Goal: Communication & Community: Answer question/provide support

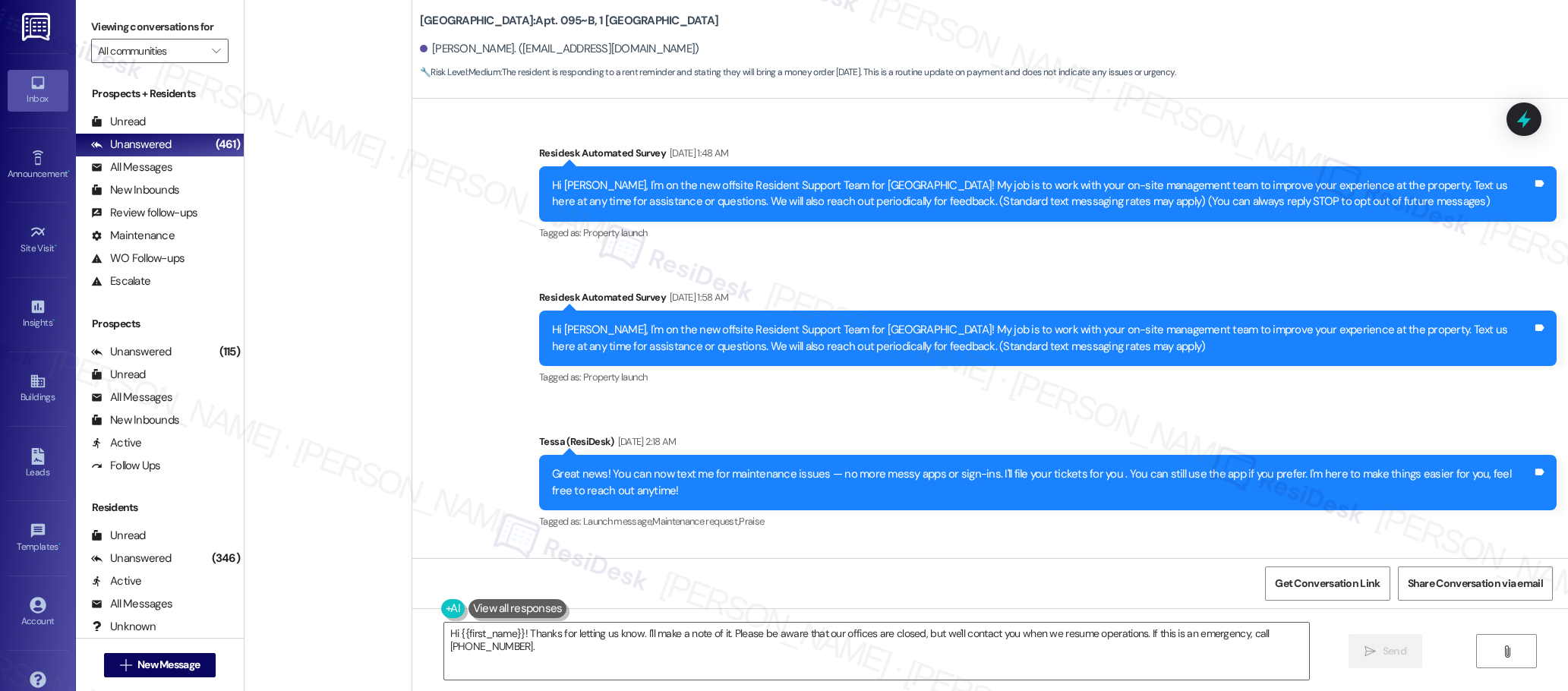
scroll to position [6092, 0]
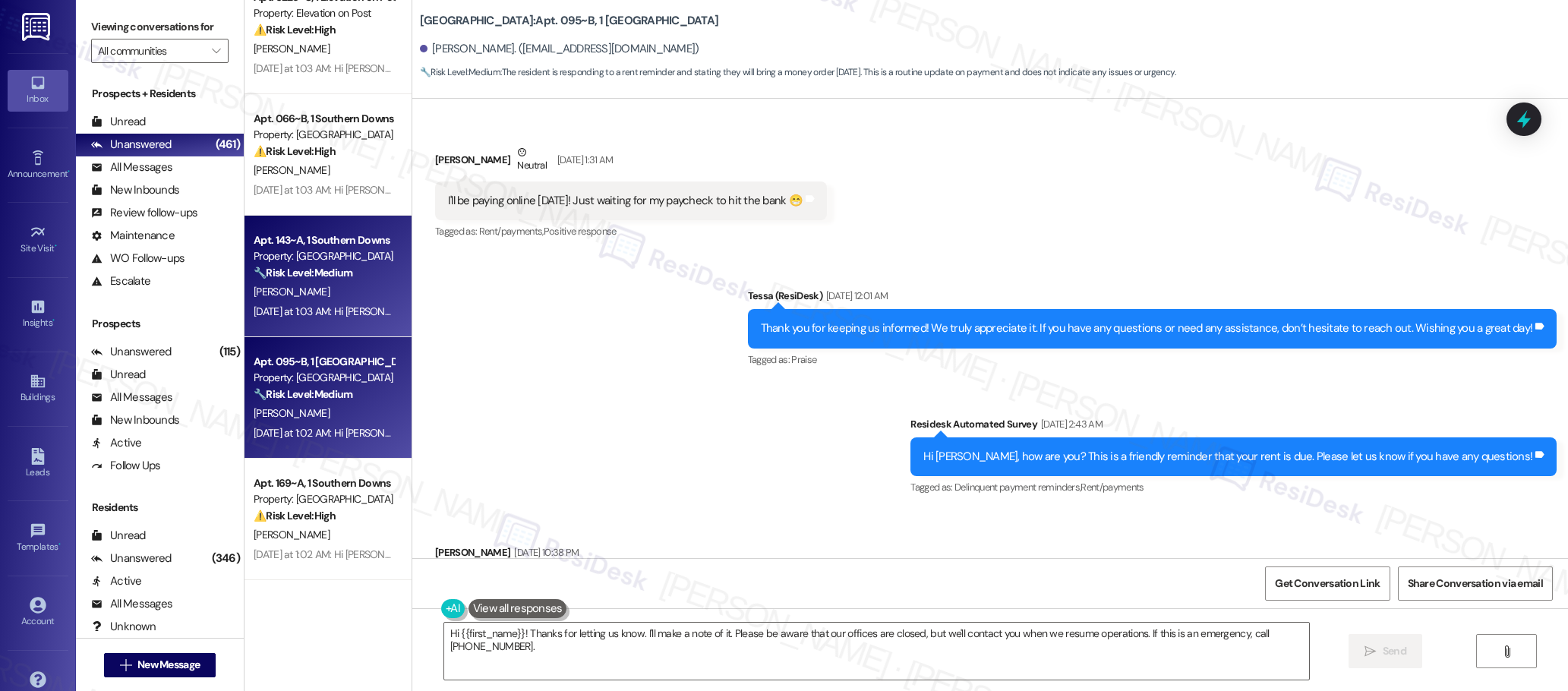
click at [299, 291] on div "[PERSON_NAME]" at bounding box center [324, 291] width 144 height 19
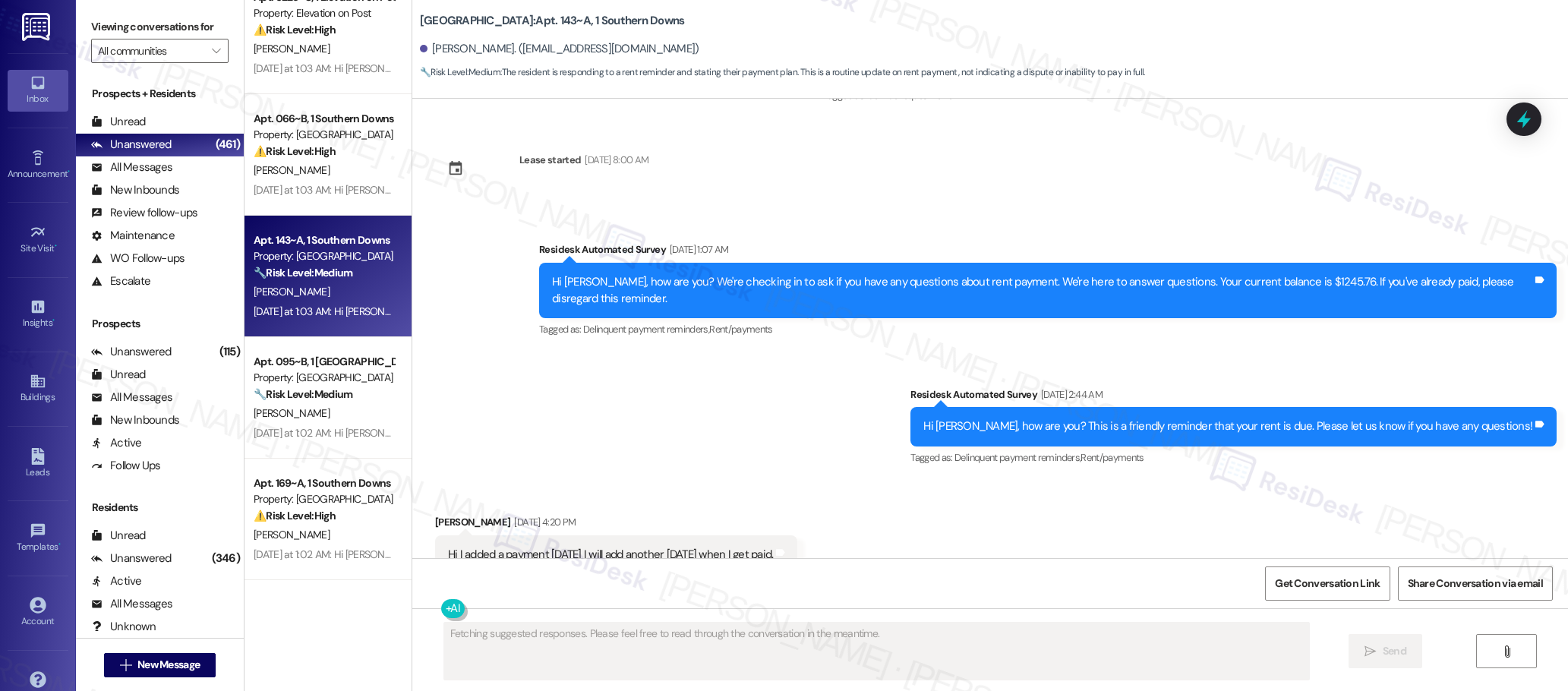
scroll to position [1872, 0]
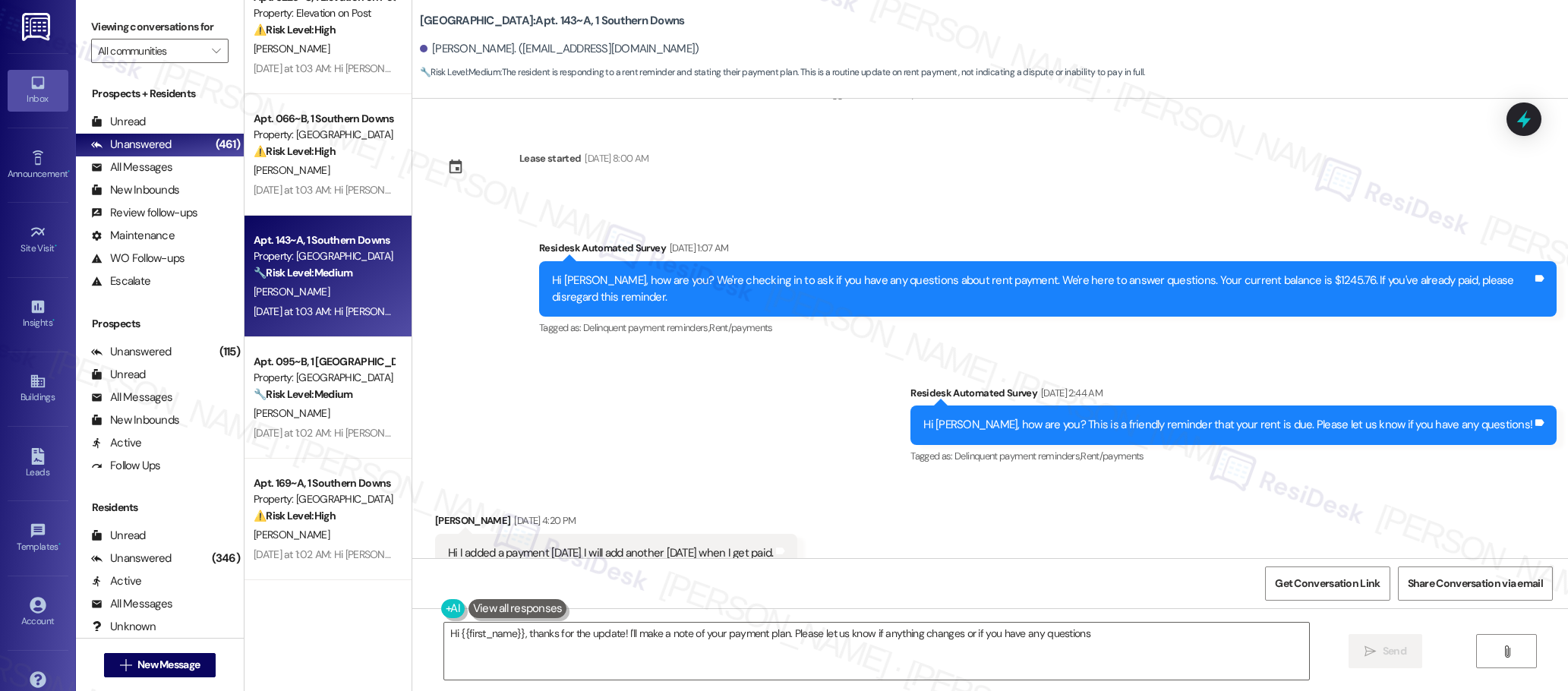
type textarea "Hi {{first_name}}, thanks for the update! I'll make a note of your payment plan…"
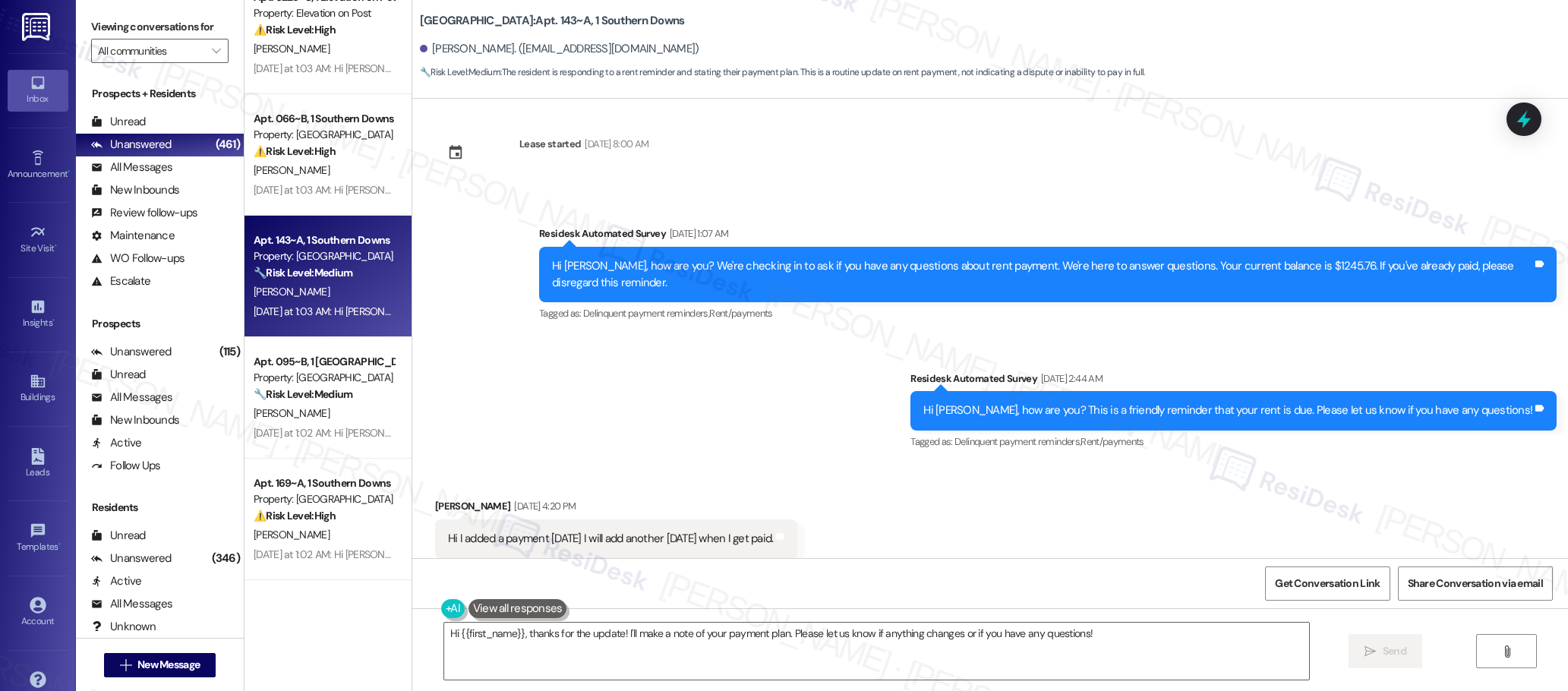
scroll to position [1890, 0]
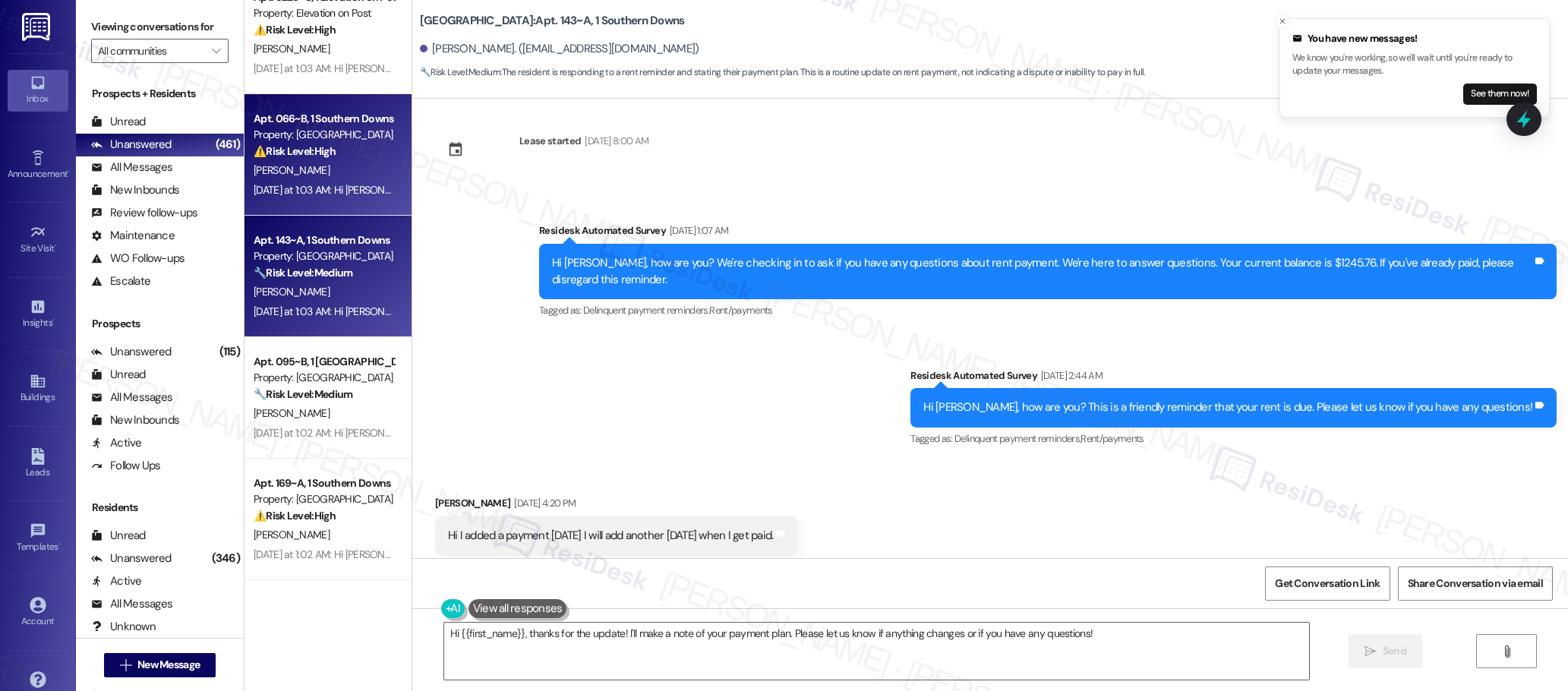
click at [346, 173] on div "[PERSON_NAME]" at bounding box center [324, 170] width 144 height 19
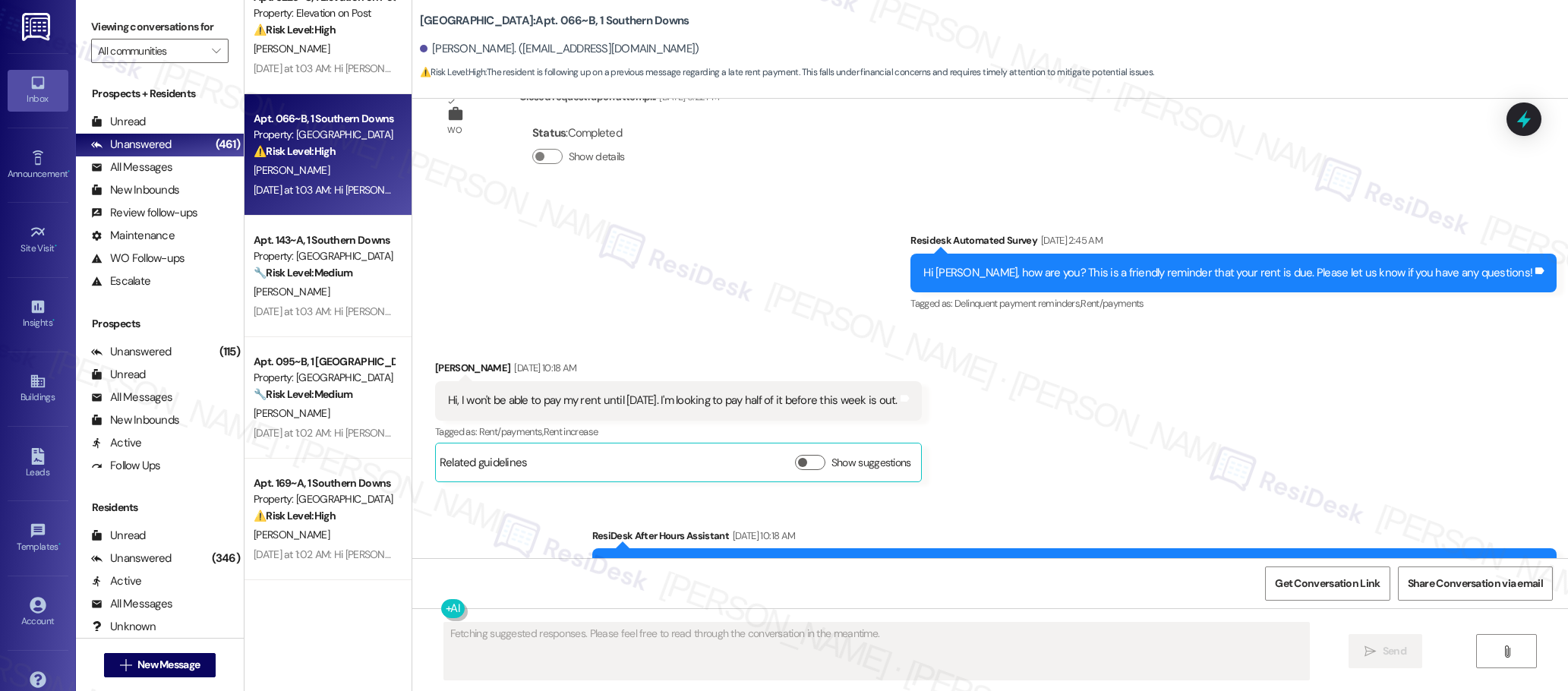
scroll to position [3450, 0]
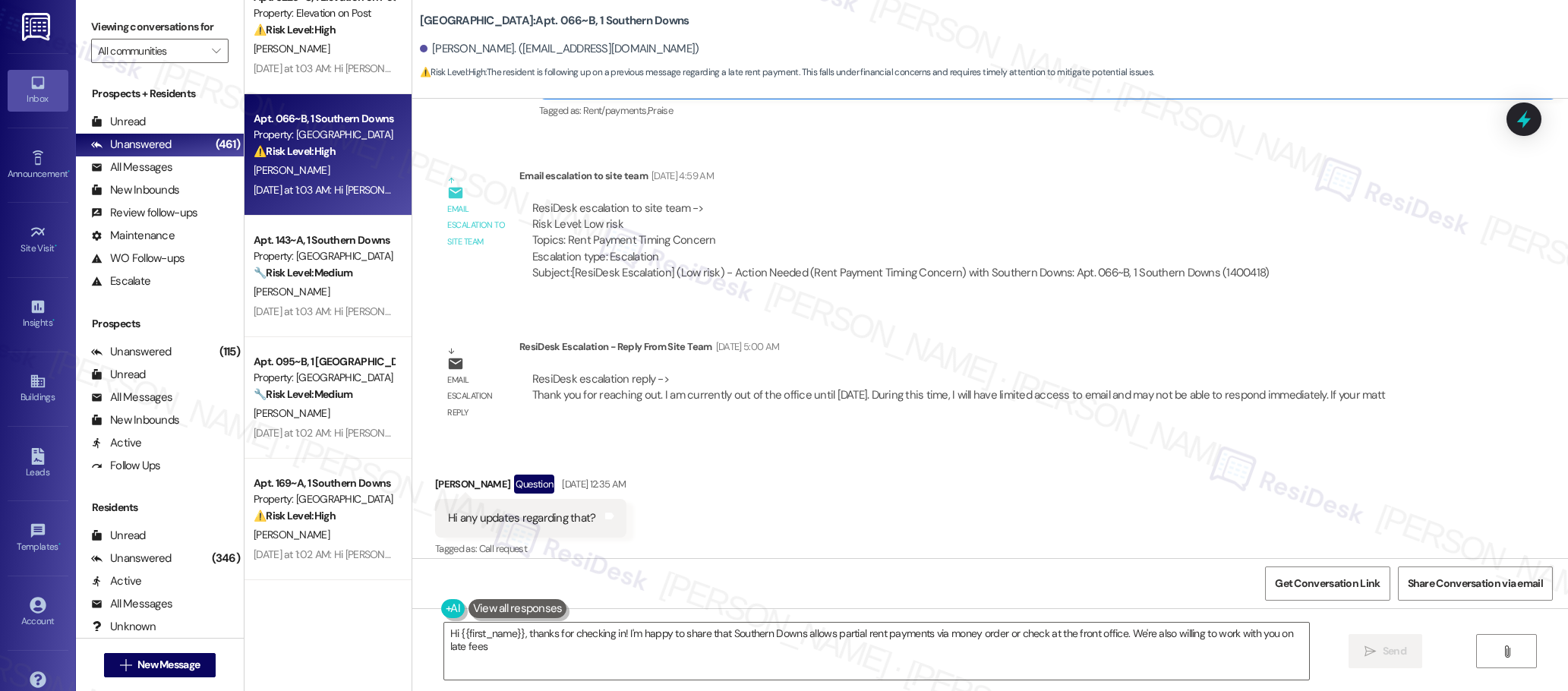
type textarea "Hi {{first_name}}, thanks for checking in! I'm happy to share that Southern Dow…"
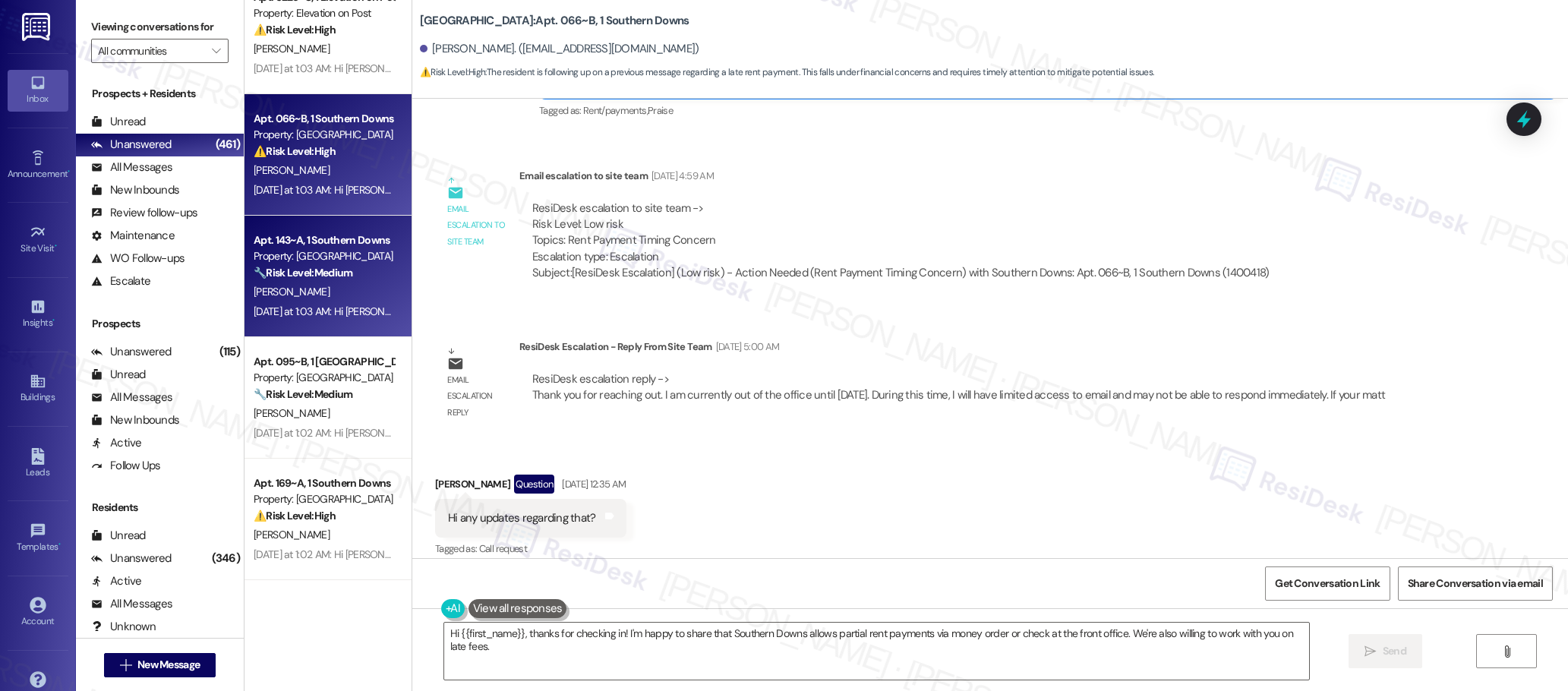
click at [346, 284] on div "[PERSON_NAME]" at bounding box center [324, 291] width 144 height 19
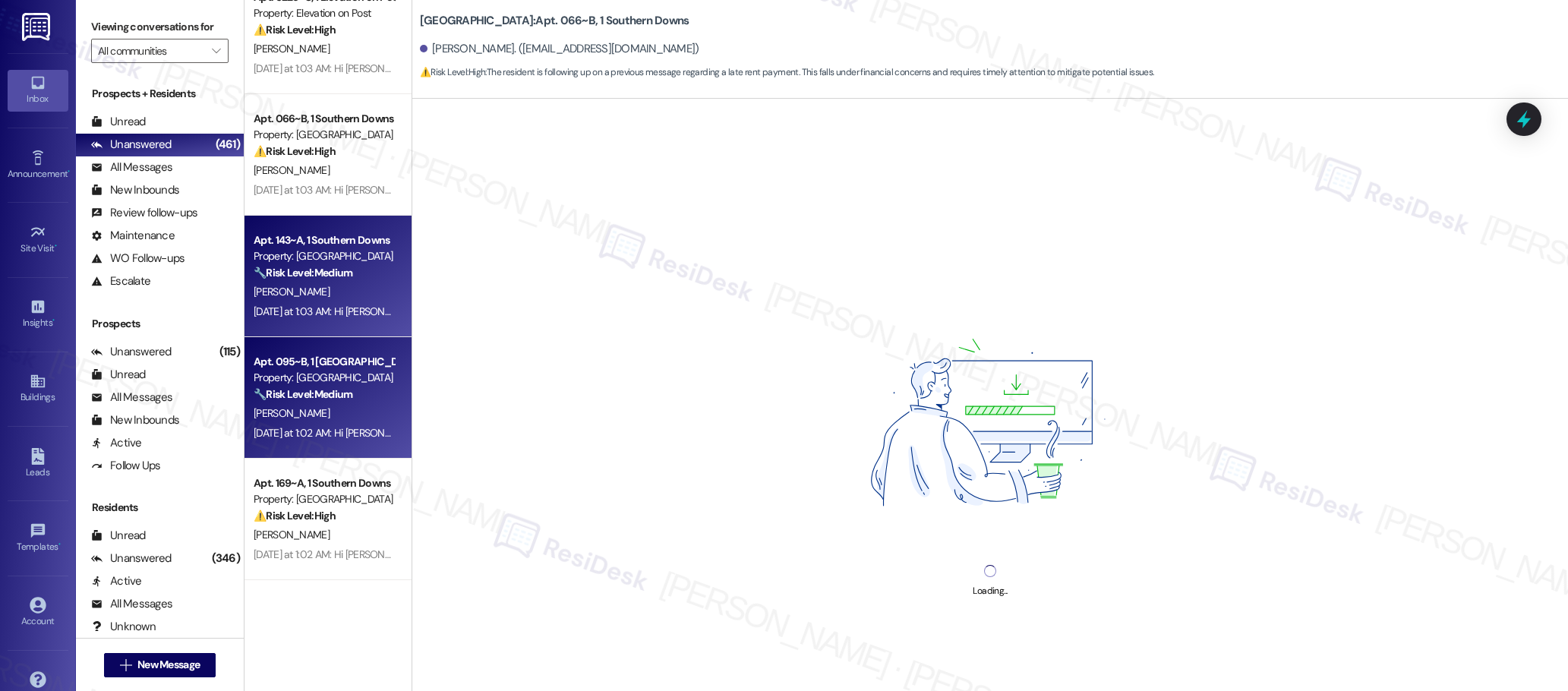
click at [323, 375] on div "Property: [GEOGRAPHIC_DATA]" at bounding box center [324, 378] width 141 height 16
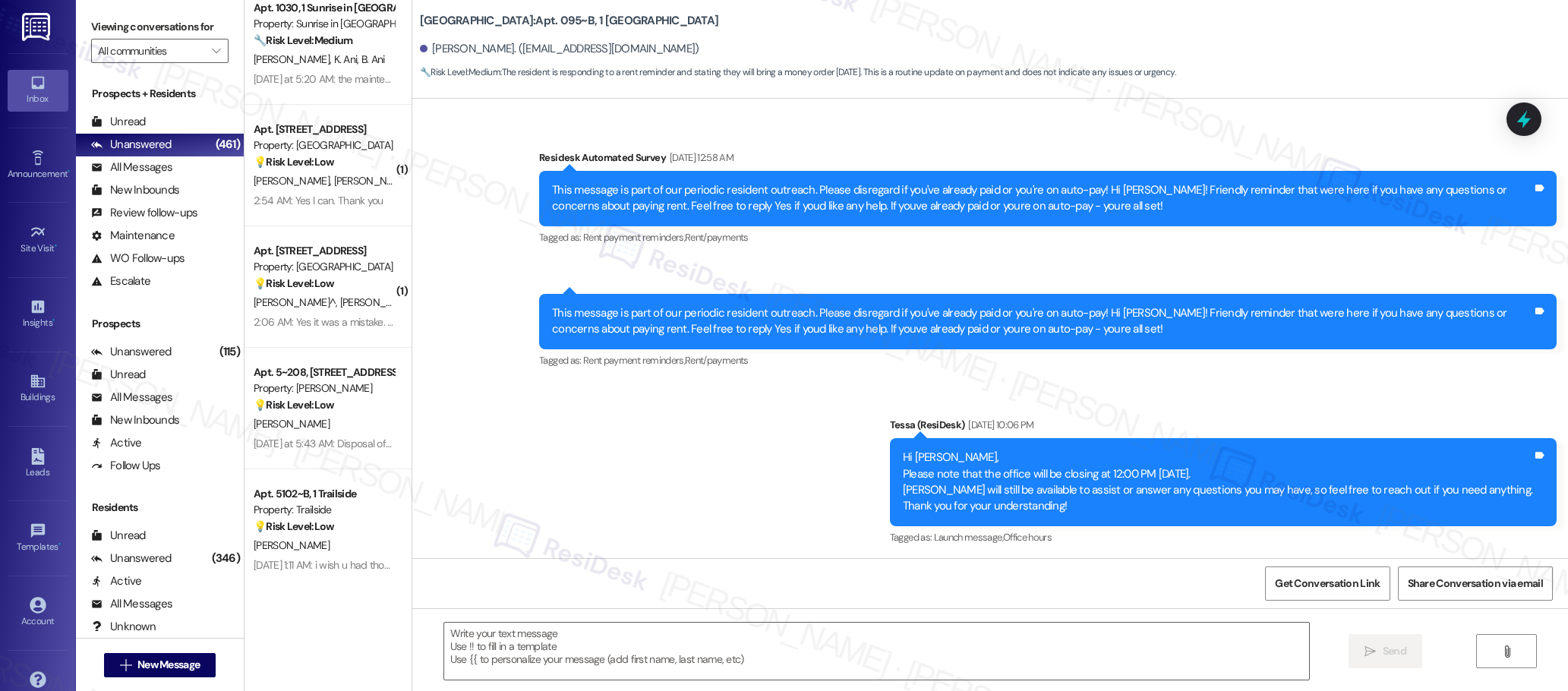
scroll to position [2305, 0]
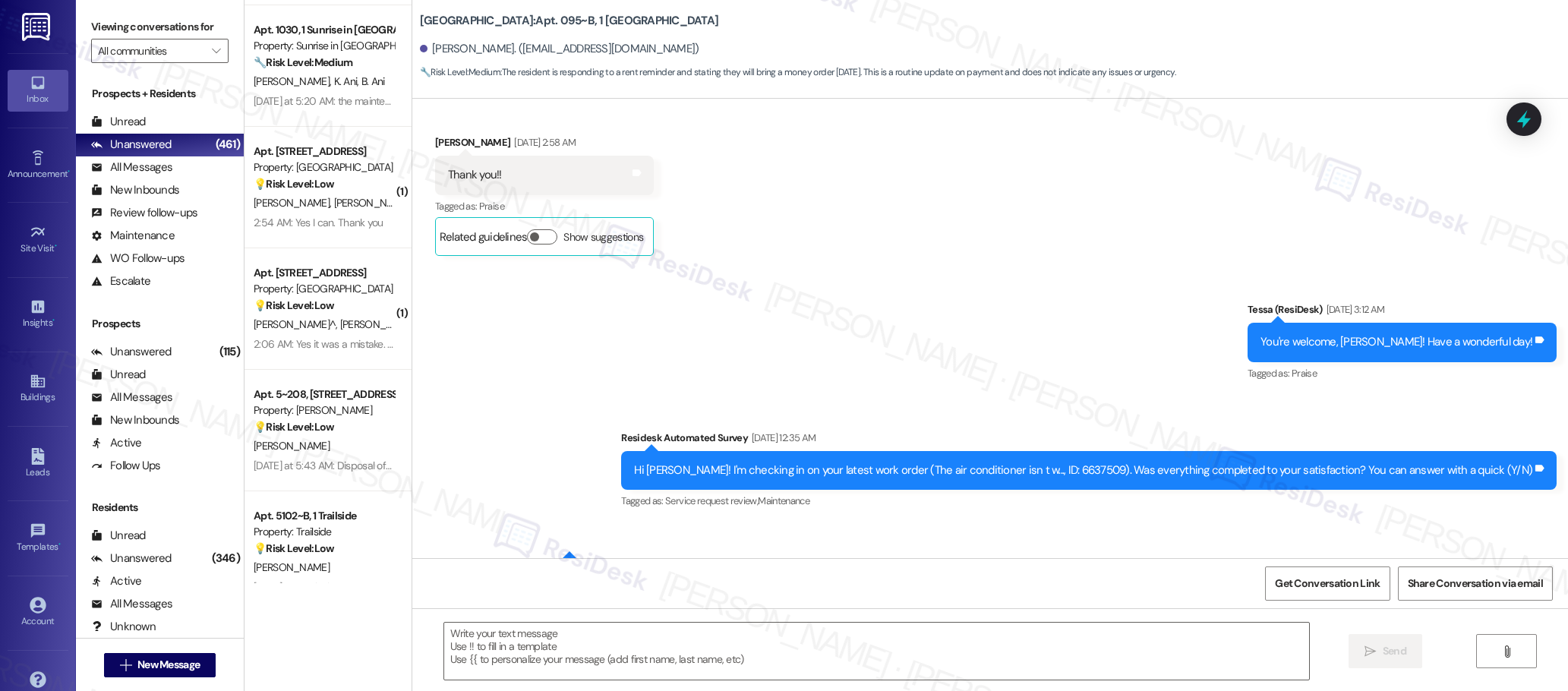
type textarea "Fetching suggested responses. Please feel free to read through the conversation…"
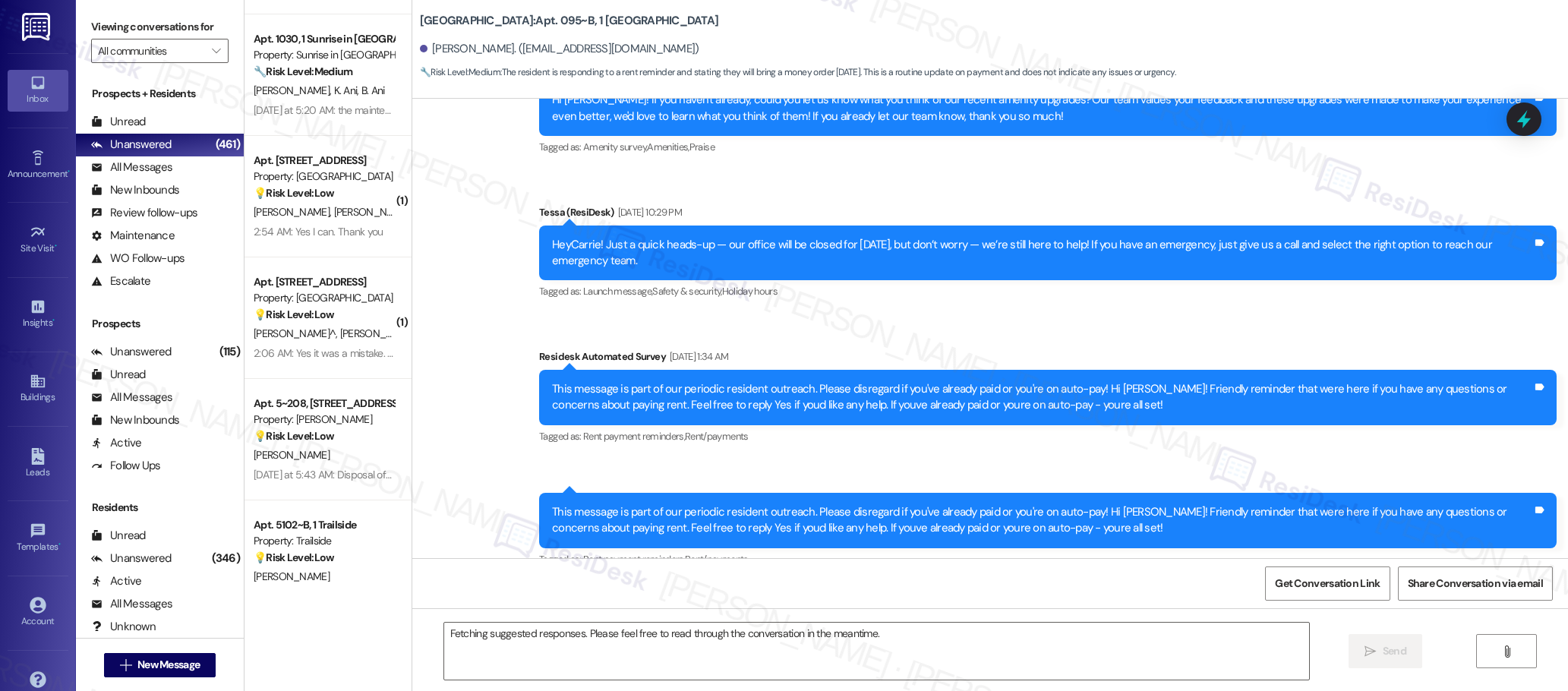
scroll to position [0, 0]
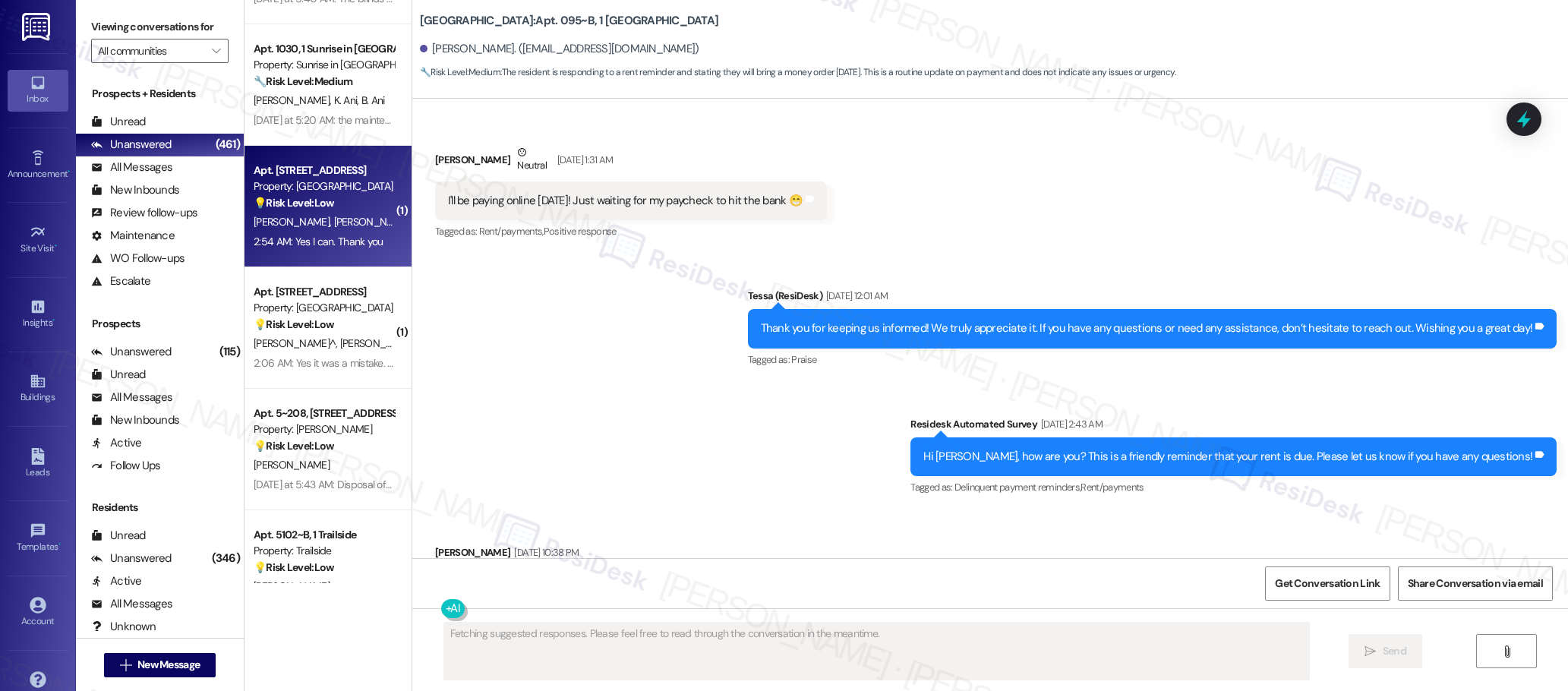
click at [321, 232] on div "2:54 AM: Yes I can. Thank you 2:54 AM: Yes I can. Thank you" at bounding box center [324, 241] width 144 height 19
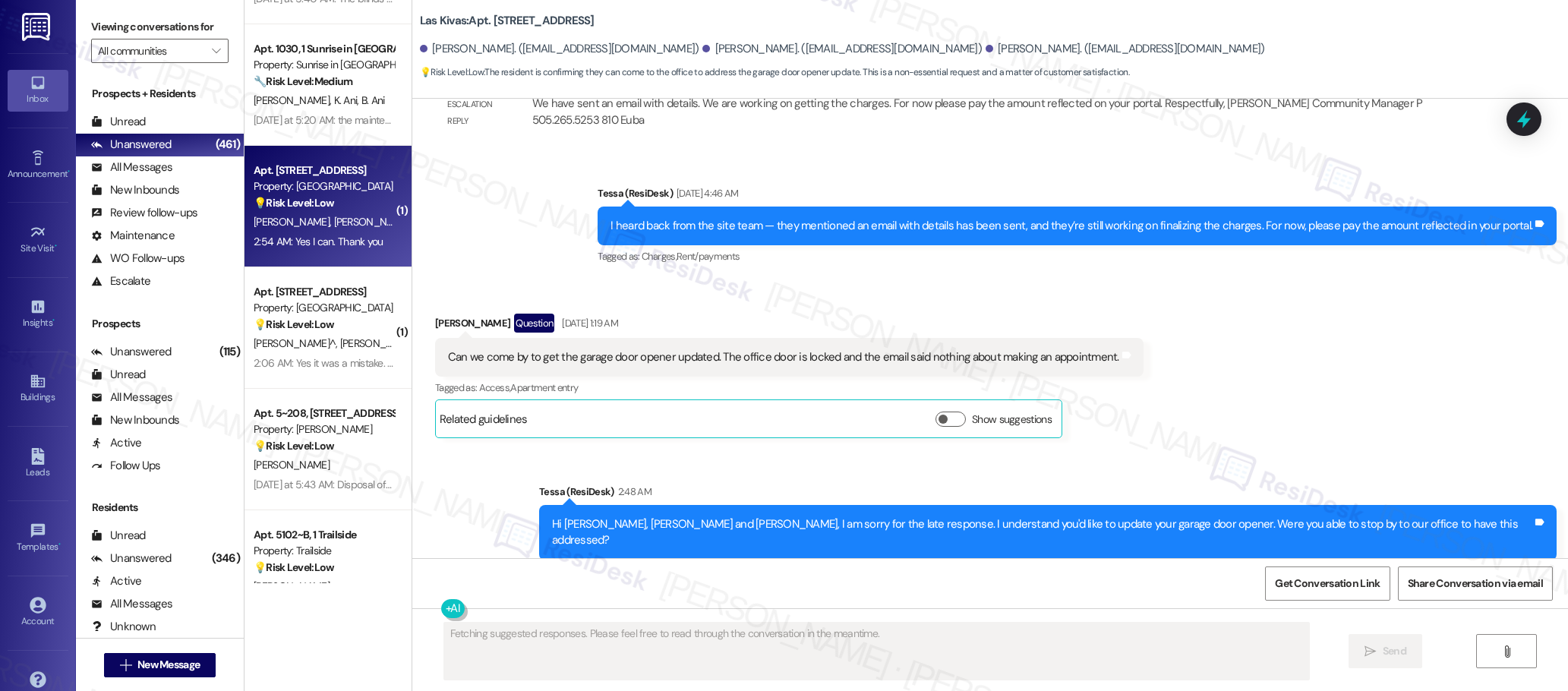
scroll to position [1263, 0]
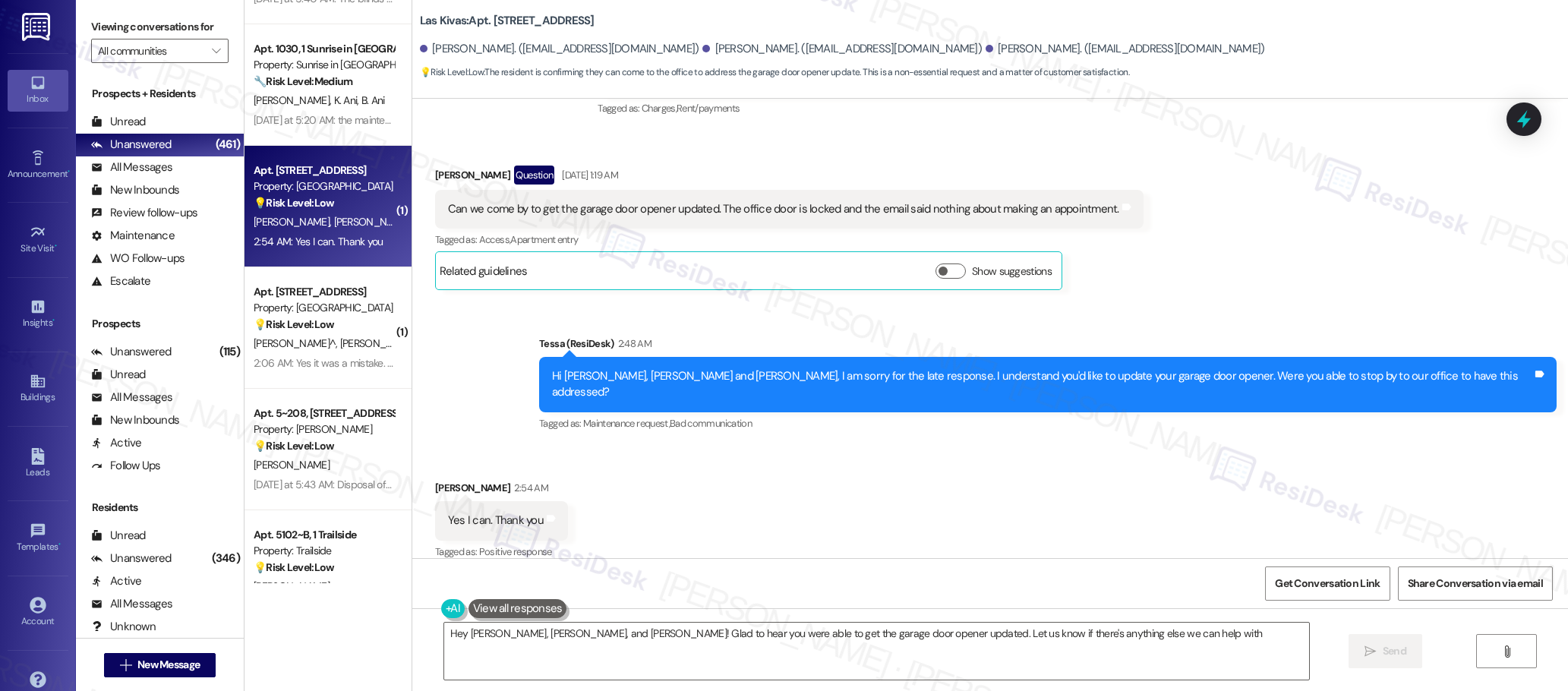
type textarea "Hey [PERSON_NAME], [PERSON_NAME], and [PERSON_NAME]! Glad to hear you were able…"
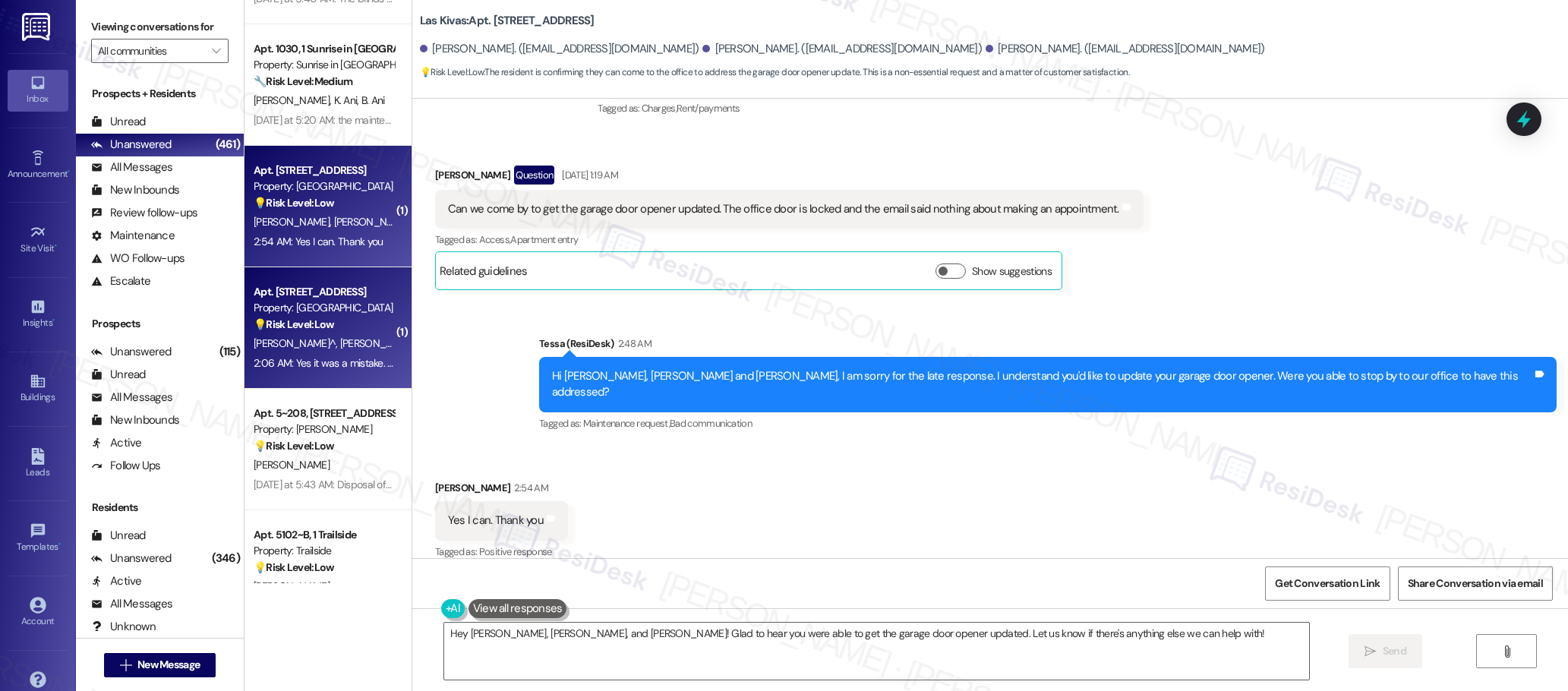
click at [317, 354] on div "2:06 AM: Yes it was a mistake. Glad you liked it though.😊 This phone # will be …" at bounding box center [324, 363] width 144 height 19
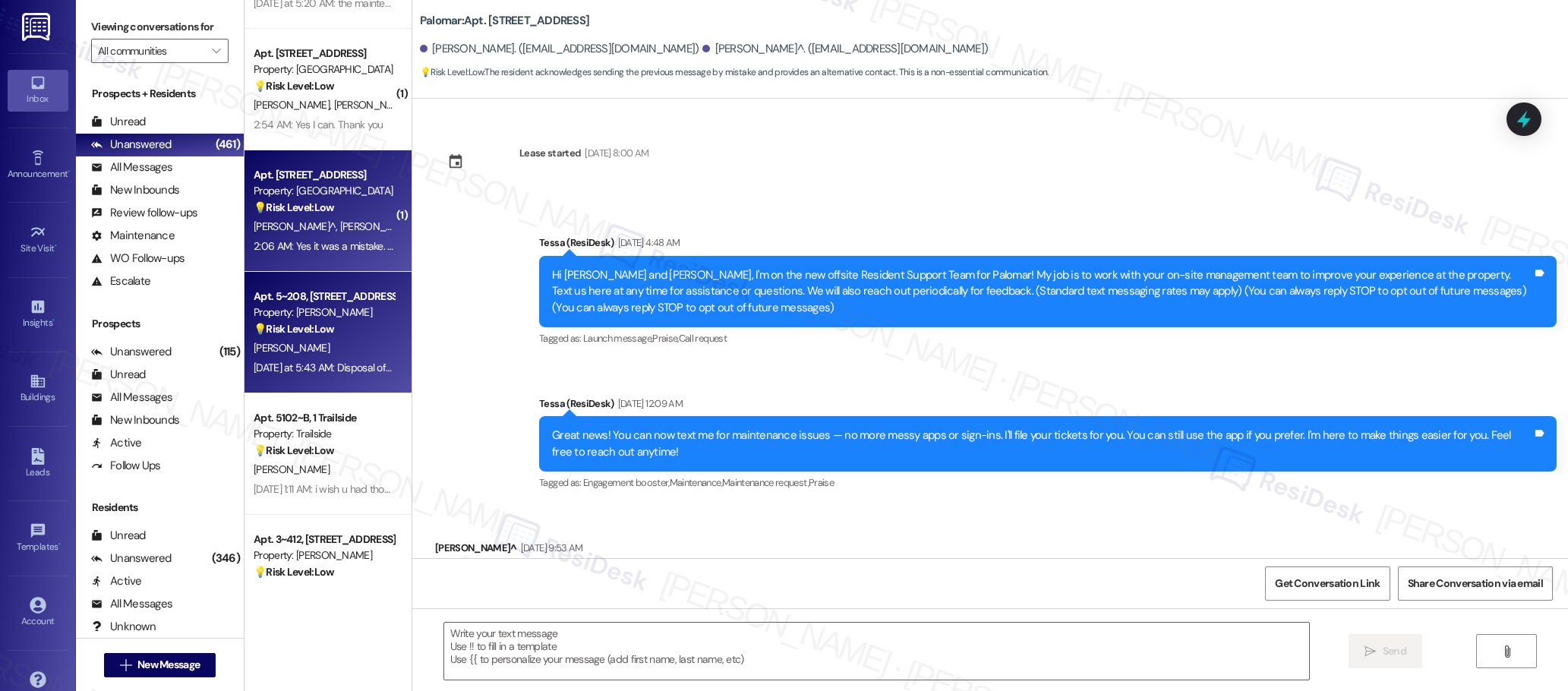
scroll to position [1029, 0]
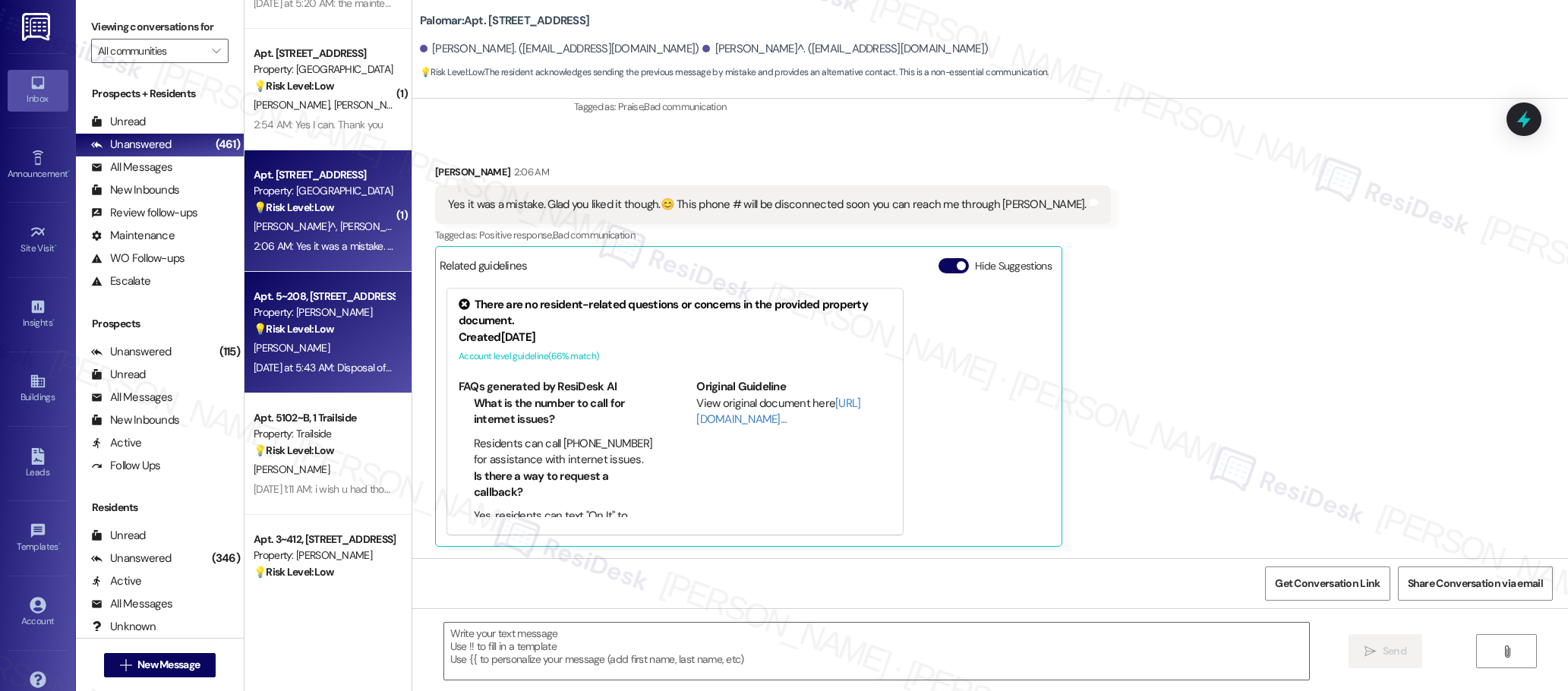
type textarea "Fetching suggested responses. Please feel free to read through the conversation…"
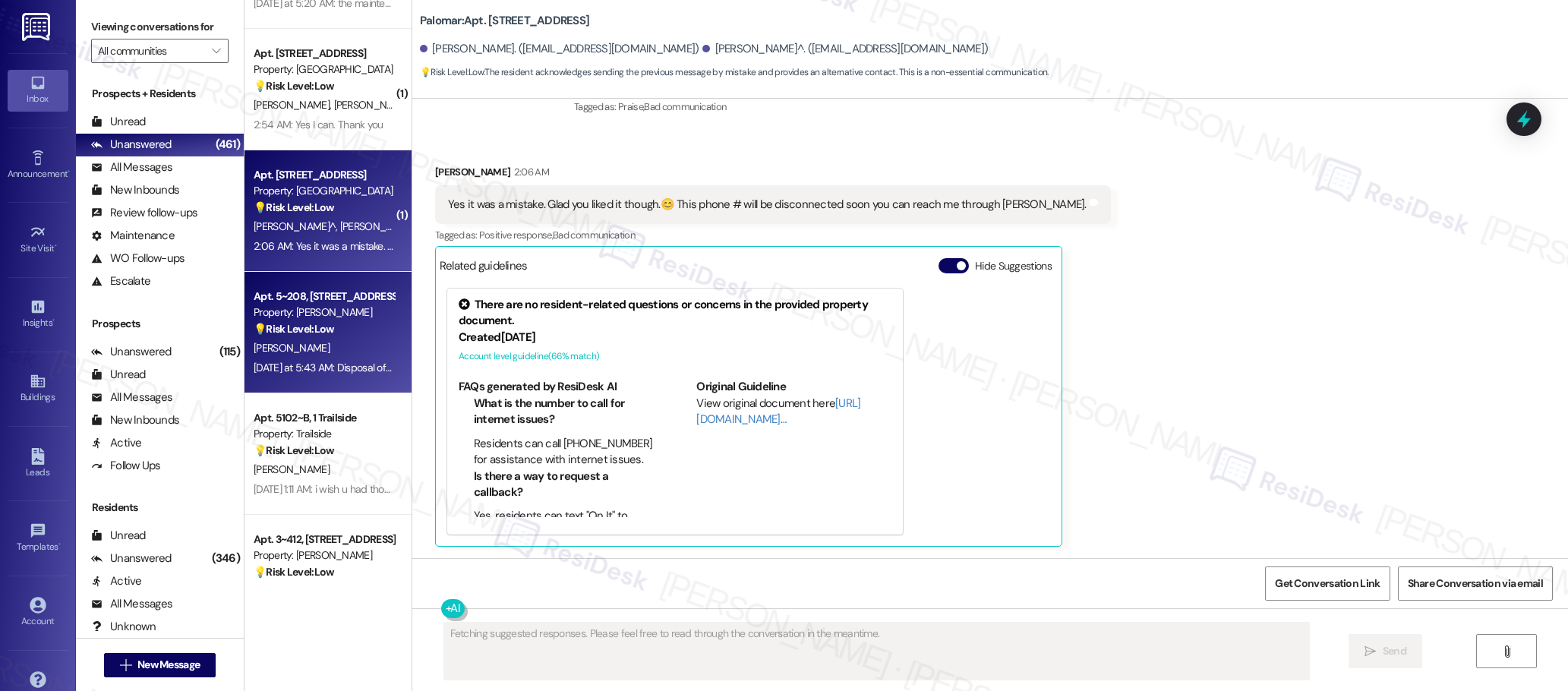
click at [314, 349] on div "[PERSON_NAME]" at bounding box center [324, 347] width 144 height 19
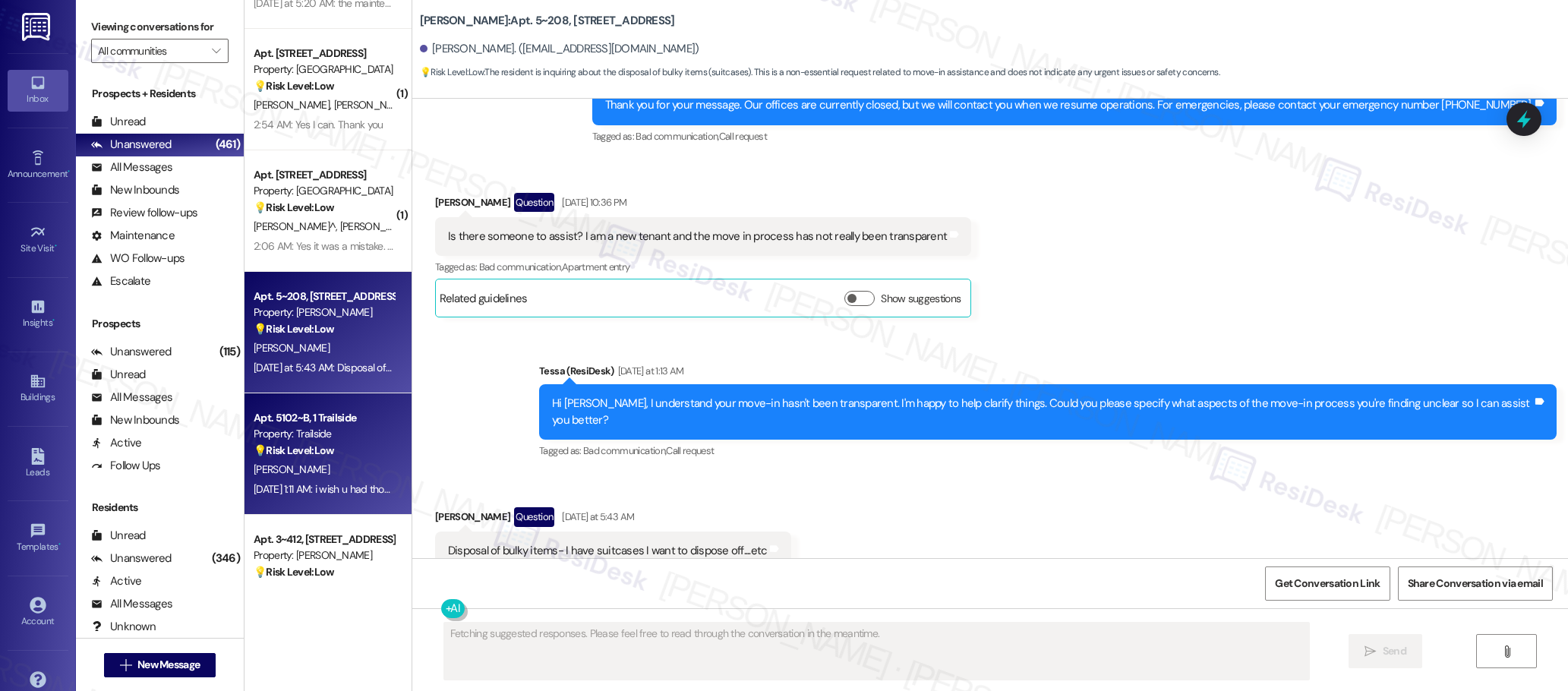
scroll to position [2356, 0]
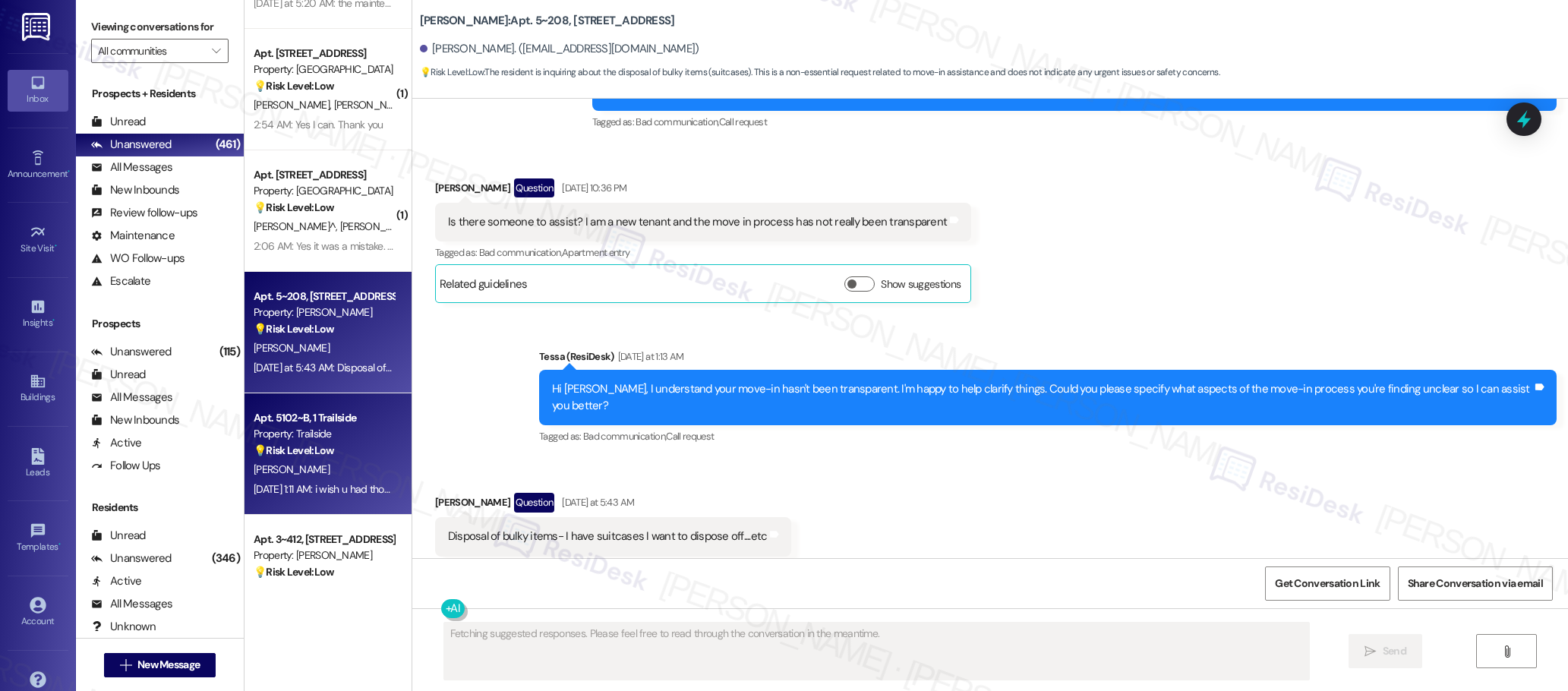
click at [286, 461] on div "[PERSON_NAME]" at bounding box center [324, 470] width 144 height 19
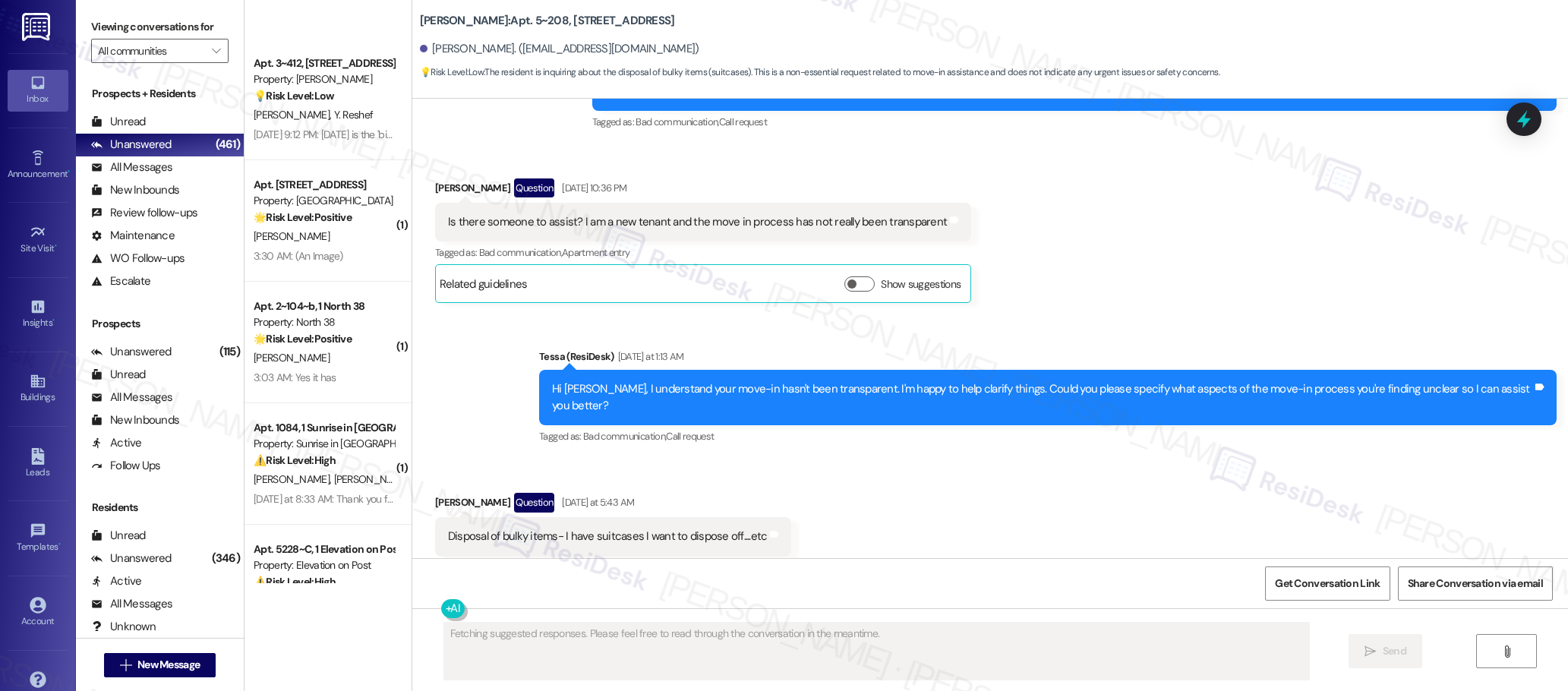
scroll to position [3841, 0]
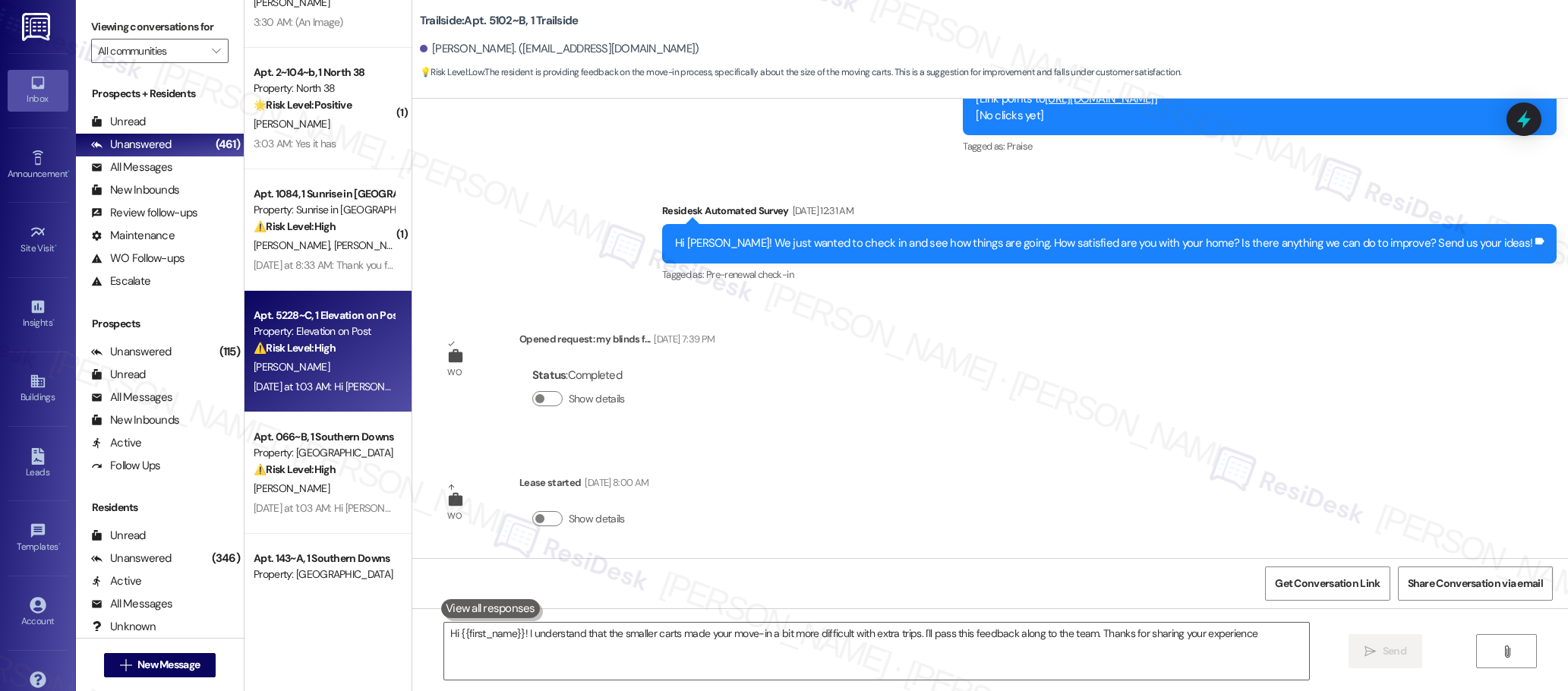
type textarea "Hi {{first_name}}! I understand that the smaller carts made your move-in a bit …"
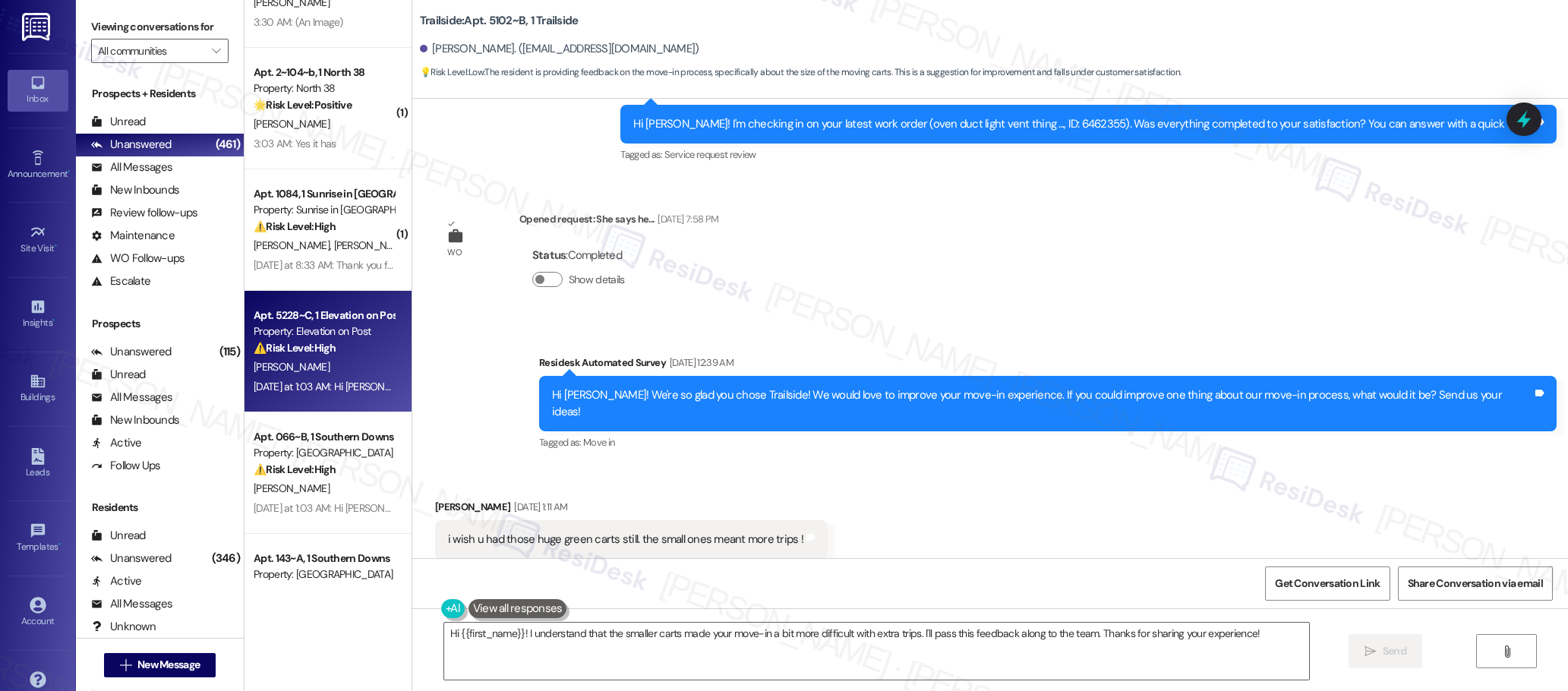
click at [320, 346] on strong "⚠️ Risk Level: High" at bounding box center [294, 347] width 82 height 14
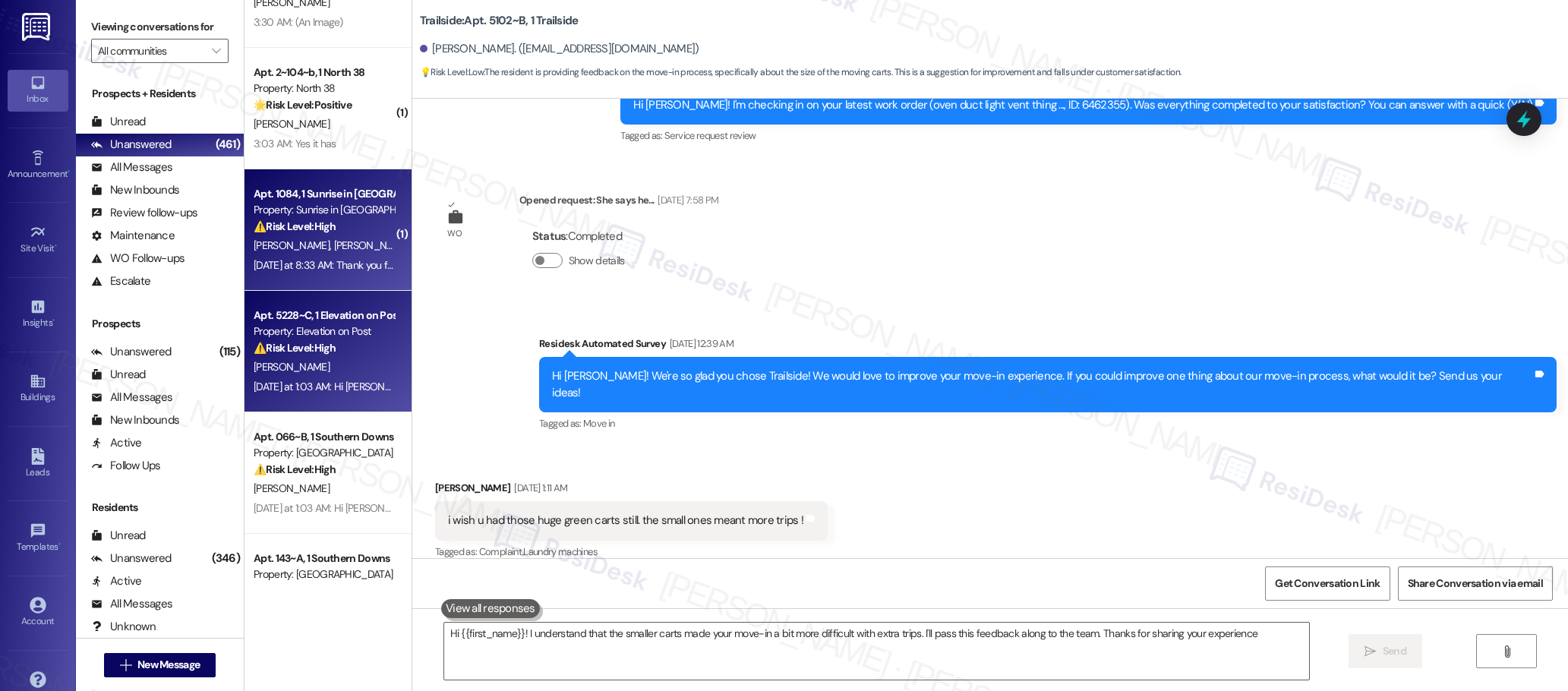
type textarea "Hi {{first_name}}! I understand that the smaller carts made your move-in a bit …"
click at [317, 258] on div "[DATE] at 8:33 AM: Thank you for your message. Our offices are currently closed…" at bounding box center [720, 265] width 932 height 14
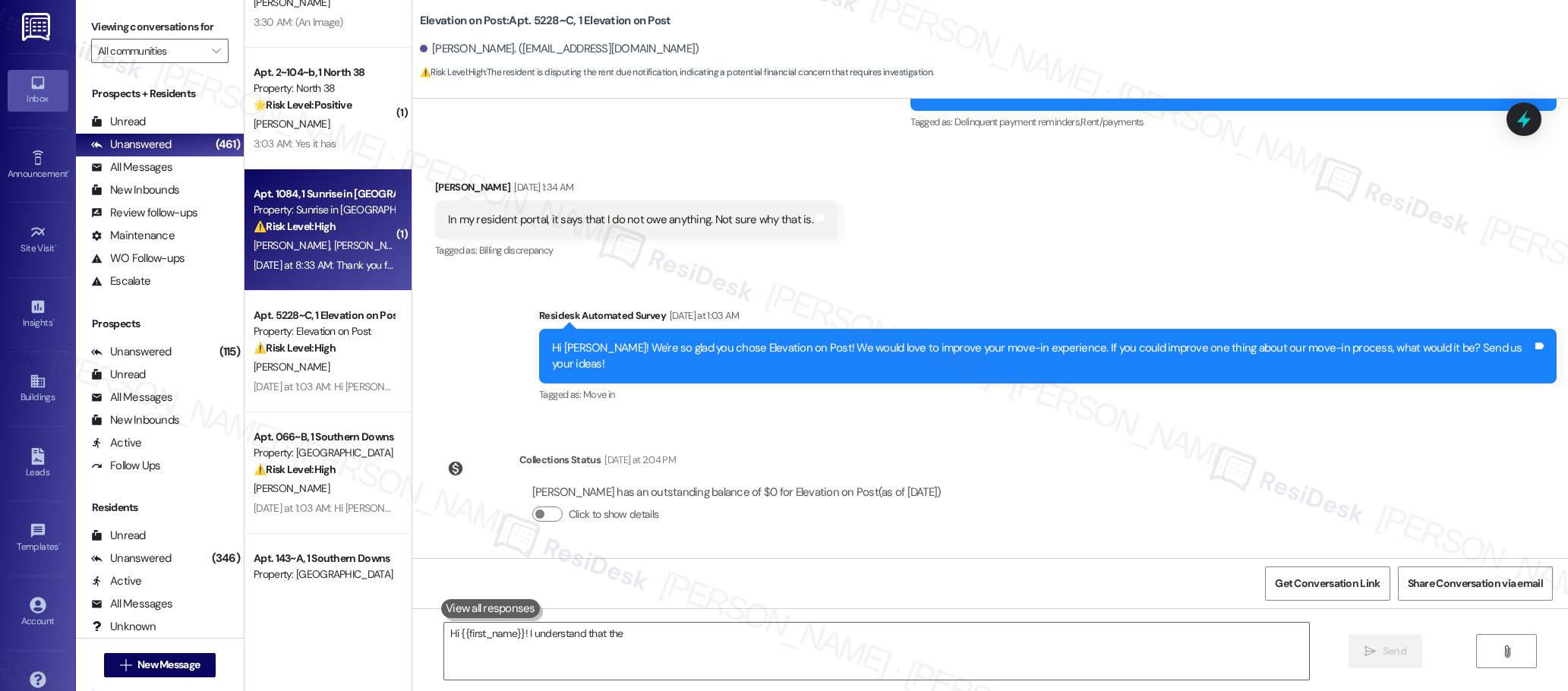
scroll to position [311, 0]
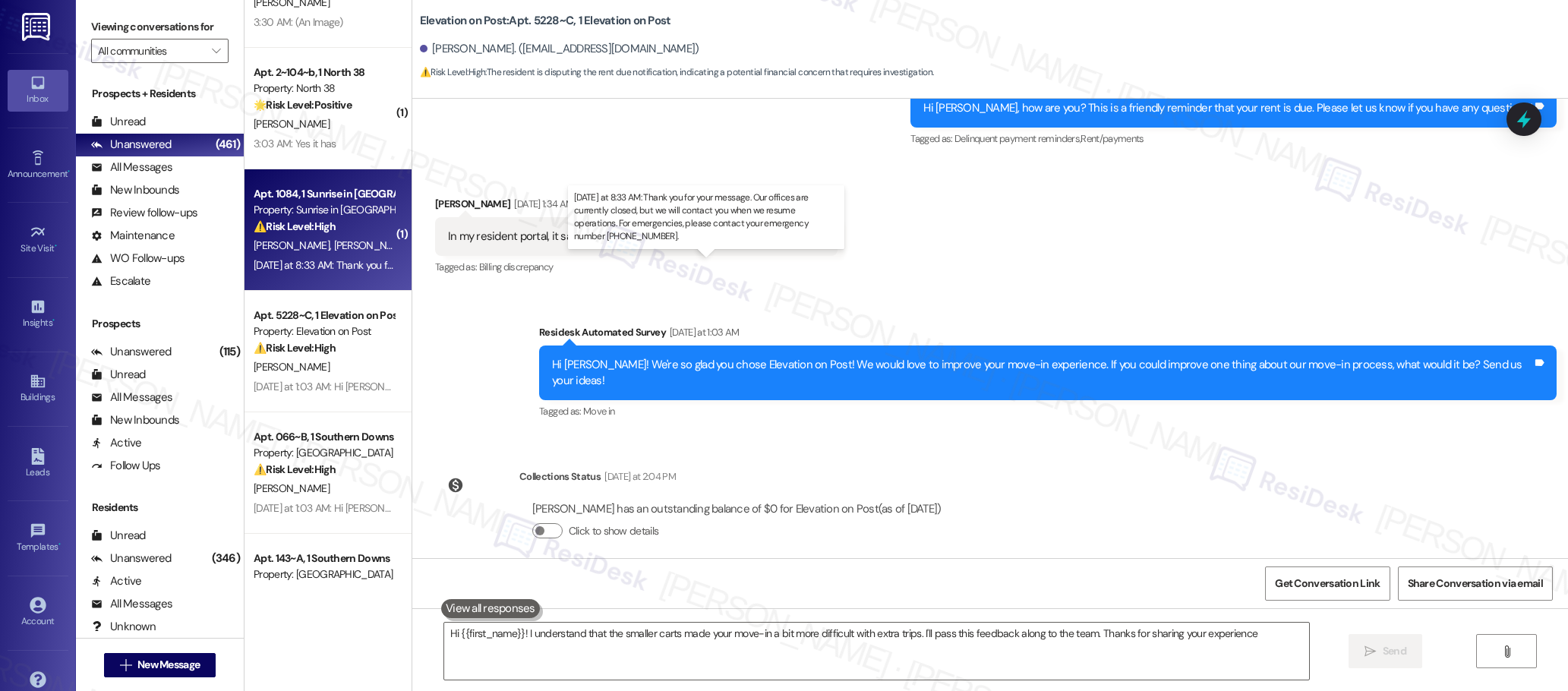
type textarea "Hi {{first_name}}! I understand that the smaller carts made your move-in a bit …"
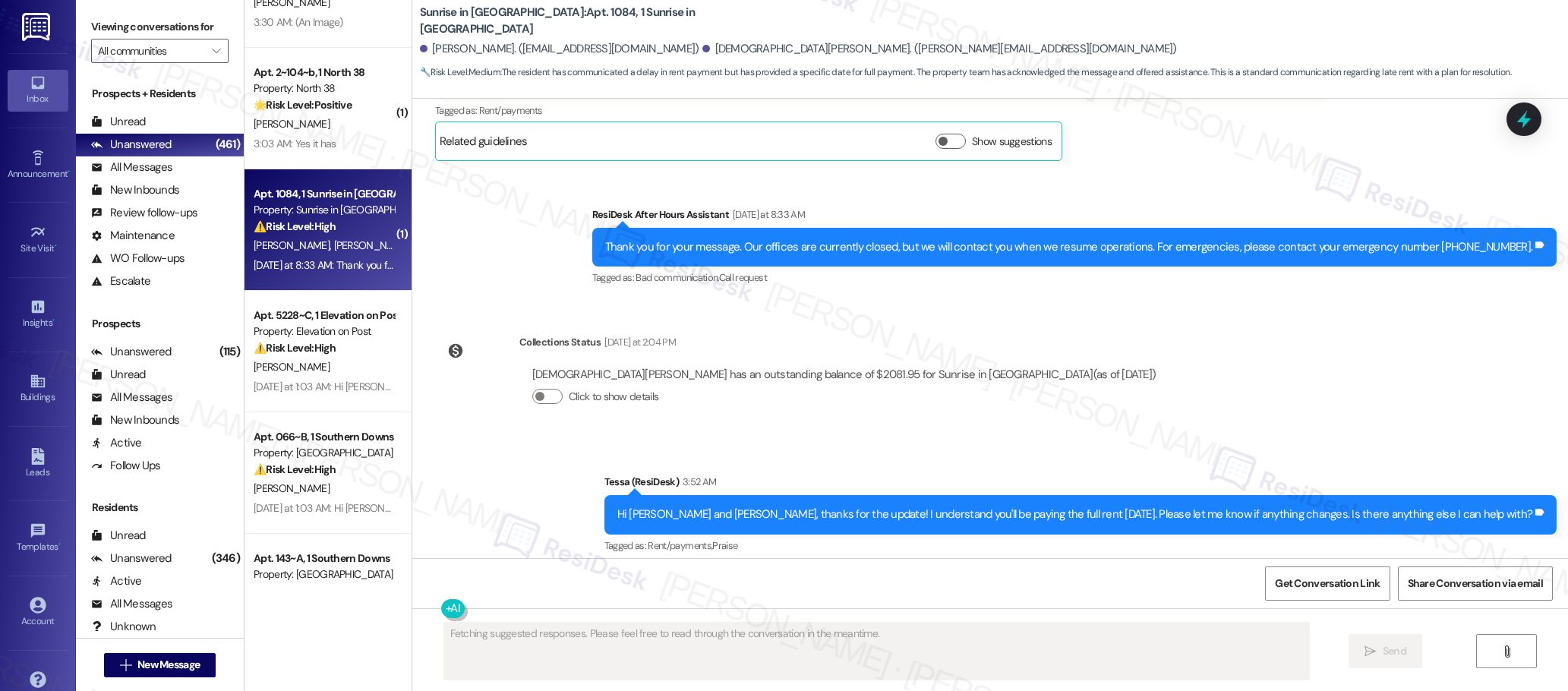
scroll to position [1037, 0]
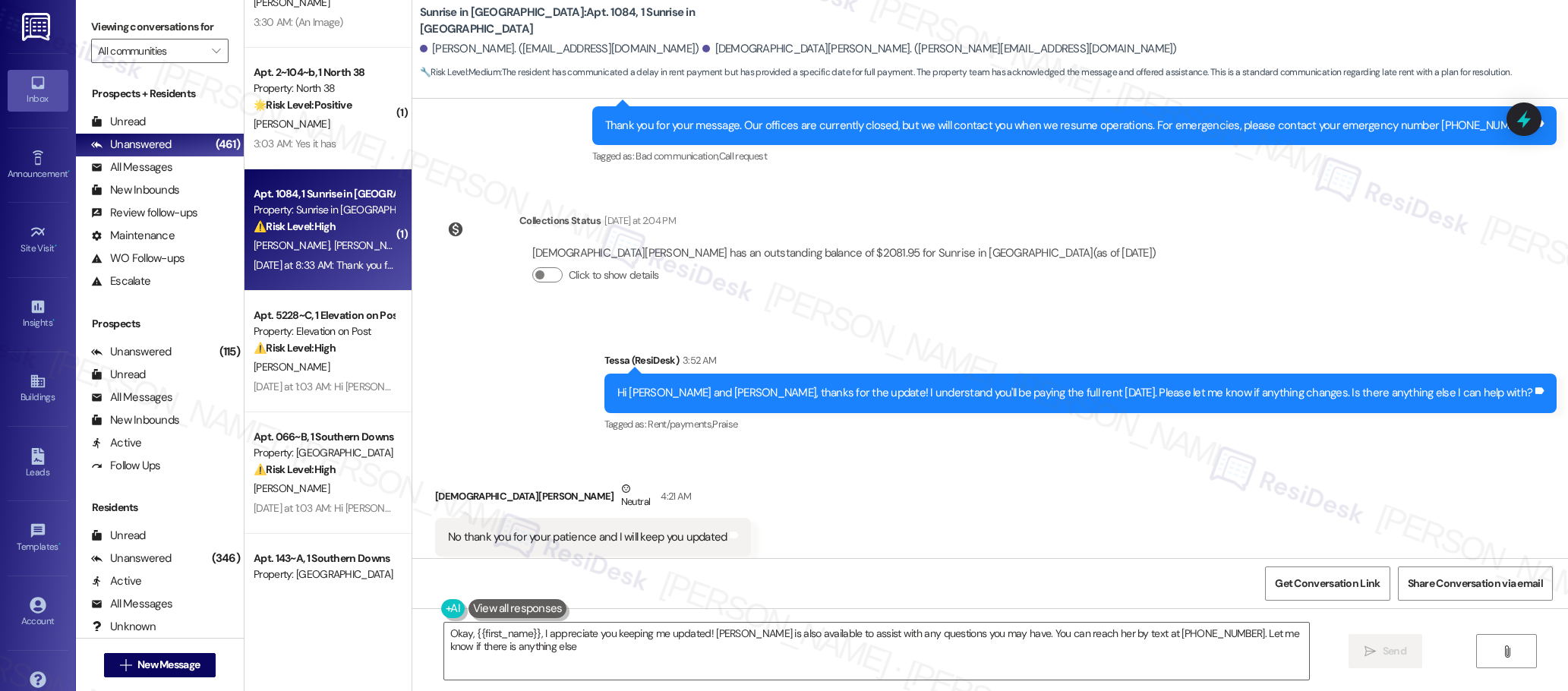
type textarea "Okay, {{first_name}}, I appreciate you keeping me updated! [PERSON_NAME] is als…"
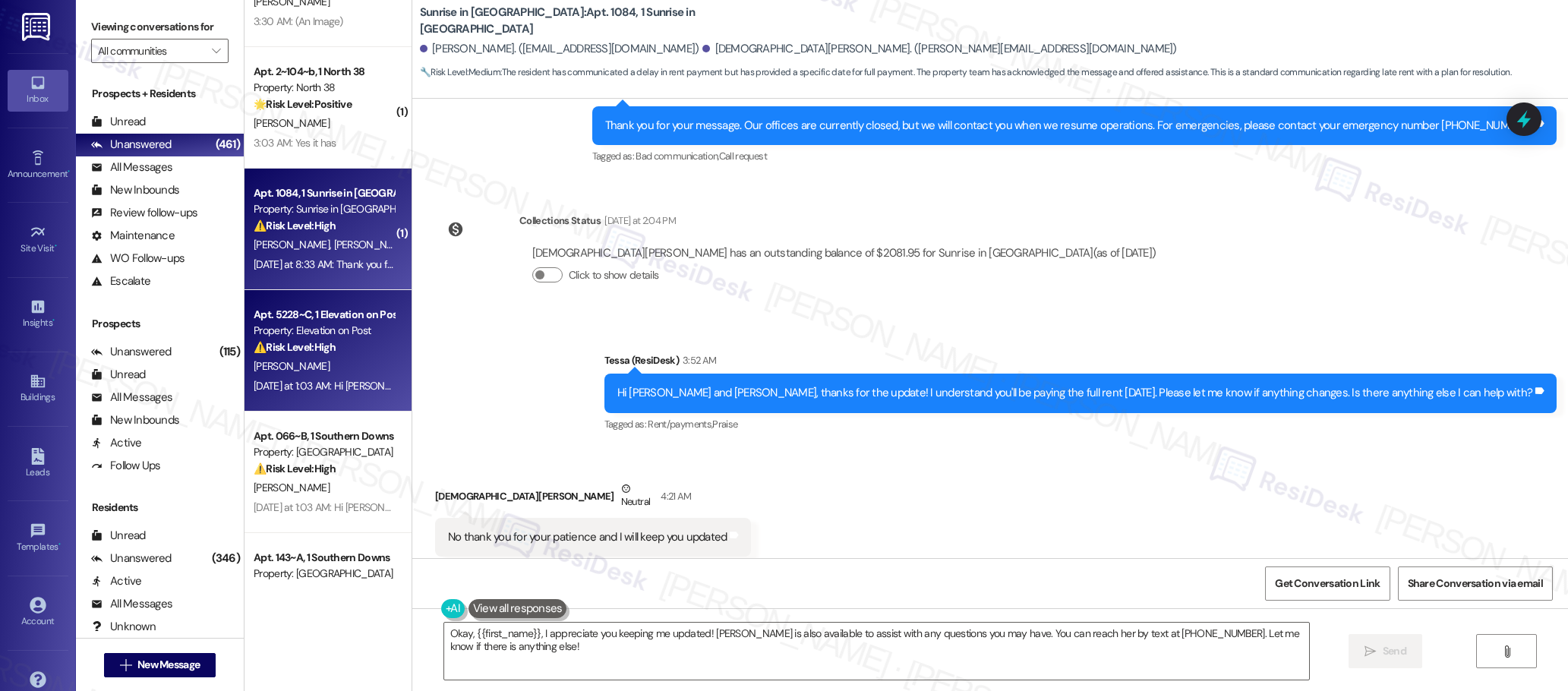
click at [343, 335] on div "Property: Elevation on Post" at bounding box center [324, 331] width 141 height 16
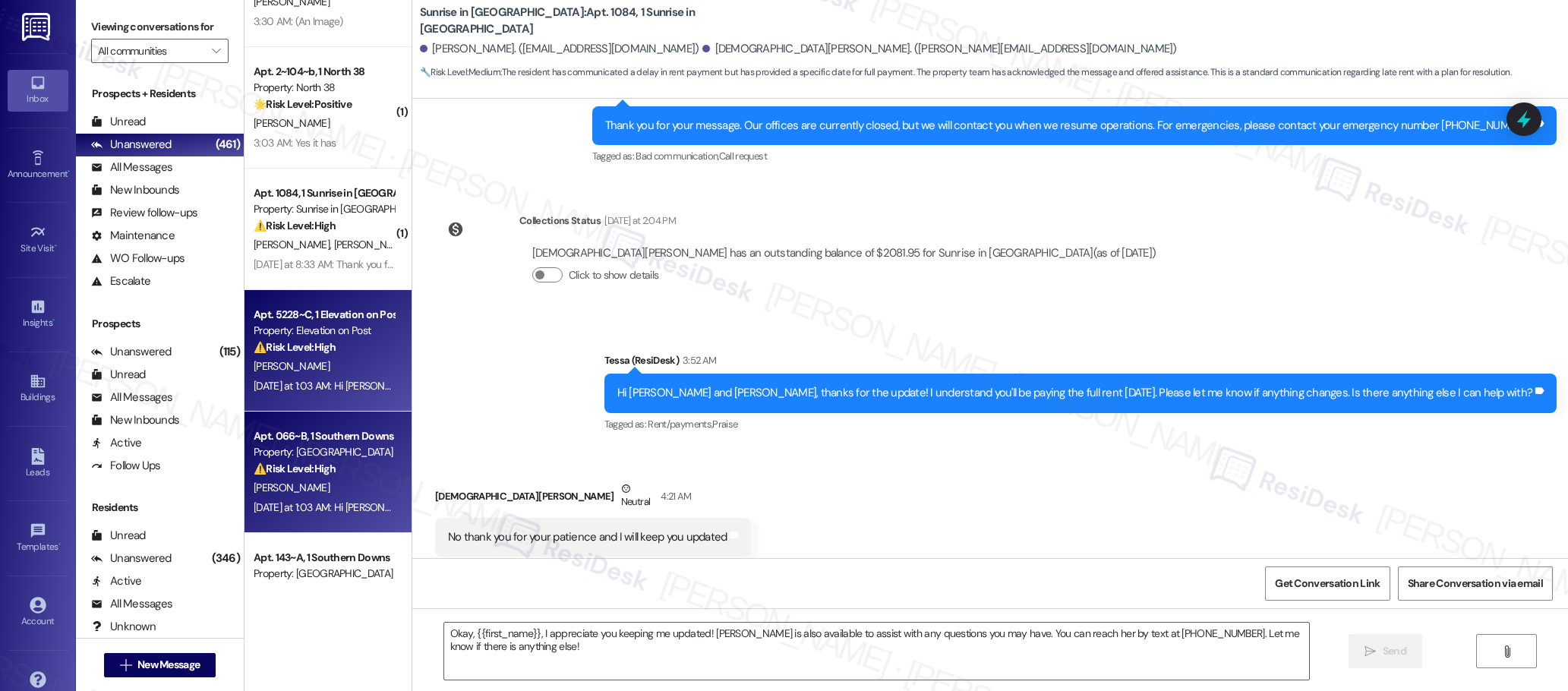
click at [347, 434] on div "Apt. 066~B, 1 Southern Downs" at bounding box center [324, 436] width 141 height 16
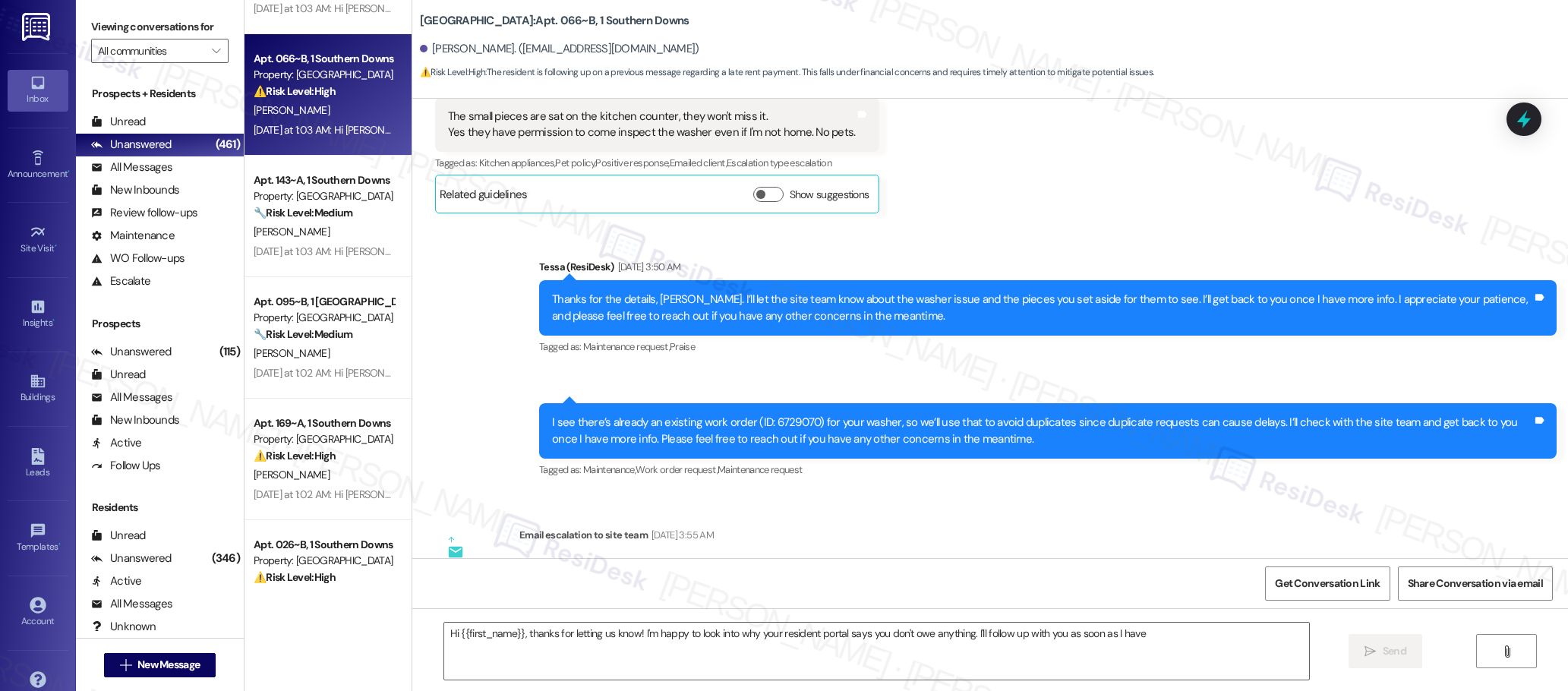
scroll to position [4233, 0]
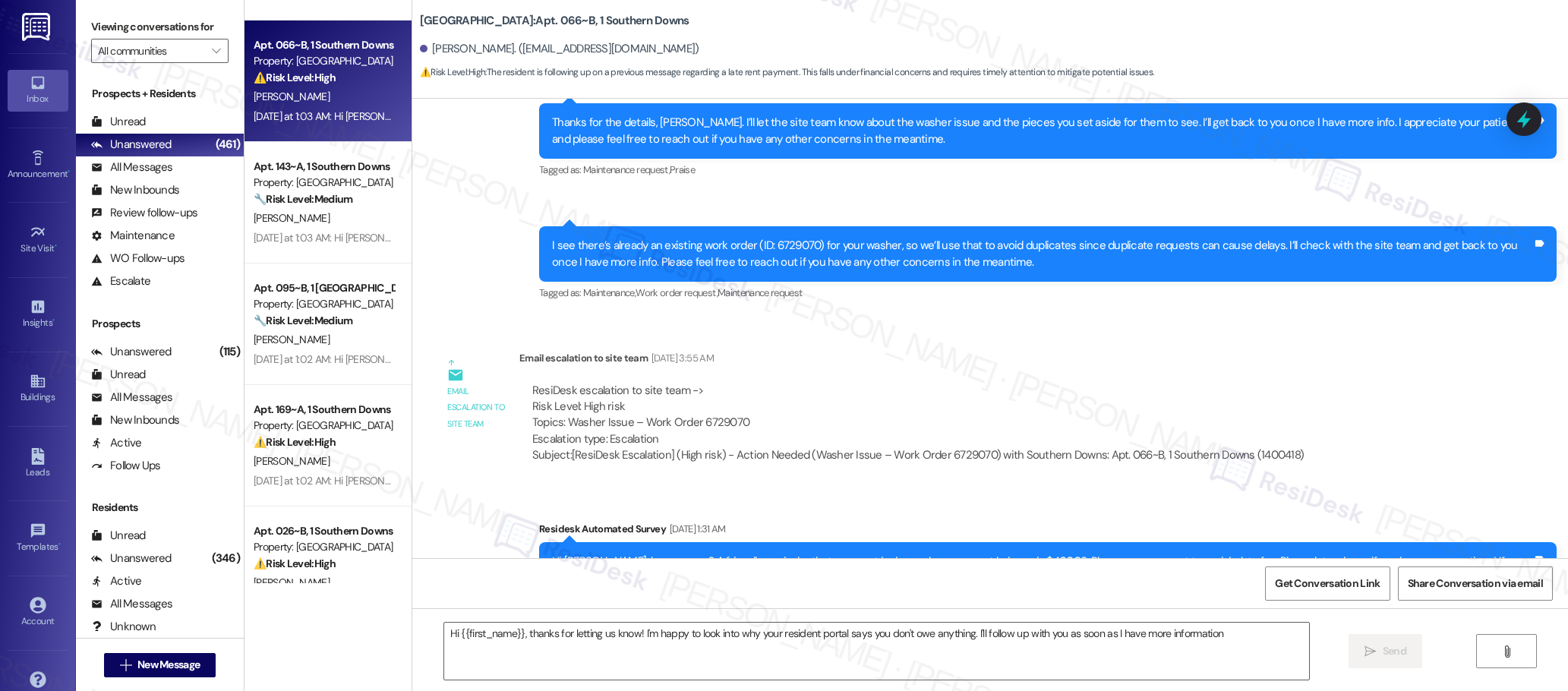
type textarea "Hi {{first_name}}, thanks for letting us know! I'm happy to look into why your …"
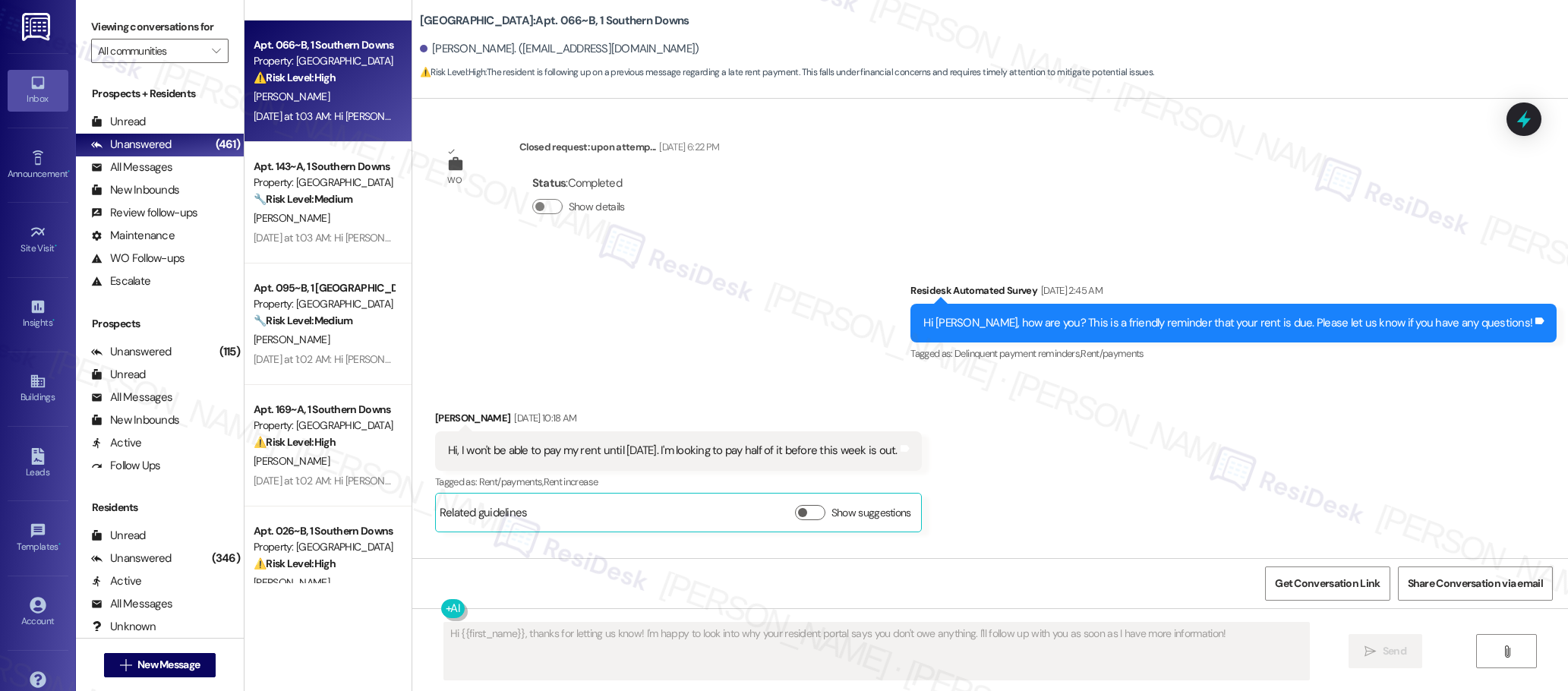
click at [324, 221] on div "( 1 ) Apt. 1084, 1 Sunrise in [GEOGRAPHIC_DATA] Property: Sunrise in [GEOGRAPHI…" at bounding box center [328, 291] width 167 height 584
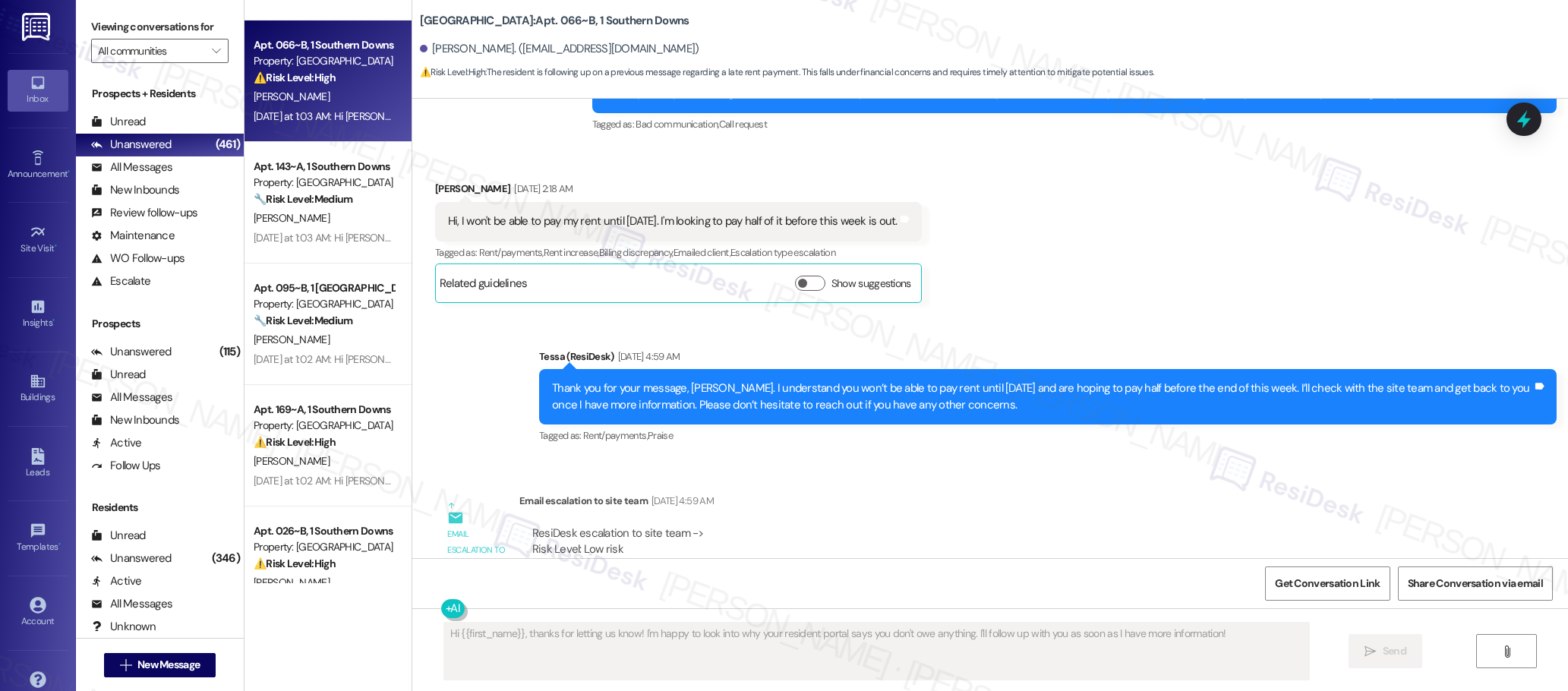
scroll to position [3450, 0]
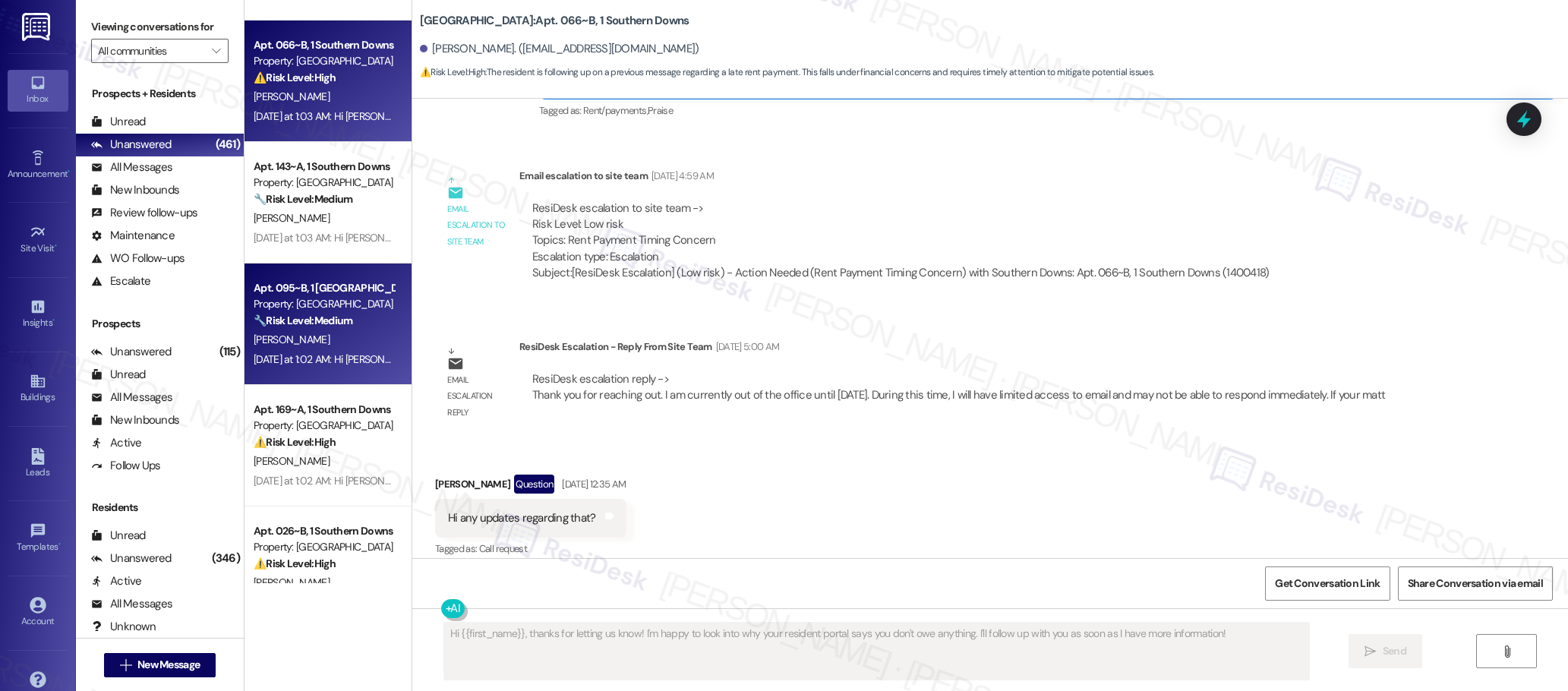
click at [321, 321] on strong "🔧 Risk Level: Medium" at bounding box center [303, 321] width 98 height 14
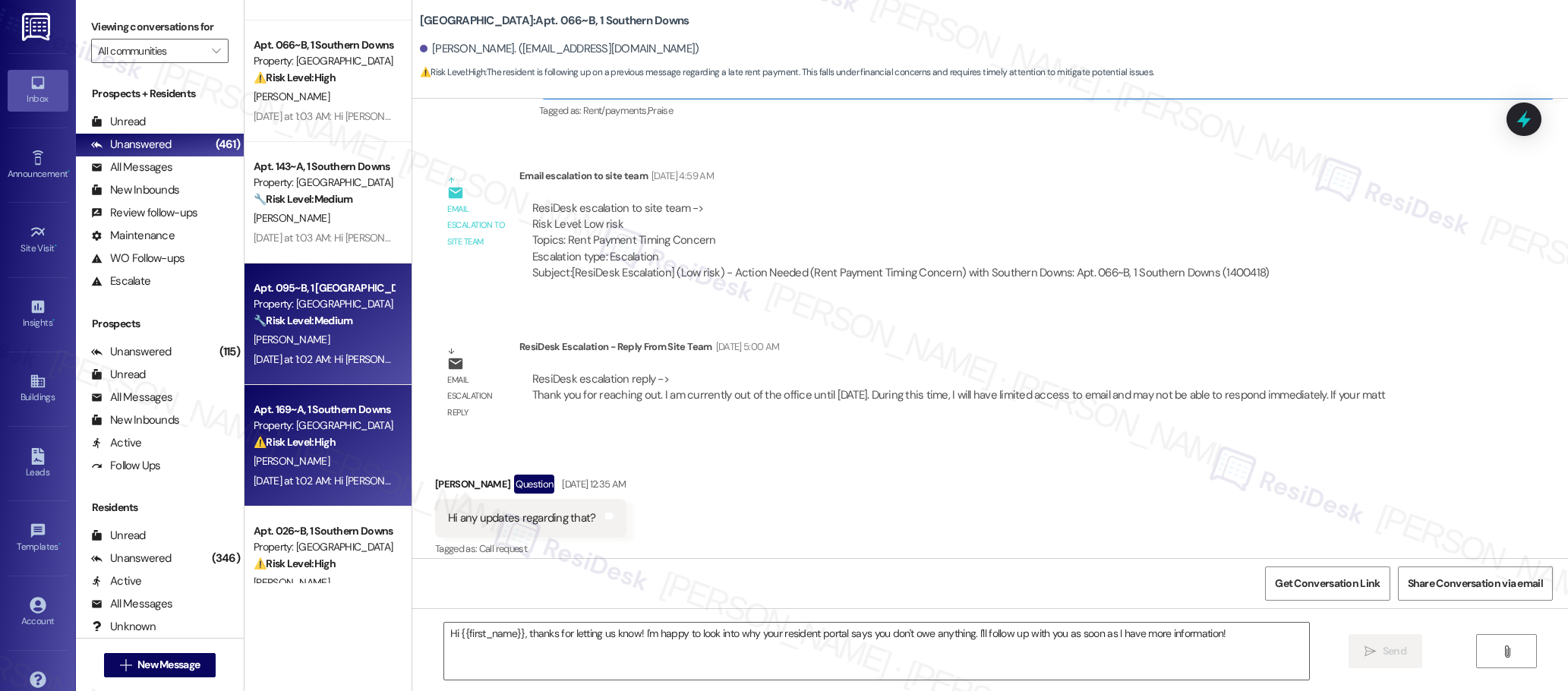
type textarea "Fetching suggested responses. Please feel free to read through the conversation…"
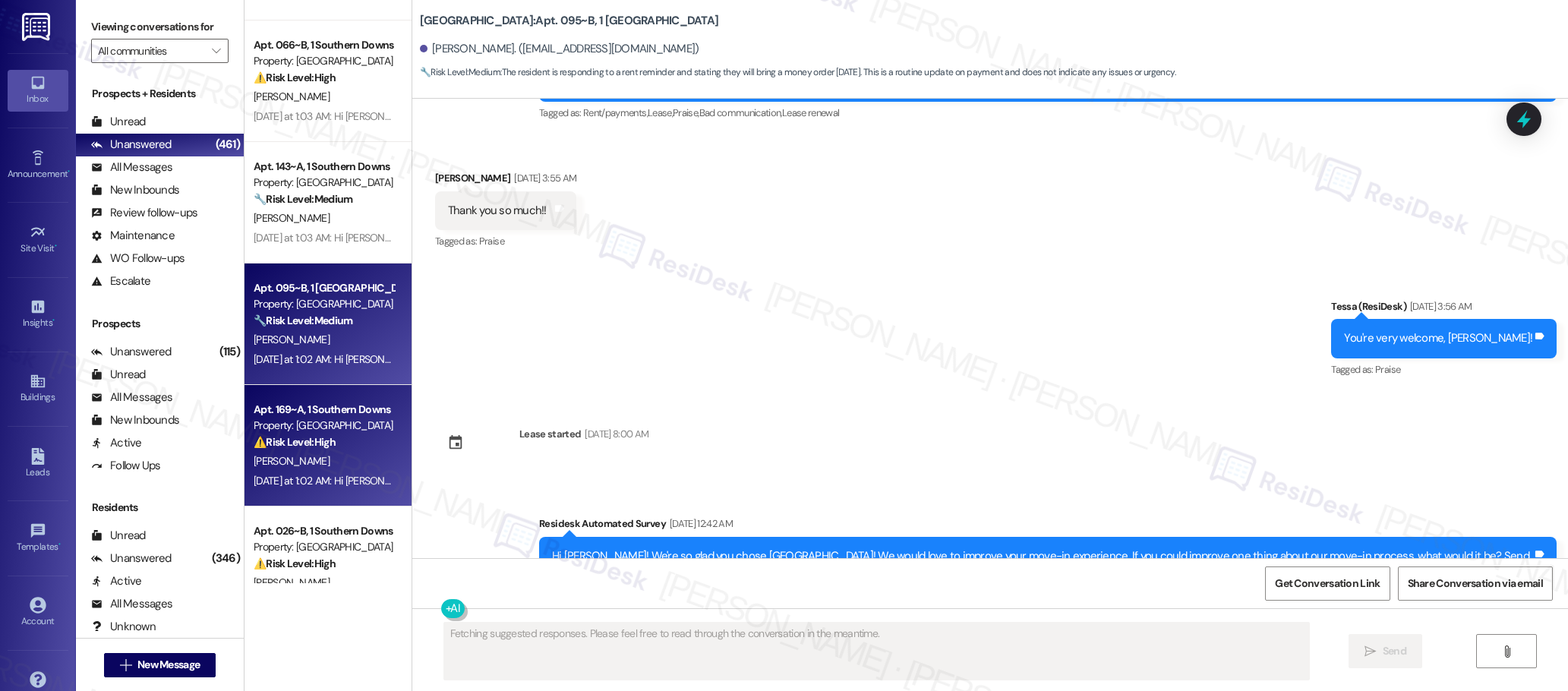
click at [347, 433] on div "Property: [GEOGRAPHIC_DATA]" at bounding box center [324, 425] width 141 height 16
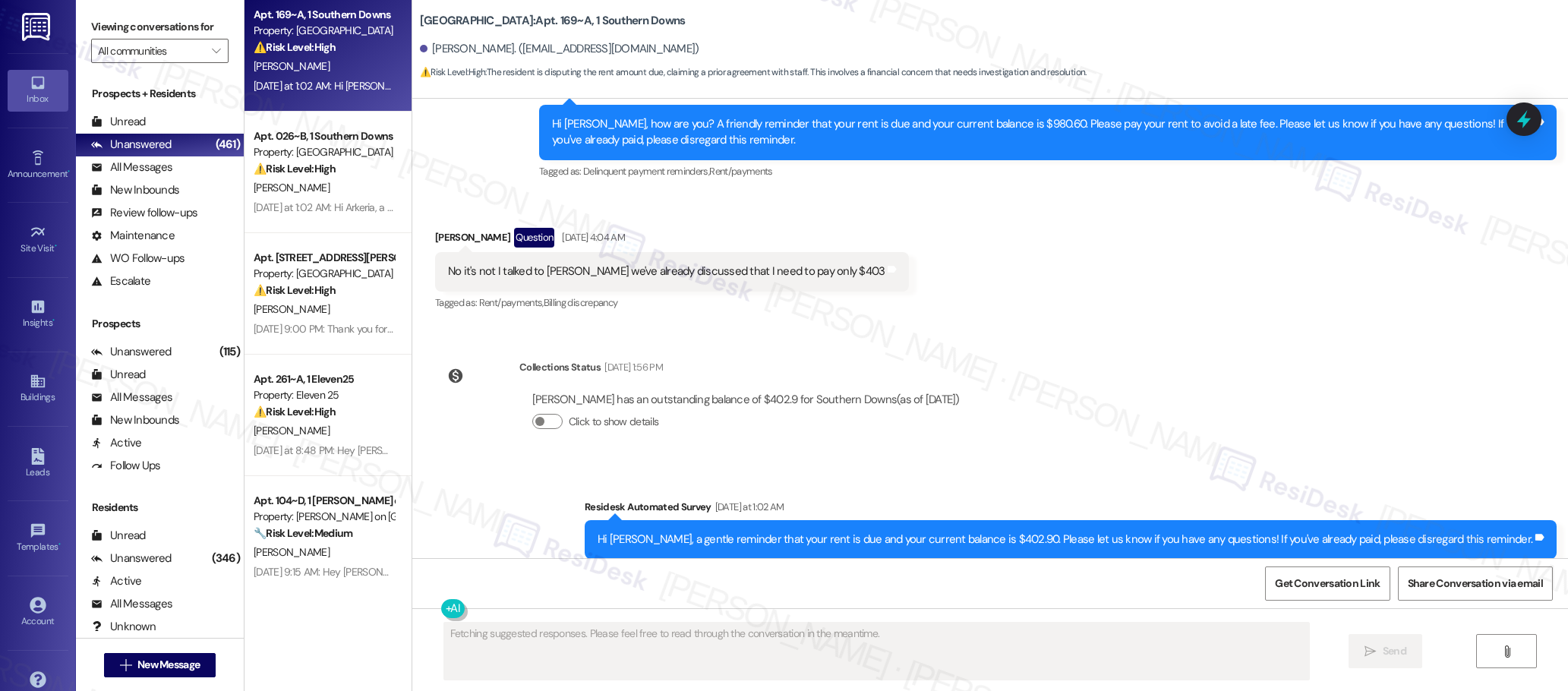
scroll to position [4654, 0]
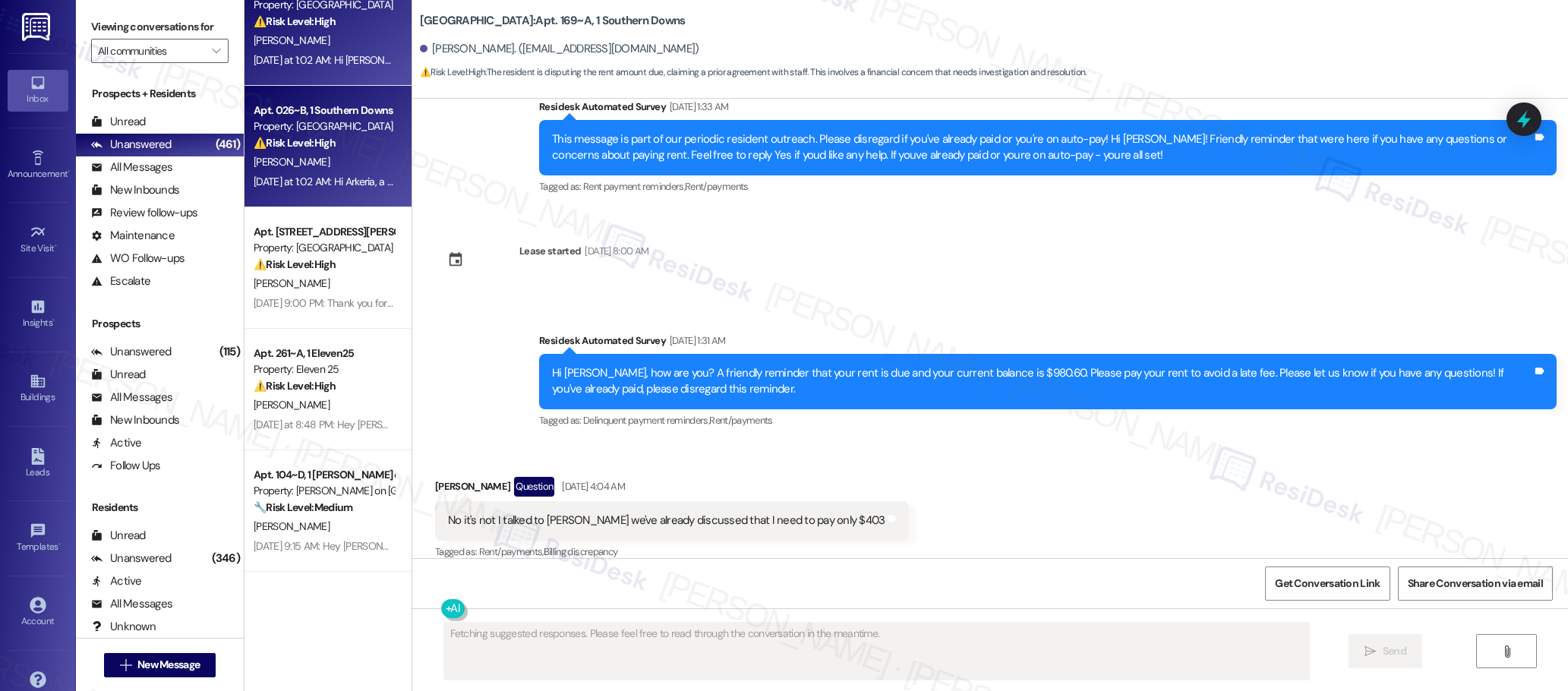
click at [348, 165] on div "[PERSON_NAME]" at bounding box center [324, 161] width 144 height 19
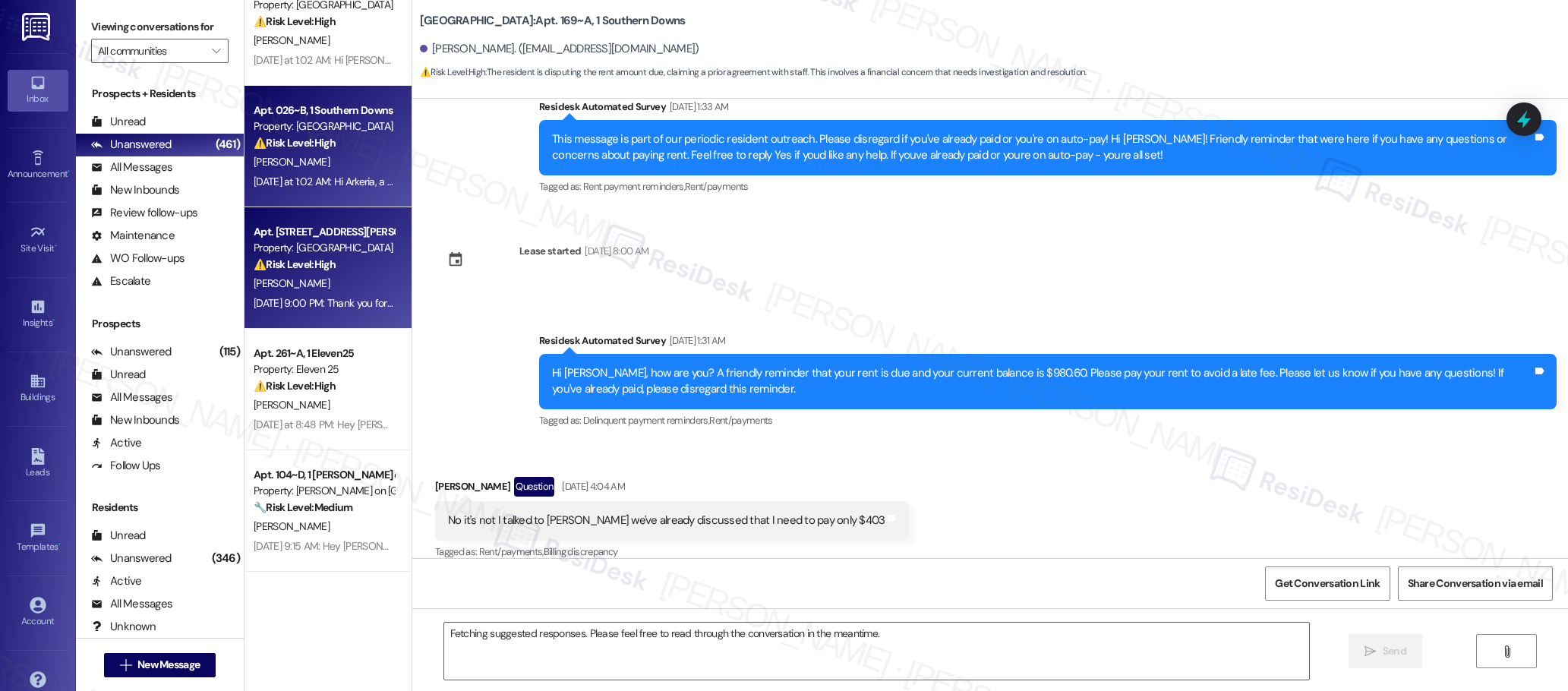
click at [334, 223] on div "Apt. [STREET_ADDRESS][PERSON_NAME] Property: [GEOGRAPHIC_DATA] ⚠️ Risk Level: H…" at bounding box center [324, 248] width 144 height 51
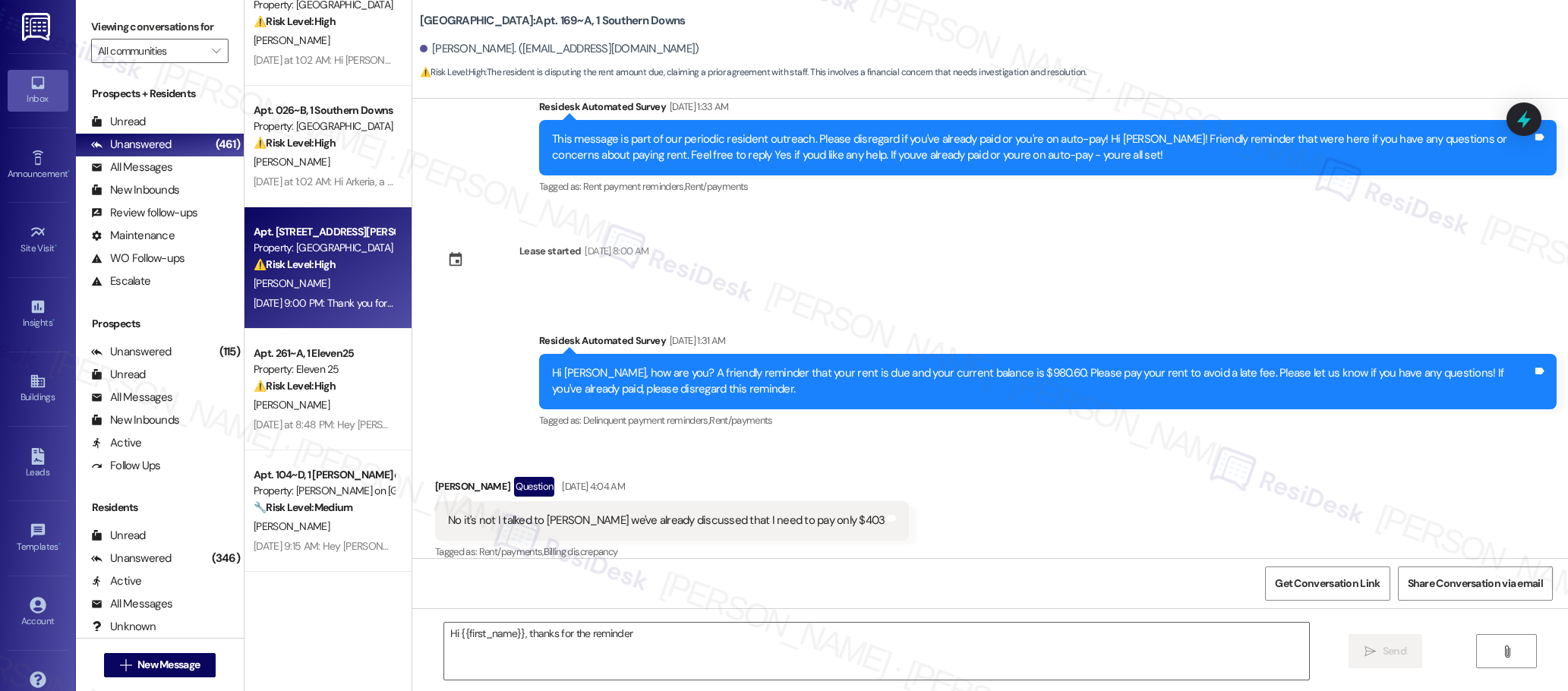
scroll to position [1161, 0]
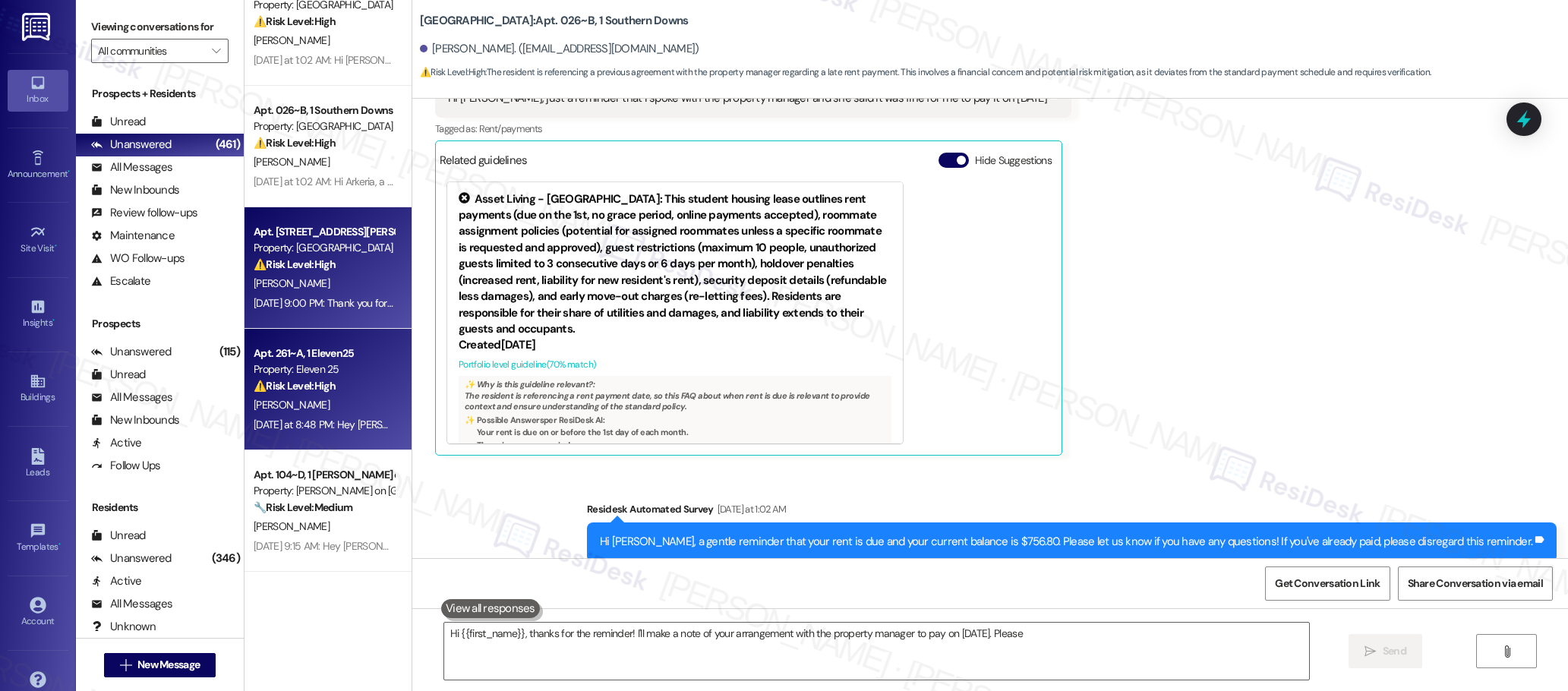
type textarea "Hi {{first_name}}, thanks for the reminder! I'll make a note of your arrangemen…"
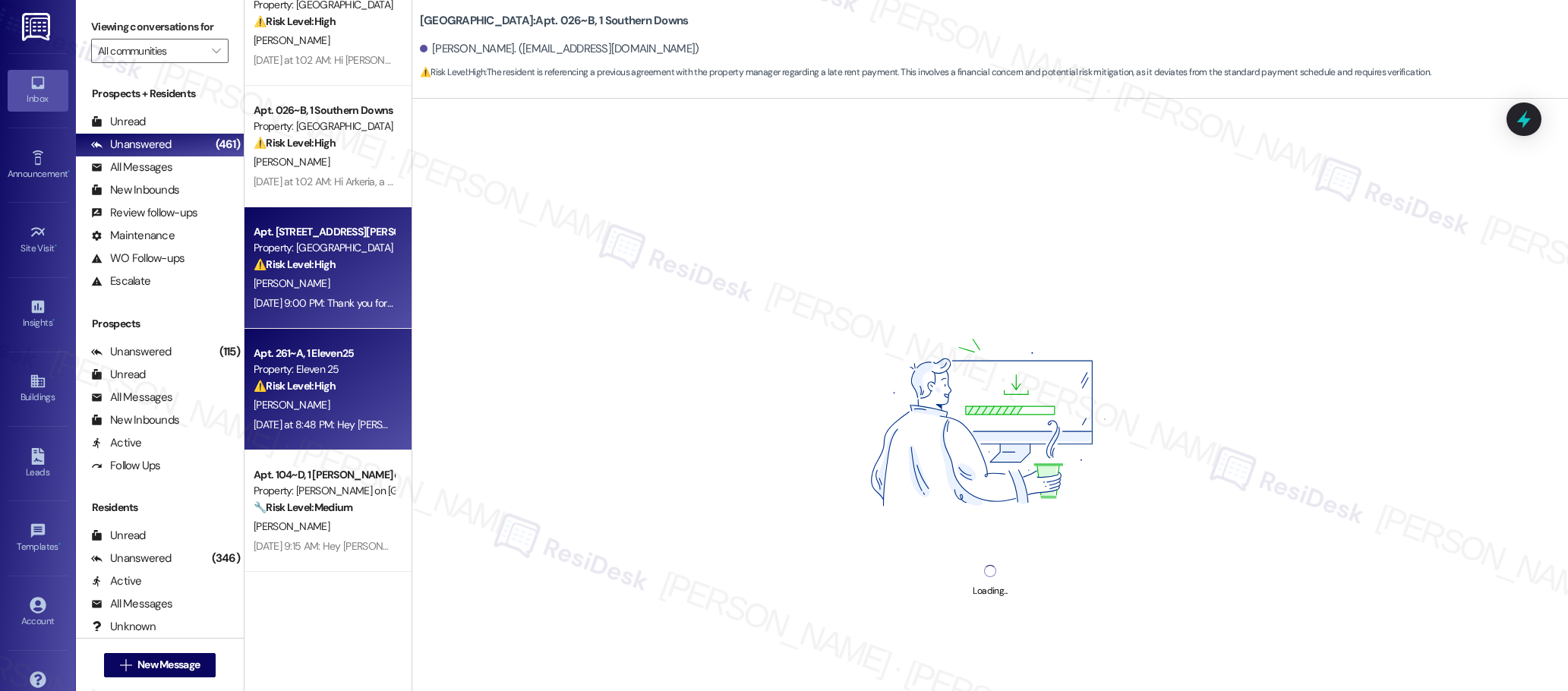
click at [335, 372] on div "Property: Eleven 25" at bounding box center [324, 369] width 141 height 16
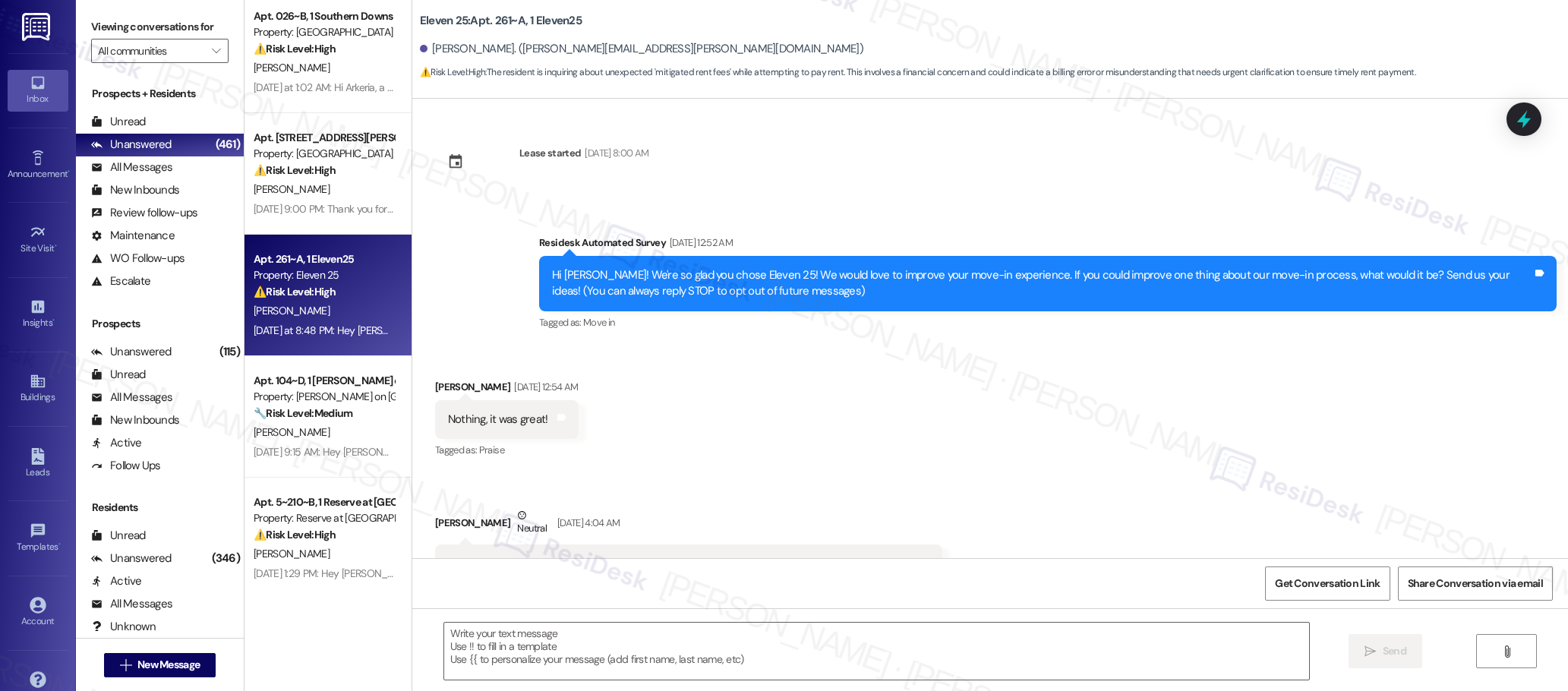
scroll to position [4749, 0]
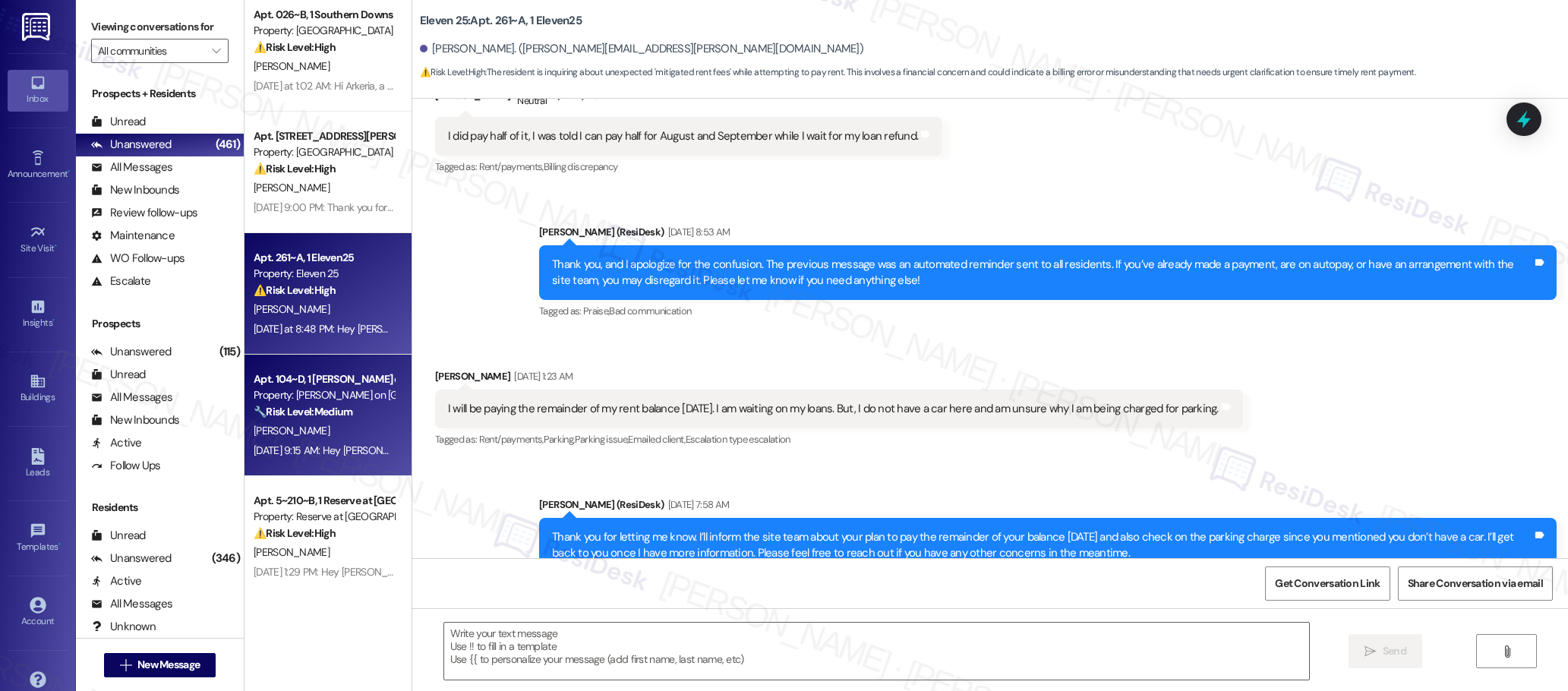
type textarea "Fetching suggested responses. Please feel free to read through the conversation…"
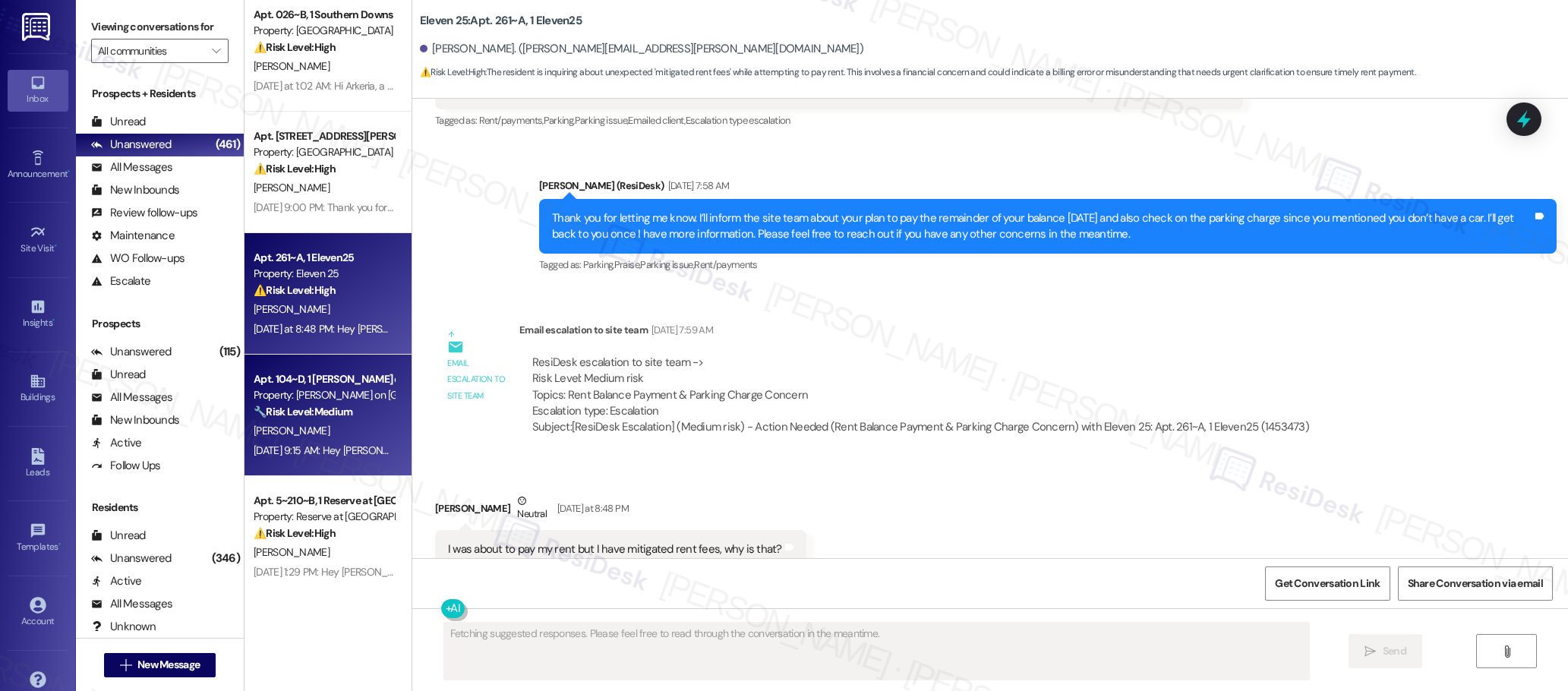
click at [339, 384] on div "Apt. 104~D, 1 [PERSON_NAME] on [GEOGRAPHIC_DATA]" at bounding box center [324, 379] width 141 height 16
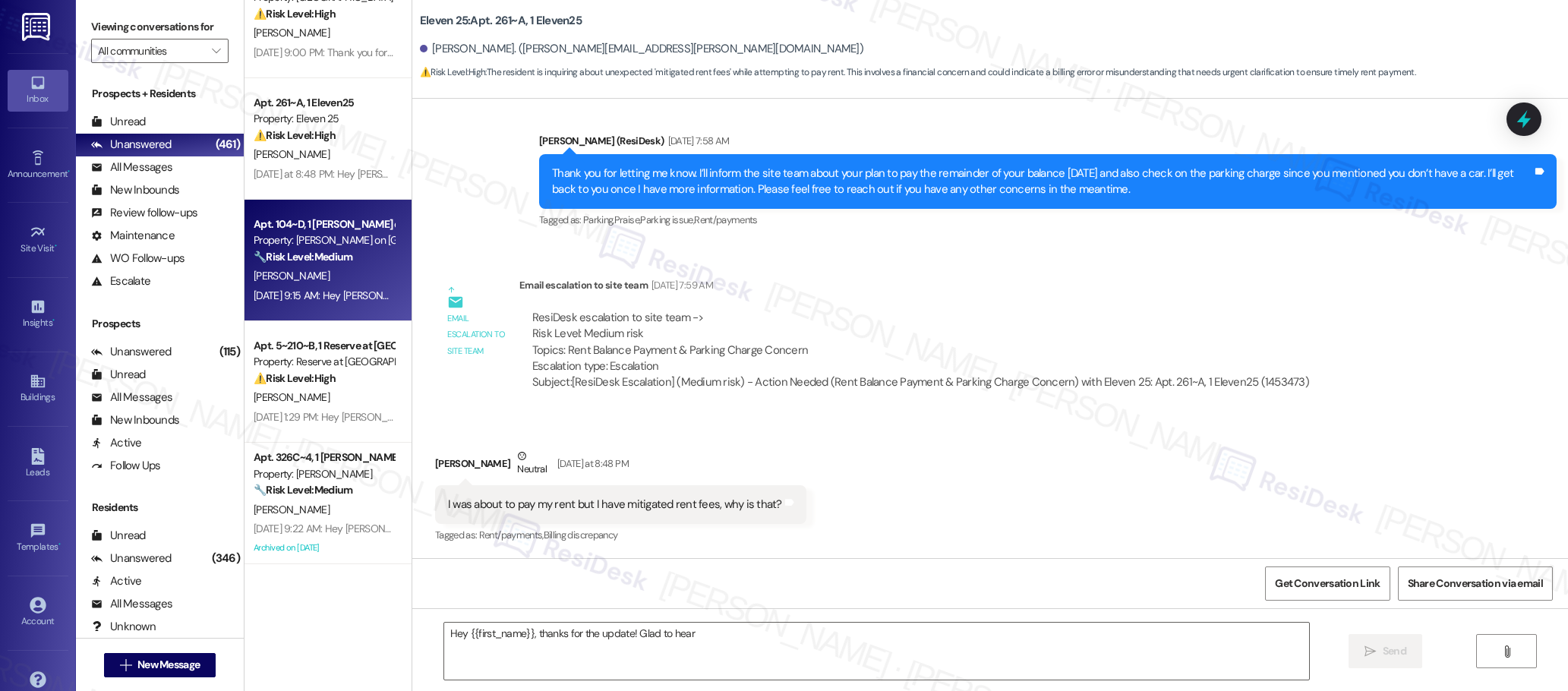
scroll to position [645, 0]
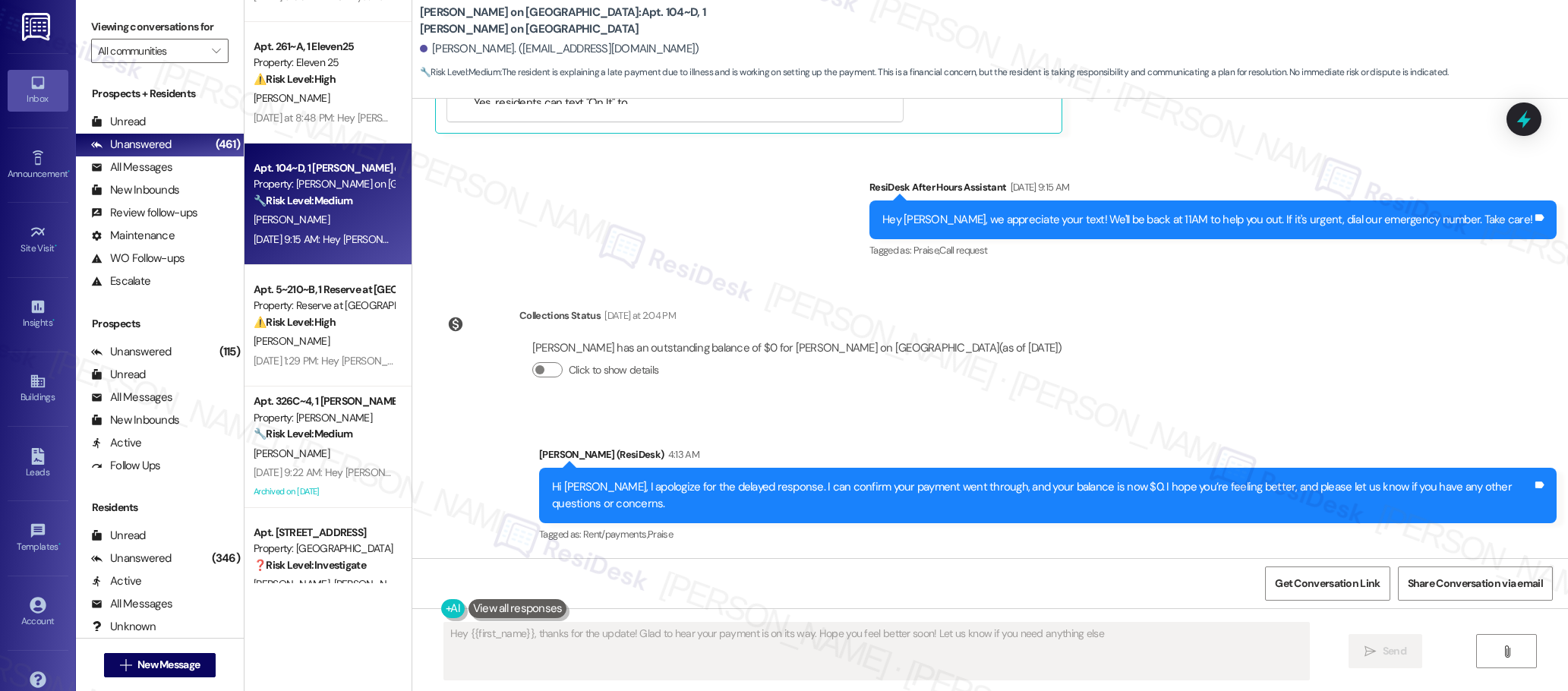
type textarea "Hey {{first_name}}, thanks for the update! Glad to hear your payment is on its …"
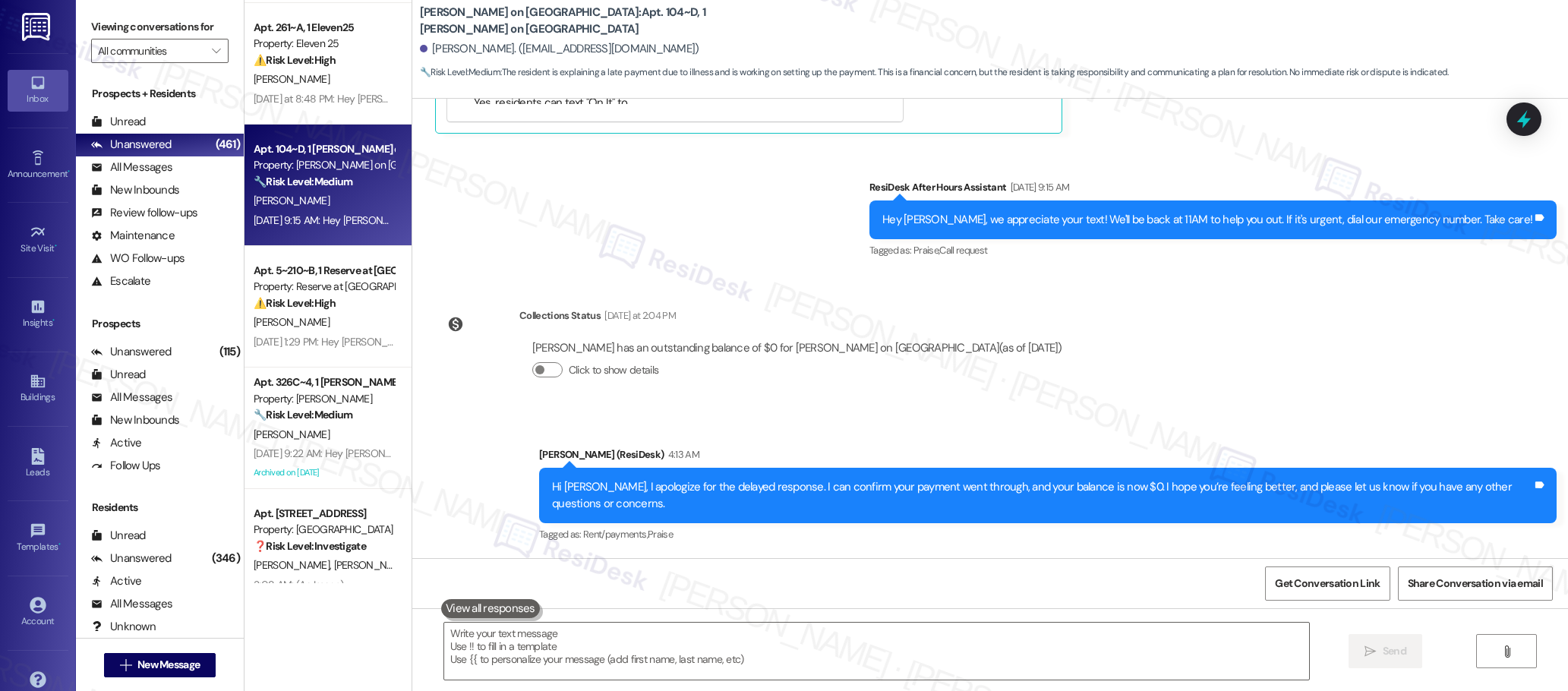
scroll to position [4982, 0]
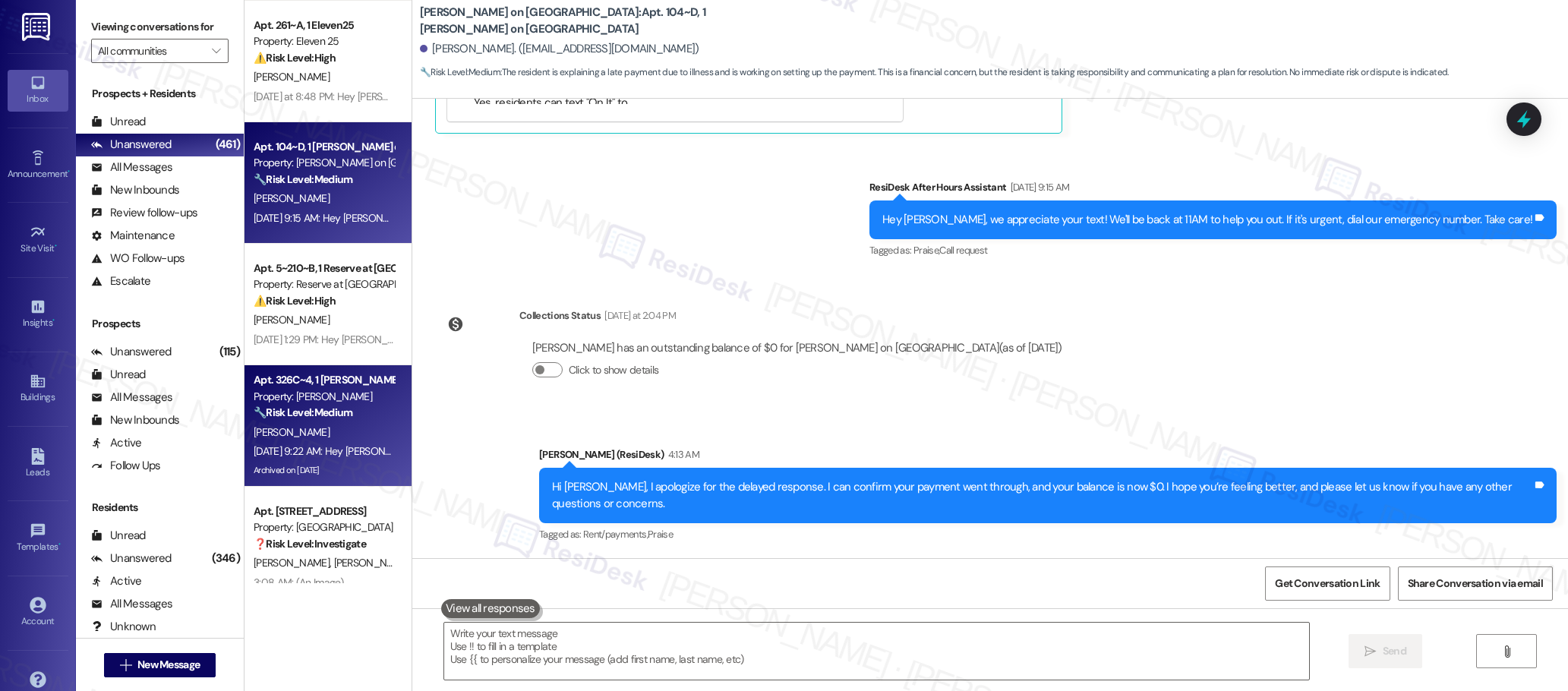
click at [315, 430] on div "[PERSON_NAME]" at bounding box center [324, 432] width 144 height 19
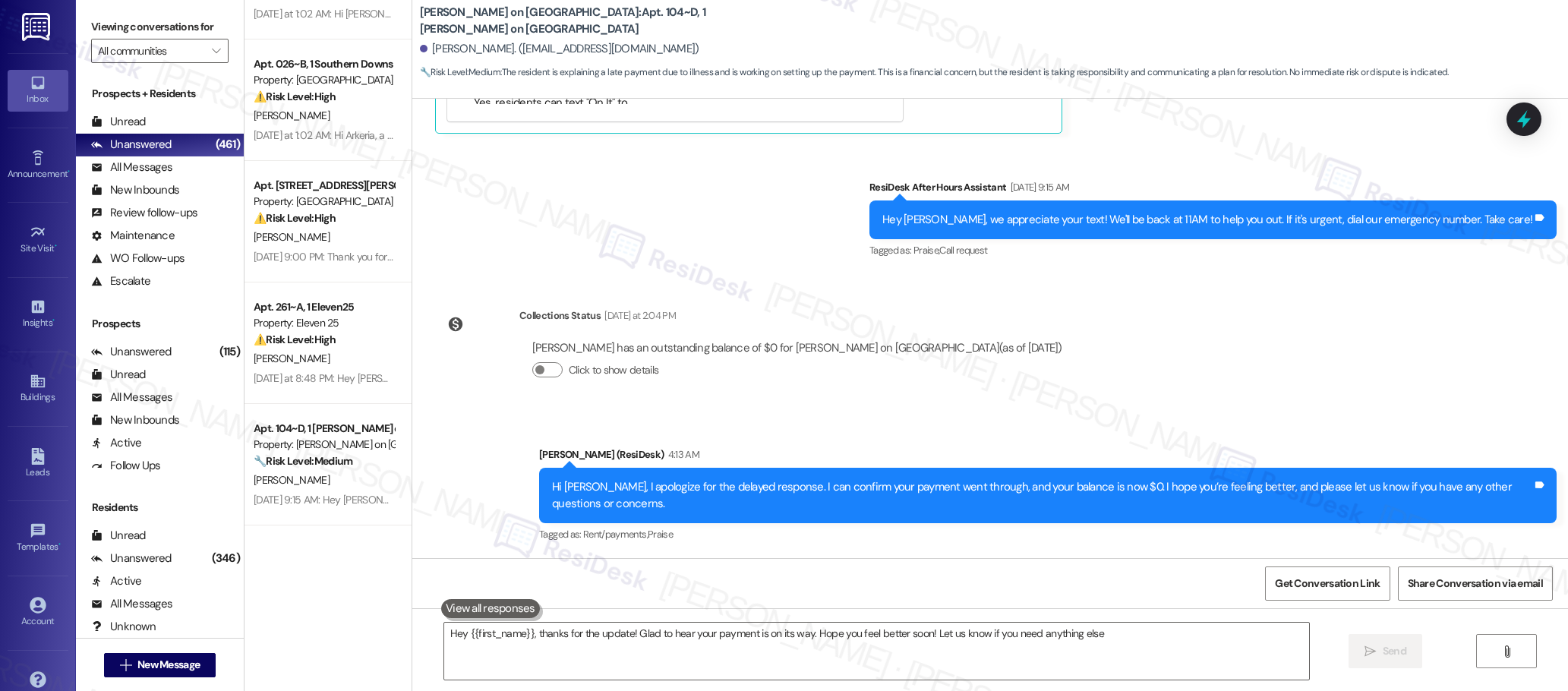
type textarea "Hey {{first_name}}, thanks for the update! Glad to hear your payment is on its …"
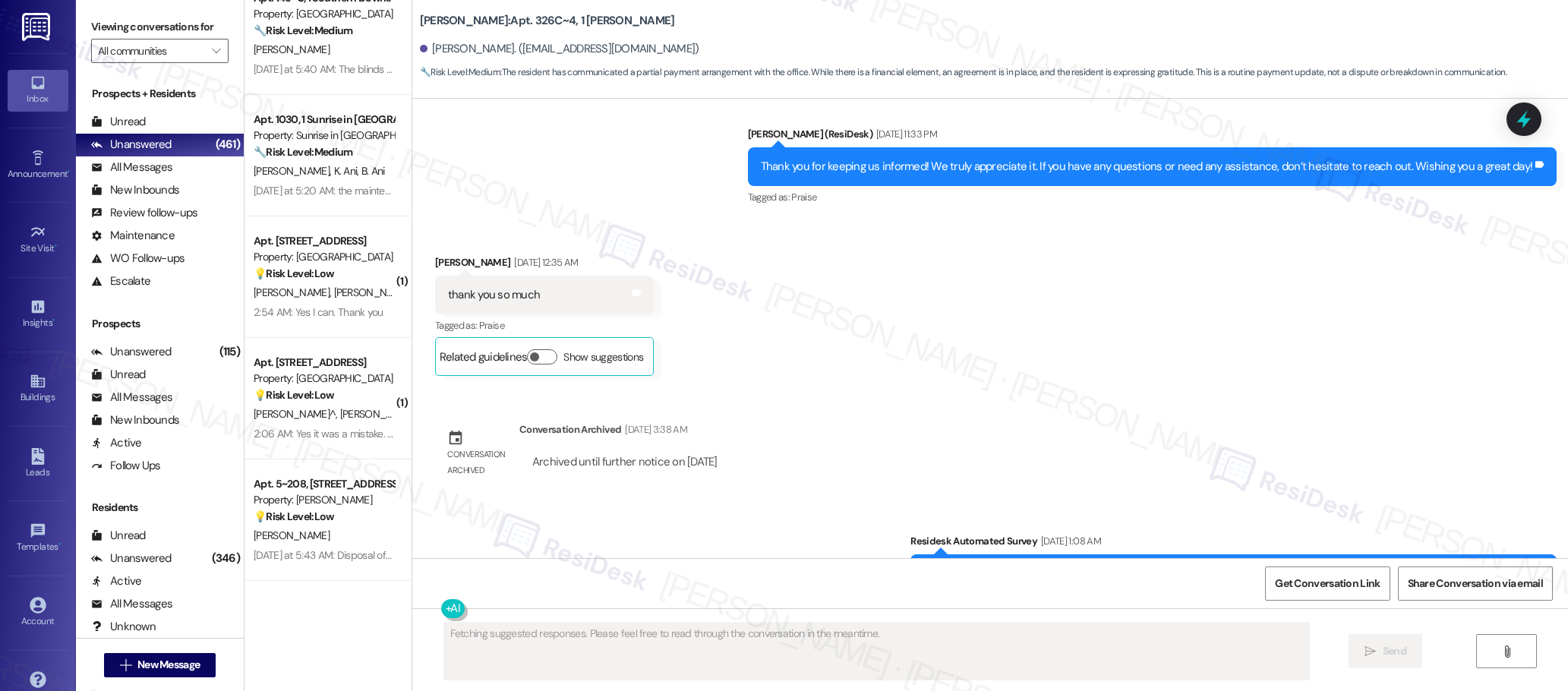
scroll to position [2941, 0]
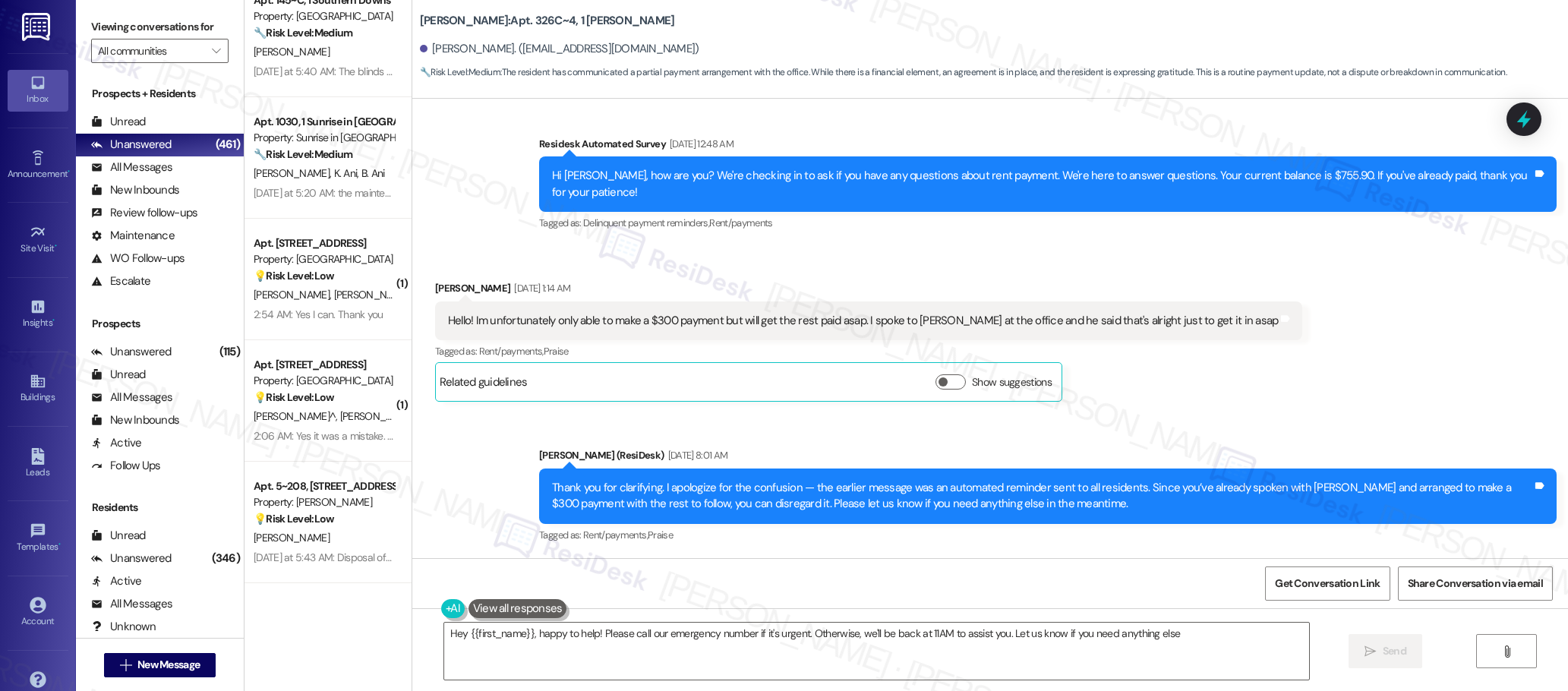
type textarea "Hey {{first_name}}, happy to help! Please call our emergency number if it's urg…"
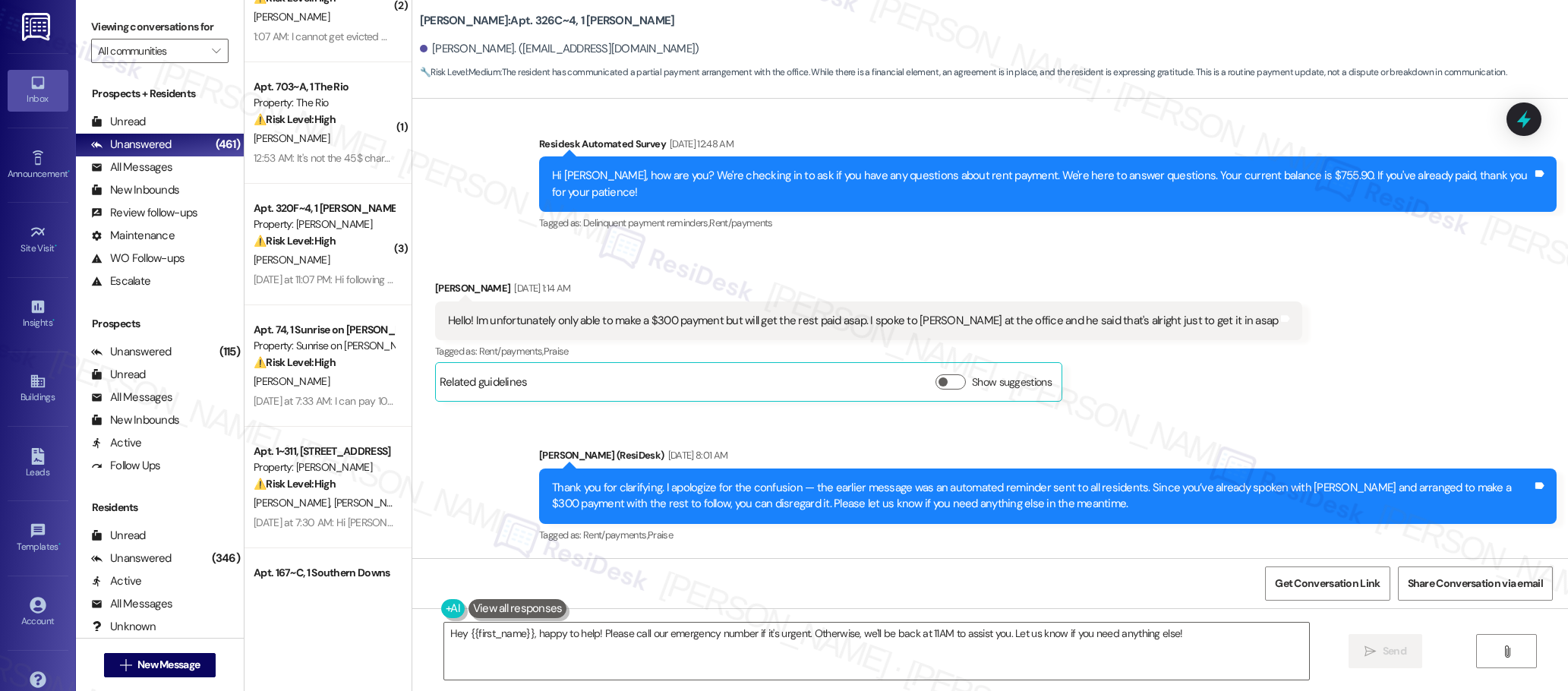
click at [331, 109] on div "( 1 ) Apt. 5~[STREET_ADDRESS][PERSON_NAME] Property: Sherwood Trails ⚠️ Risk Le…" at bounding box center [328, 291] width 167 height 584
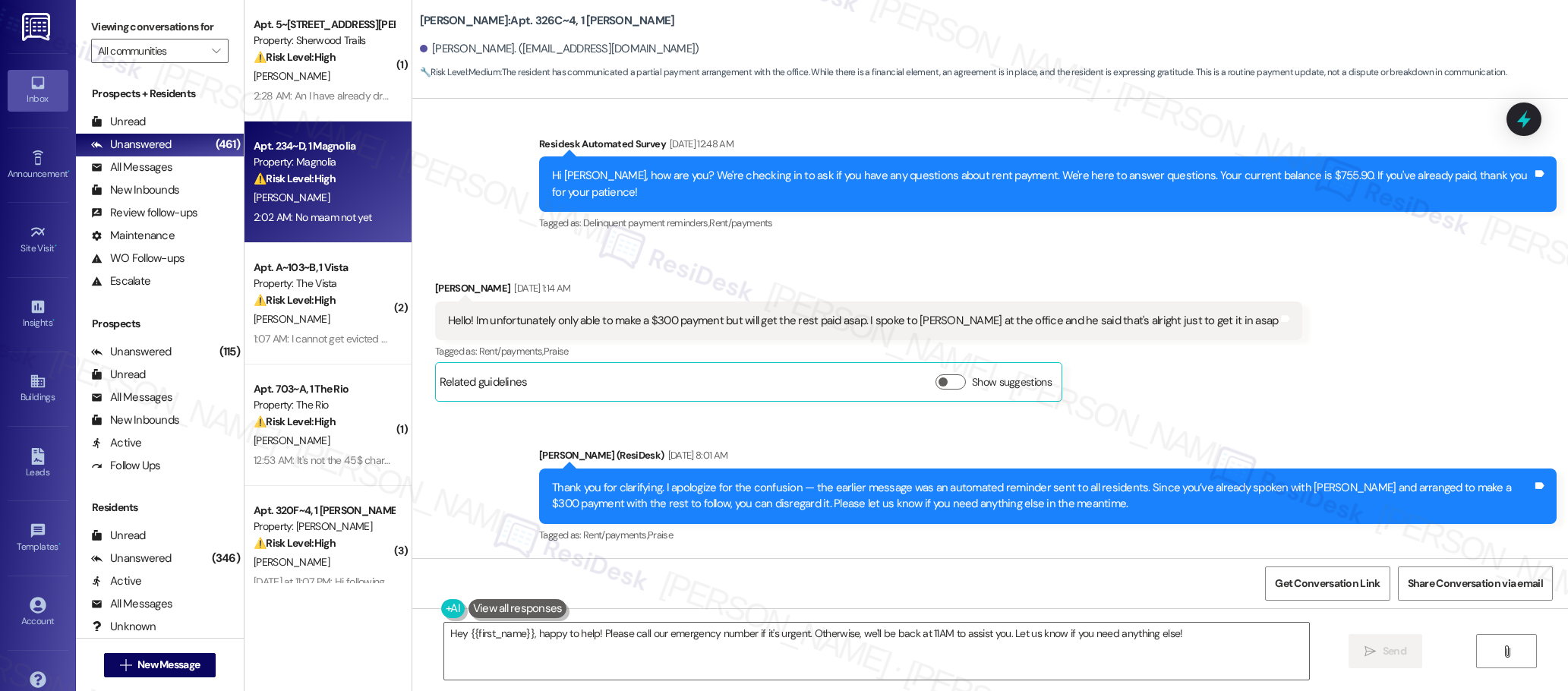
click at [331, 180] on div "⚠️ Risk Level: High The resident is disputing the rent amount, application fee,…" at bounding box center [324, 179] width 141 height 16
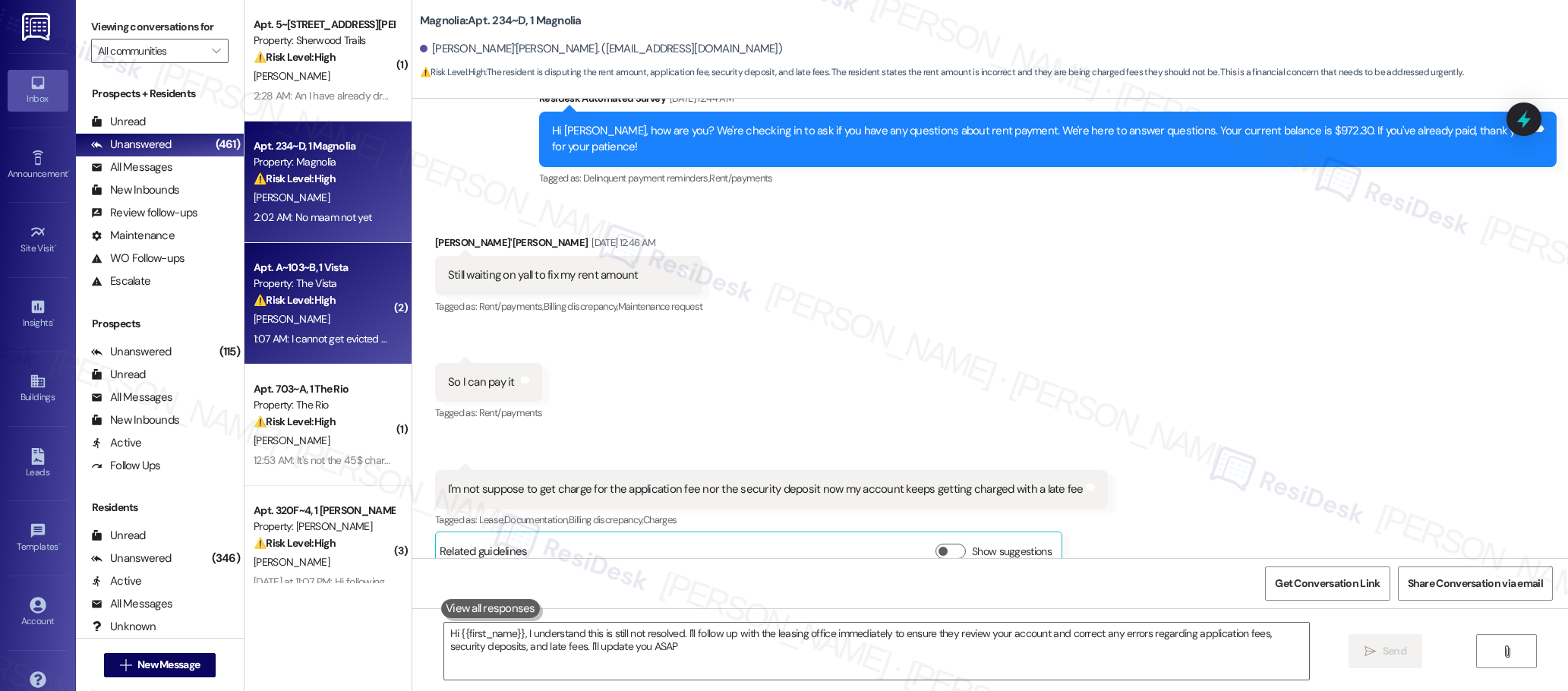
type textarea "Hi {{first_name}}, I understand this is still not resolved. I'll follow up with…"
click at [324, 289] on div "Property: The Vista" at bounding box center [324, 283] width 141 height 16
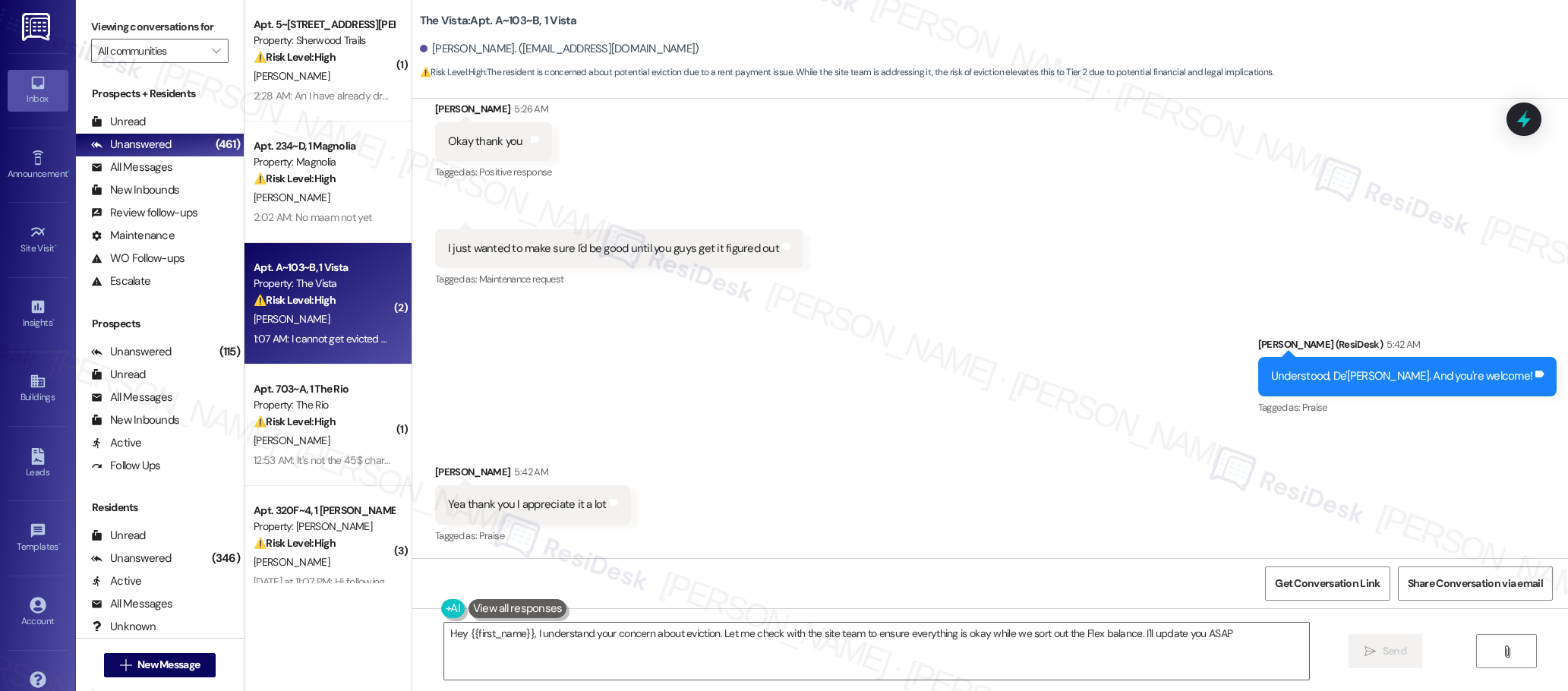
type textarea "Hey {{first_name}}, I understand your concern about eviction. Let me check with…"
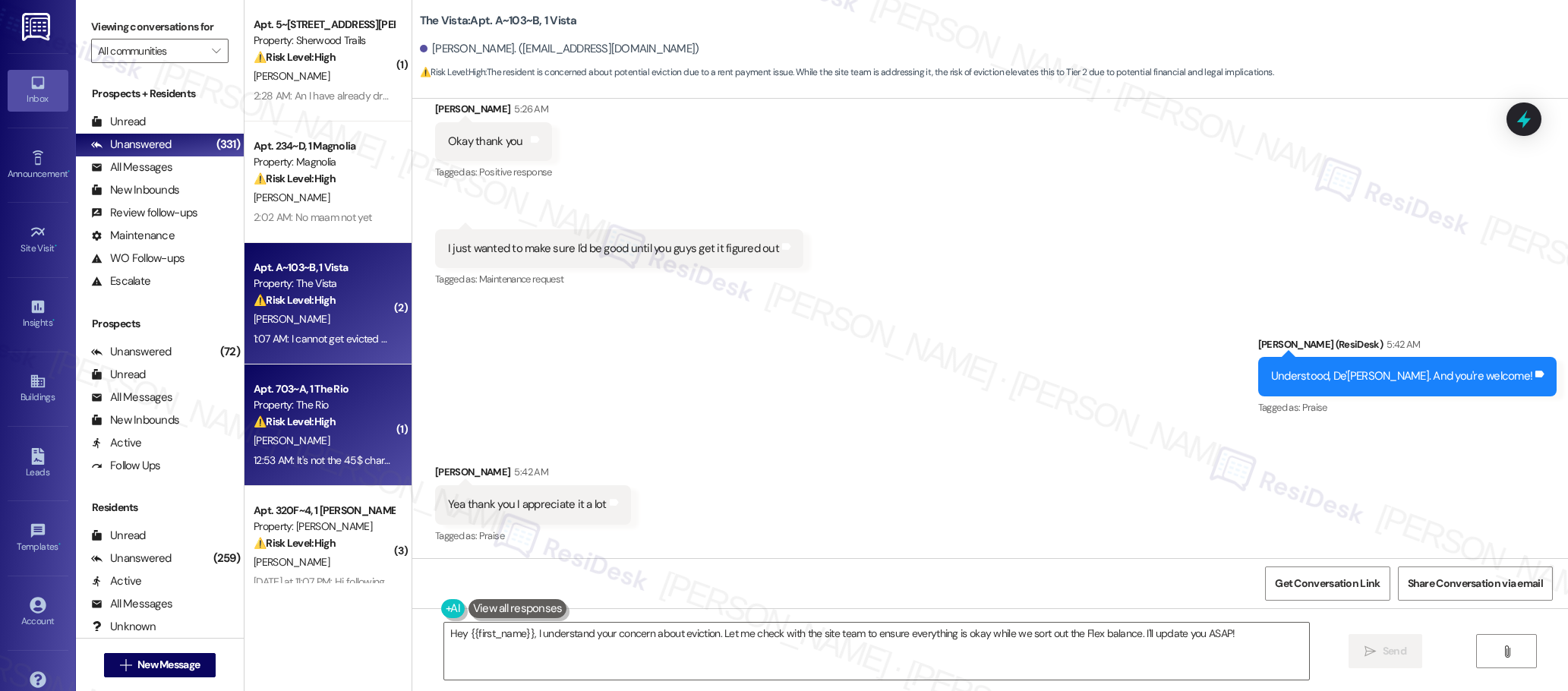
click at [345, 472] on div "Apt. 703~A, 1 The Rio Property: The Rio ⚠️ Risk Level: High The resident is que…" at bounding box center [328, 424] width 167 height 121
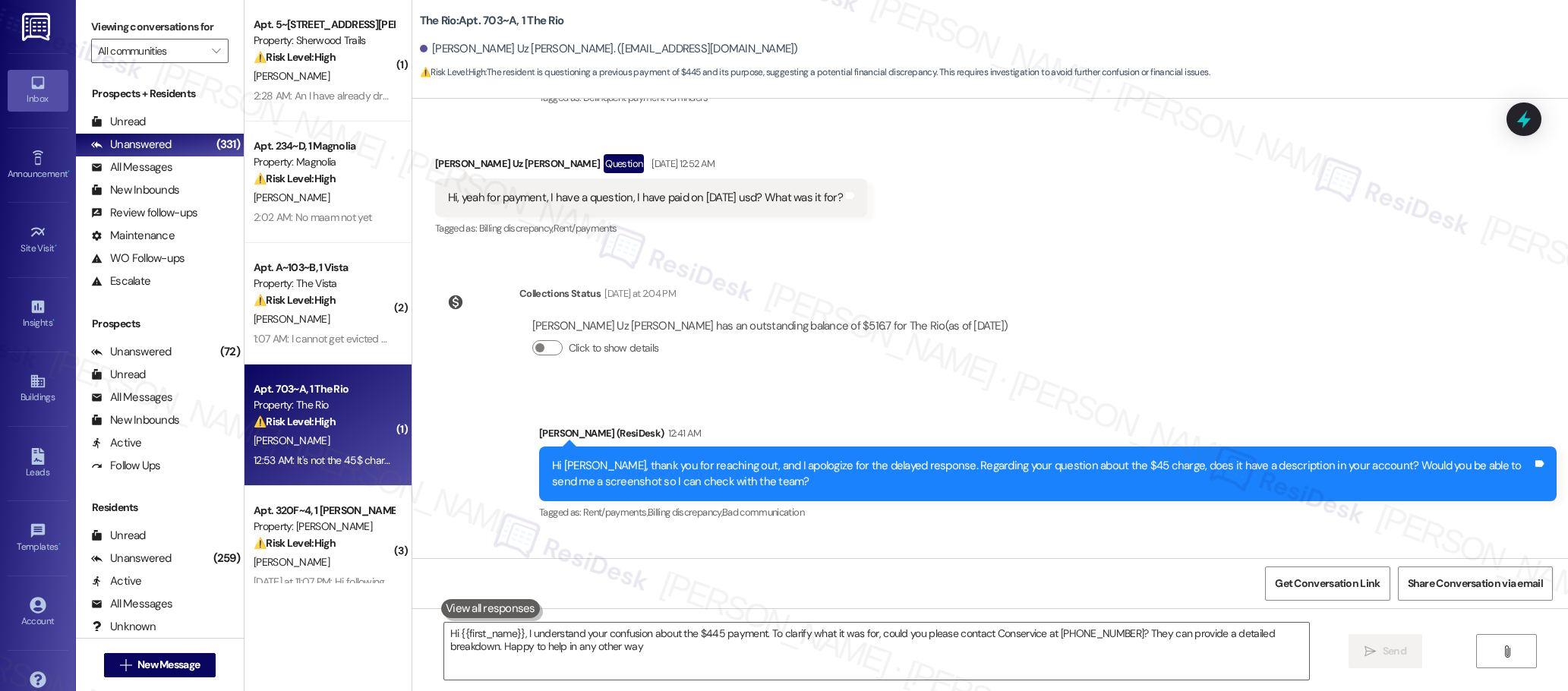
type textarea "Hi {{first_name}}, I understand your confusion about the $445 payment. To clari…"
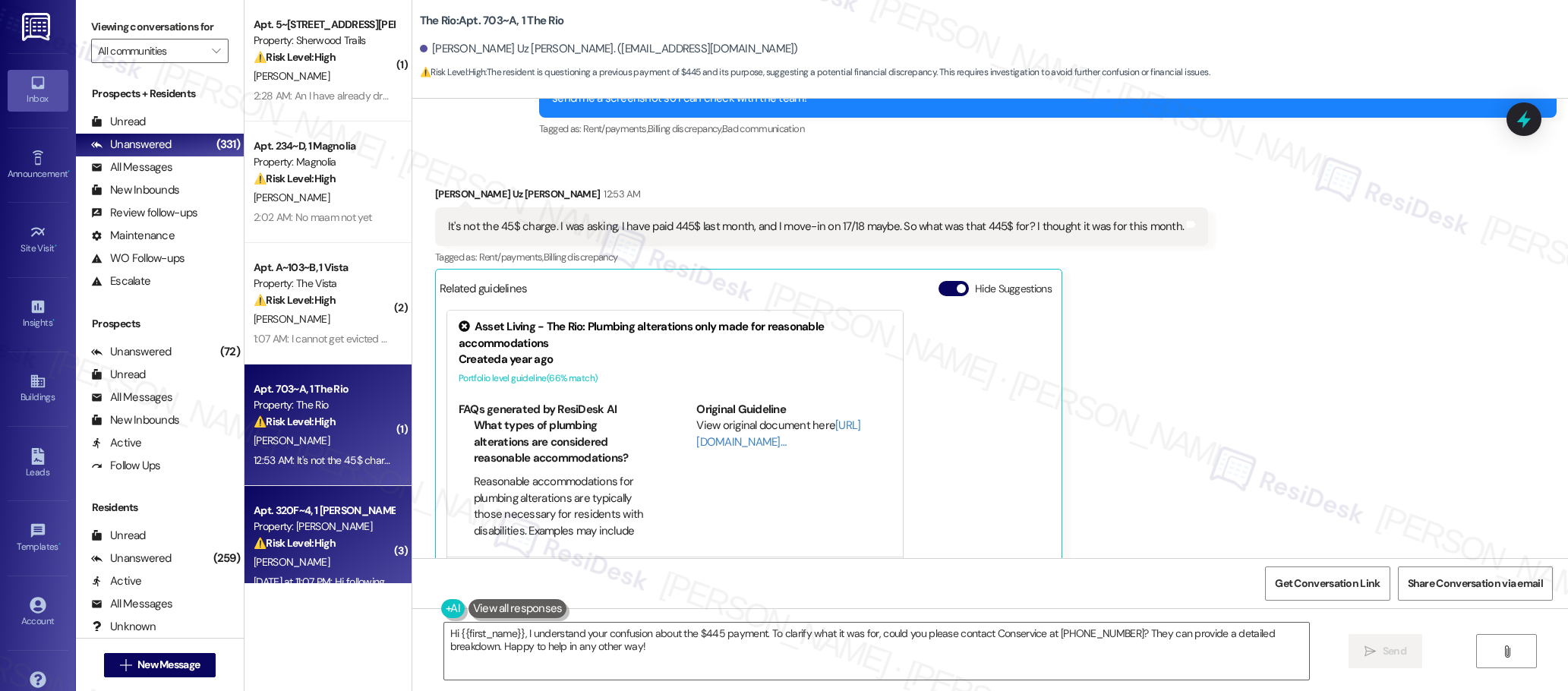
scroll to position [918, 0]
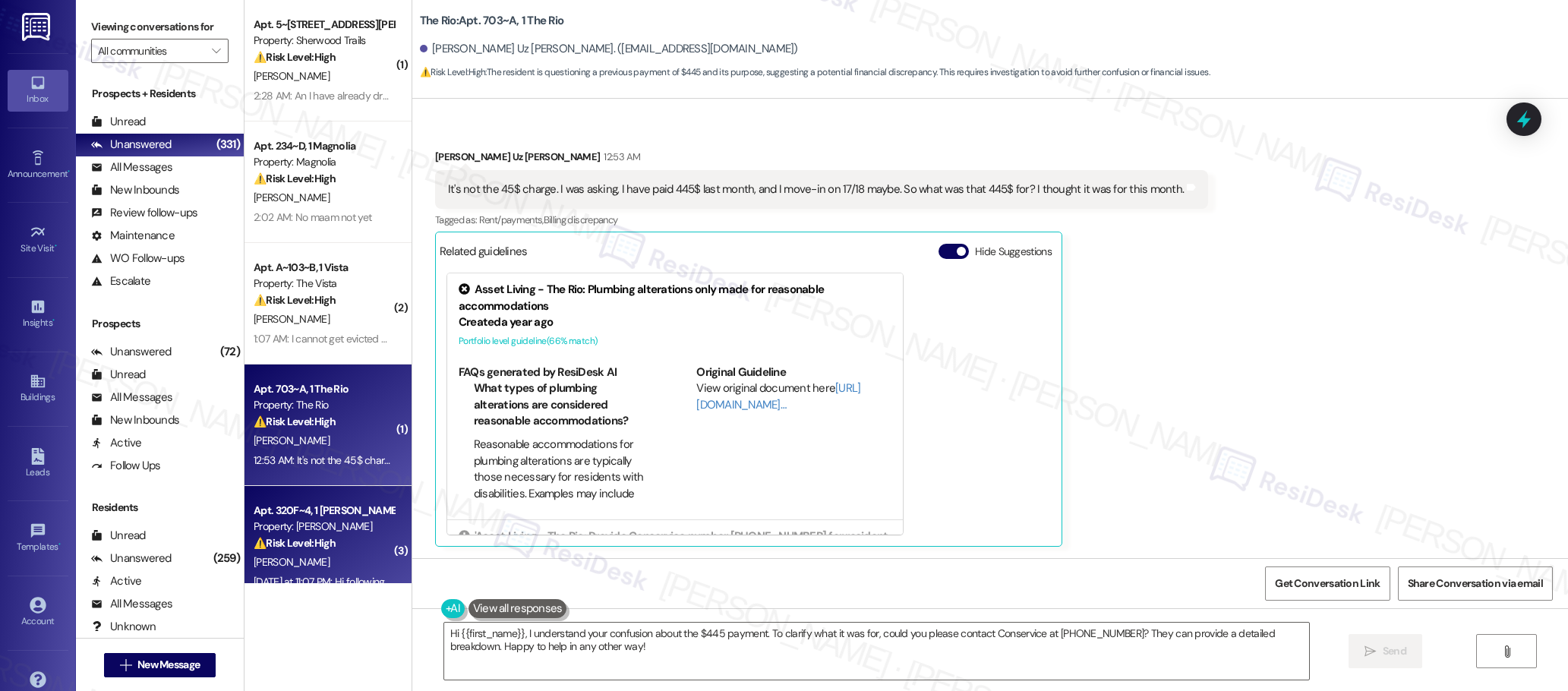
click at [319, 518] on div "Apt. 320F~4, 1 [PERSON_NAME]" at bounding box center [324, 511] width 141 height 16
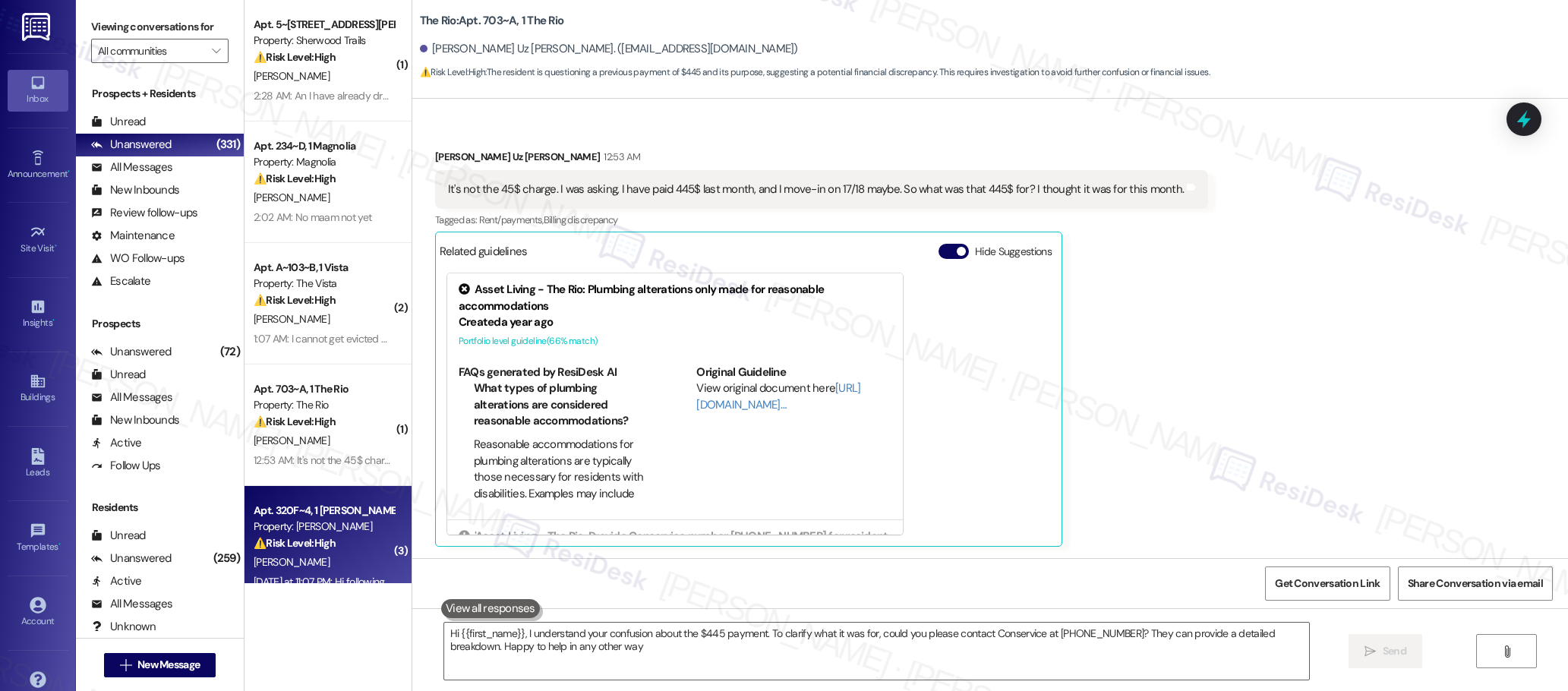
type textarea "Hi {{first_name}}, I understand your confusion about the $445 payment. To clari…"
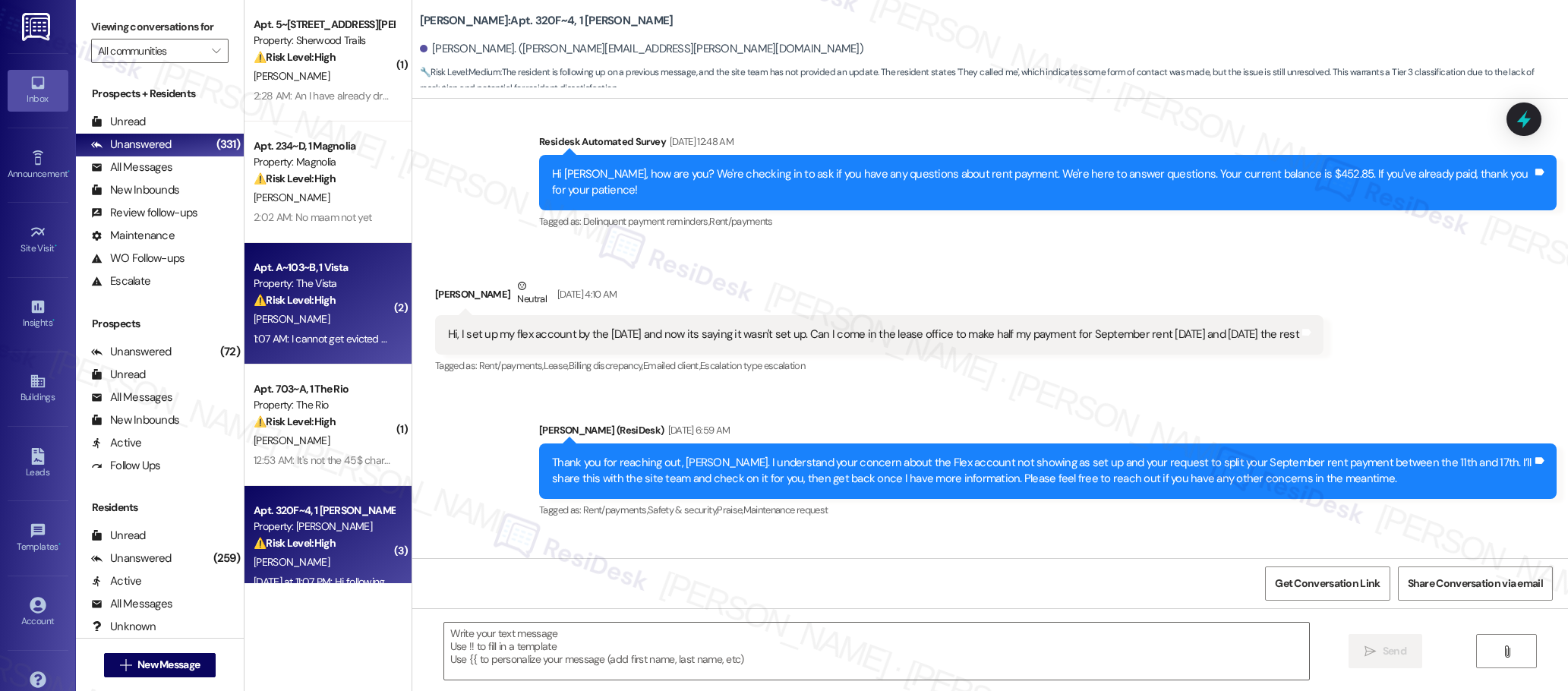
type textarea "Fetching suggested responses. Please feel free to read through the conversation…"
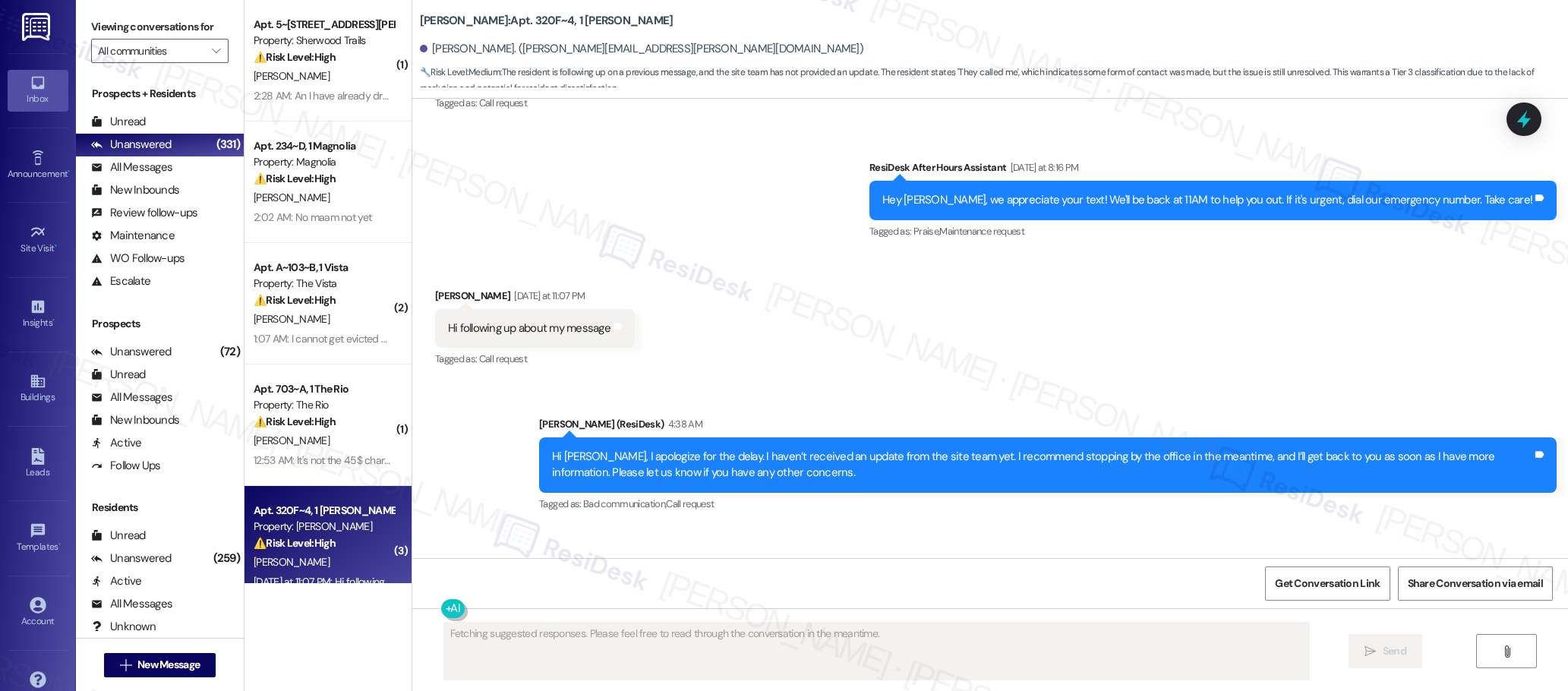
scroll to position [1717, 0]
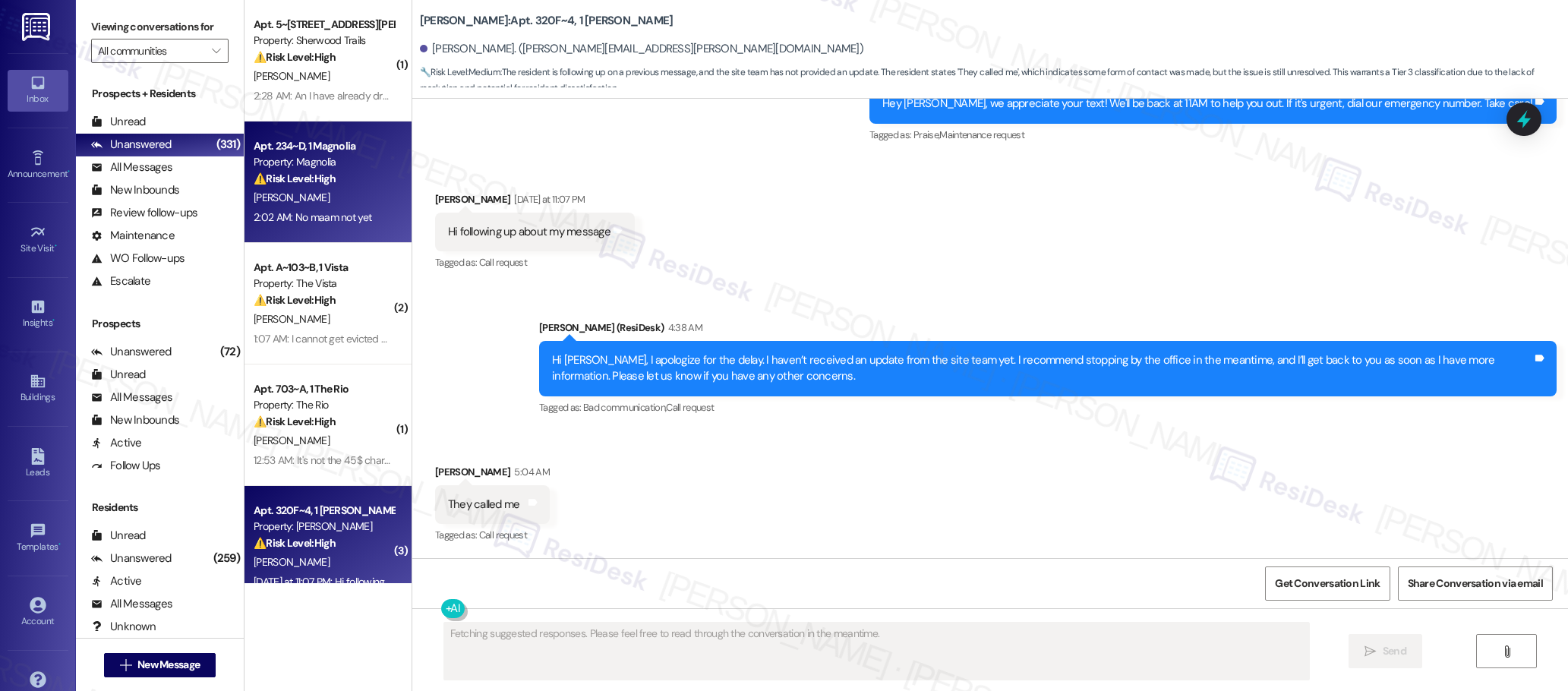
click at [359, 167] on div "Property: Magnolia" at bounding box center [324, 162] width 141 height 16
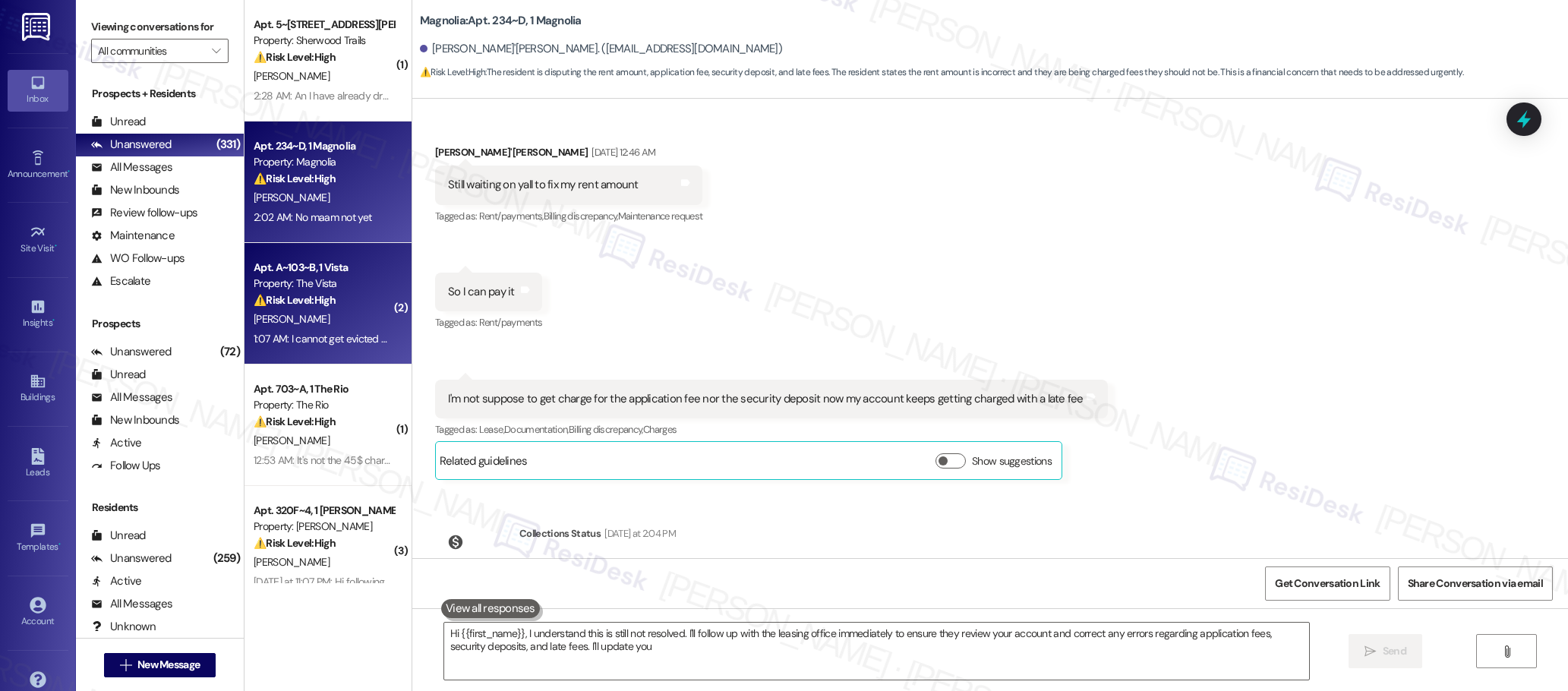
type textarea "Hi {{first_name}}, I understand this is still not resolved. I'll follow up with…"
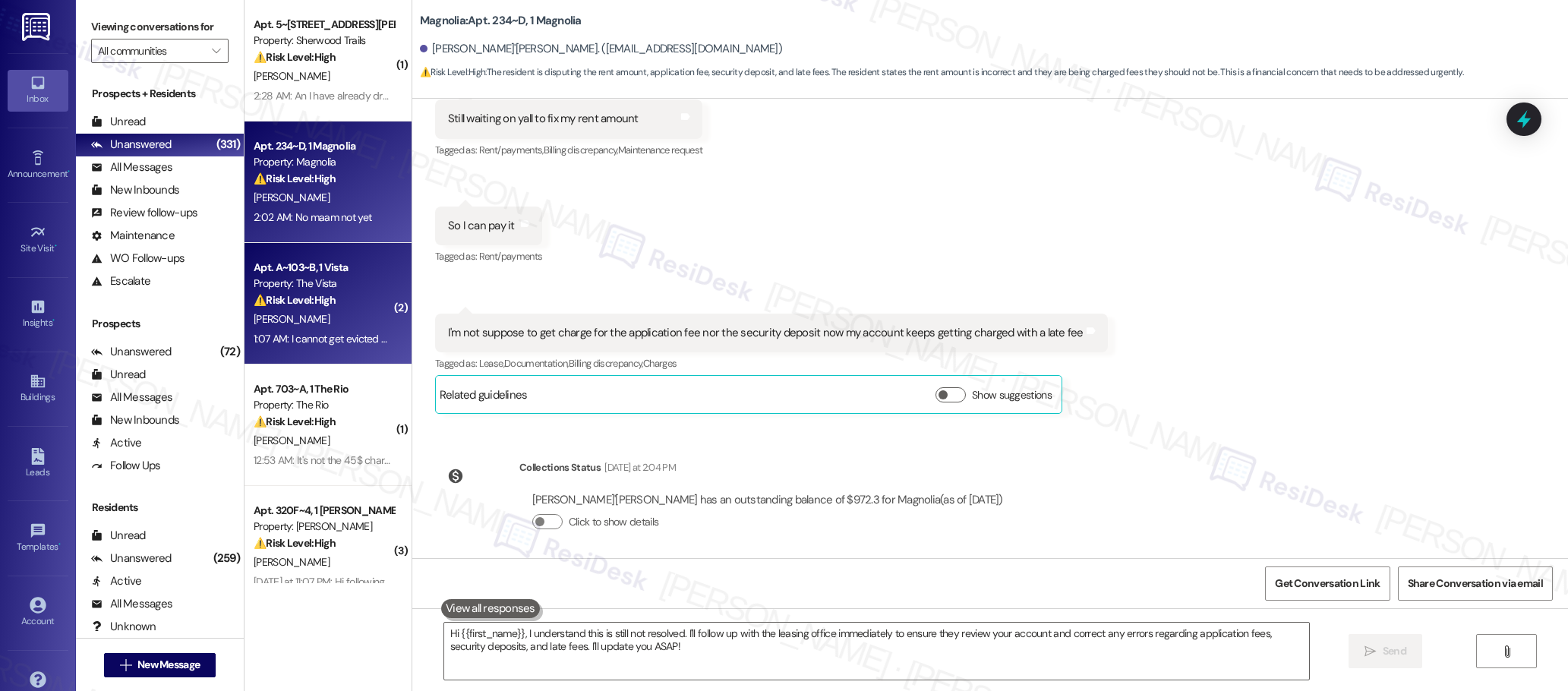
click at [343, 284] on div "Property: The Vista" at bounding box center [324, 283] width 141 height 16
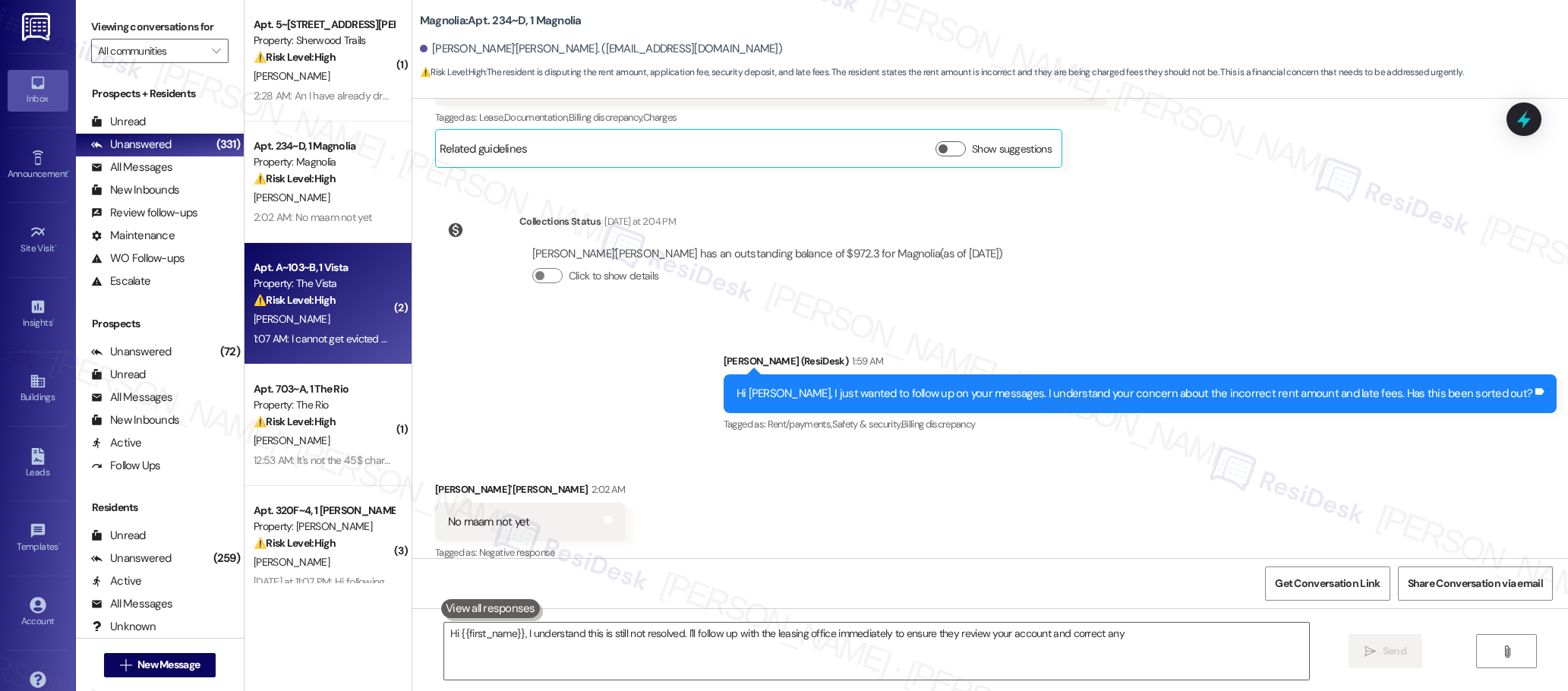
scroll to position [965, 0]
type textarea "Hi {{first_name}}, I understand this is still not resolved. I'll follow up with…"
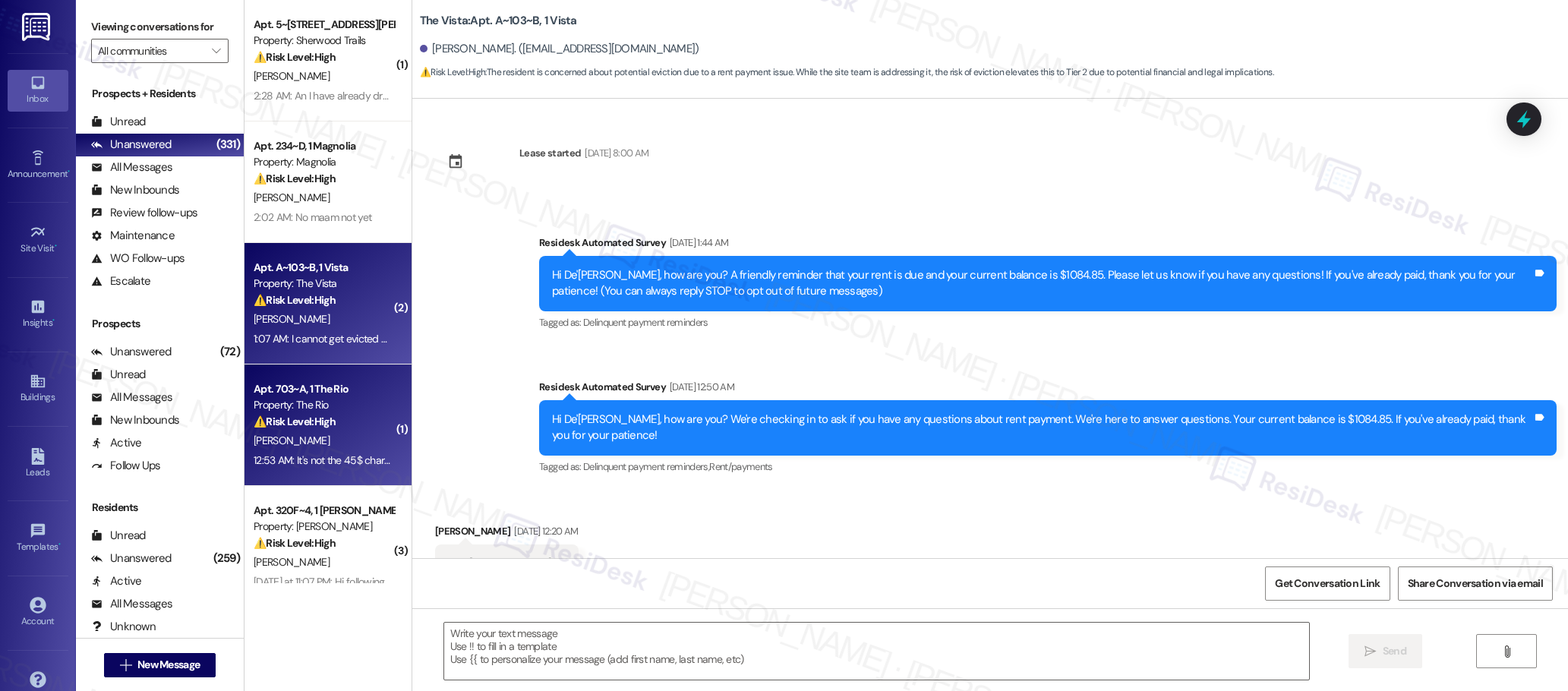
type textarea "Fetching suggested responses. Please feel free to read through the conversation…"
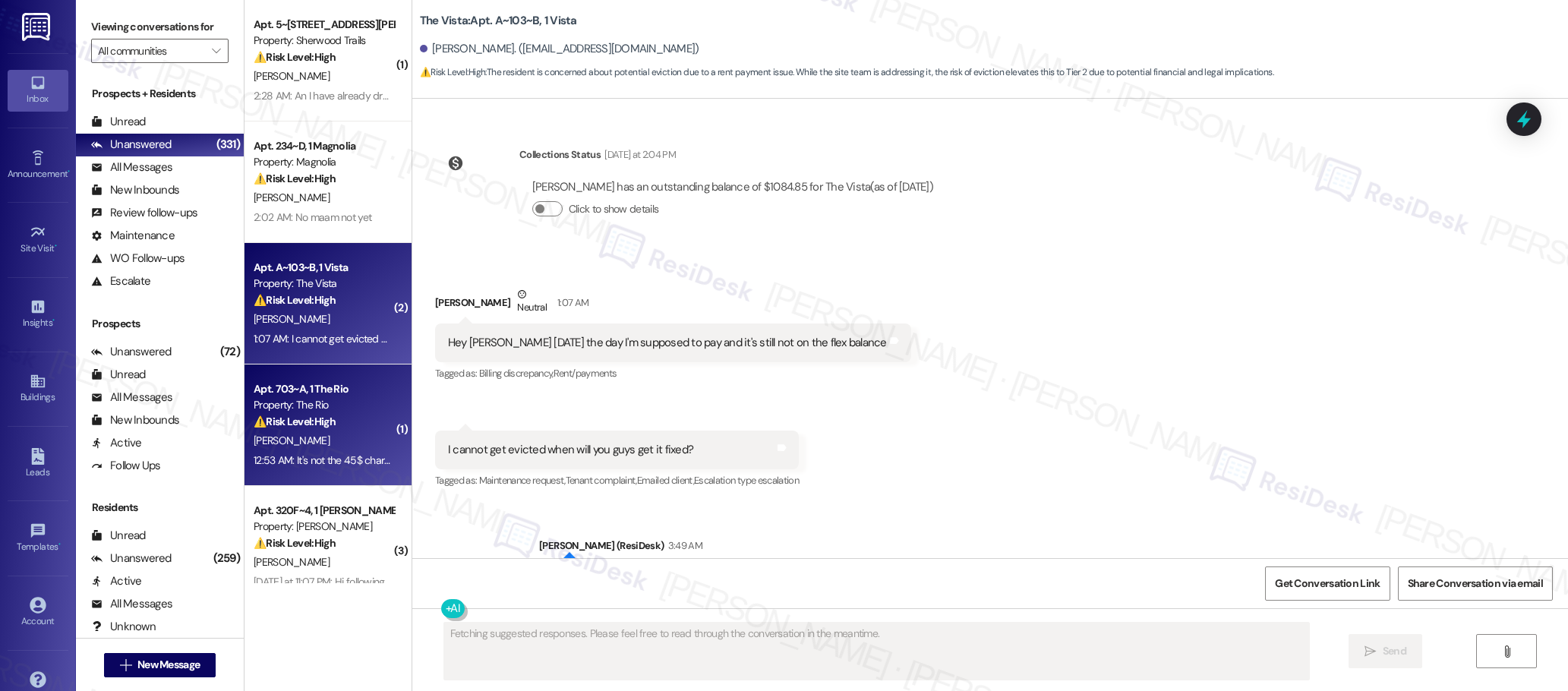
click at [307, 419] on strong "⚠️ Risk Level: High" at bounding box center [294, 421] width 82 height 14
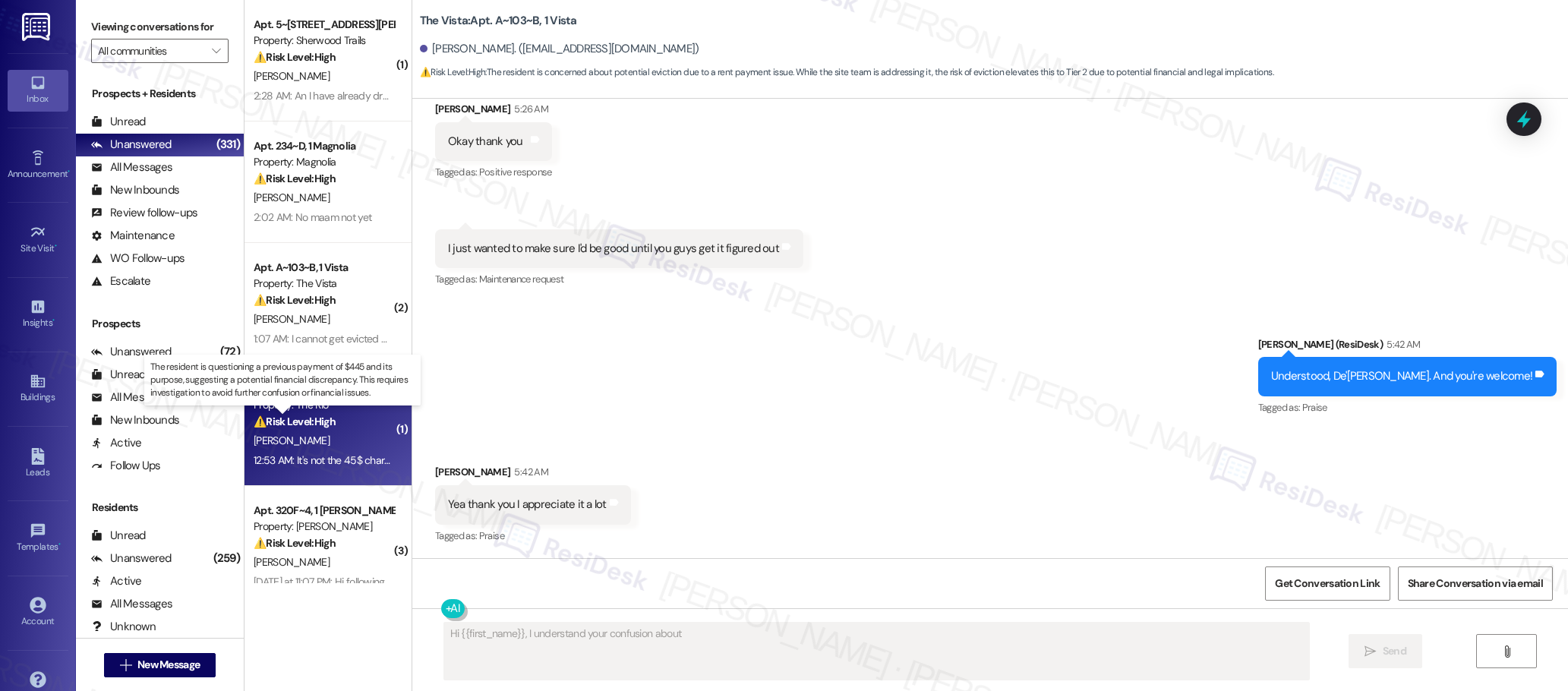
scroll to position [919, 0]
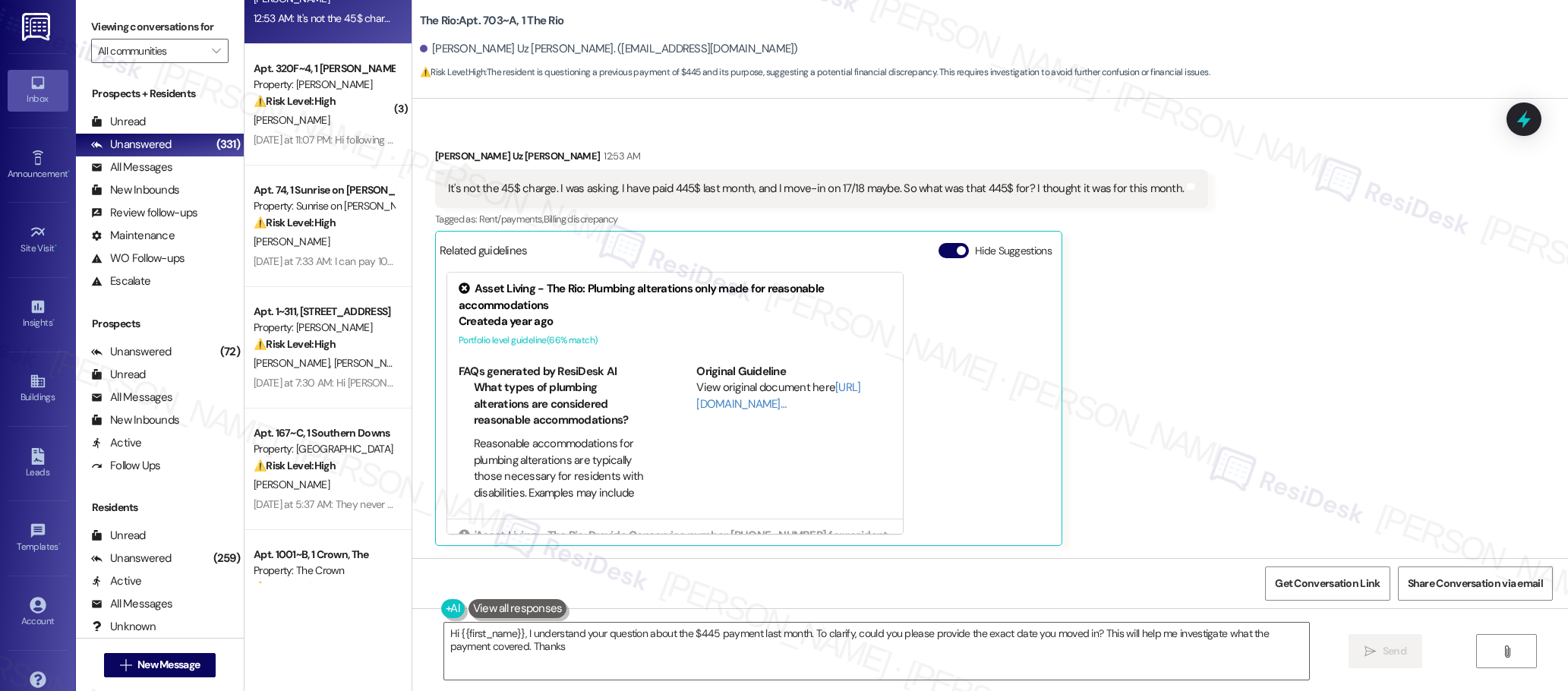
type textarea "Hi {{first_name}}, I understand your question about the $445 payment last month…"
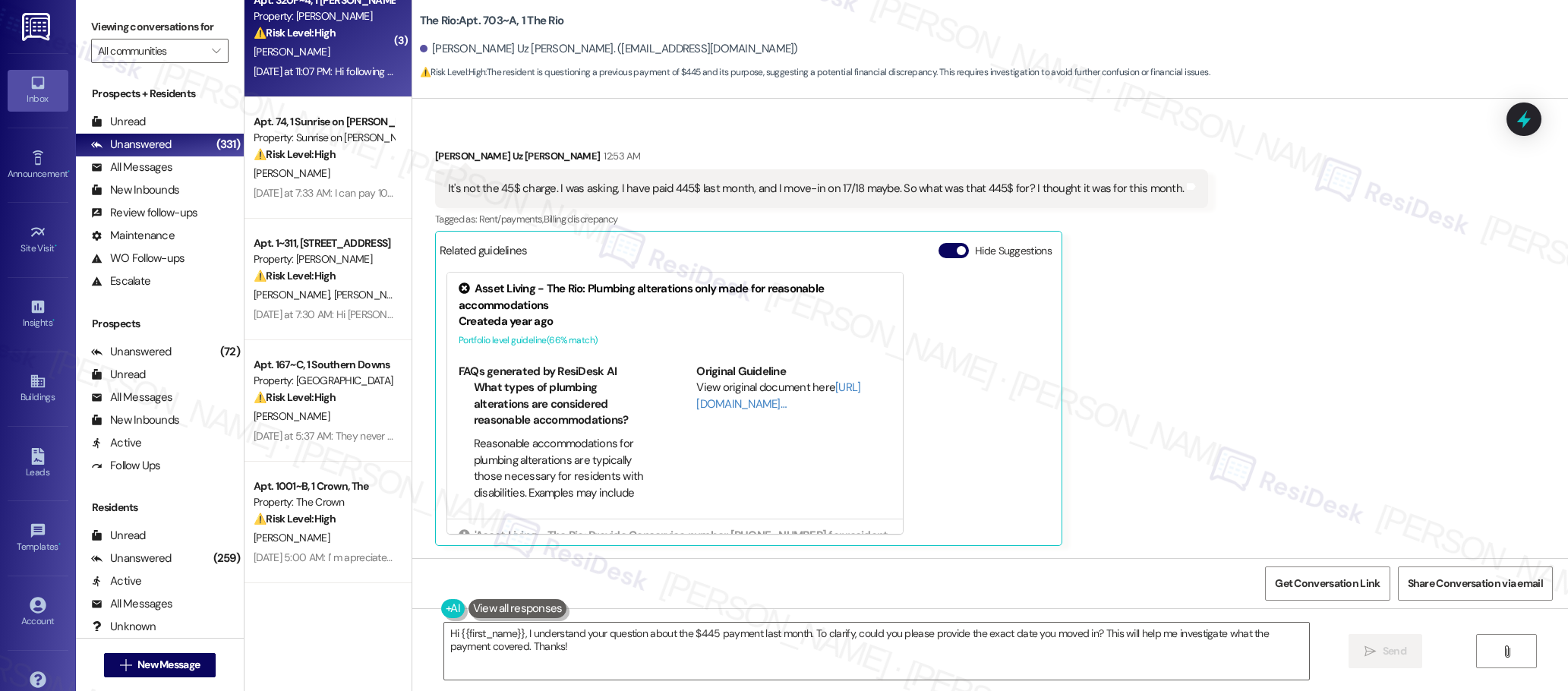
click at [319, 65] on div "[DATE] at 11:07 PM: Hi following up about my message [DATE] at 11:07 PM: Hi fol…" at bounding box center [371, 72] width 234 height 14
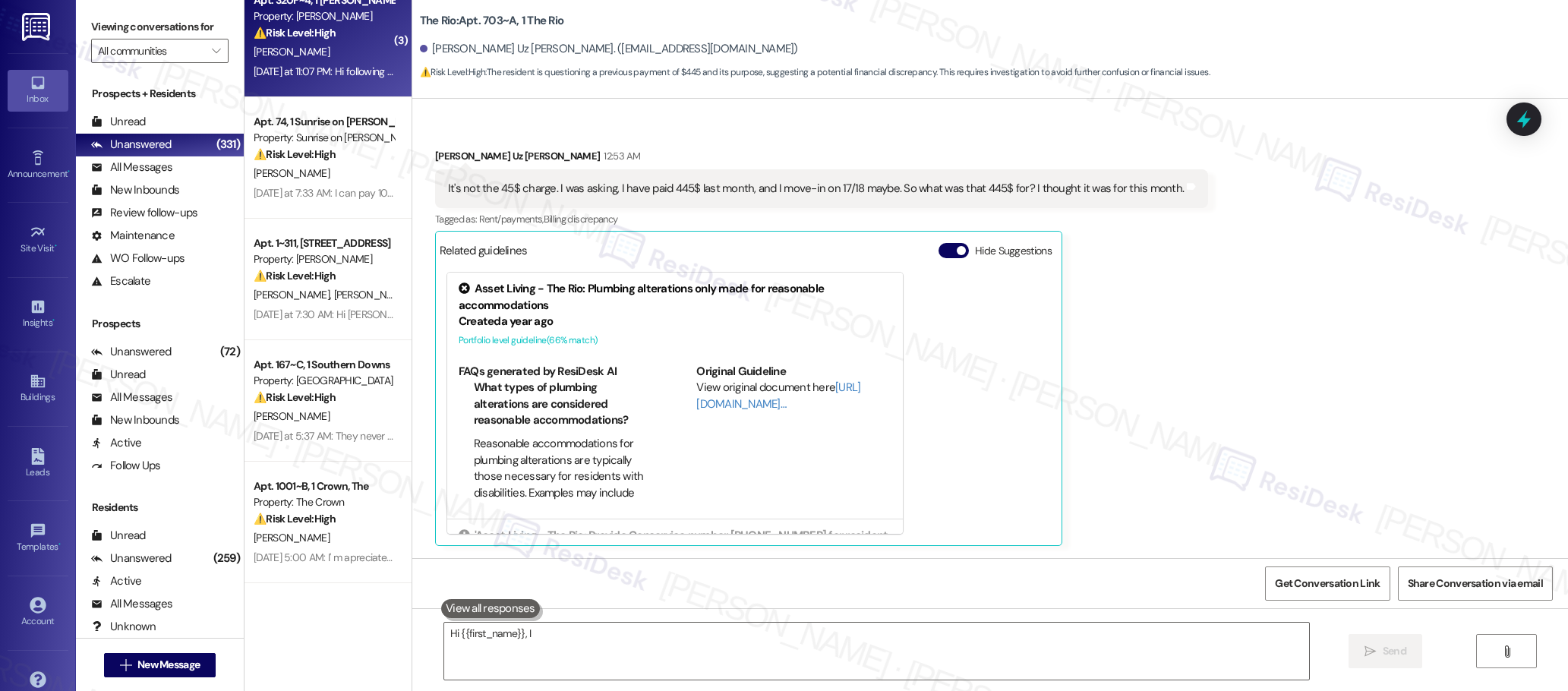
scroll to position [510, 0]
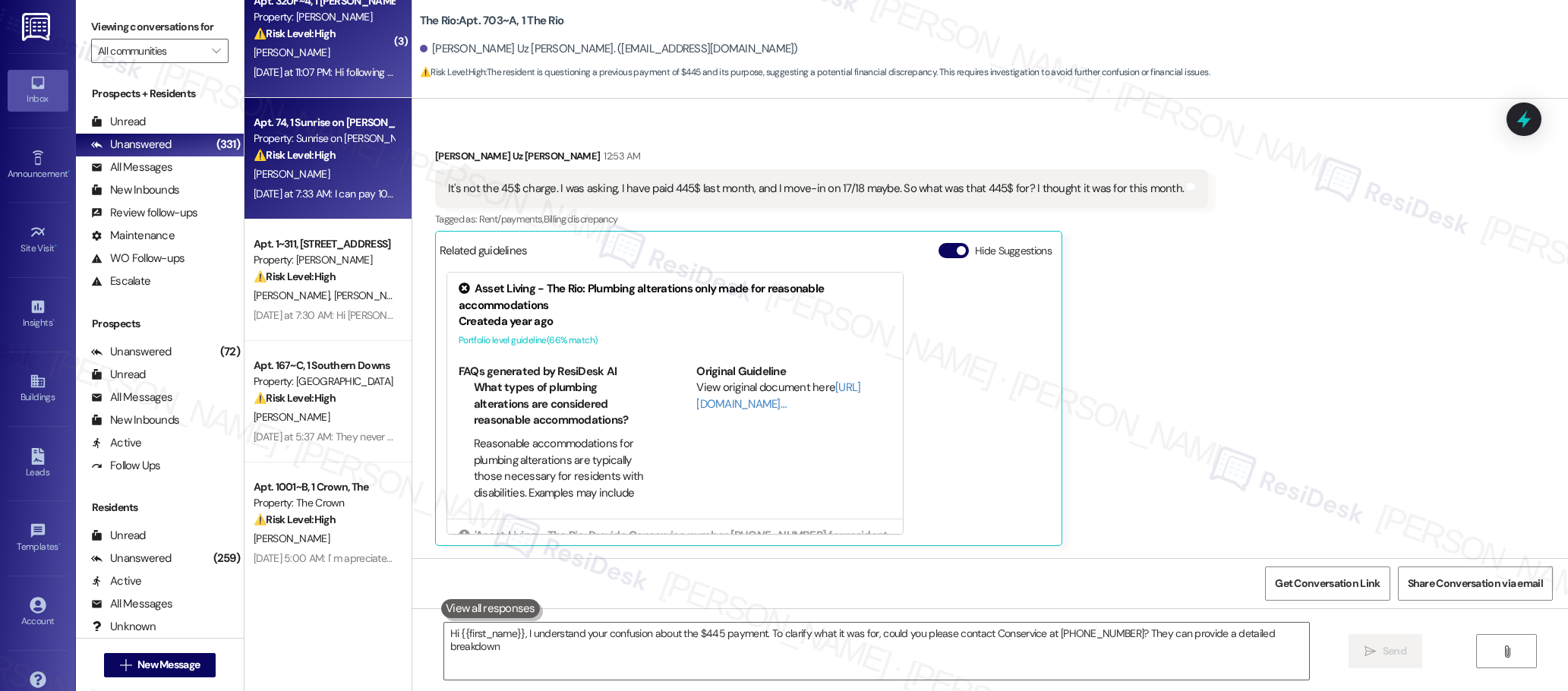
type textarea "Hi {{first_name}}, I understand your confusion about the $445 payment. To clari…"
click at [294, 174] on div "[PERSON_NAME]" at bounding box center [324, 173] width 144 height 19
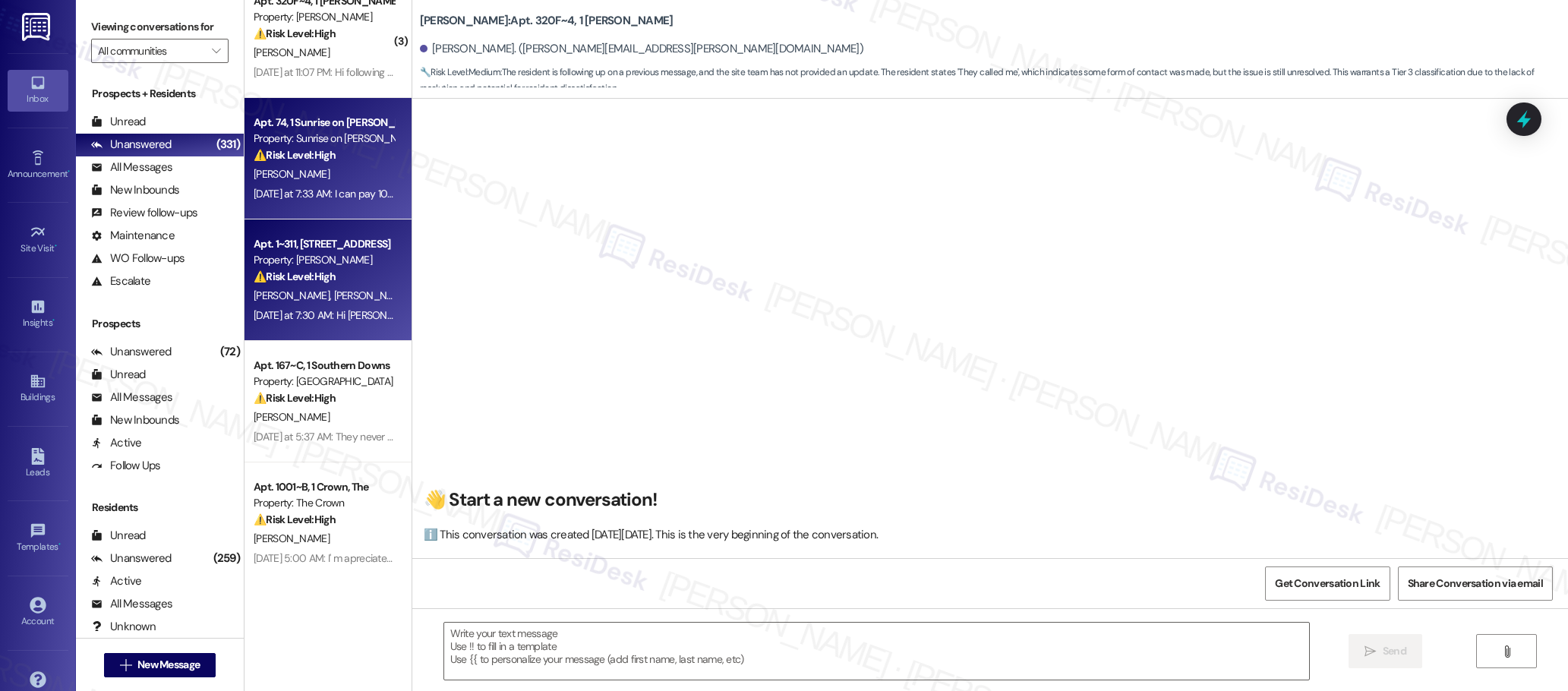
scroll to position [0, 0]
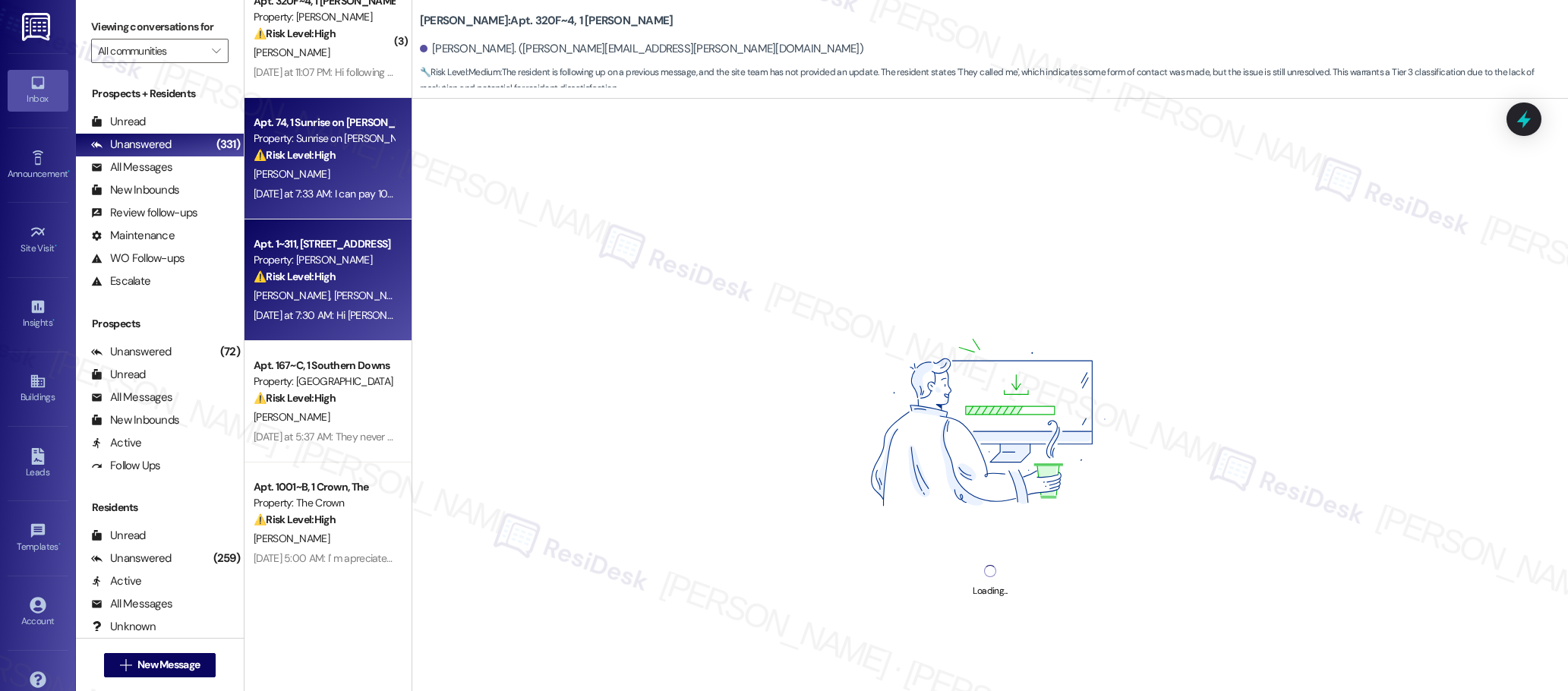
click at [311, 276] on strong "⚠️ Risk Level: High" at bounding box center [294, 277] width 82 height 14
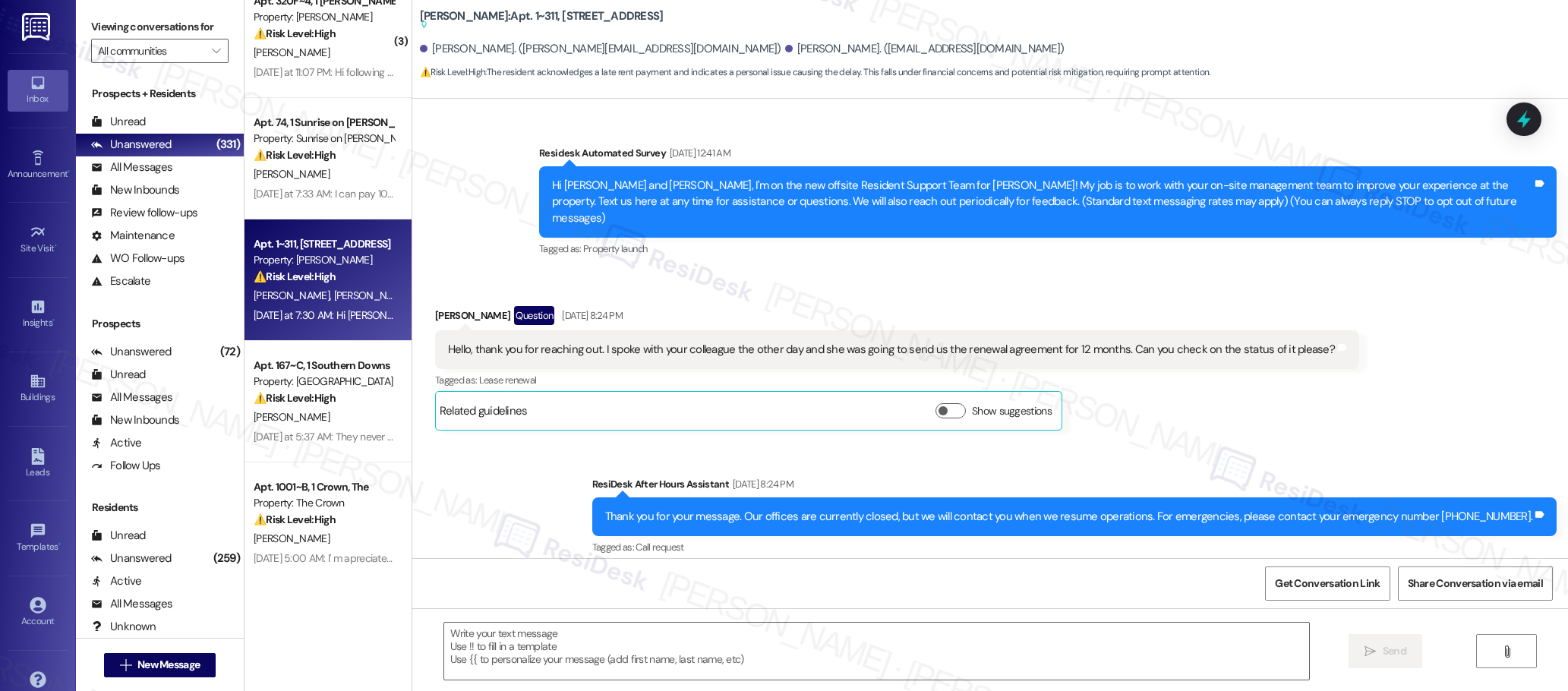
scroll to position [4825, 0]
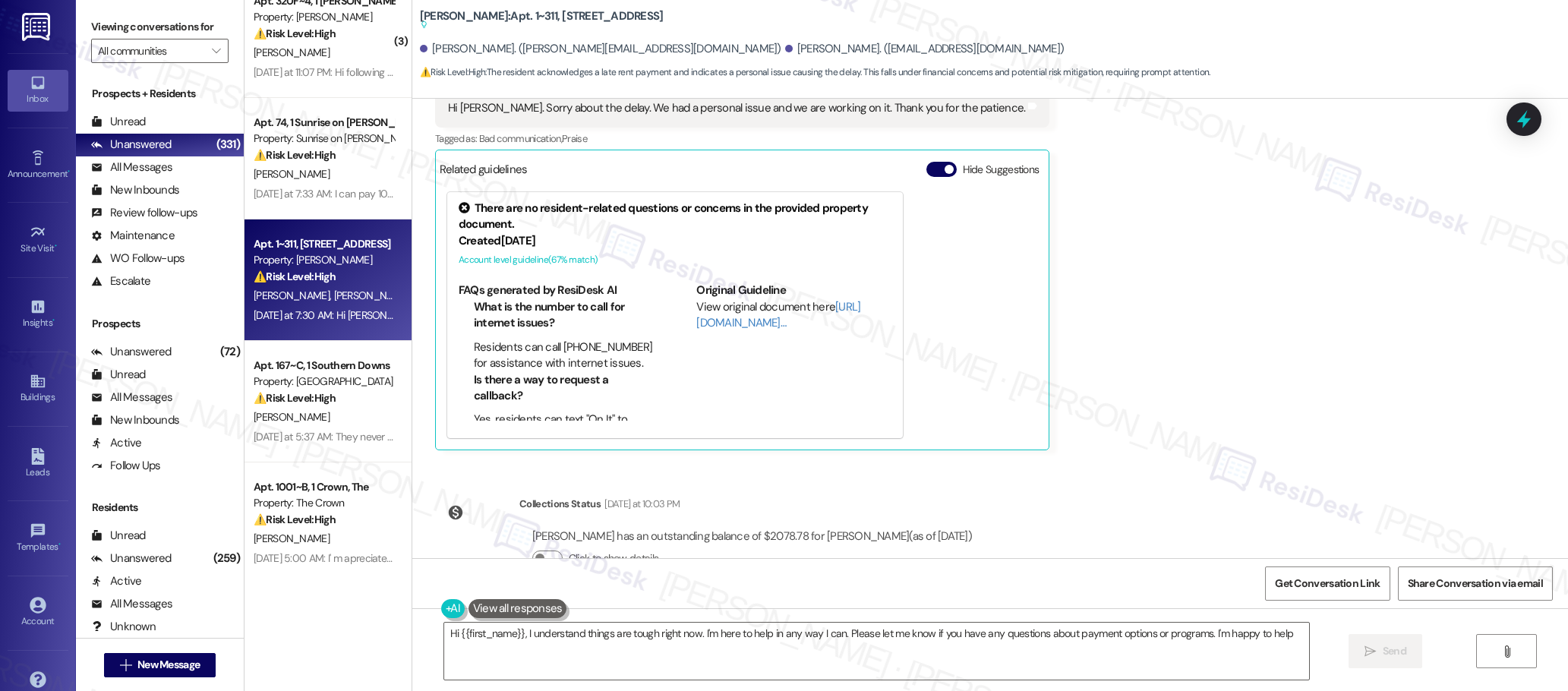
type textarea "Hi {{first_name}}, I understand things are tough right now. I'm here to help in…"
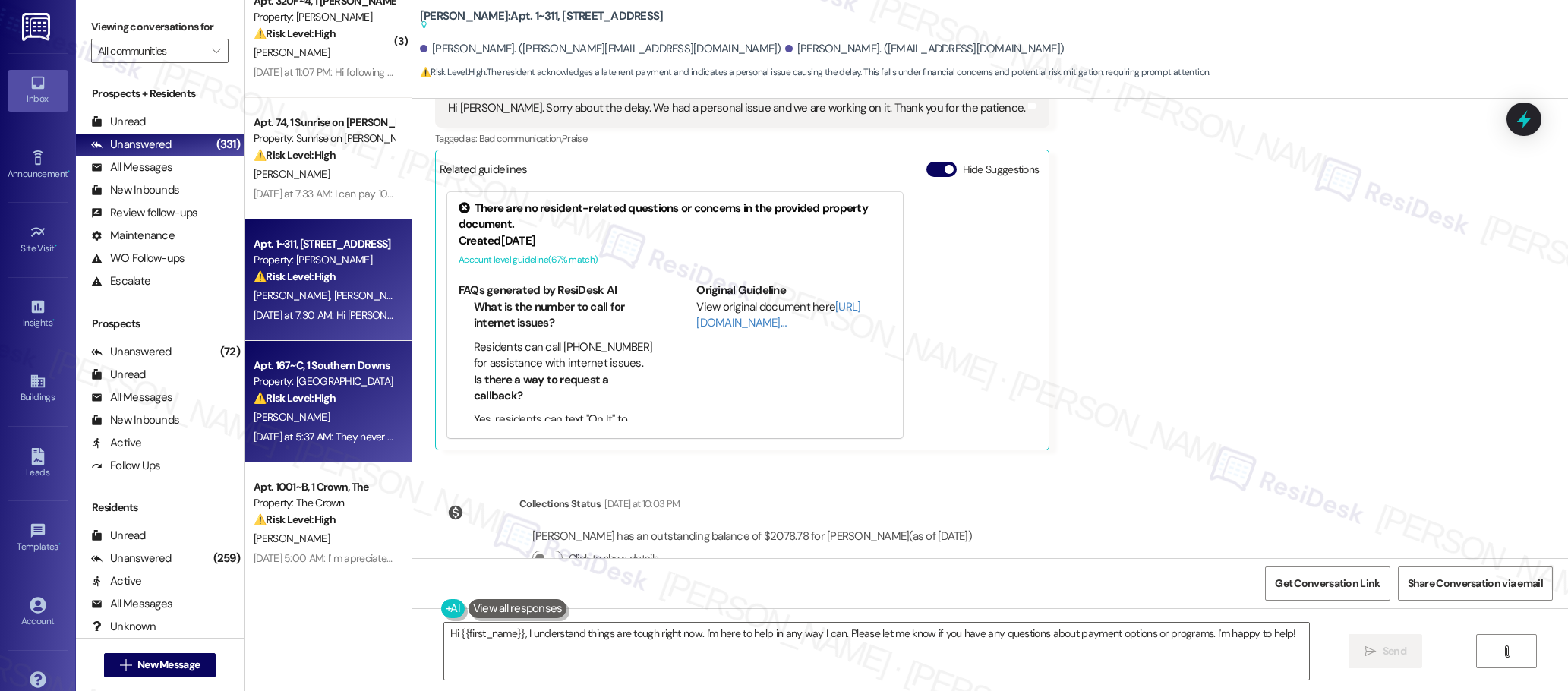
click at [315, 414] on div "[PERSON_NAME]" at bounding box center [324, 416] width 144 height 19
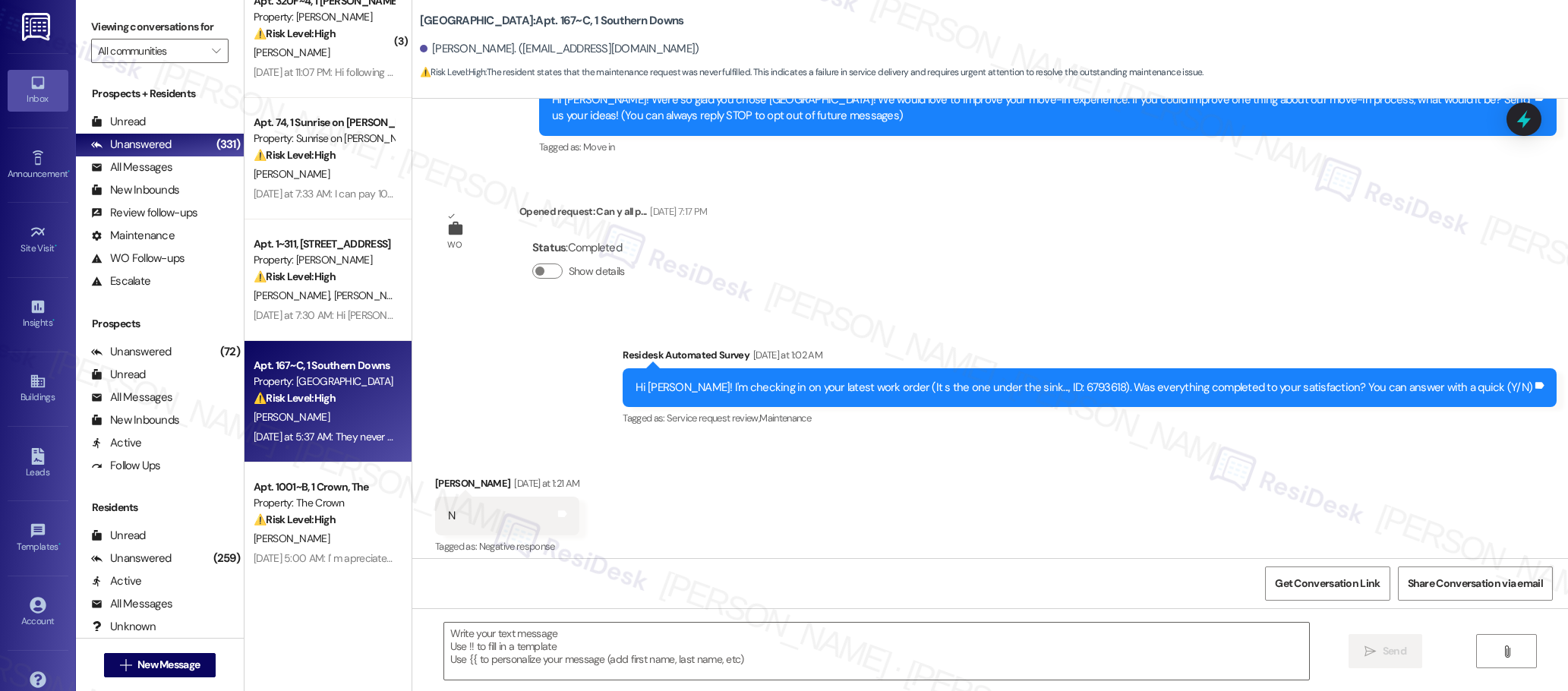
type textarea "Fetching suggested responses. Please feel free to read through the conversation…"
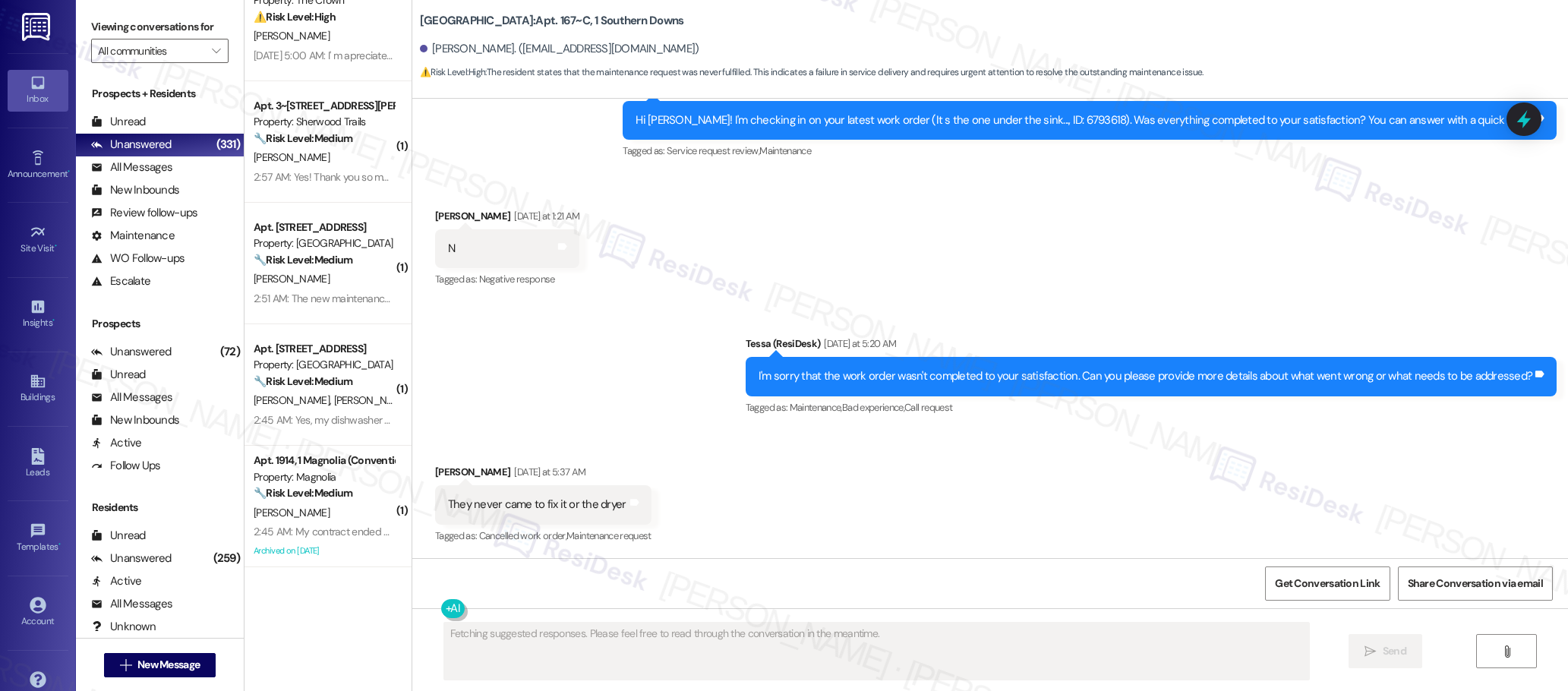
scroll to position [1033, 0]
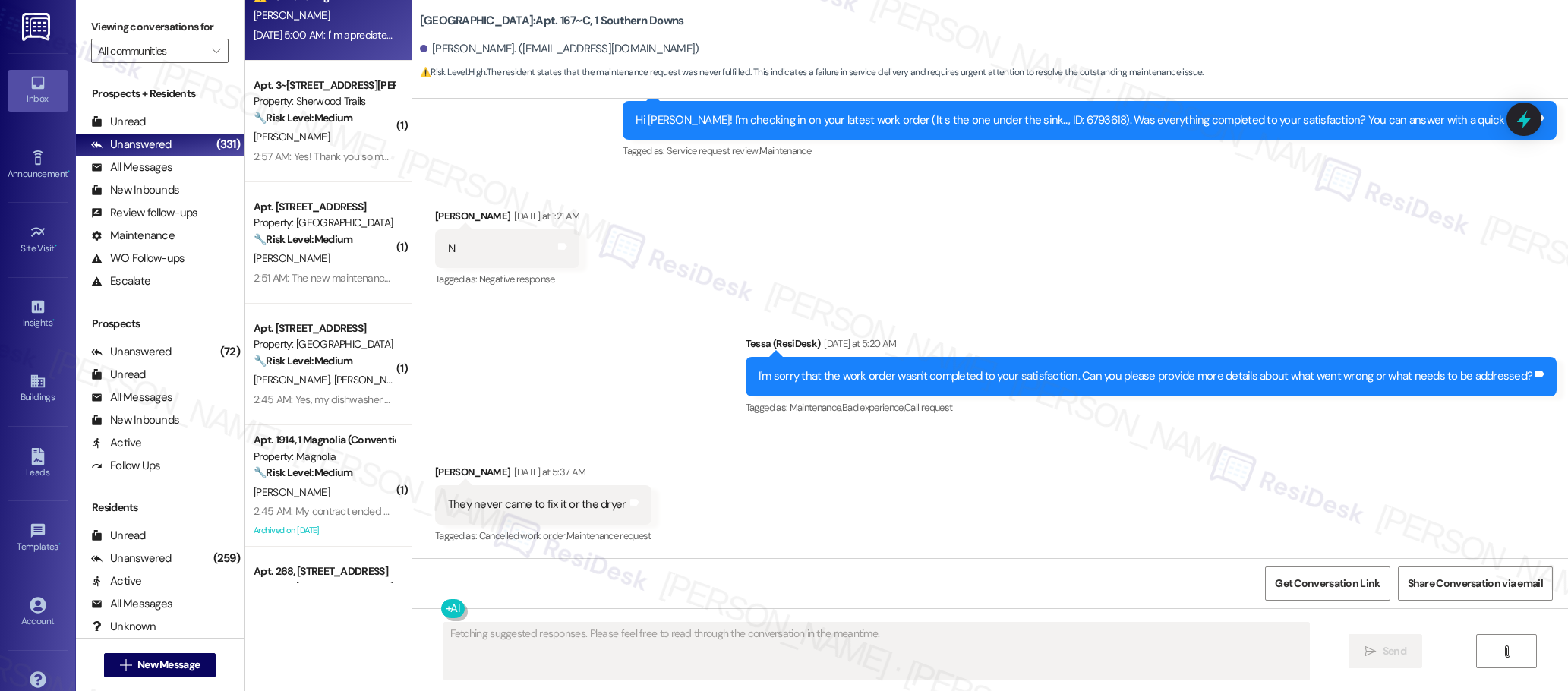
click at [352, 47] on div "Apt. 1001~B, 1 Crown, The Property: The Crown ⚠️ Risk Level: High The resident …" at bounding box center [328, -1] width 167 height 121
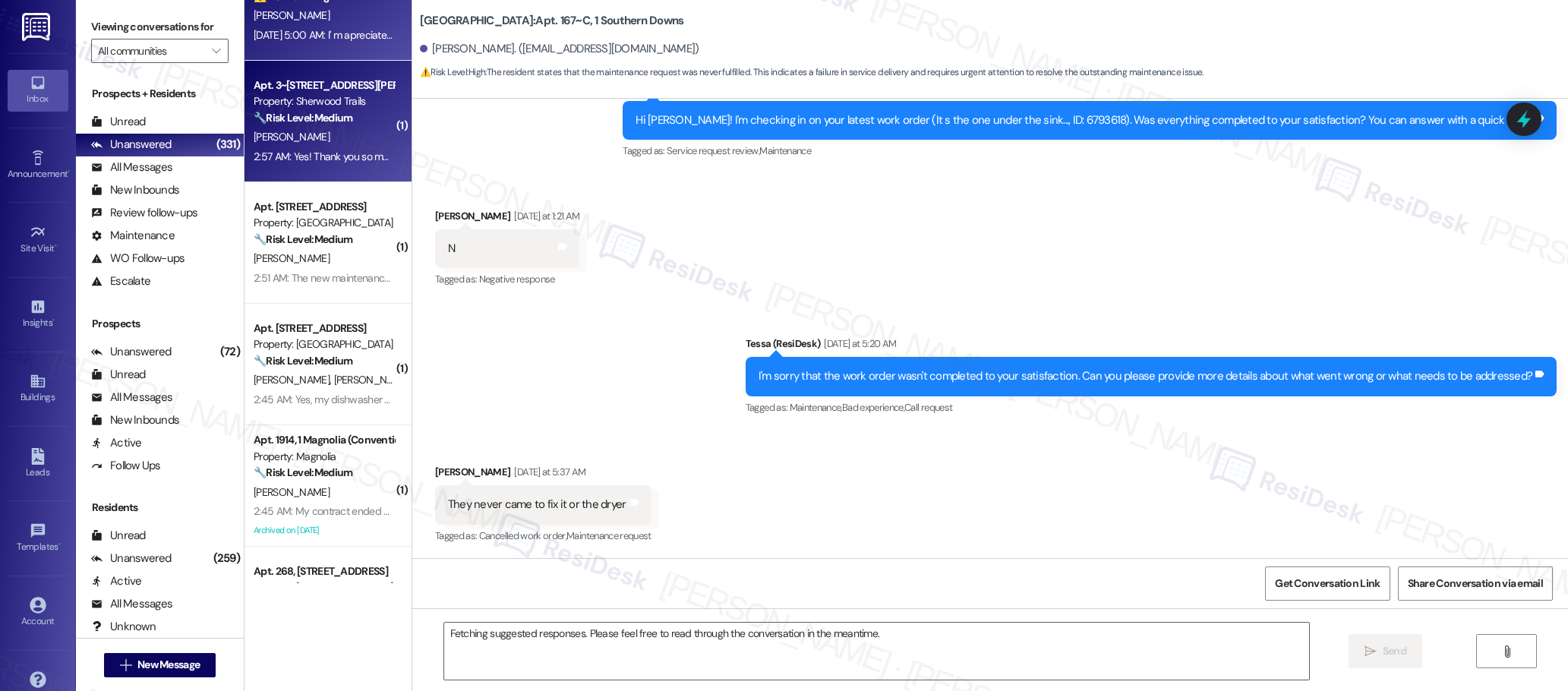
click at [322, 131] on div "[PERSON_NAME]" at bounding box center [324, 137] width 144 height 19
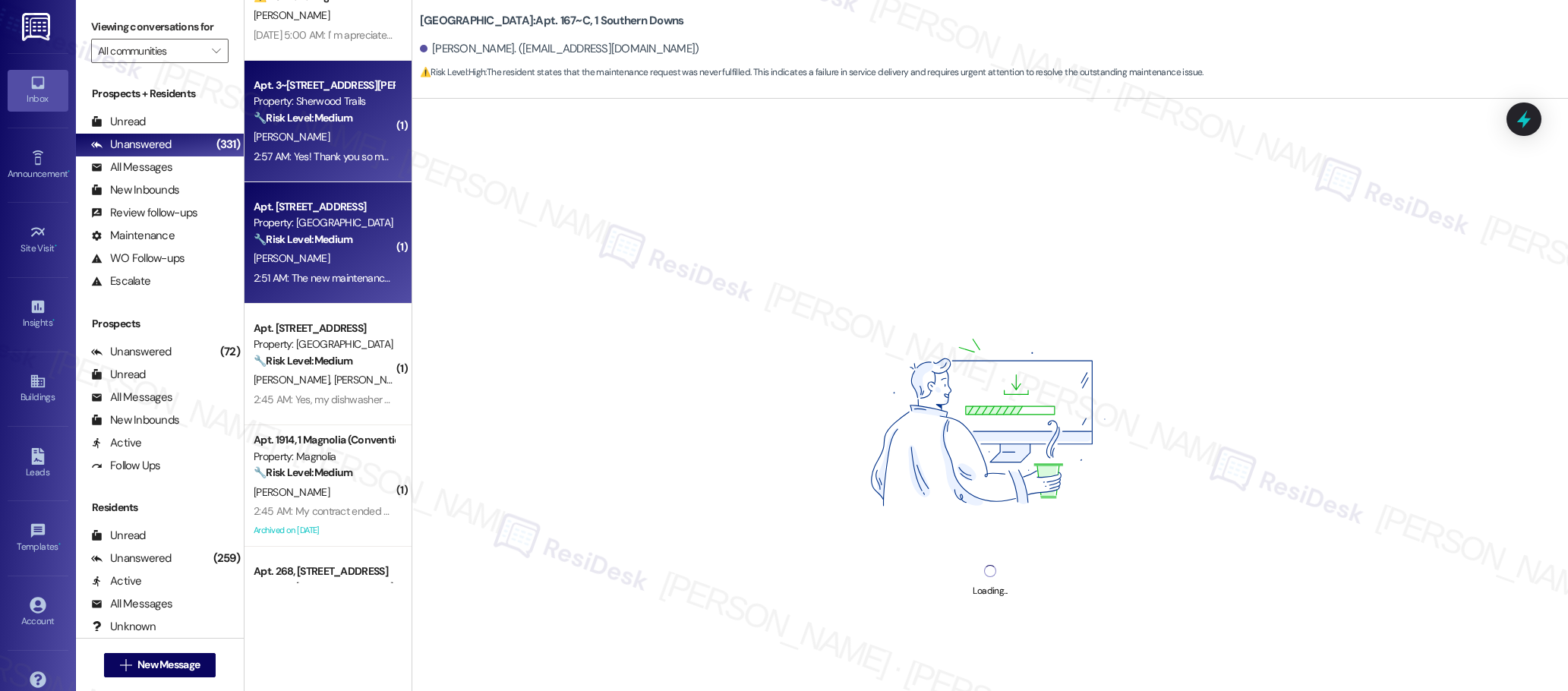
click at [328, 229] on div "Property: [GEOGRAPHIC_DATA]" at bounding box center [324, 222] width 141 height 16
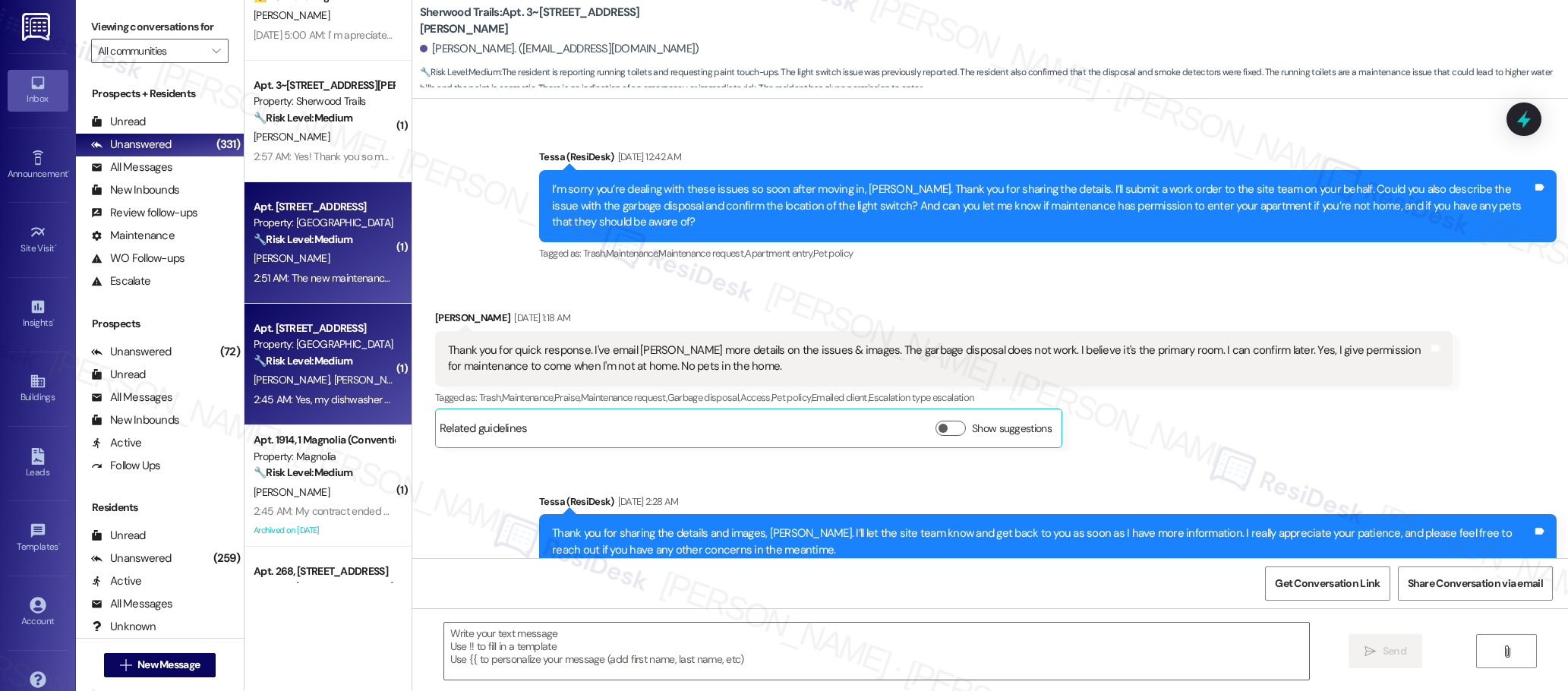
scroll to position [0, 0]
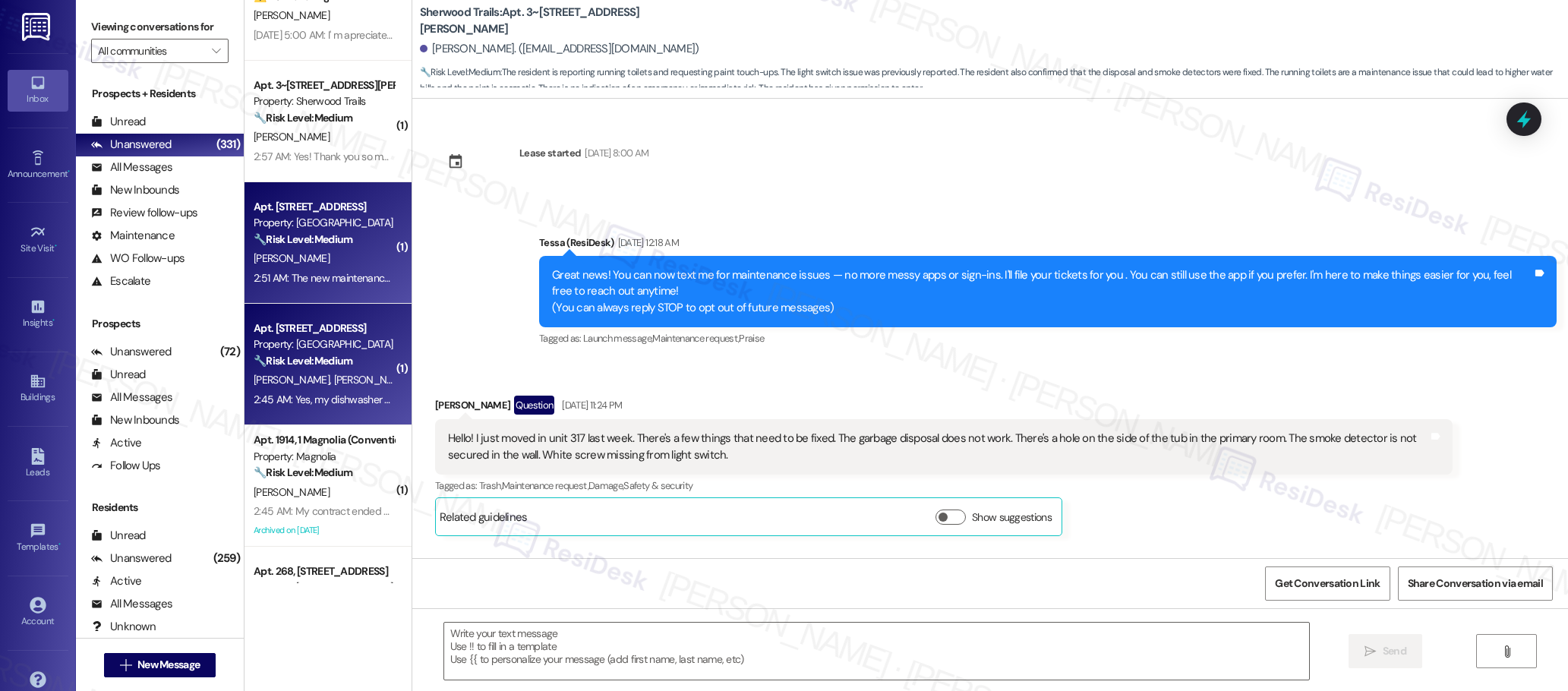
click at [330, 356] on strong "🔧 Risk Level: Medium" at bounding box center [303, 361] width 98 height 14
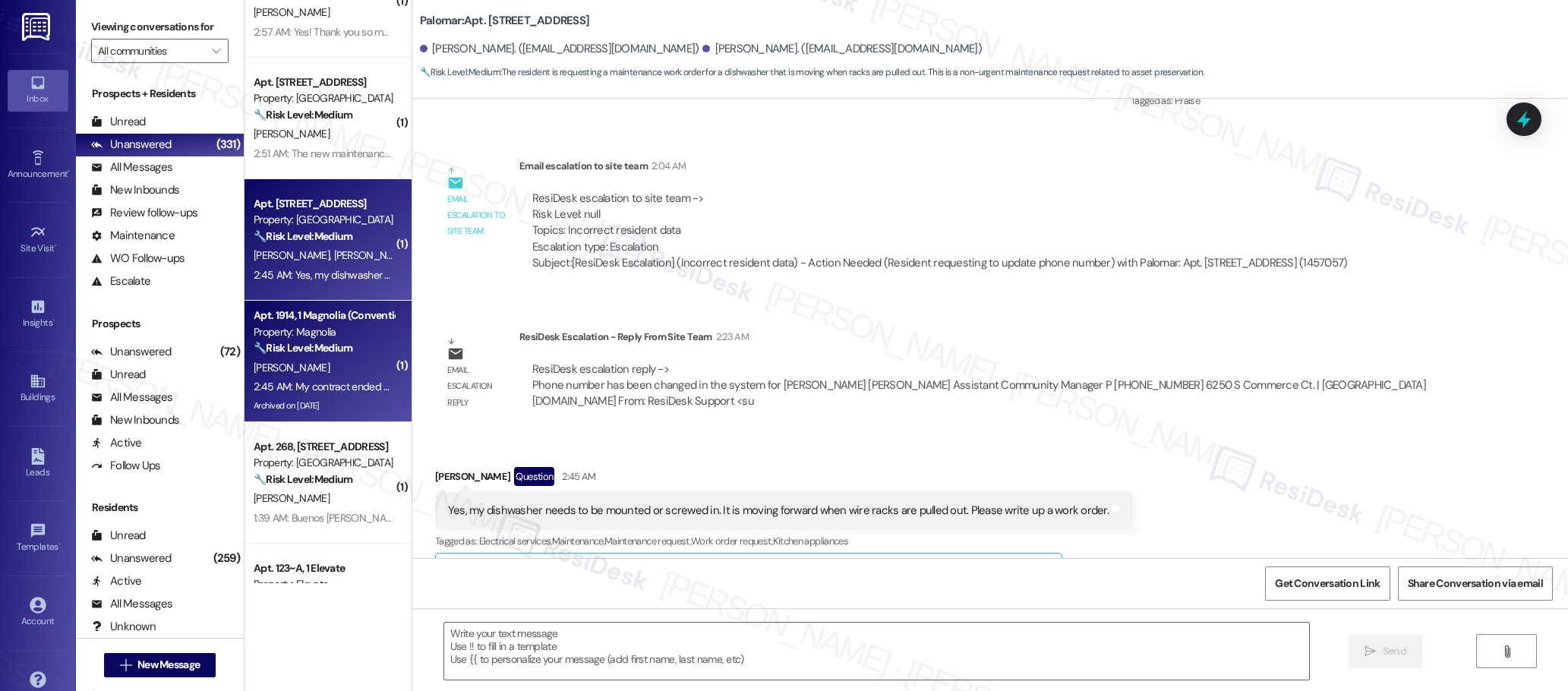
scroll to position [1319, 0]
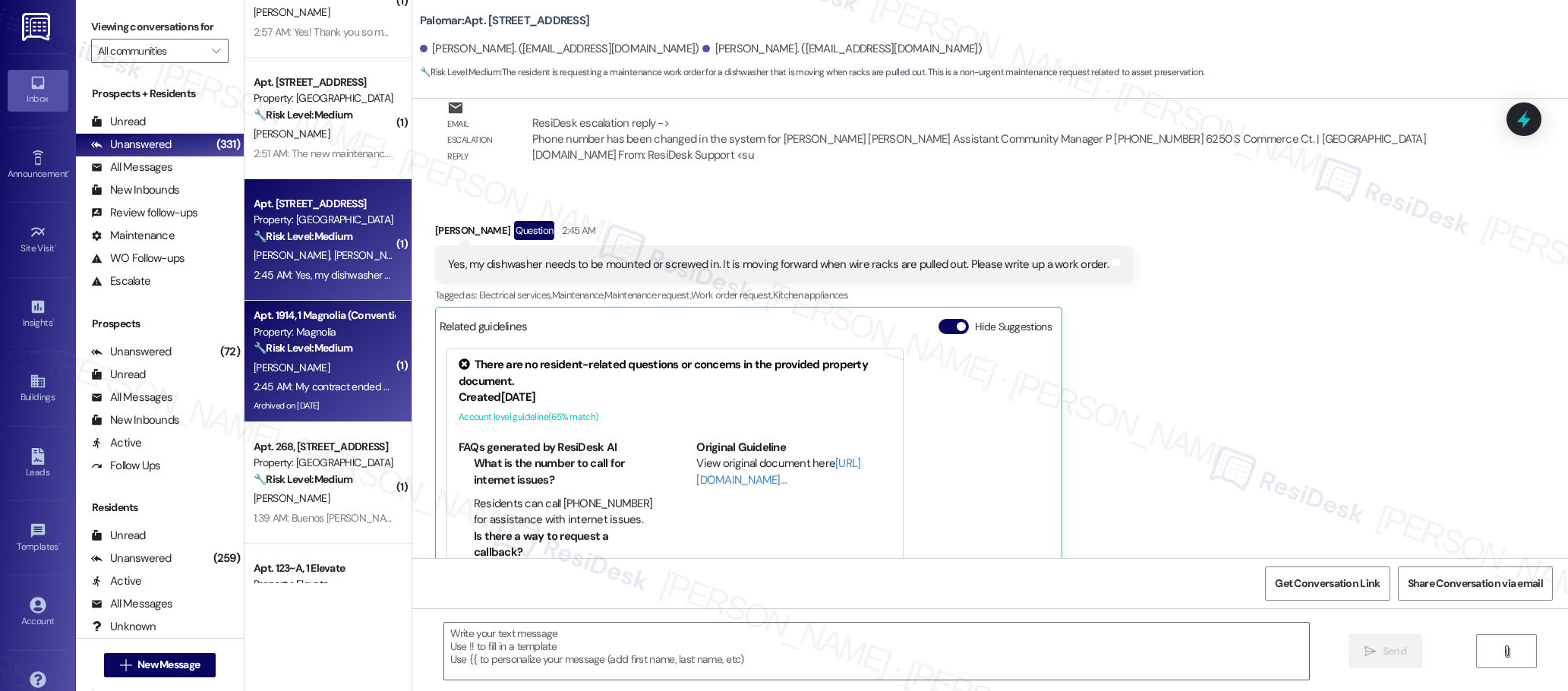
click at [317, 373] on div "[PERSON_NAME]" at bounding box center [324, 367] width 144 height 19
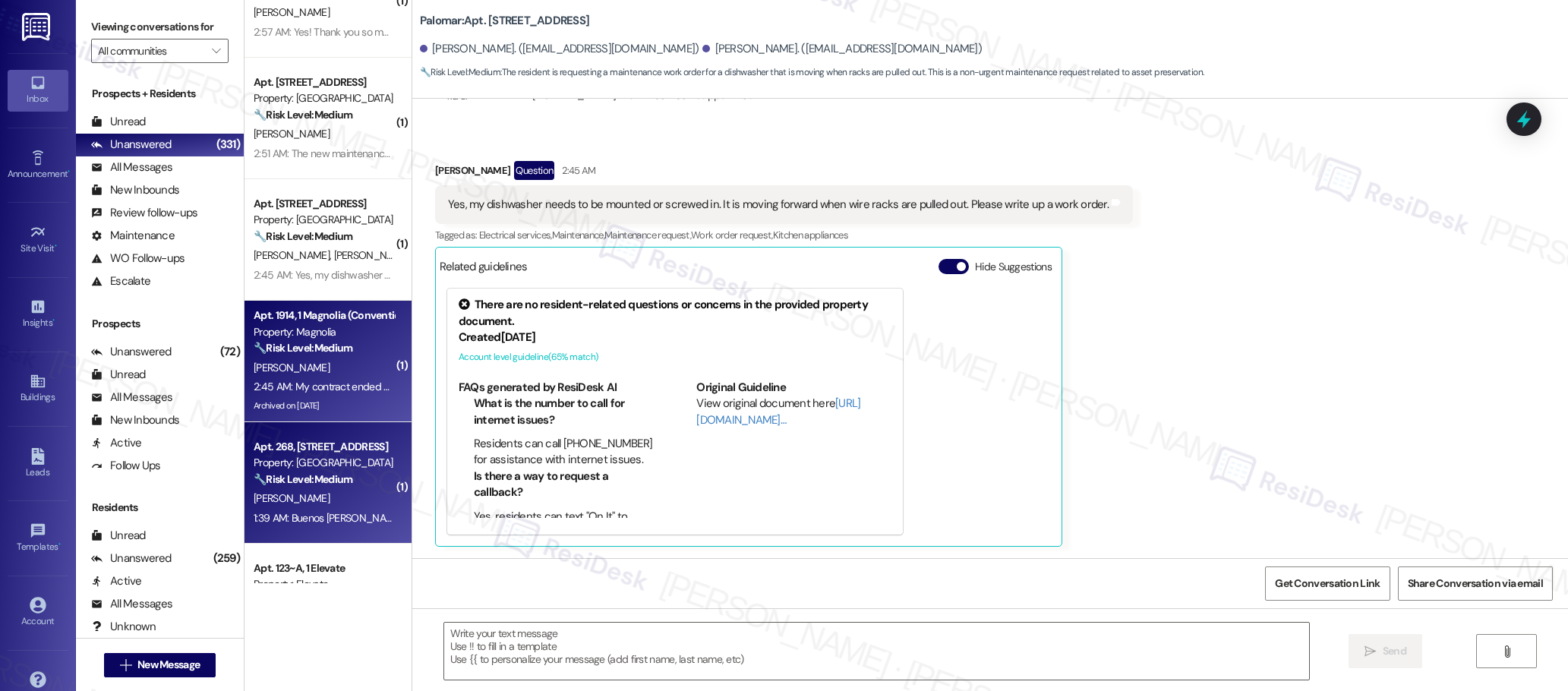
click at [329, 468] on div "Property: [GEOGRAPHIC_DATA]" at bounding box center [324, 463] width 141 height 16
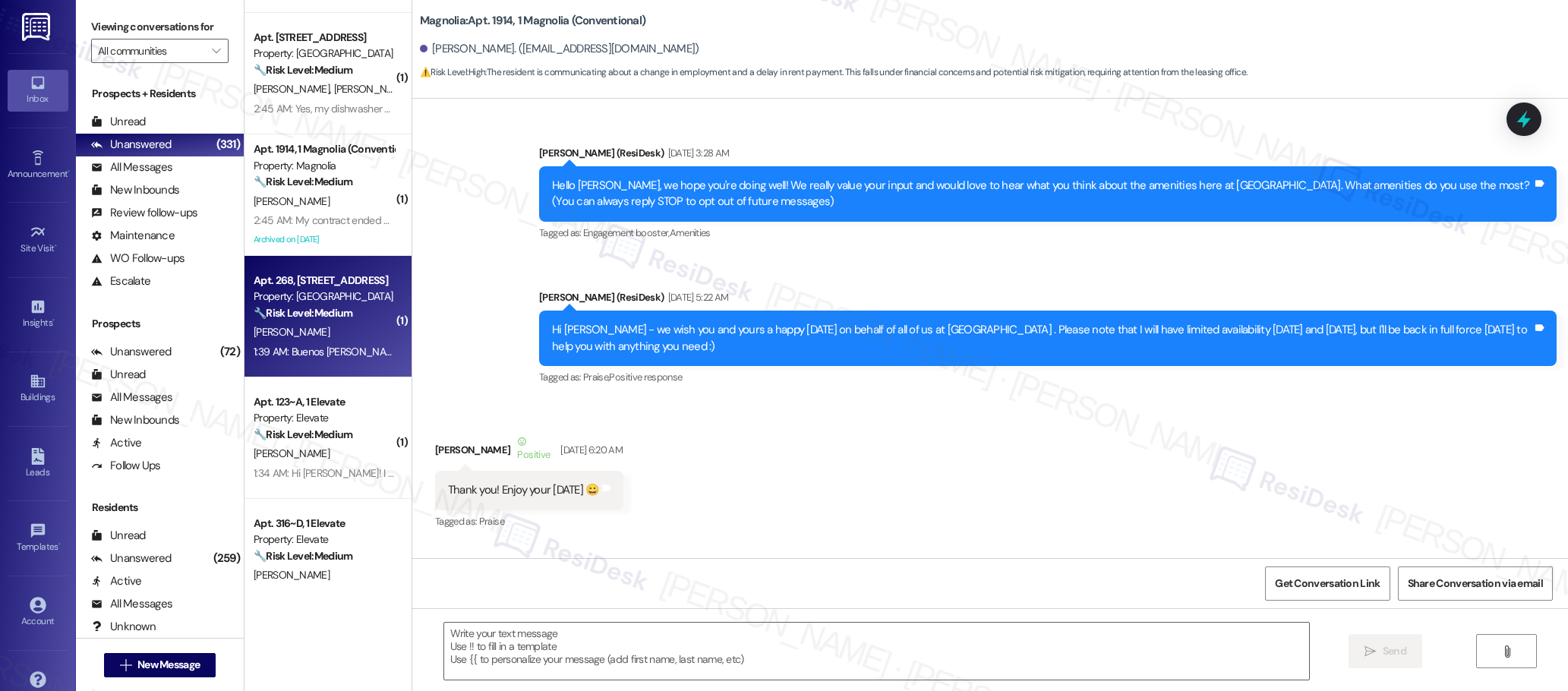
scroll to position [0, 0]
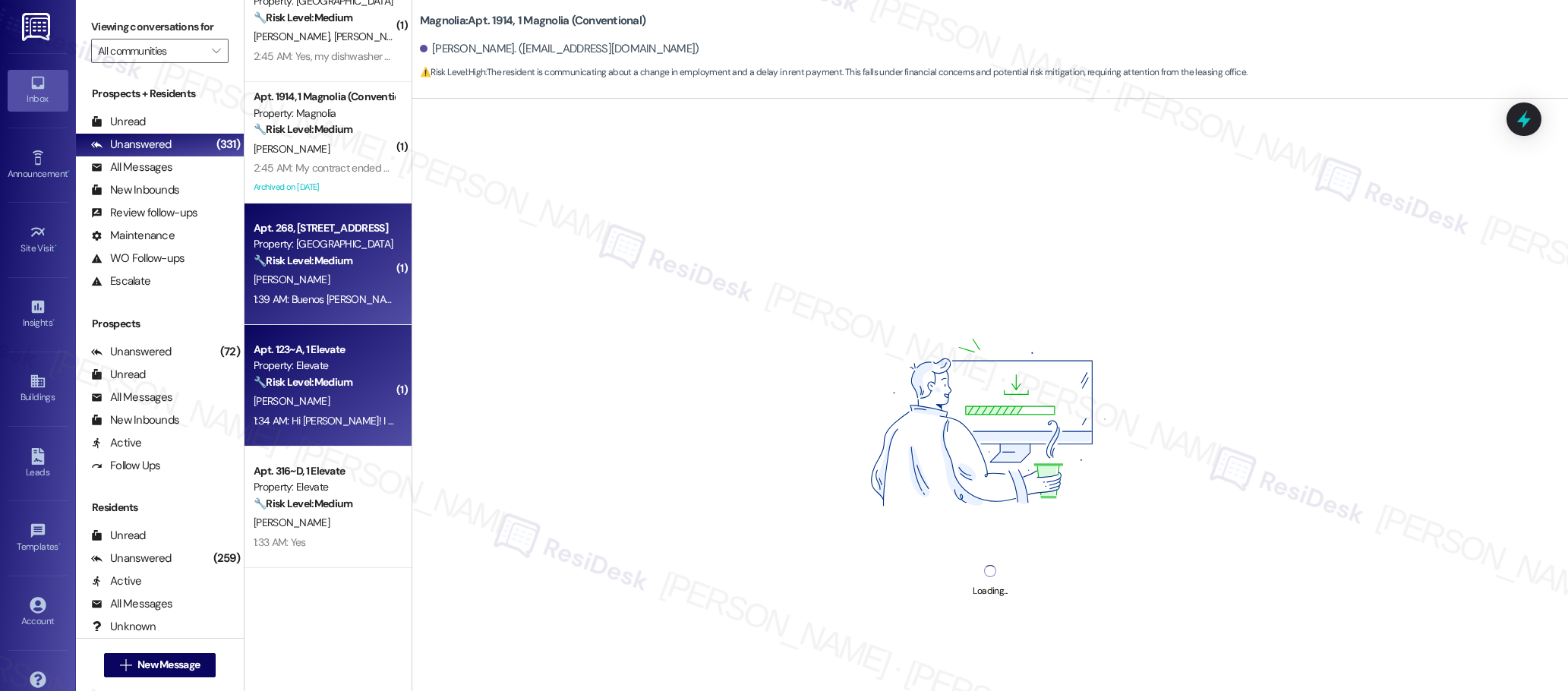
click at [325, 378] on strong "🔧 Risk Level: Medium" at bounding box center [303, 382] width 98 height 14
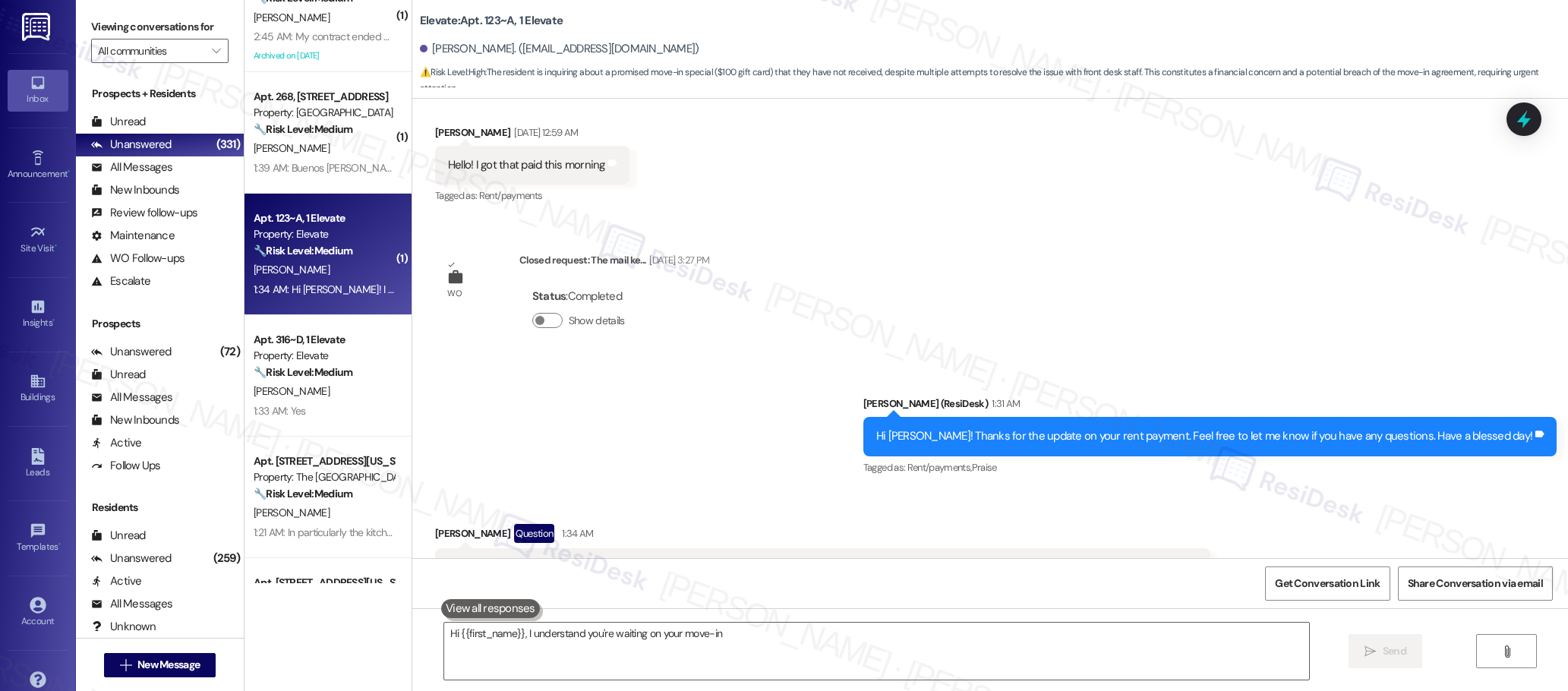
scroll to position [1554, 0]
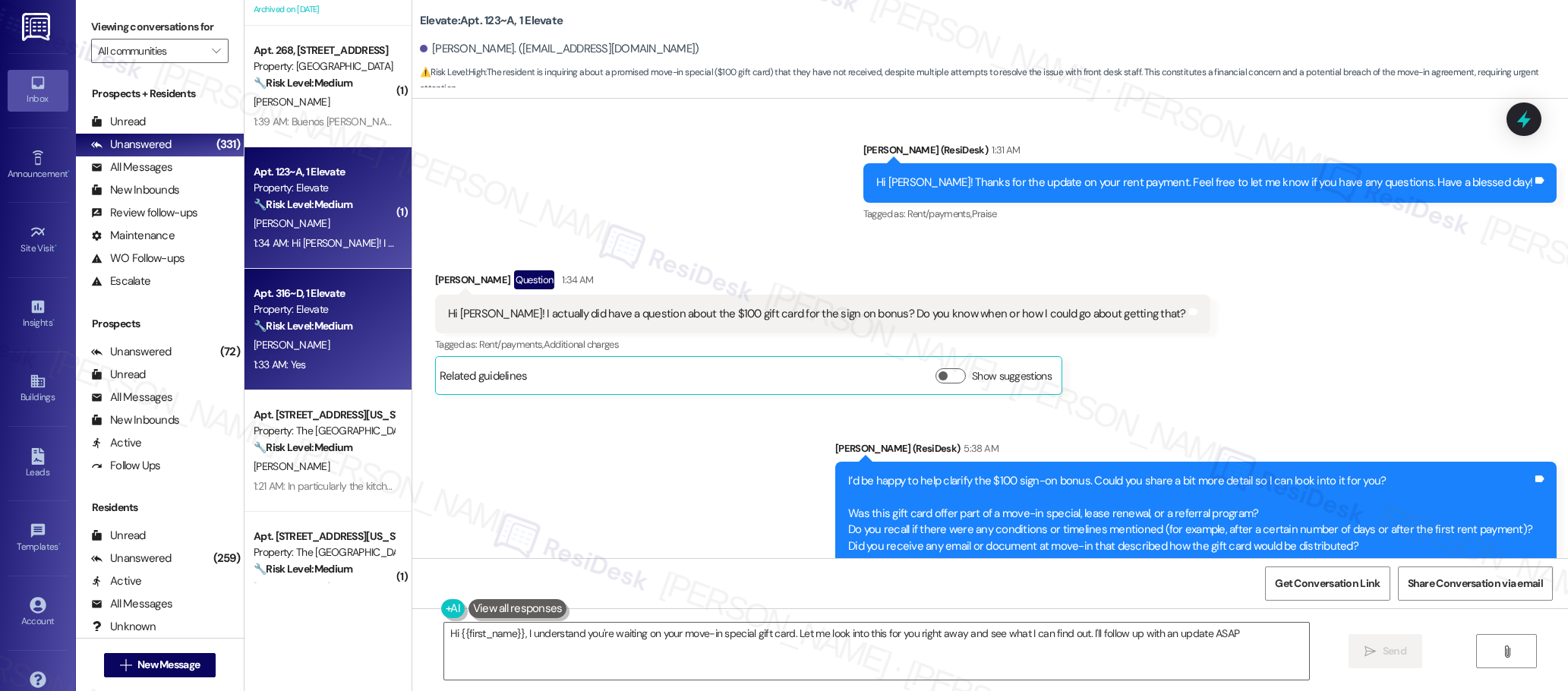
type textarea "Hi {{first_name}}, I understand you're waiting on your move-in special gift car…"
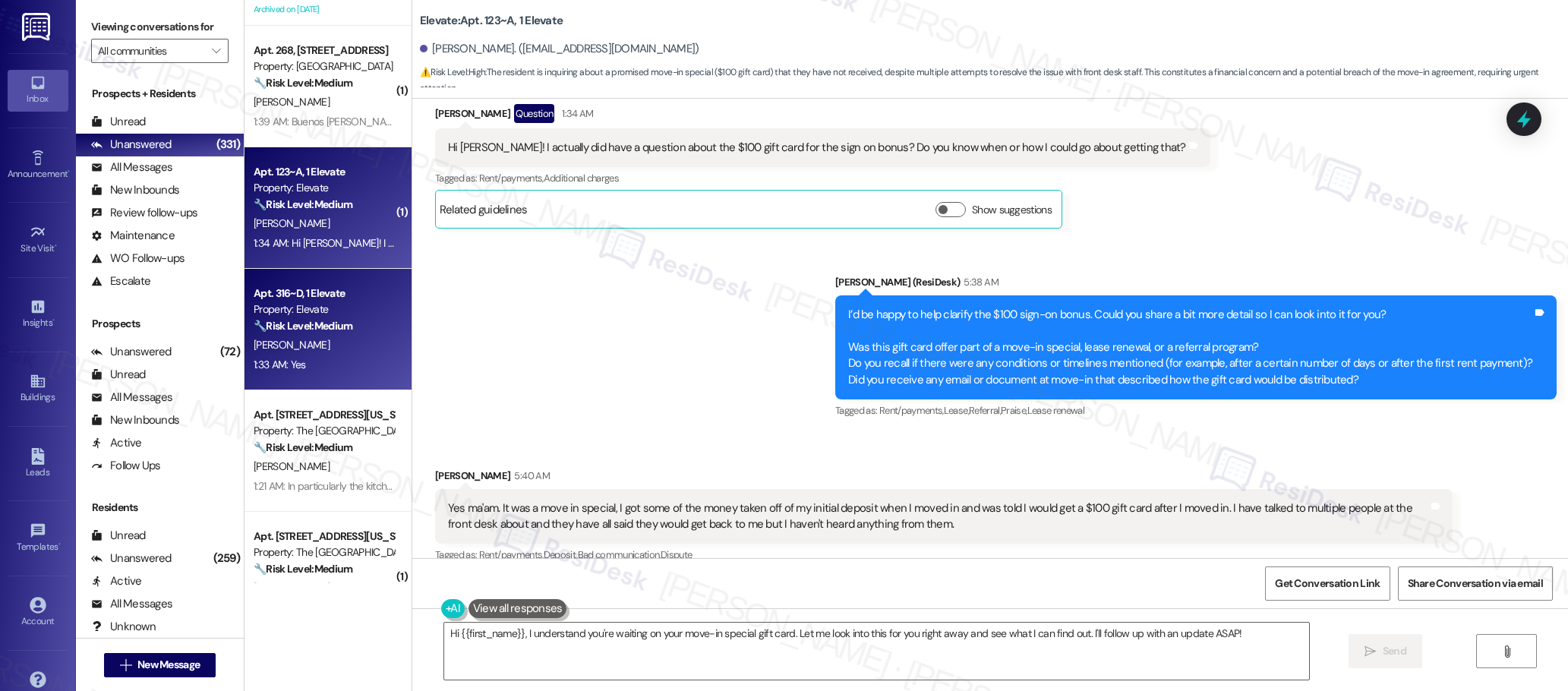
click at [333, 335] on div "Apt. 316~D, 1 Elevate Property: Elevate 🔧 Risk Level: Medium The resident confi…" at bounding box center [324, 310] width 144 height 51
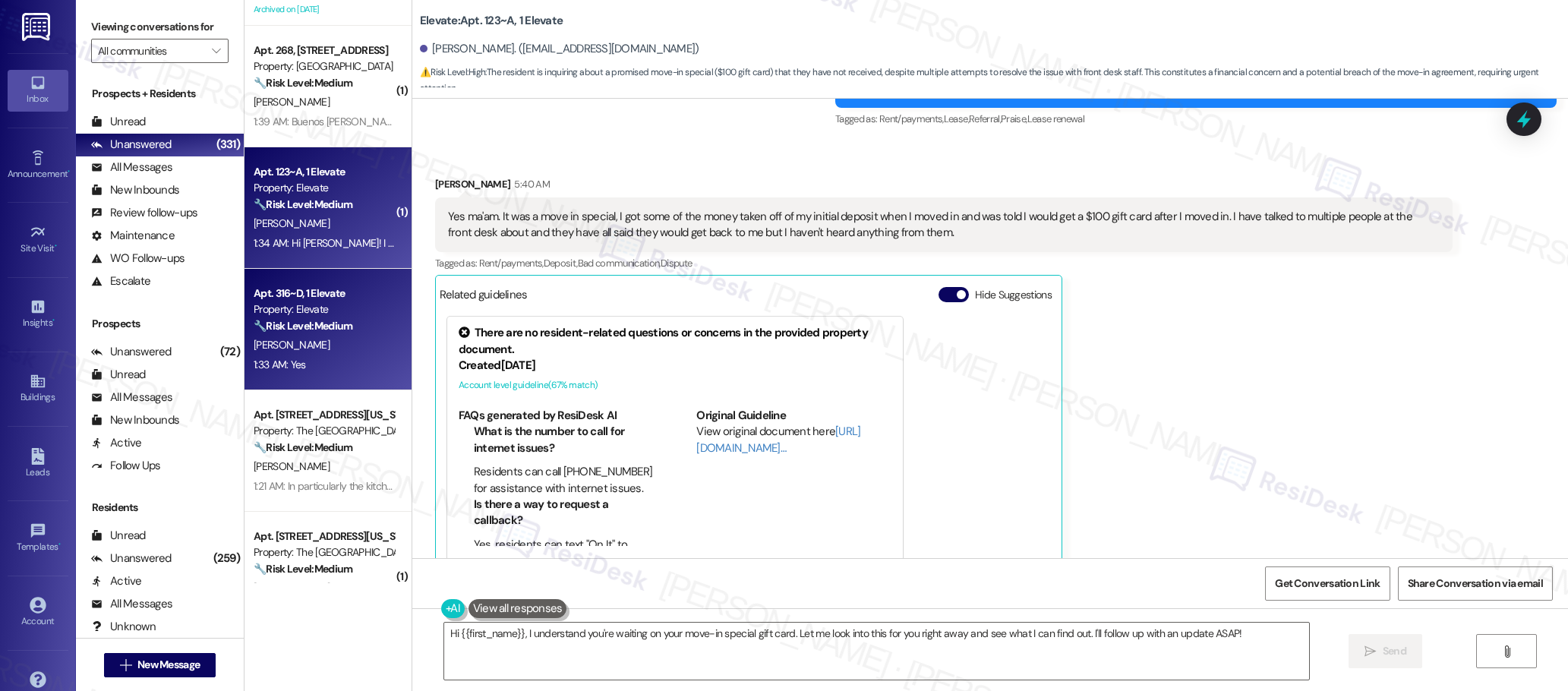
scroll to position [1266, 0]
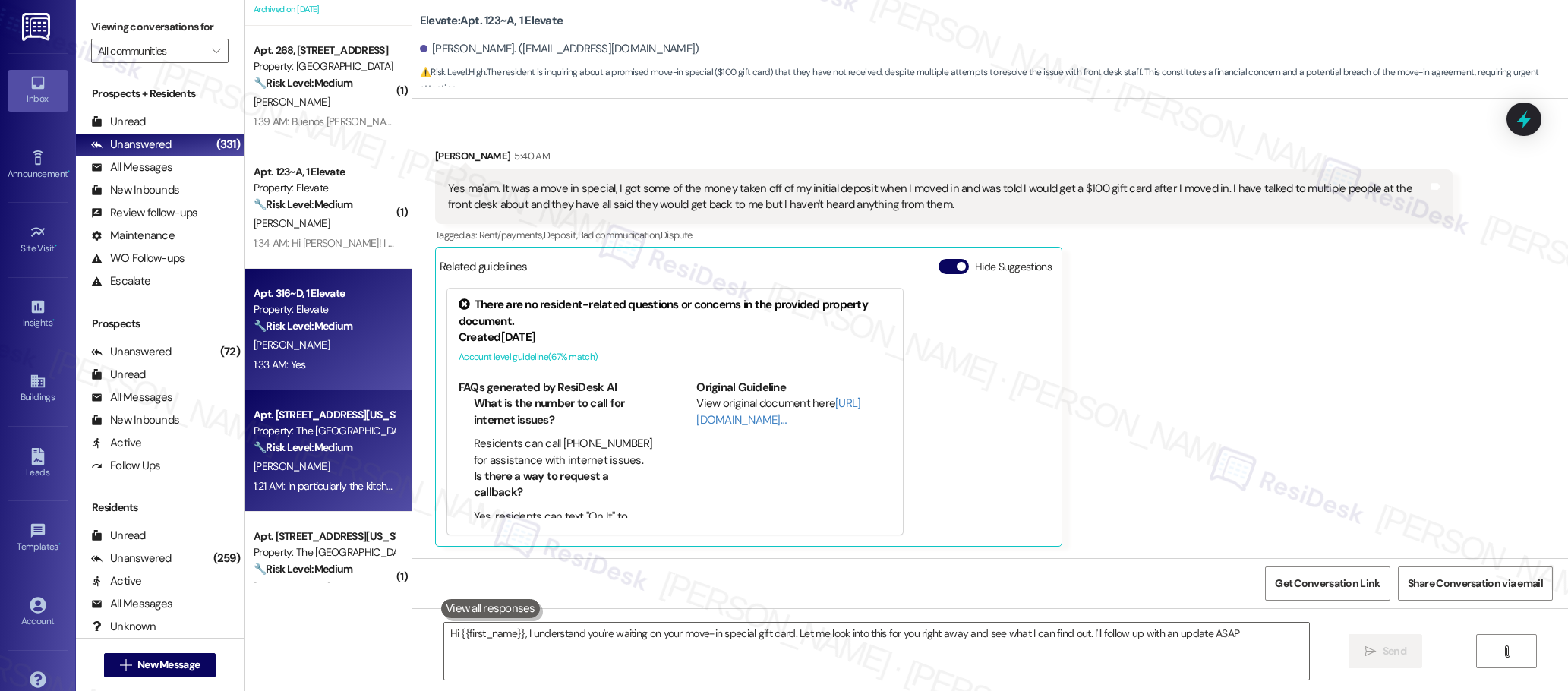
type textarea "Hi {{first_name}}, I understand you're waiting on your move-in special gift car…"
click at [314, 465] on div "[PERSON_NAME]" at bounding box center [324, 467] width 144 height 19
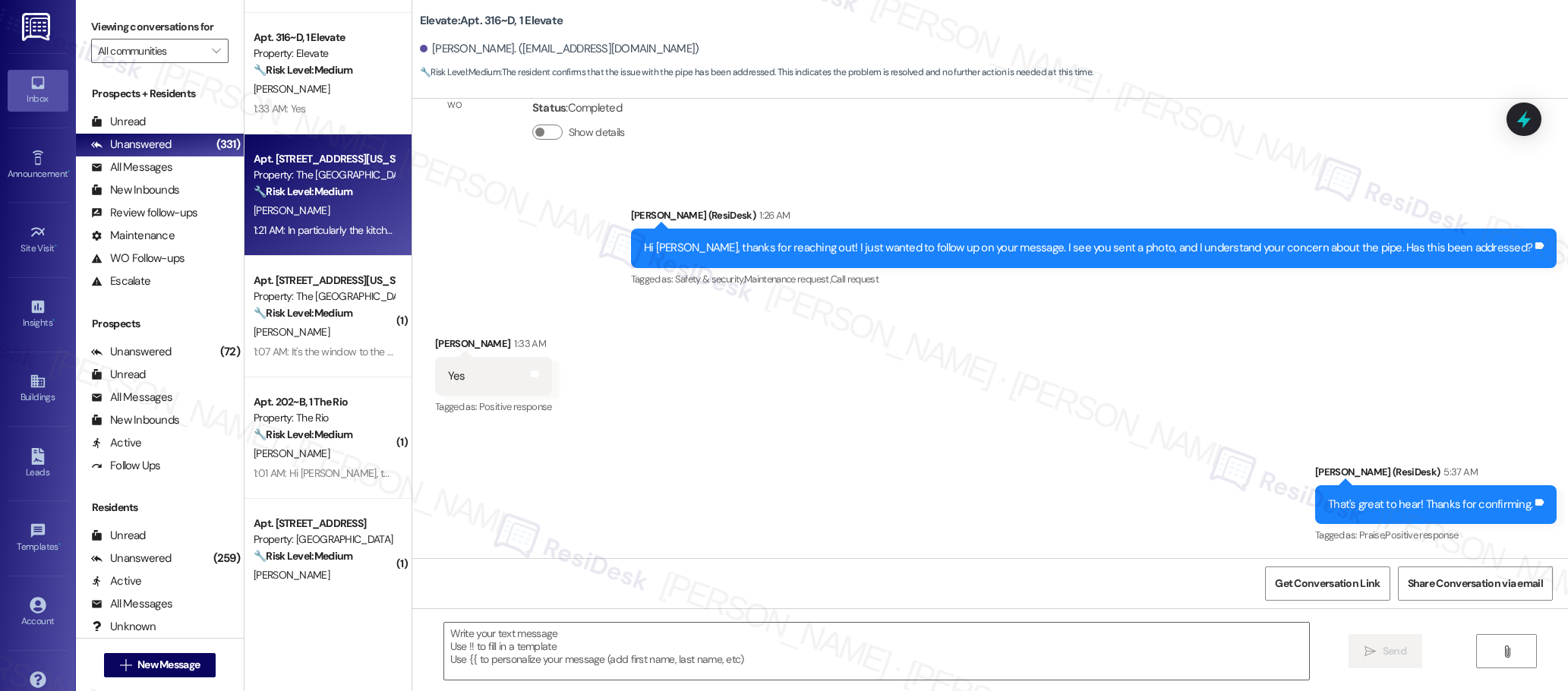
scroll to position [1854, 0]
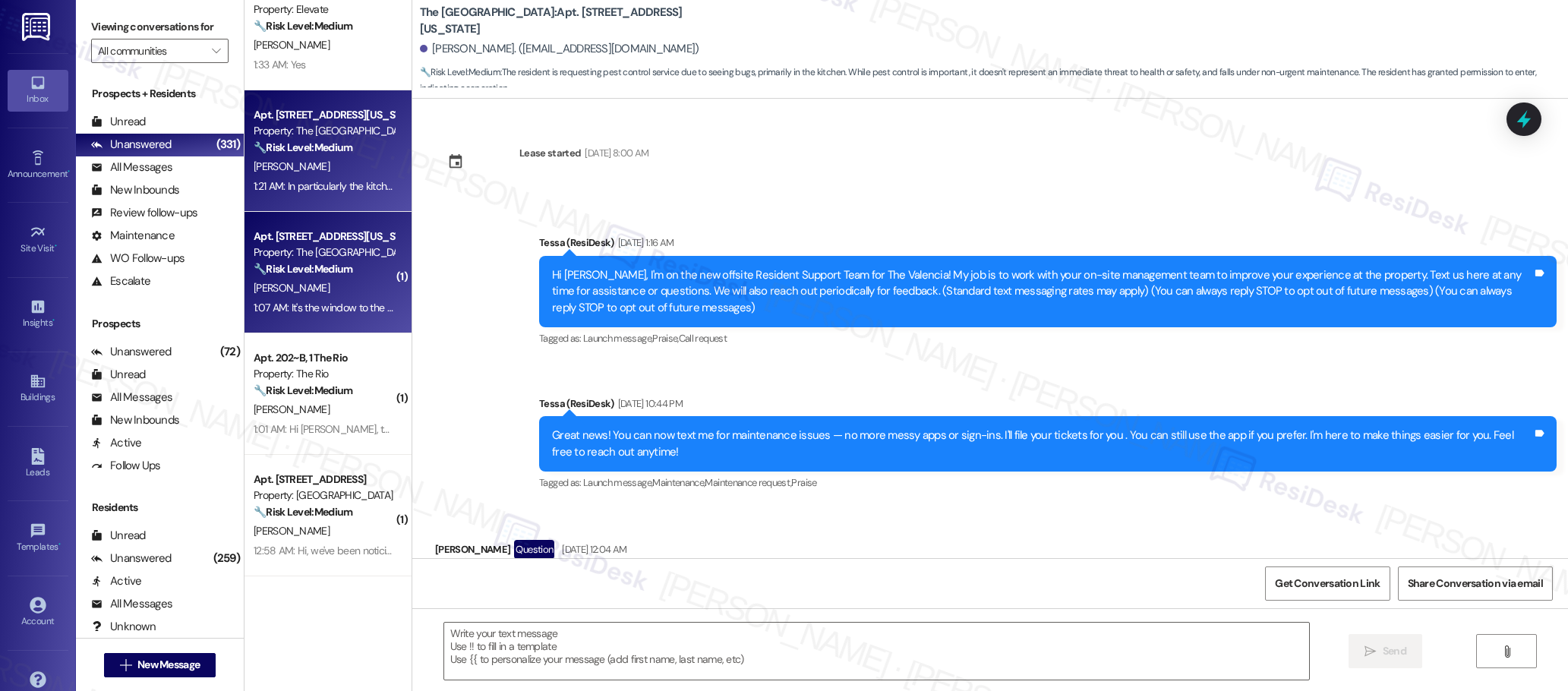
click at [331, 271] on strong "🔧 Risk Level: Medium" at bounding box center [303, 269] width 98 height 14
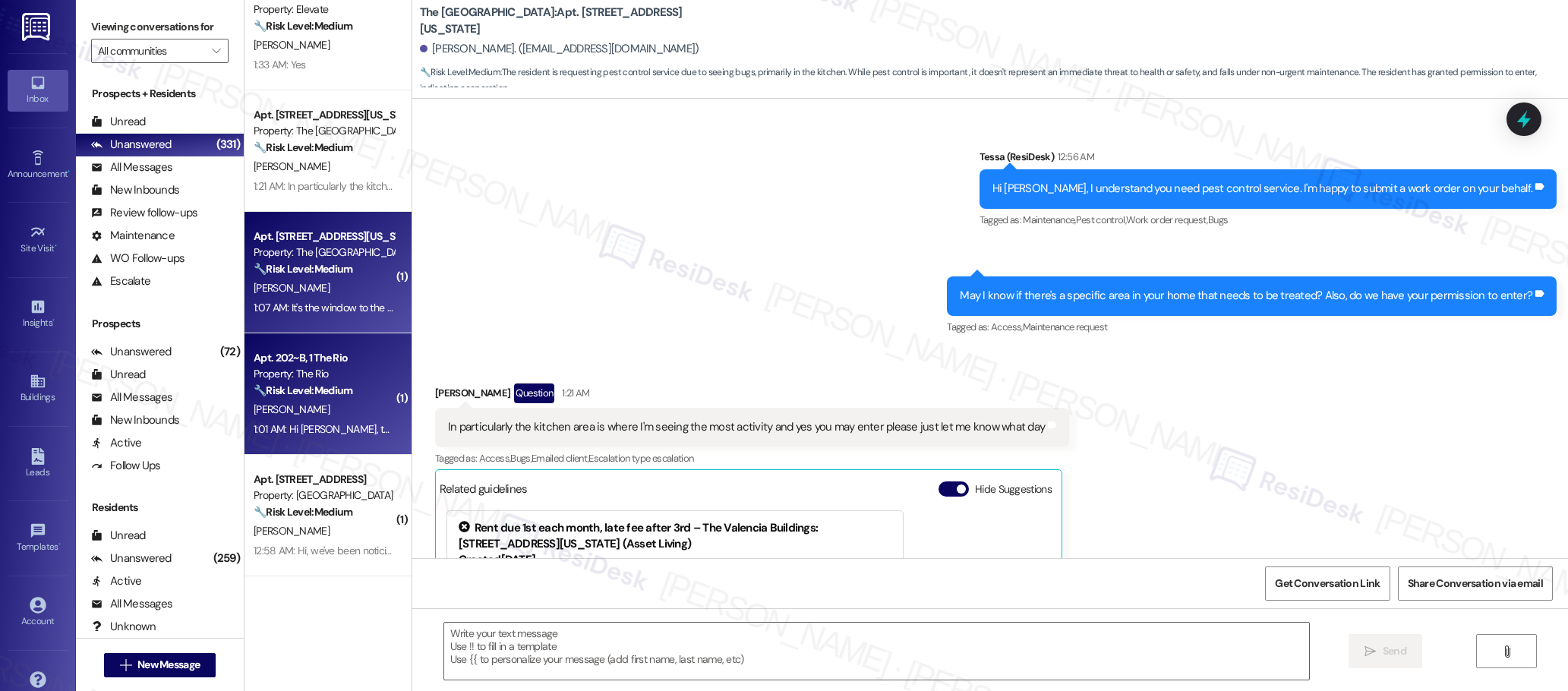
click at [317, 388] on strong "🔧 Risk Level: Medium" at bounding box center [303, 391] width 98 height 14
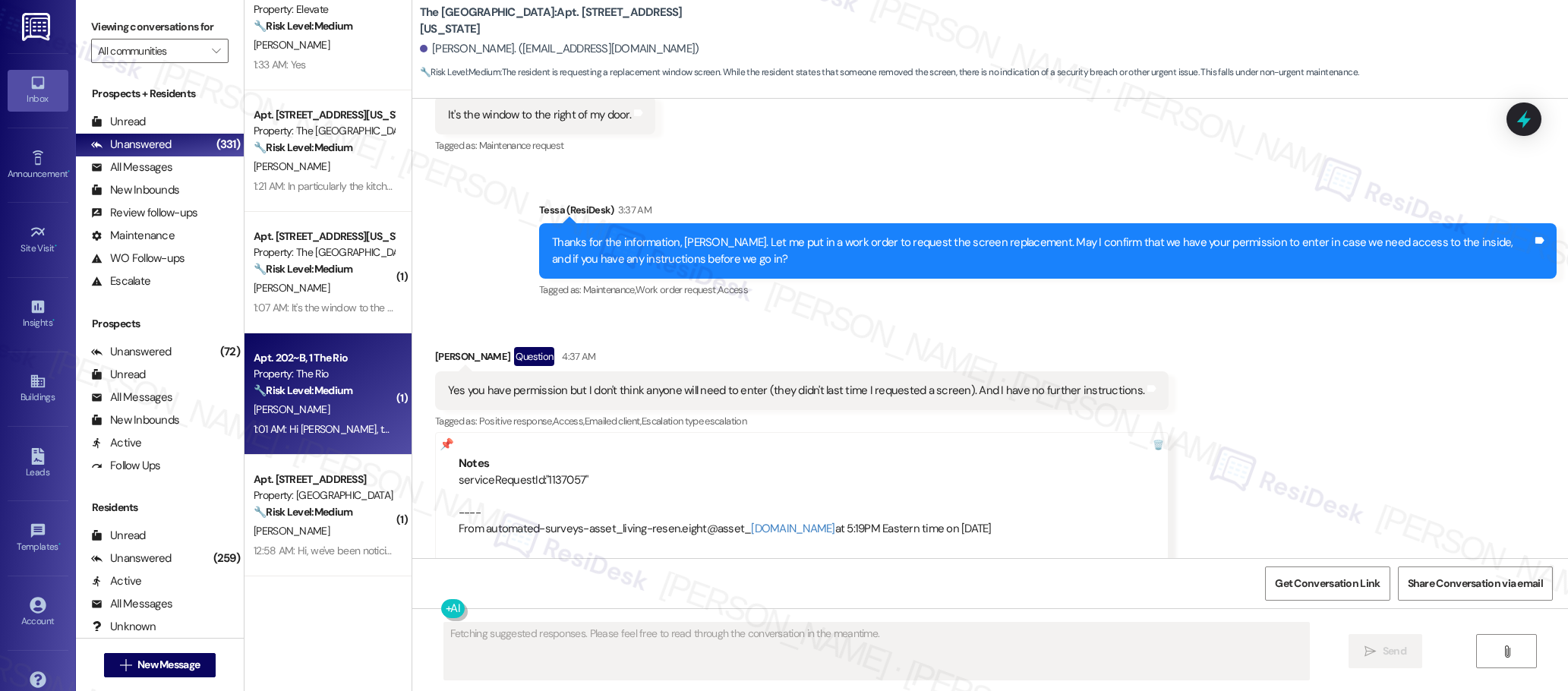
scroll to position [1359, 0]
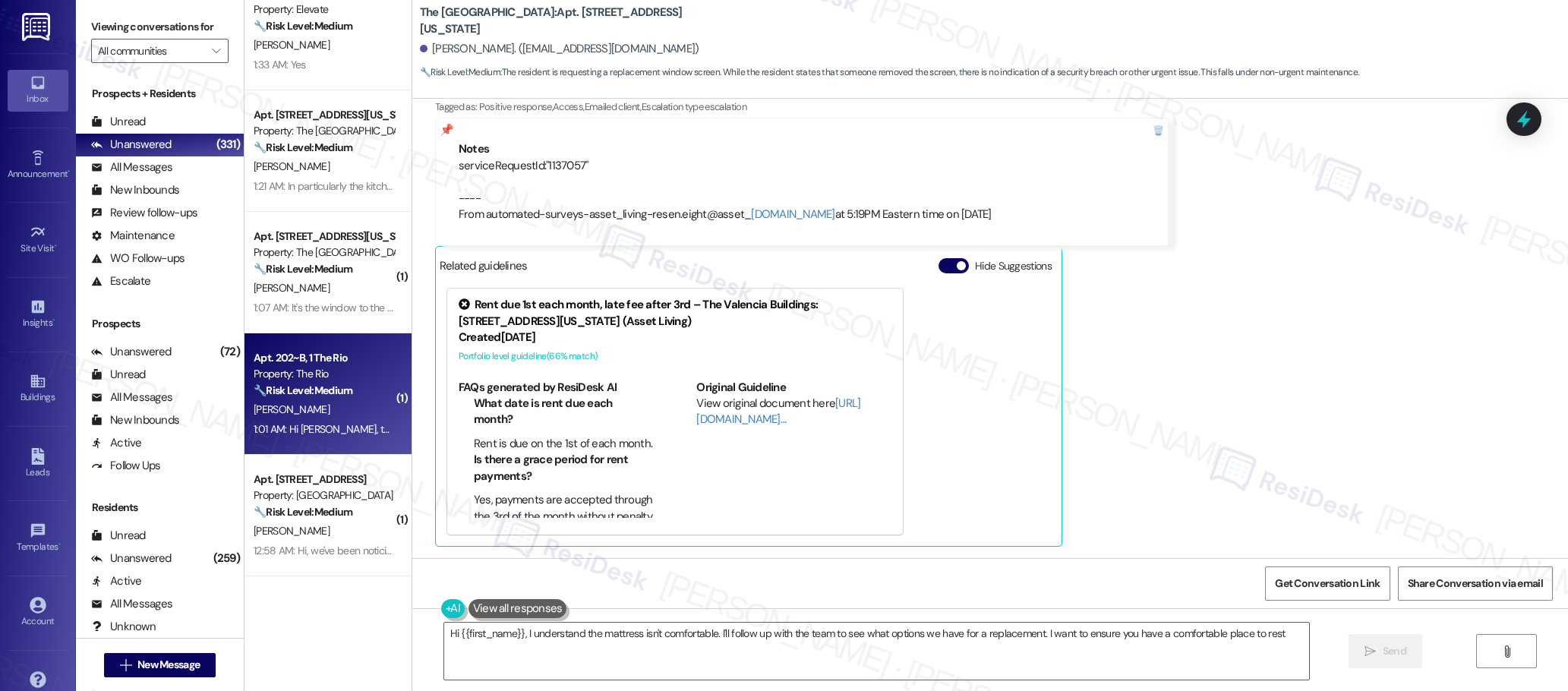
type textarea "Hi {{first_name}}, I understand the mattress isn't comfortable. I'll follow up …"
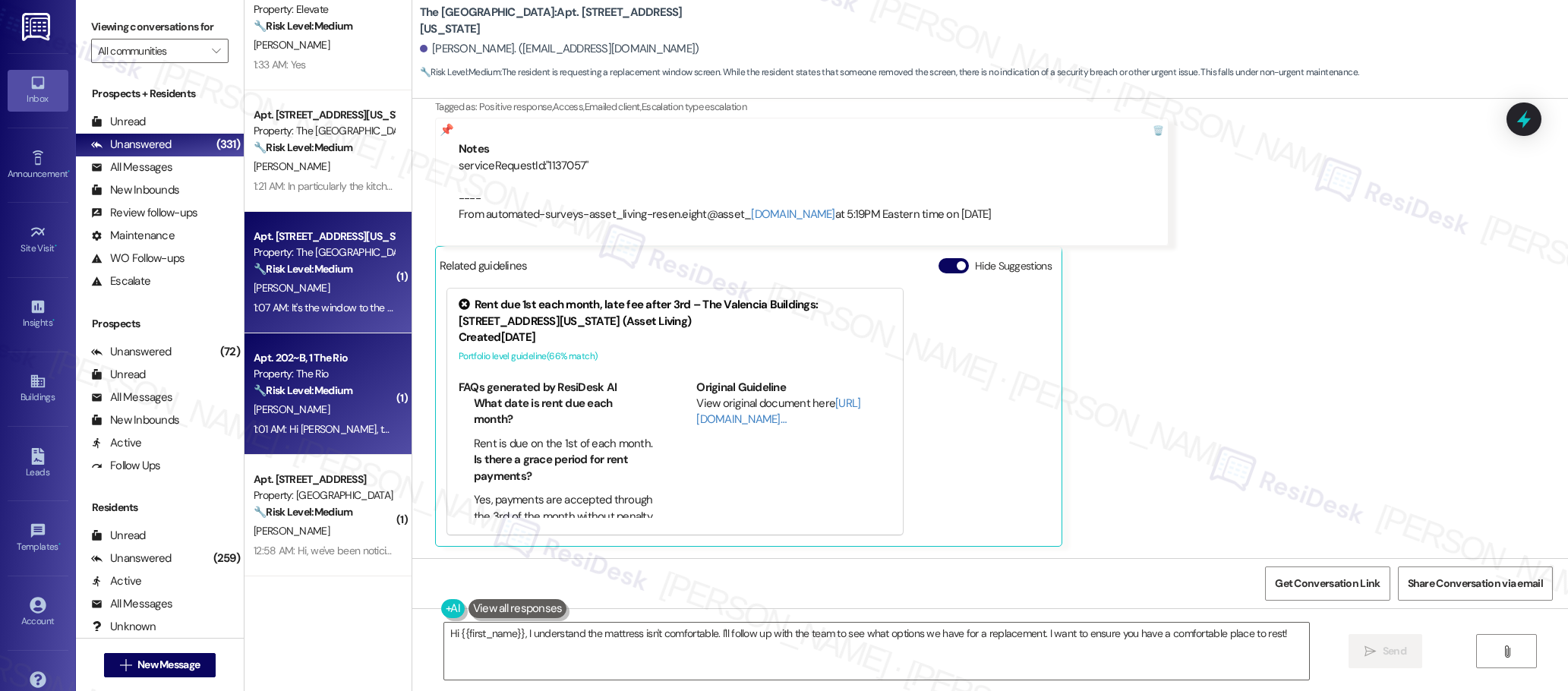
click at [338, 289] on div "[PERSON_NAME]" at bounding box center [324, 287] width 144 height 19
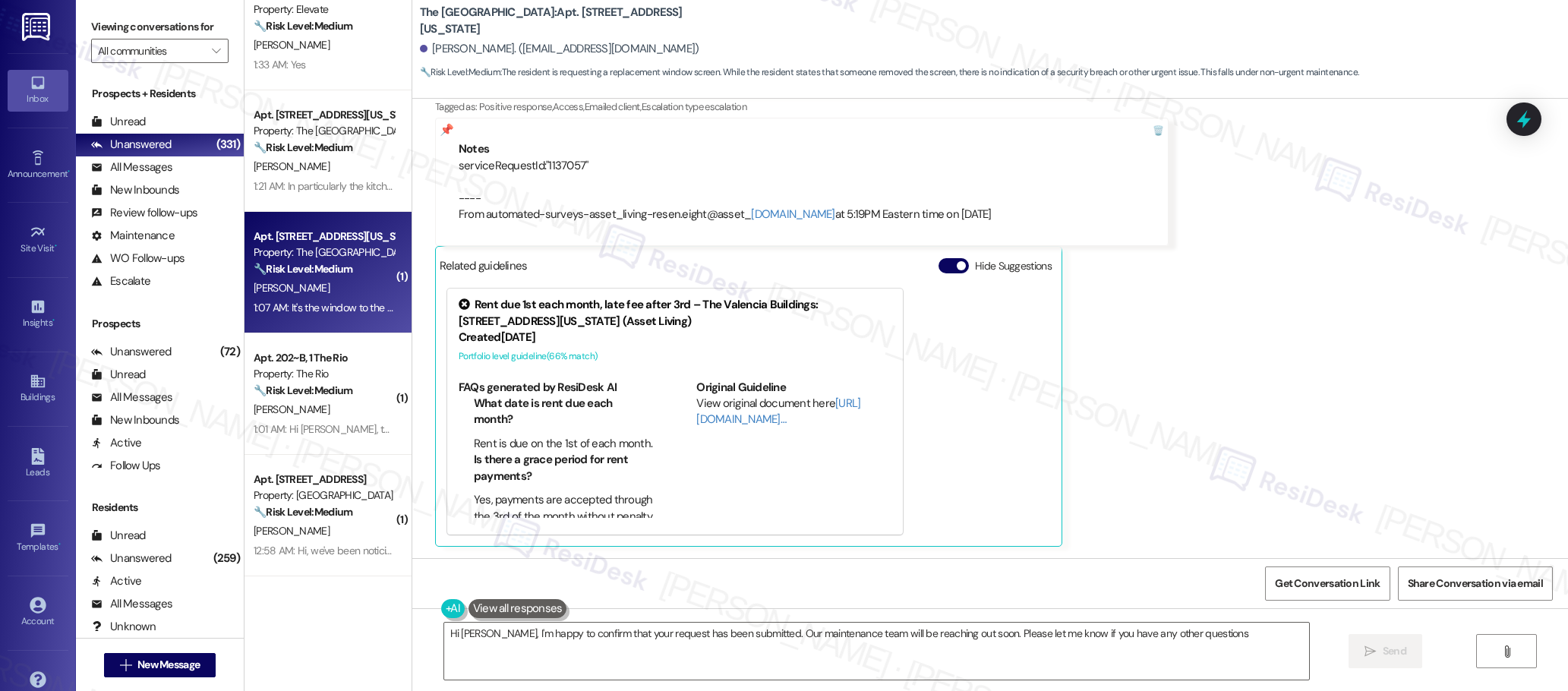
type textarea "Hi [PERSON_NAME], I'm happy to confirm that your request has been submitted. Ou…"
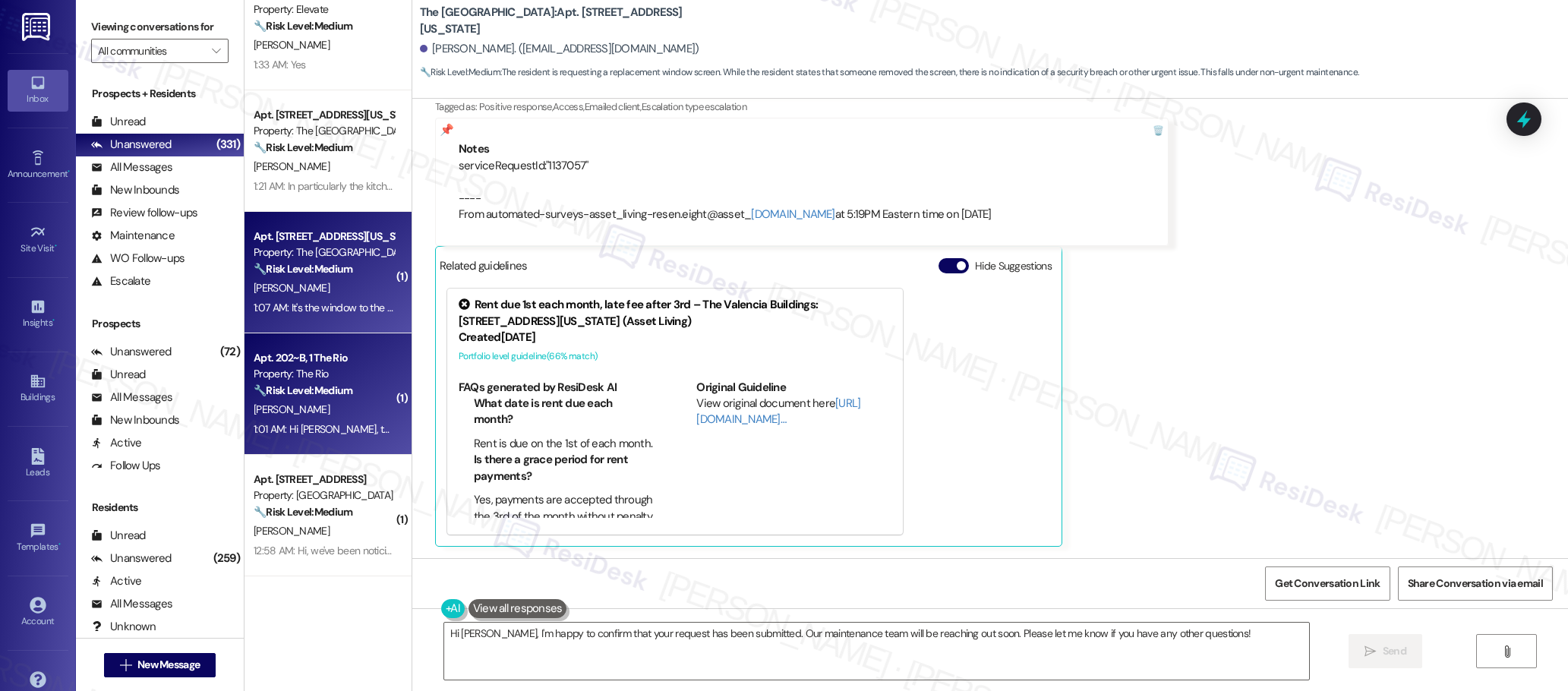
click at [308, 386] on strong "🔧 Risk Level: Medium" at bounding box center [303, 391] width 98 height 14
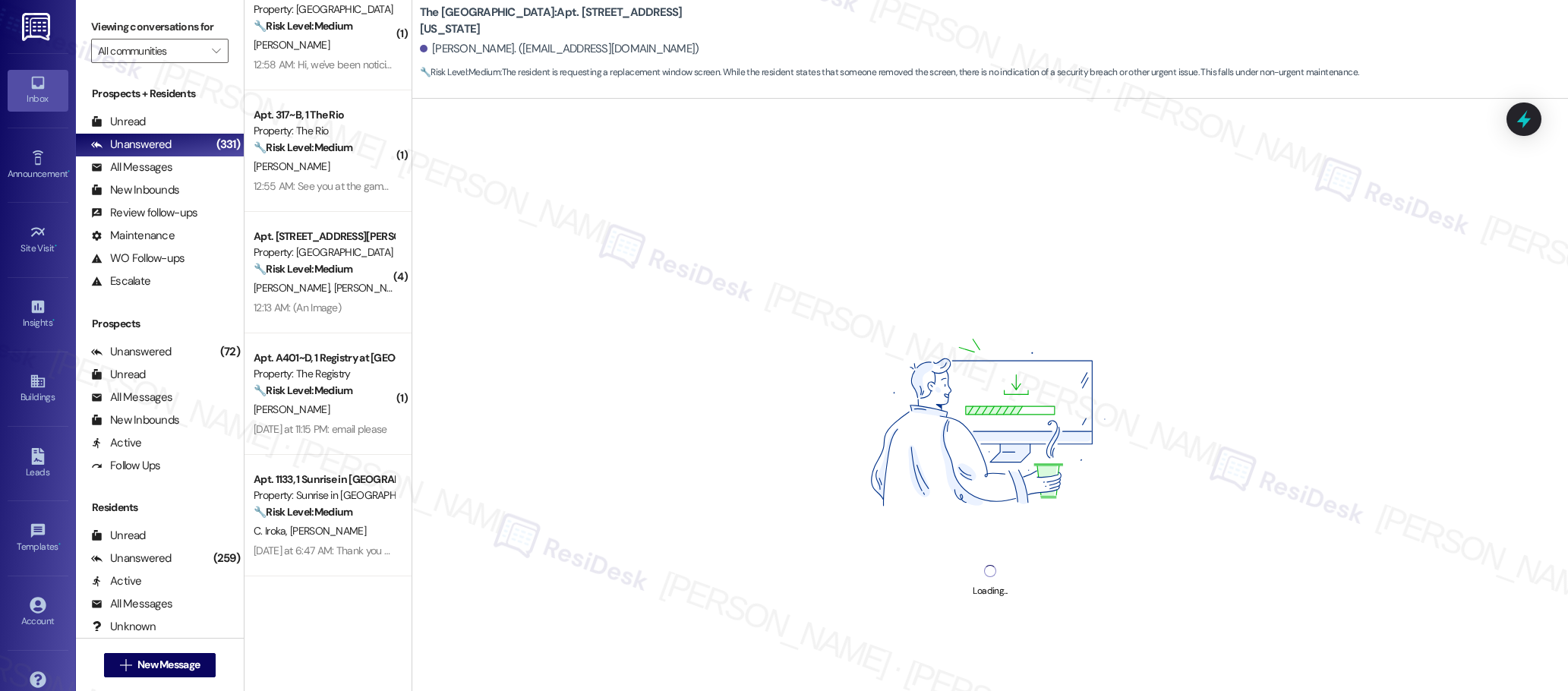
scroll to position [2400, 0]
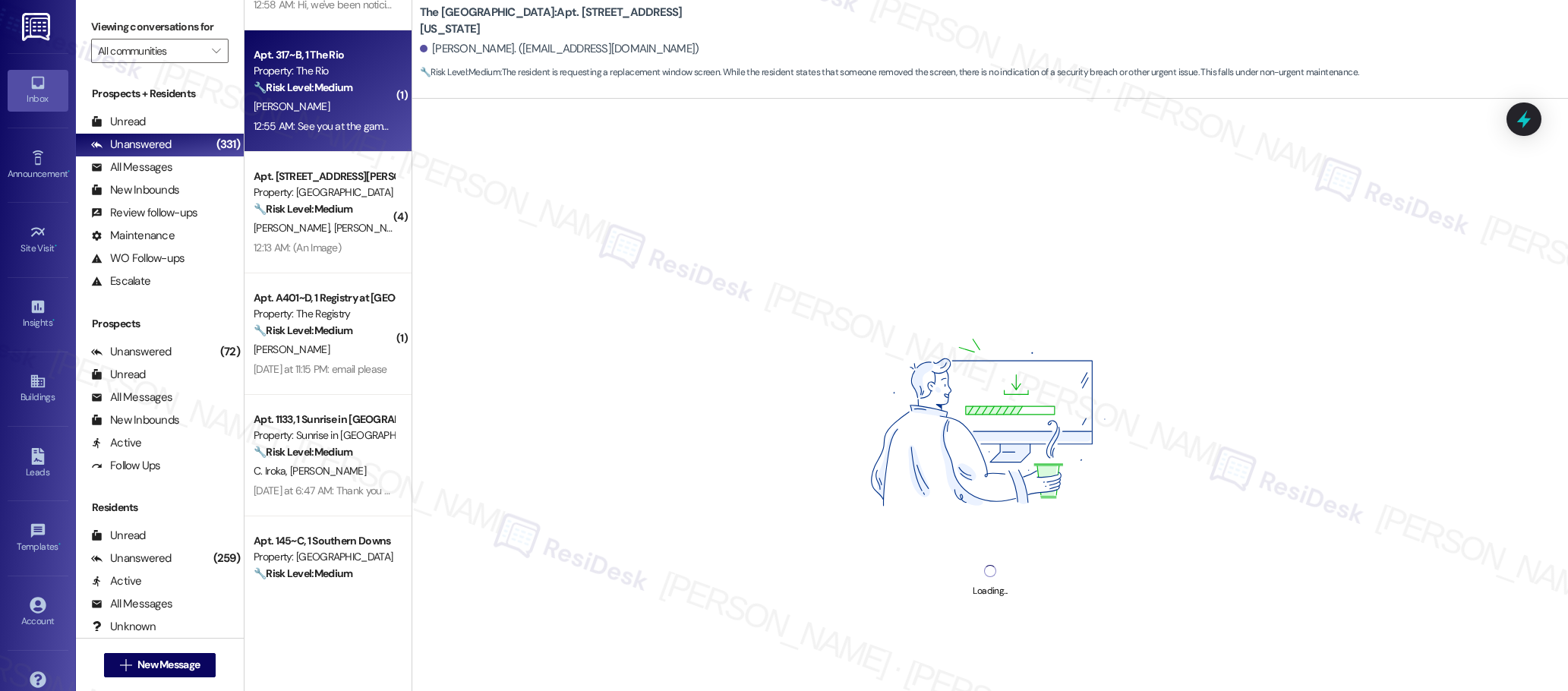
click at [357, 110] on div "[PERSON_NAME]" at bounding box center [324, 106] width 144 height 19
click at [328, 258] on div "Apt. [STREET_ADDRESS][PERSON_NAME] Property: [GEOGRAPHIC_DATA] 🔧 Risk Level: Me…" at bounding box center [328, 212] width 167 height 121
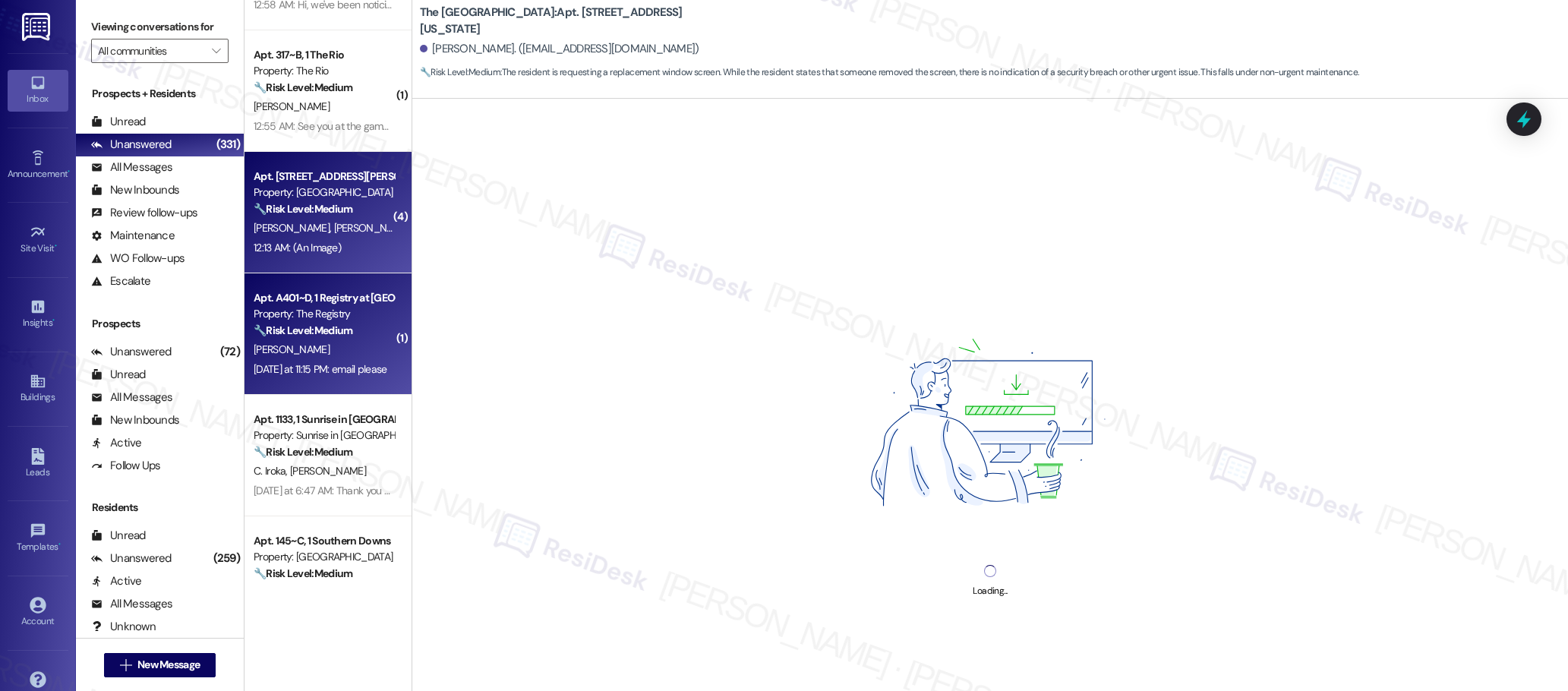
click at [348, 357] on div "[PERSON_NAME]" at bounding box center [324, 349] width 144 height 19
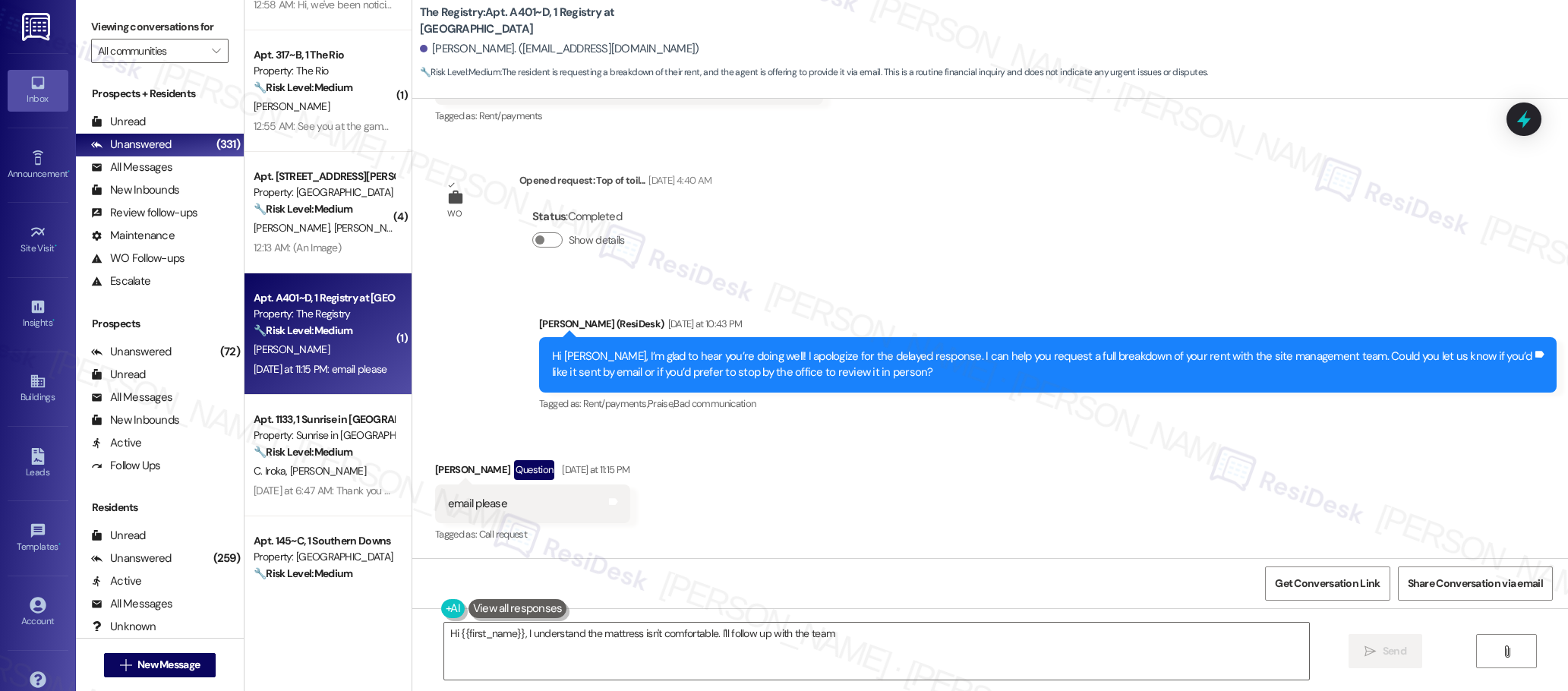
scroll to position [975, 0]
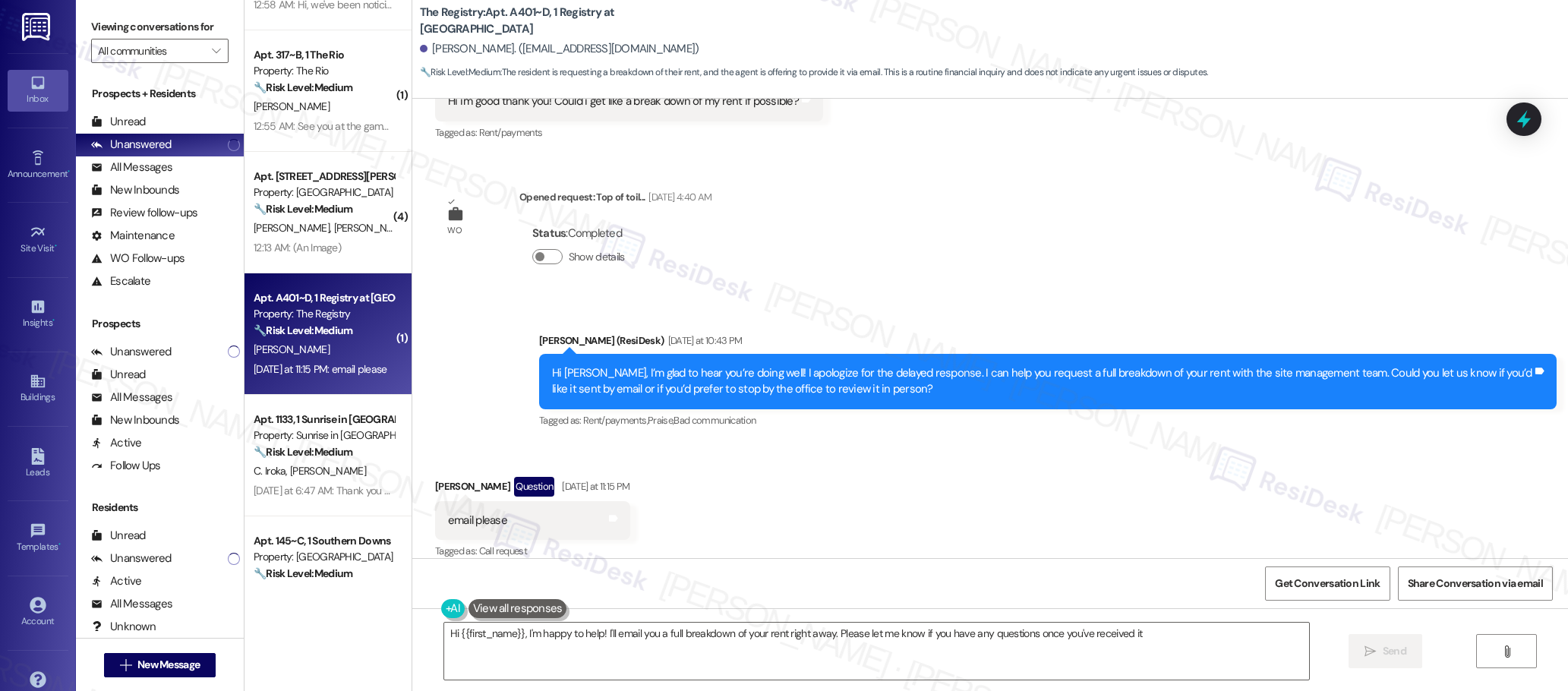
type textarea "Hi {{first_name}}, I'm happy to help! I'll email you a full breakdown of your r…"
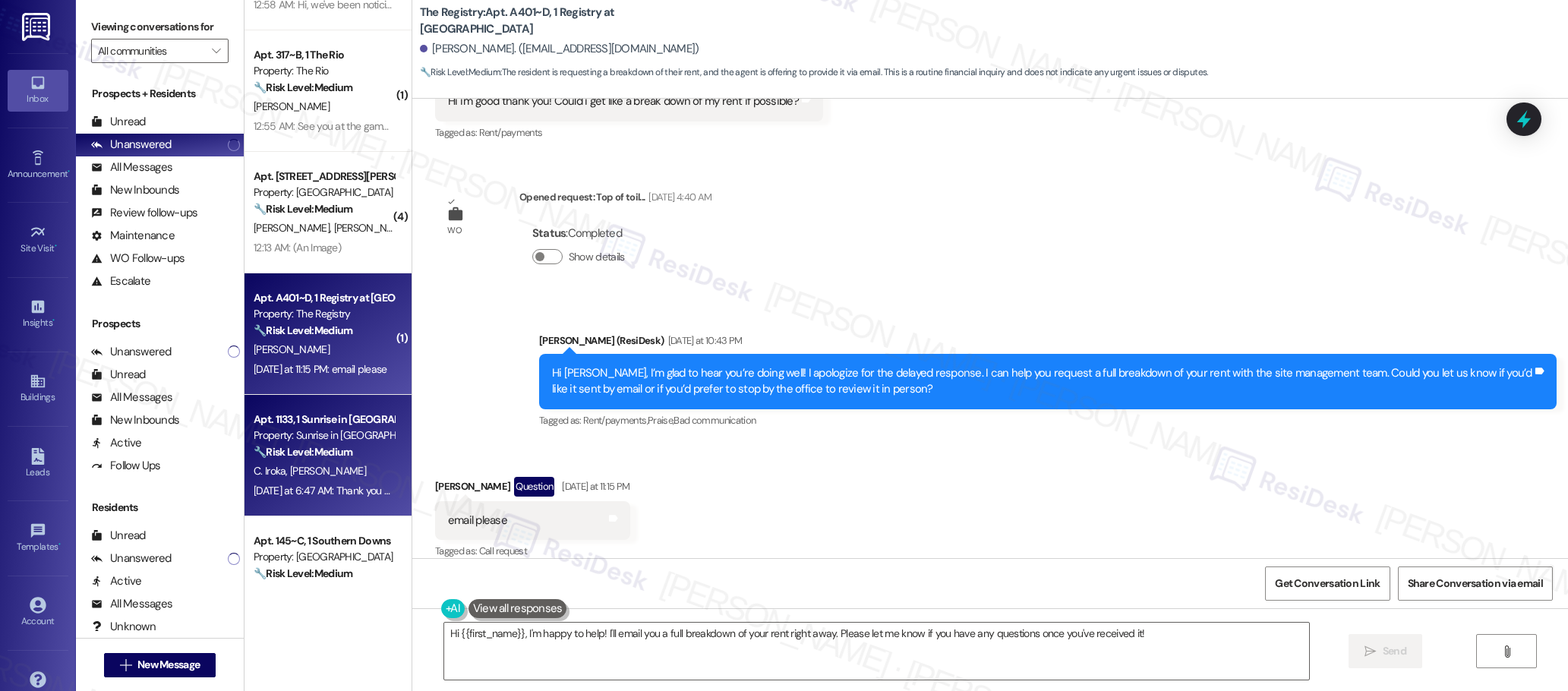
click at [332, 448] on strong "🔧 Risk Level: Medium" at bounding box center [303, 452] width 98 height 14
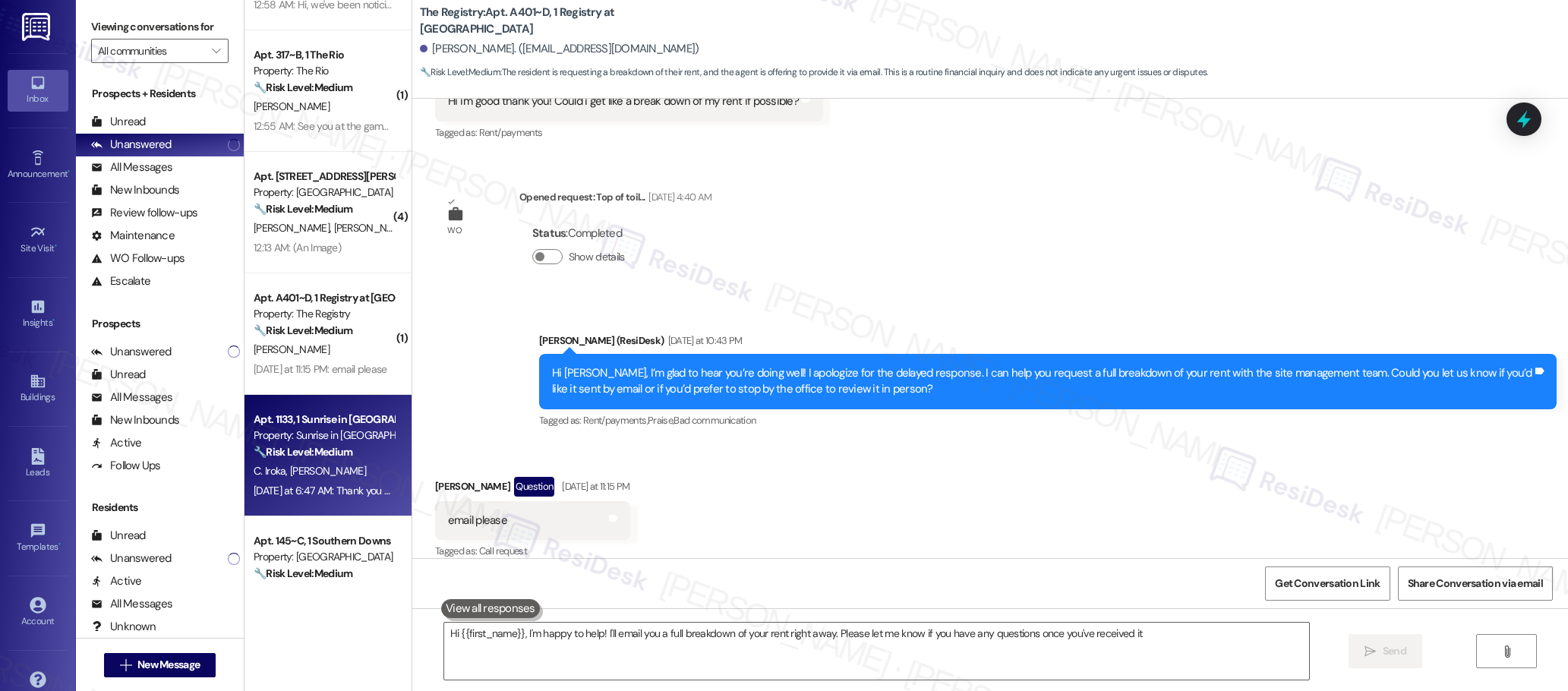
type textarea "Hi {{first_name}}, I'm happy to help! I'll email you a full breakdown of your r…"
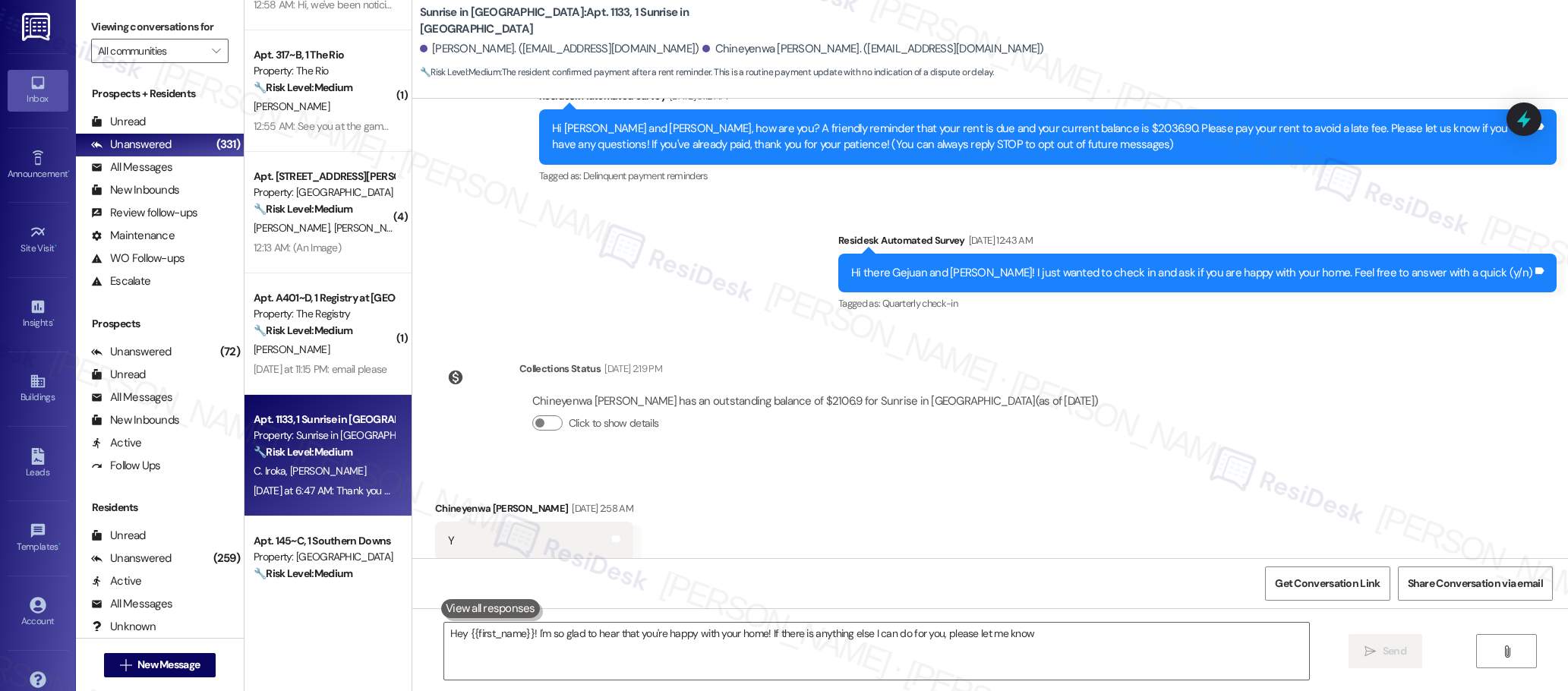
type textarea "Hey {{first_name}}! I'm so glad to hear that you're happy with your home! If th…"
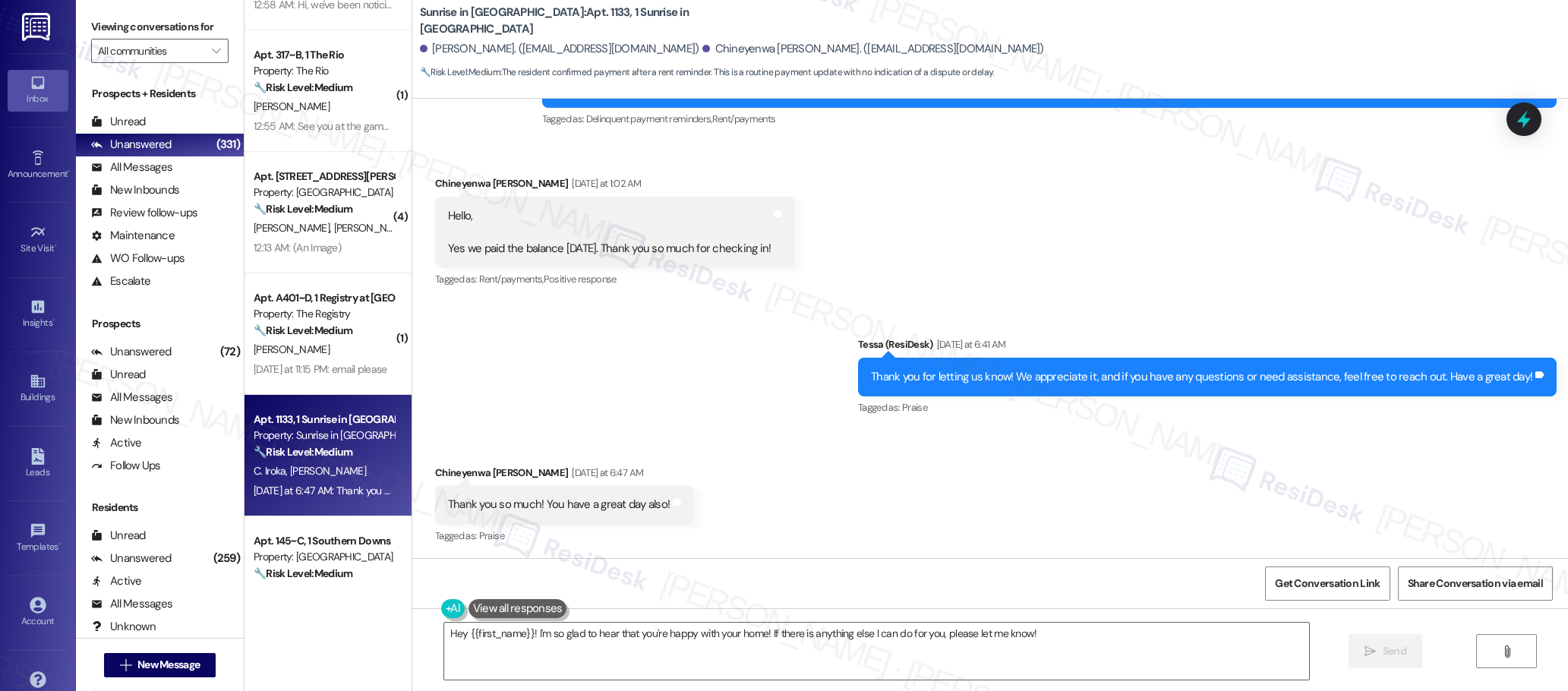
scroll to position [727, 0]
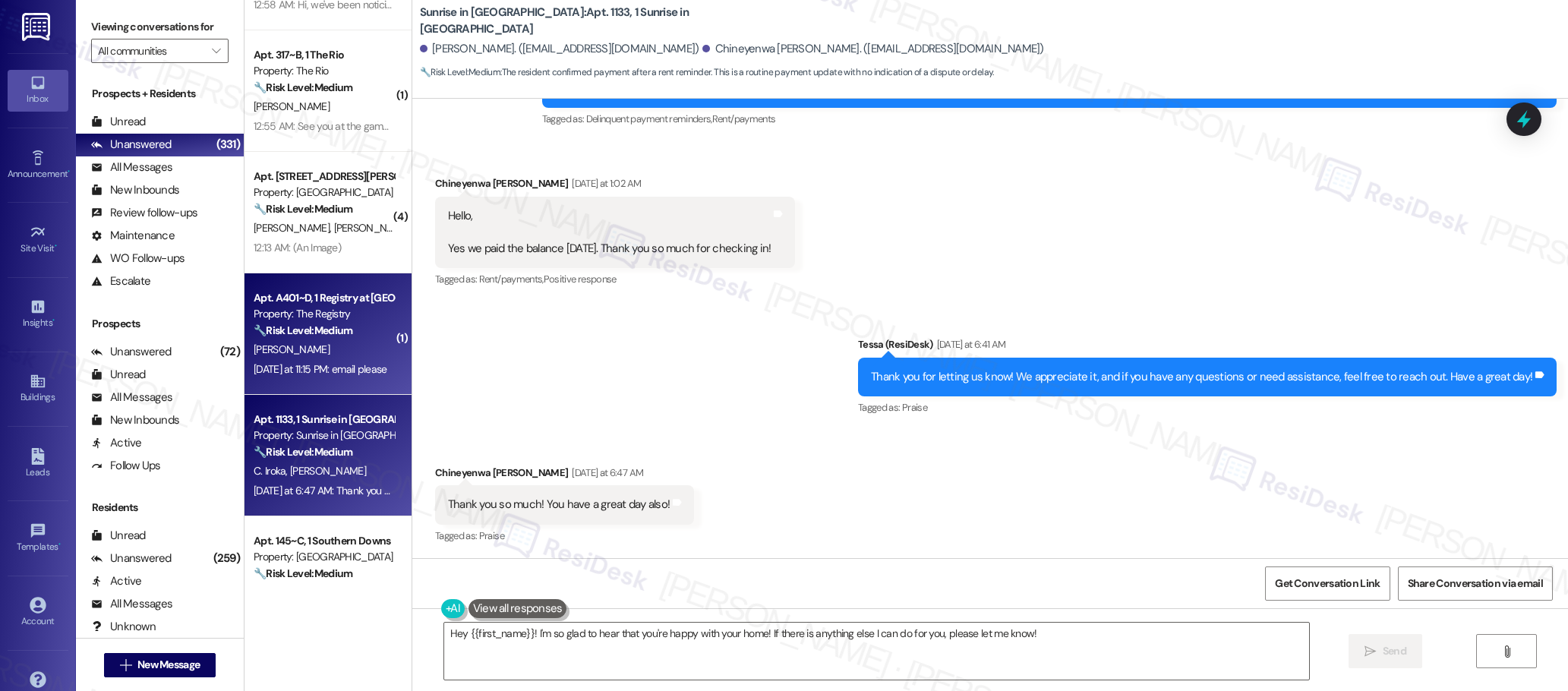
click at [317, 348] on div "( 1 ) Apt. [STREET_ADDRESS][US_STATE] Property: The Valencia 🔧 Risk Level: Medi…" at bounding box center [328, 291] width 167 height 584
click at [315, 308] on div "Property: The Registry" at bounding box center [324, 313] width 141 height 16
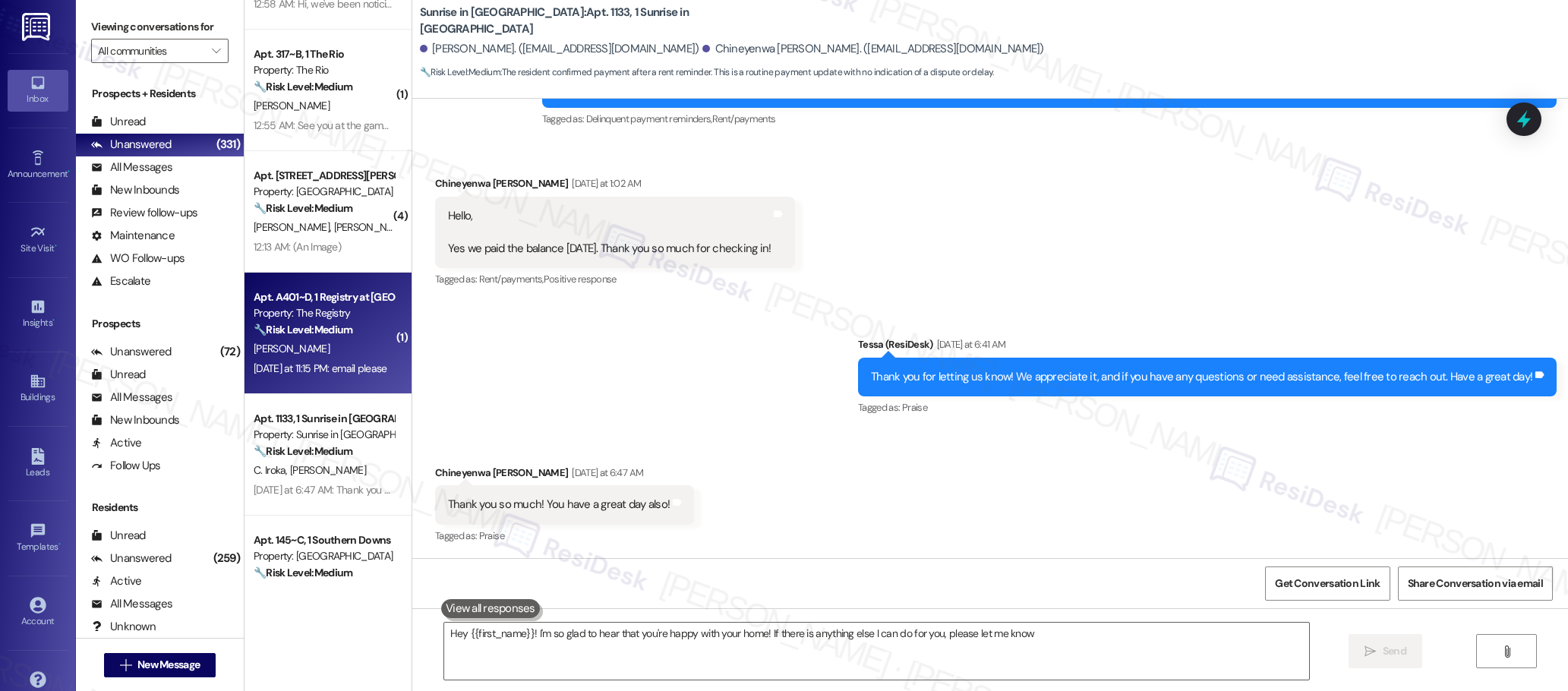
type textarea "Hey {{first_name}}! I'm so glad to hear that you're happy with your home! If th…"
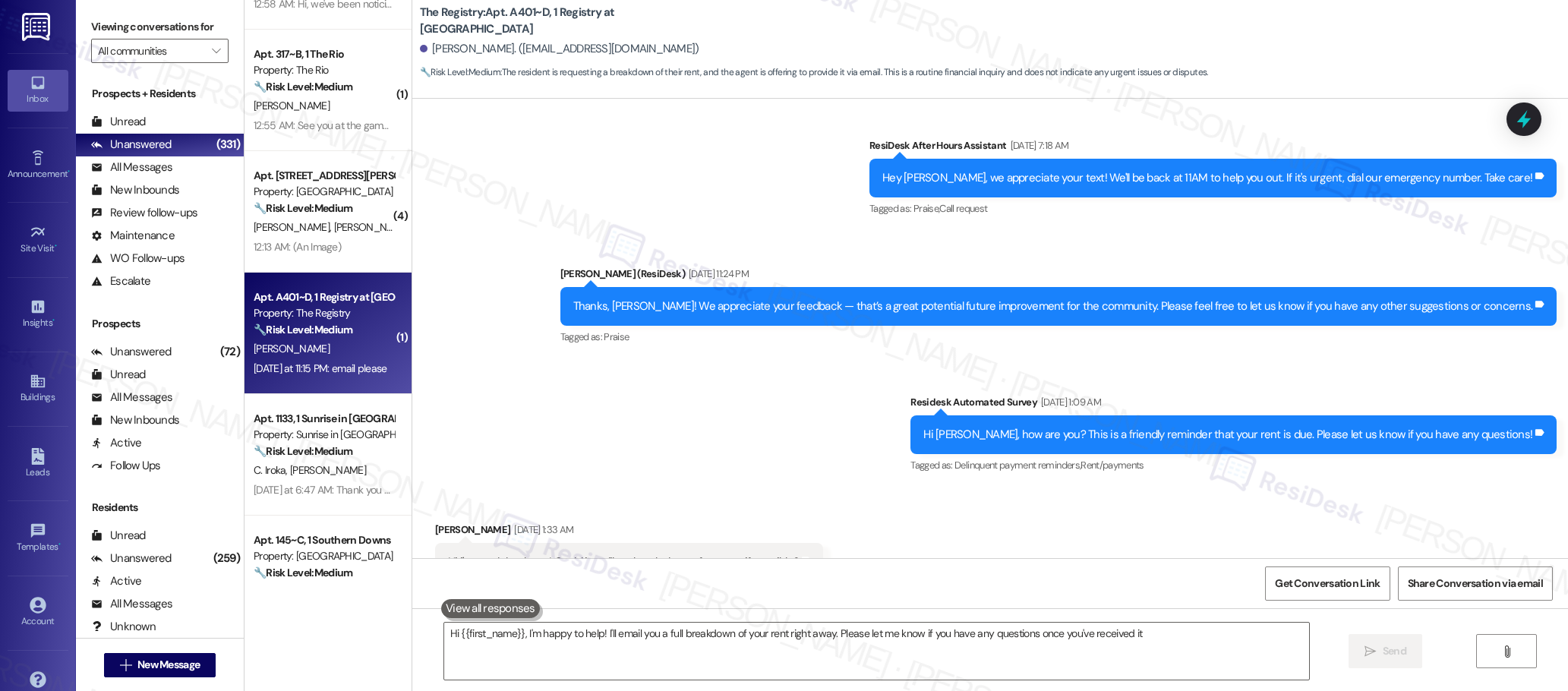
type textarea "Hi {{first_name}}, I'm happy to help! I'll email you a full breakdown of your r…"
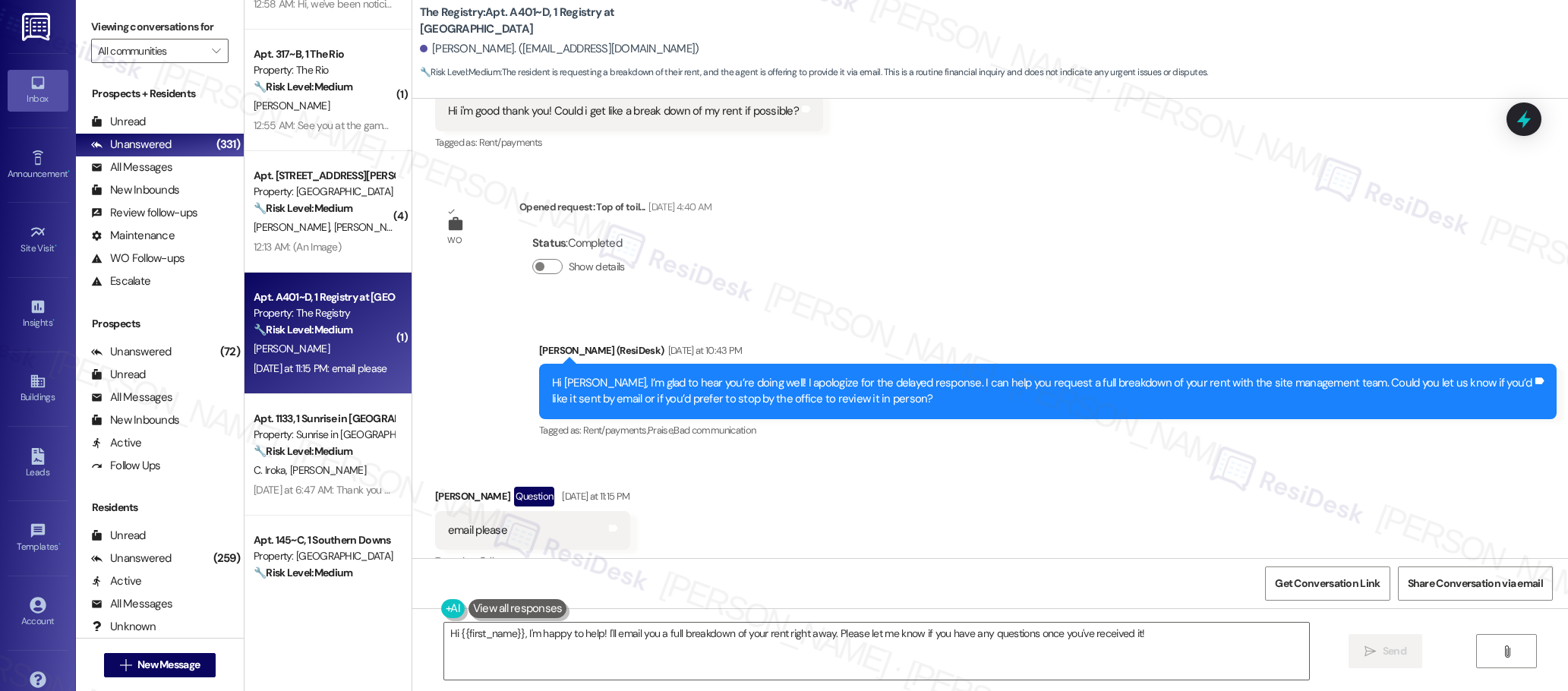
scroll to position [974, 0]
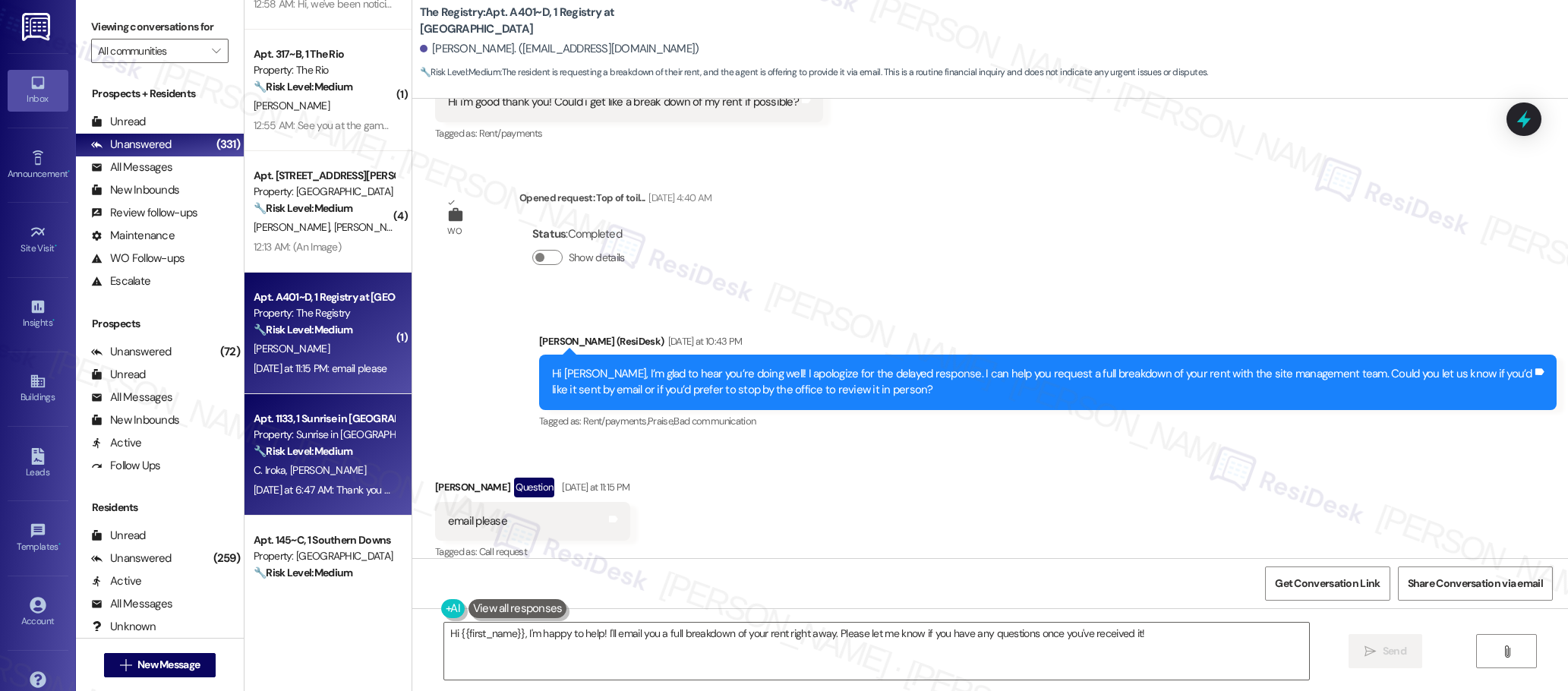
click at [332, 450] on strong "🔧 Risk Level: Medium" at bounding box center [303, 451] width 98 height 14
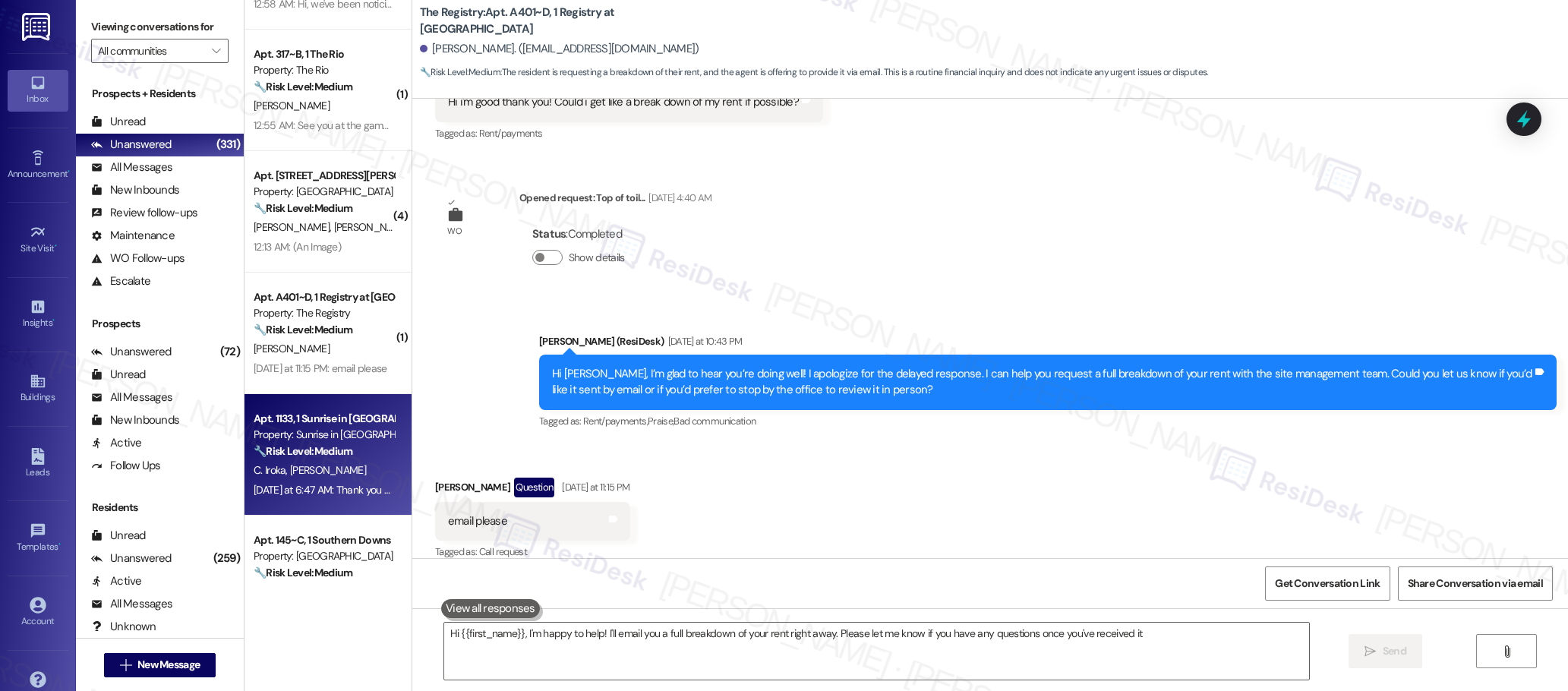
type textarea "Hi {{first_name}}, I'm happy to help! I'll email you a full breakdown of your r…"
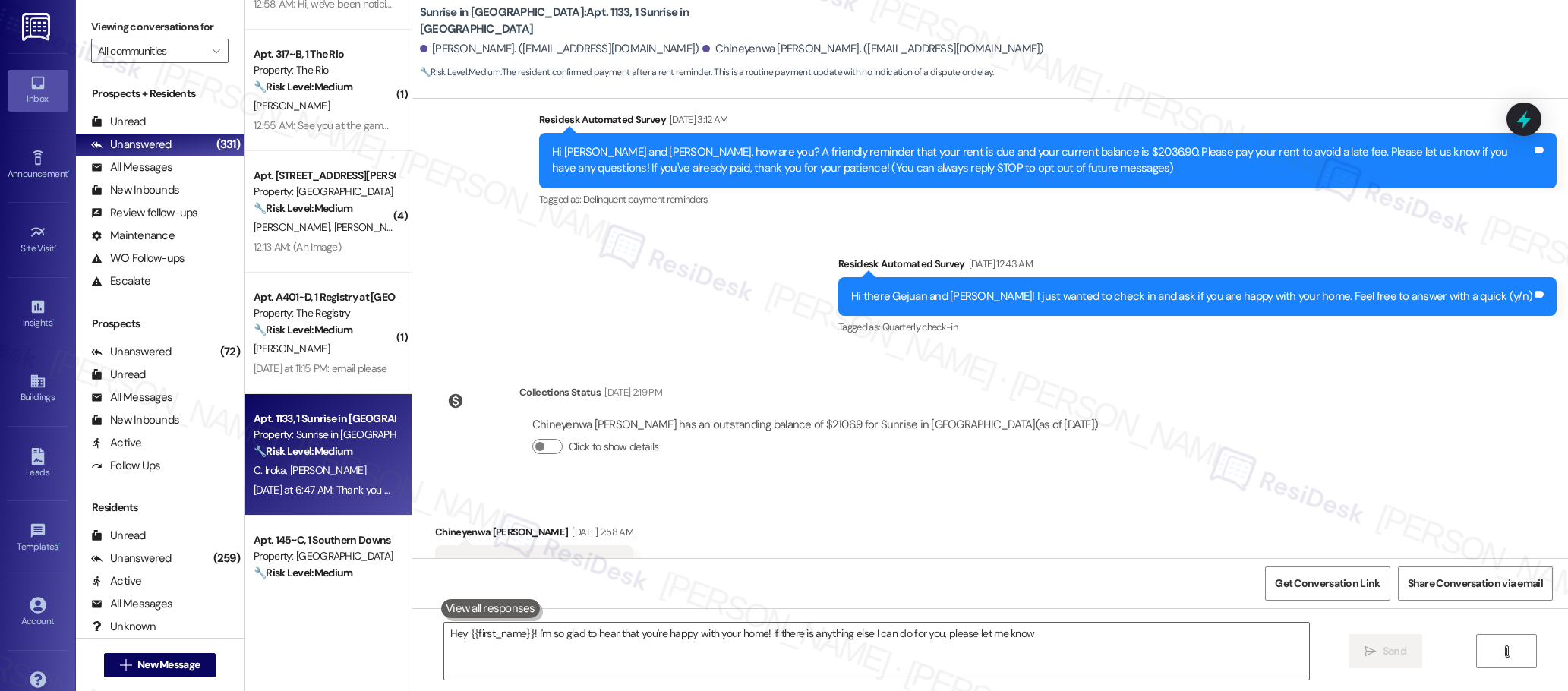
type textarea "Hey {{first_name}}! I'm so glad to hear that you're happy with your home! If th…"
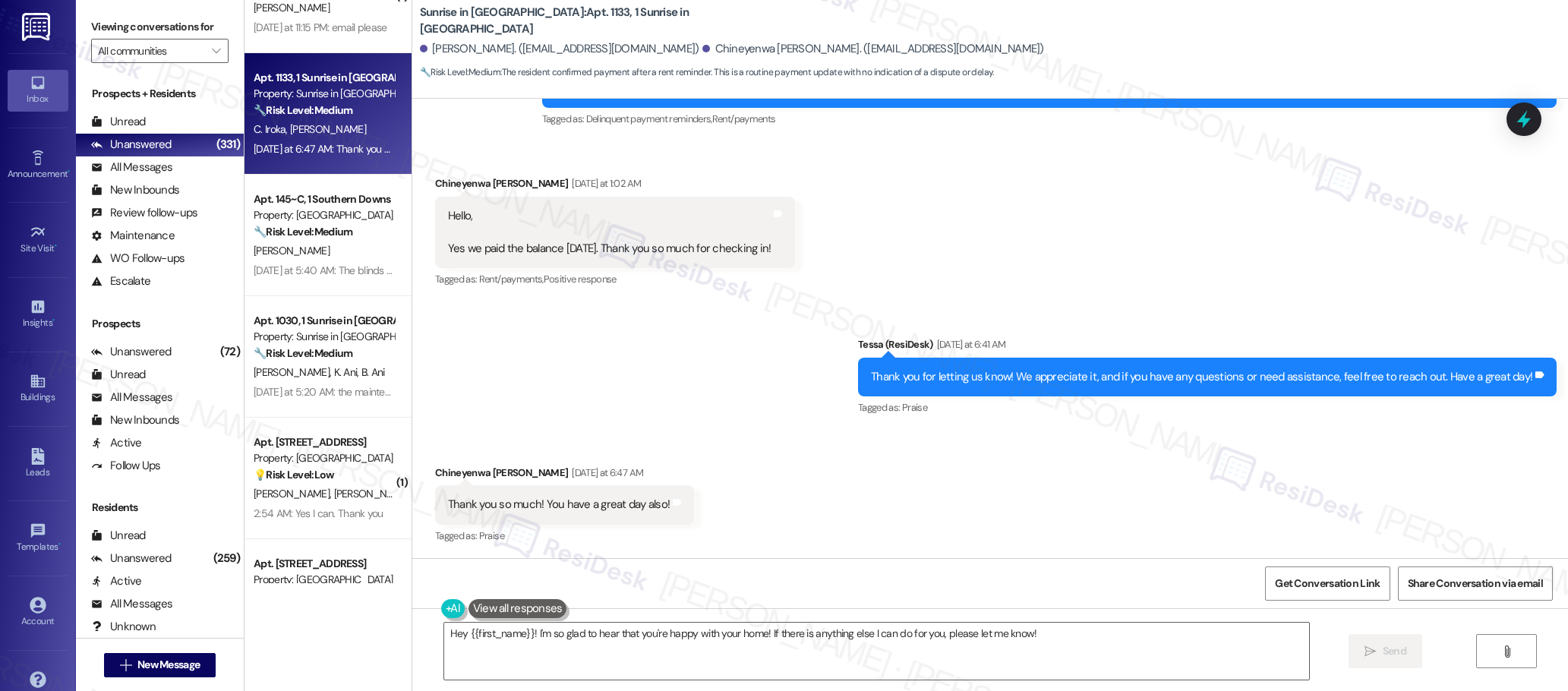
scroll to position [2754, 0]
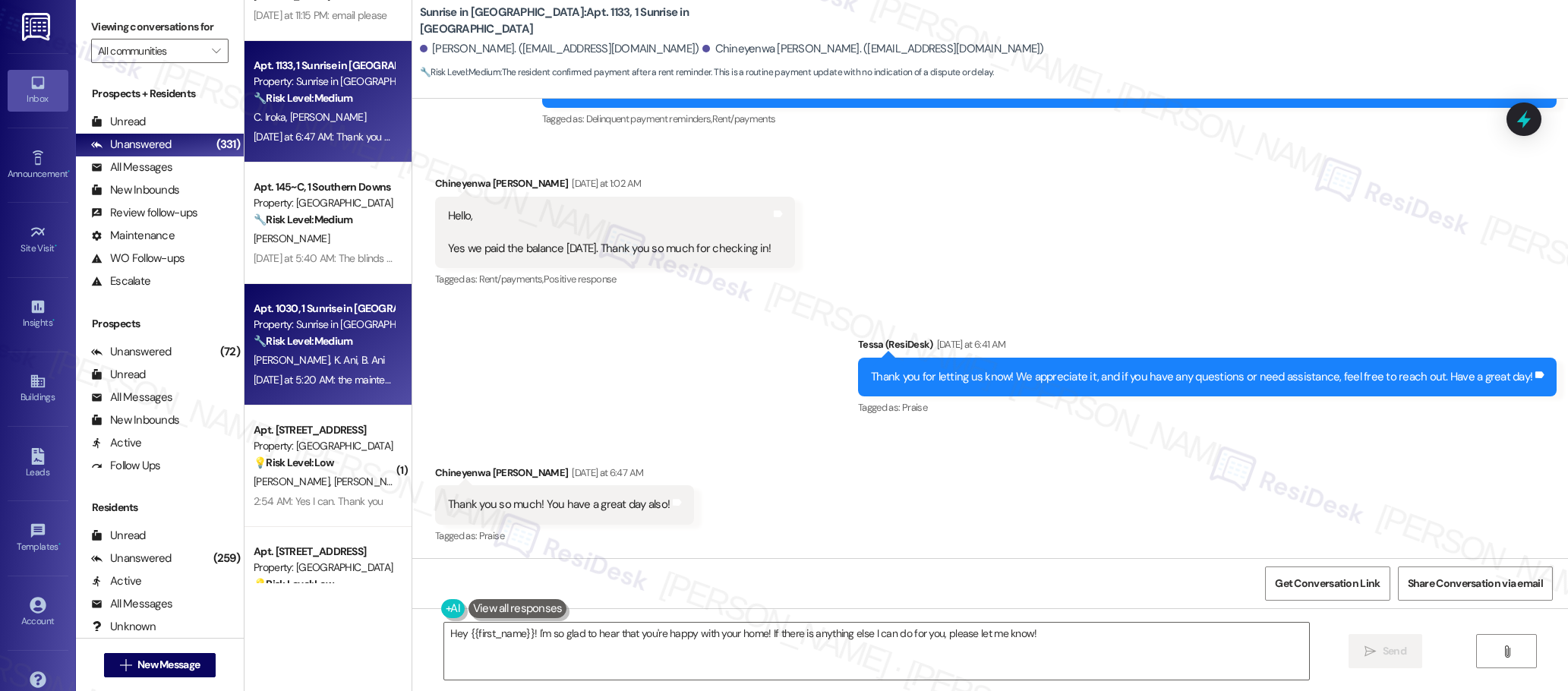
drag, startPoint x: 328, startPoint y: 410, endPoint x: 321, endPoint y: 357, distance: 53.5
click at [328, 394] on div "( 4 ) Apt. [STREET_ADDRESS][PERSON_NAME] Property: [GEOGRAPHIC_DATA] 🔧 Risk Lev…" at bounding box center [328, 291] width 167 height 584
click at [361, 357] on span "B. Ani" at bounding box center [373, 360] width 24 height 14
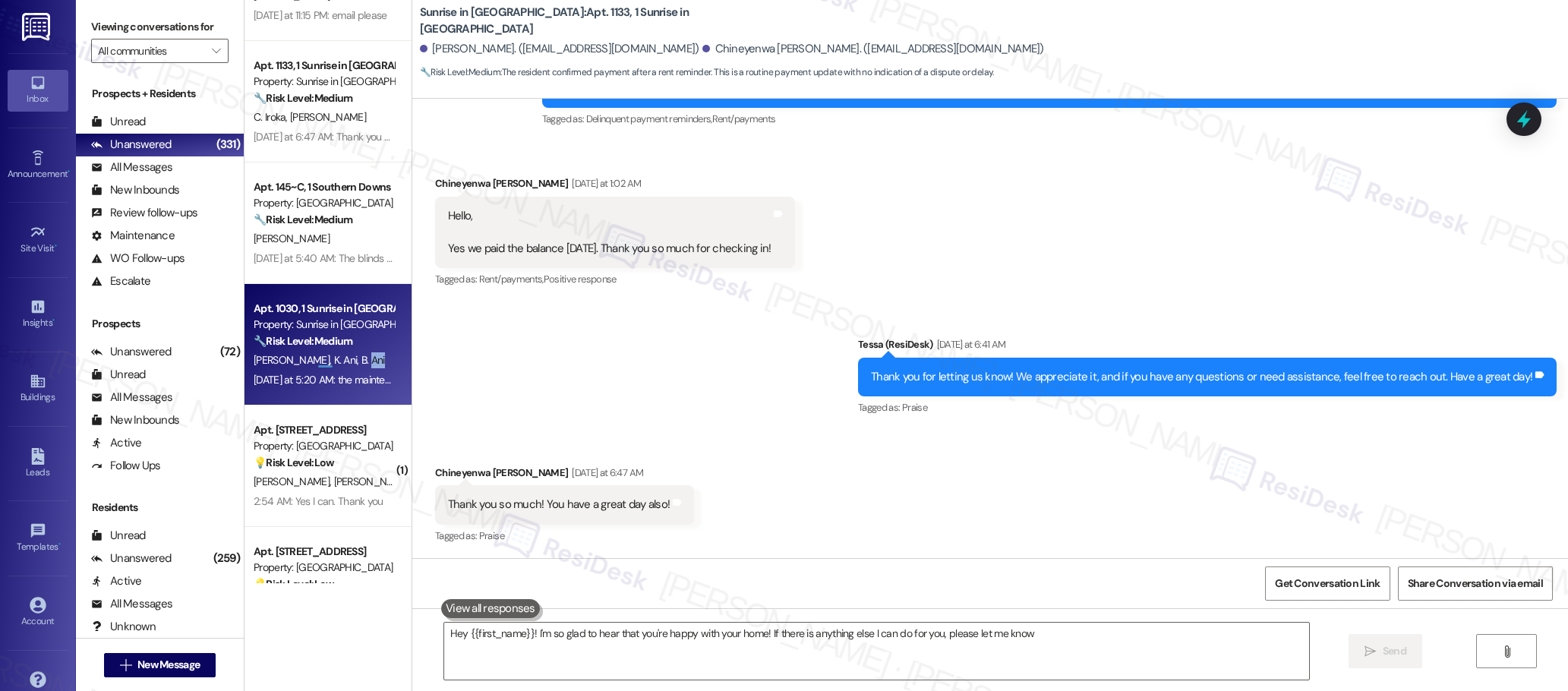
type textarea "Hey {{first_name}}! I'm so glad to hear that you're happy with your home! If th…"
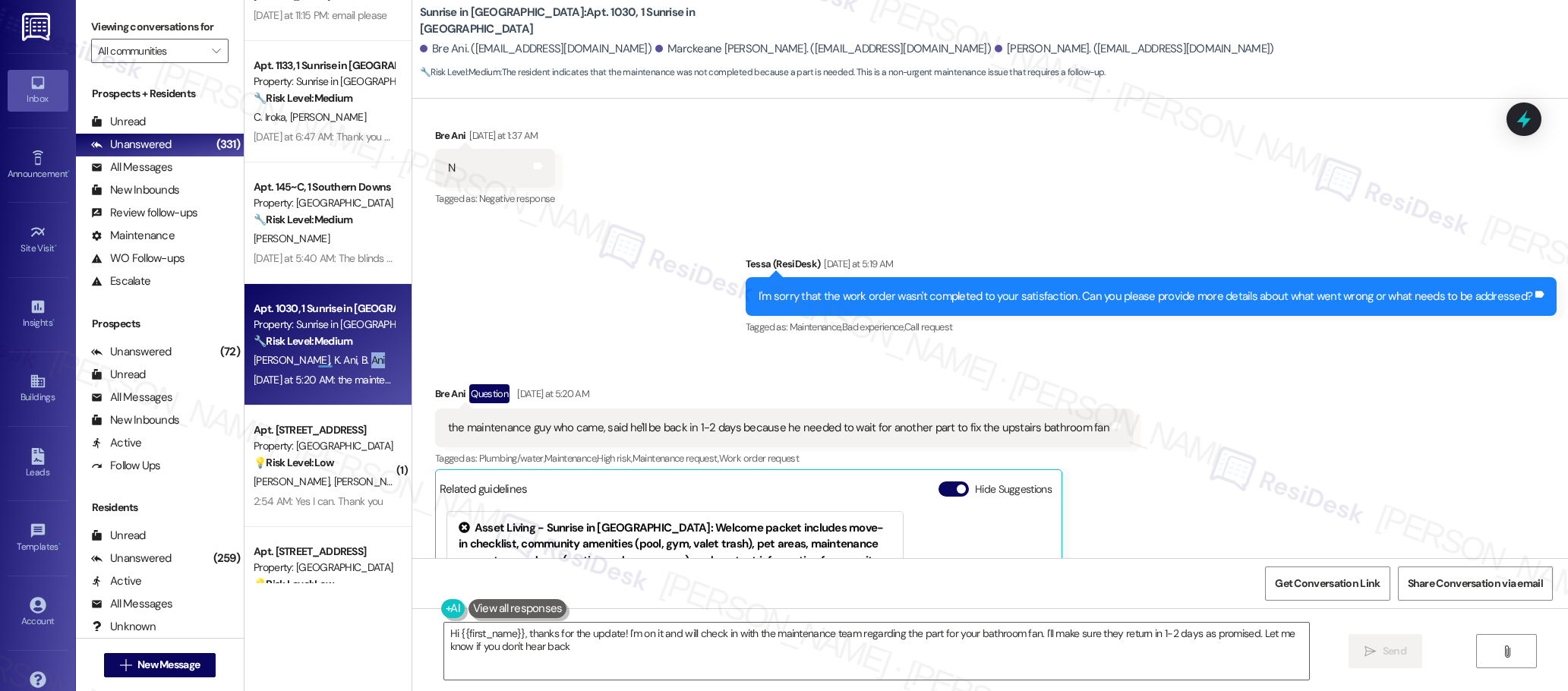
type textarea "Hi {{first_name}}, thanks for the update! I'm on it and will check in with the …"
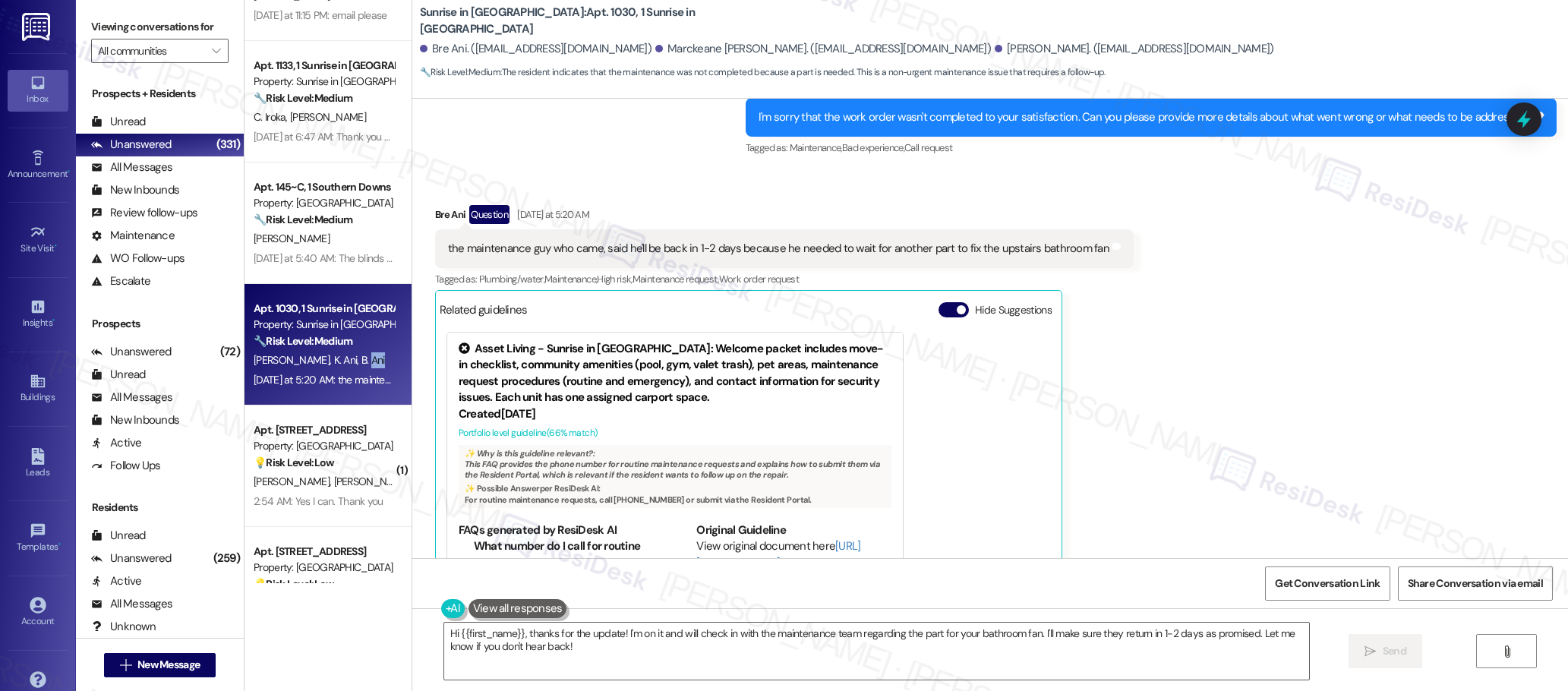
scroll to position [767, 0]
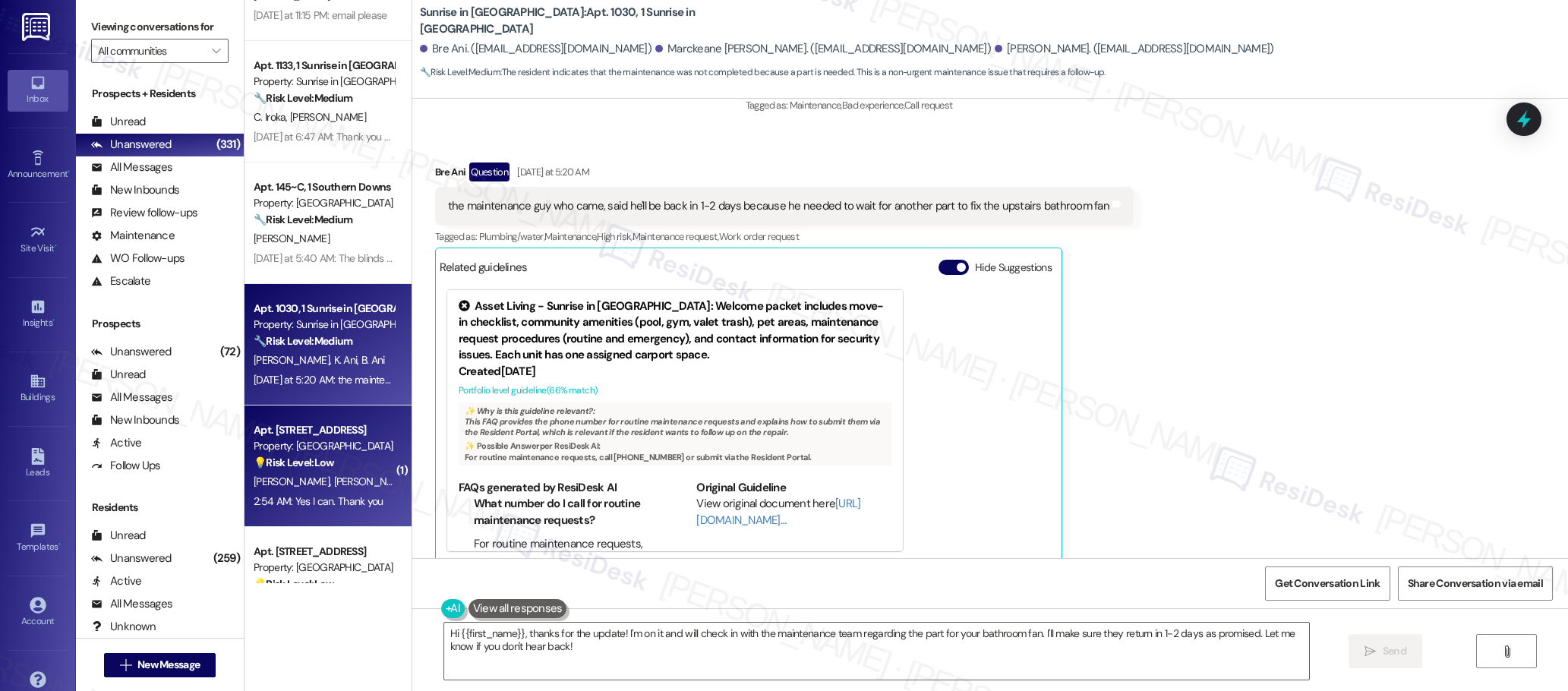
click at [317, 464] on strong "💡 Risk Level: Low" at bounding box center [294, 463] width 81 height 14
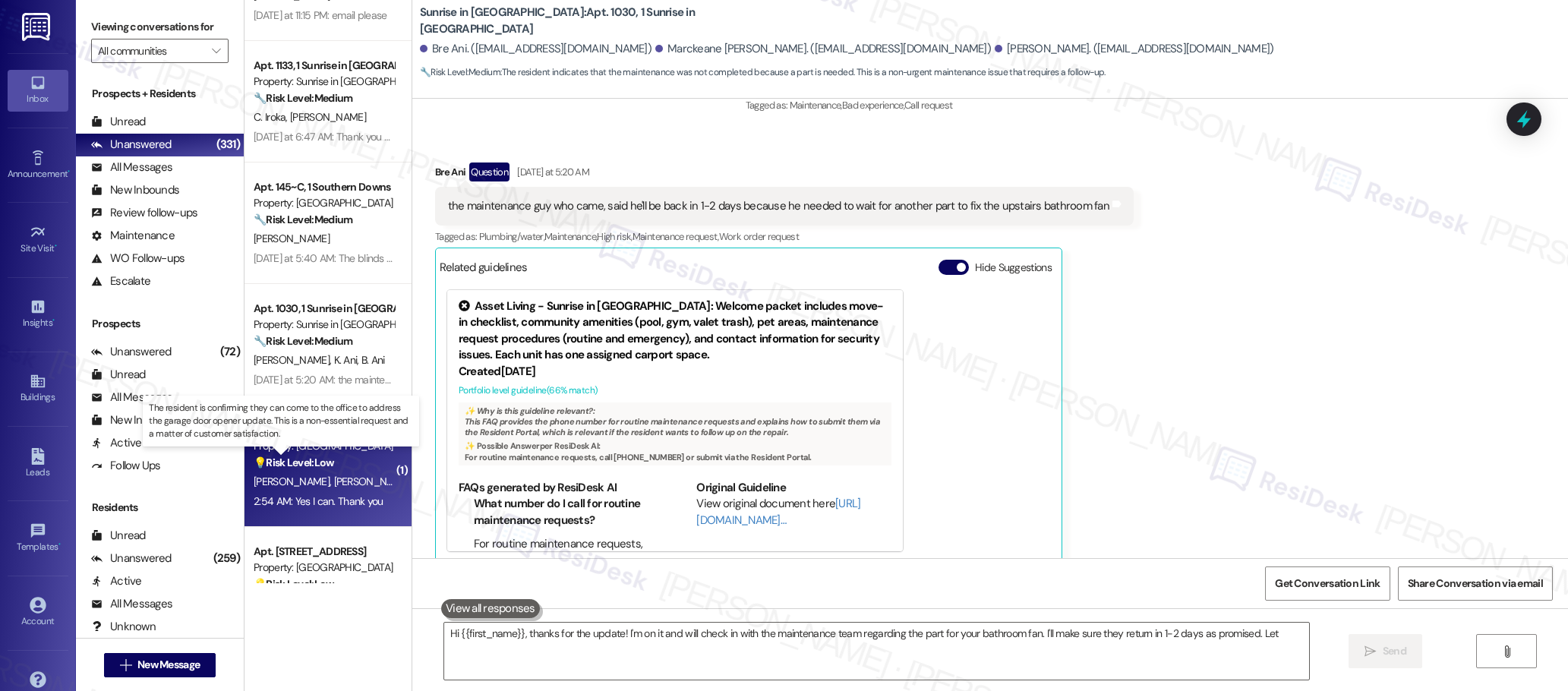
type textarea "Hi {{first_name}}, thanks for the update! I'm on it and will check in with the …"
click at [317, 464] on strong "💡 Risk Level: Low" at bounding box center [294, 463] width 81 height 14
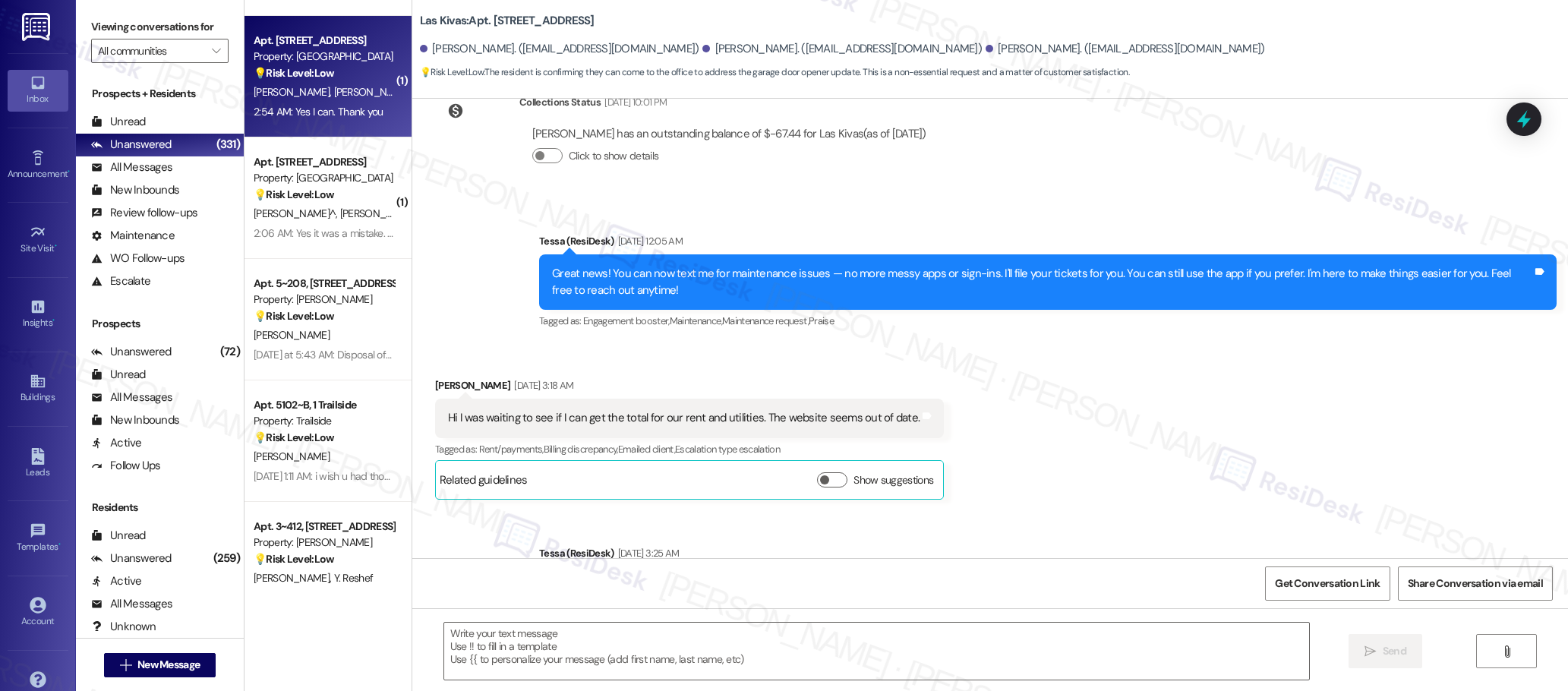
scroll to position [3210, 0]
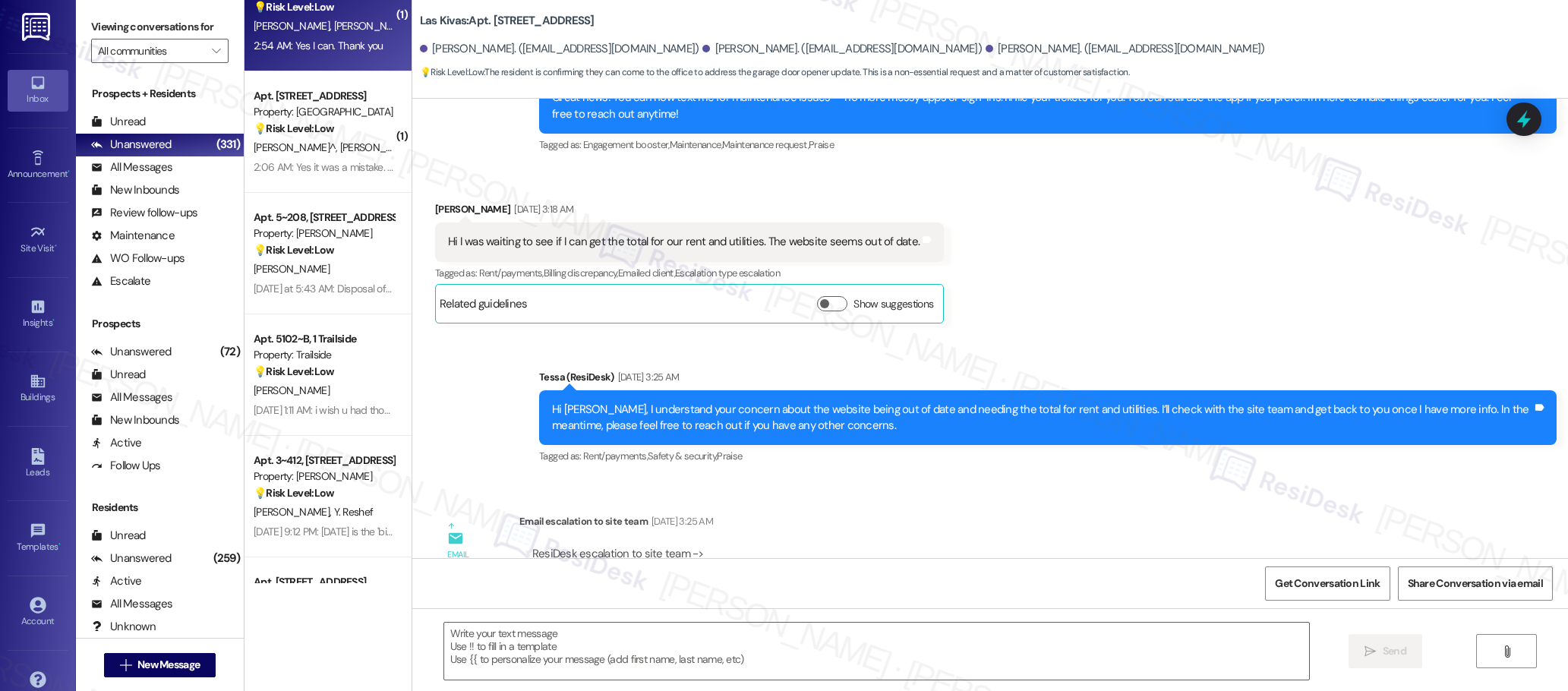
type textarea "Fetching suggested responses. Please feel free to read through the conversation…"
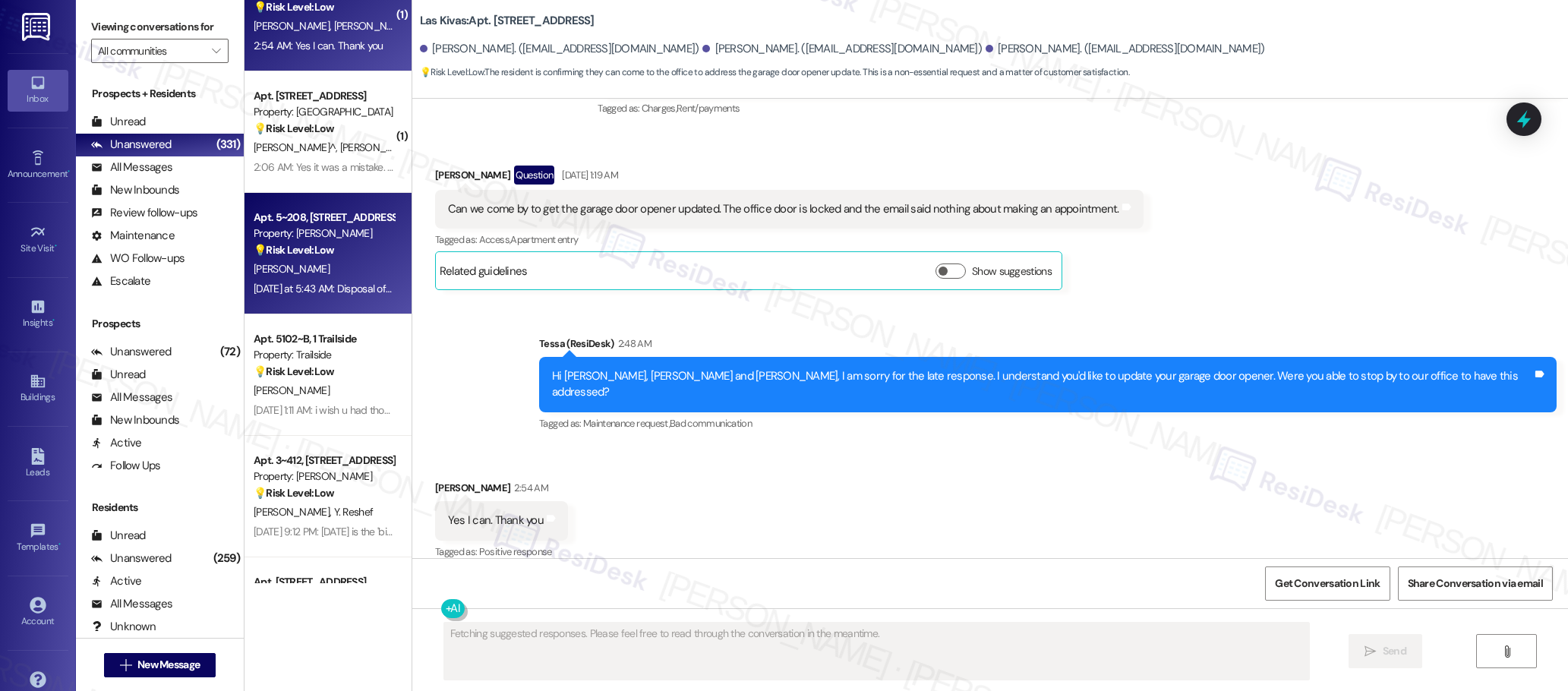
click at [306, 231] on div "Property: [PERSON_NAME]" at bounding box center [324, 233] width 141 height 16
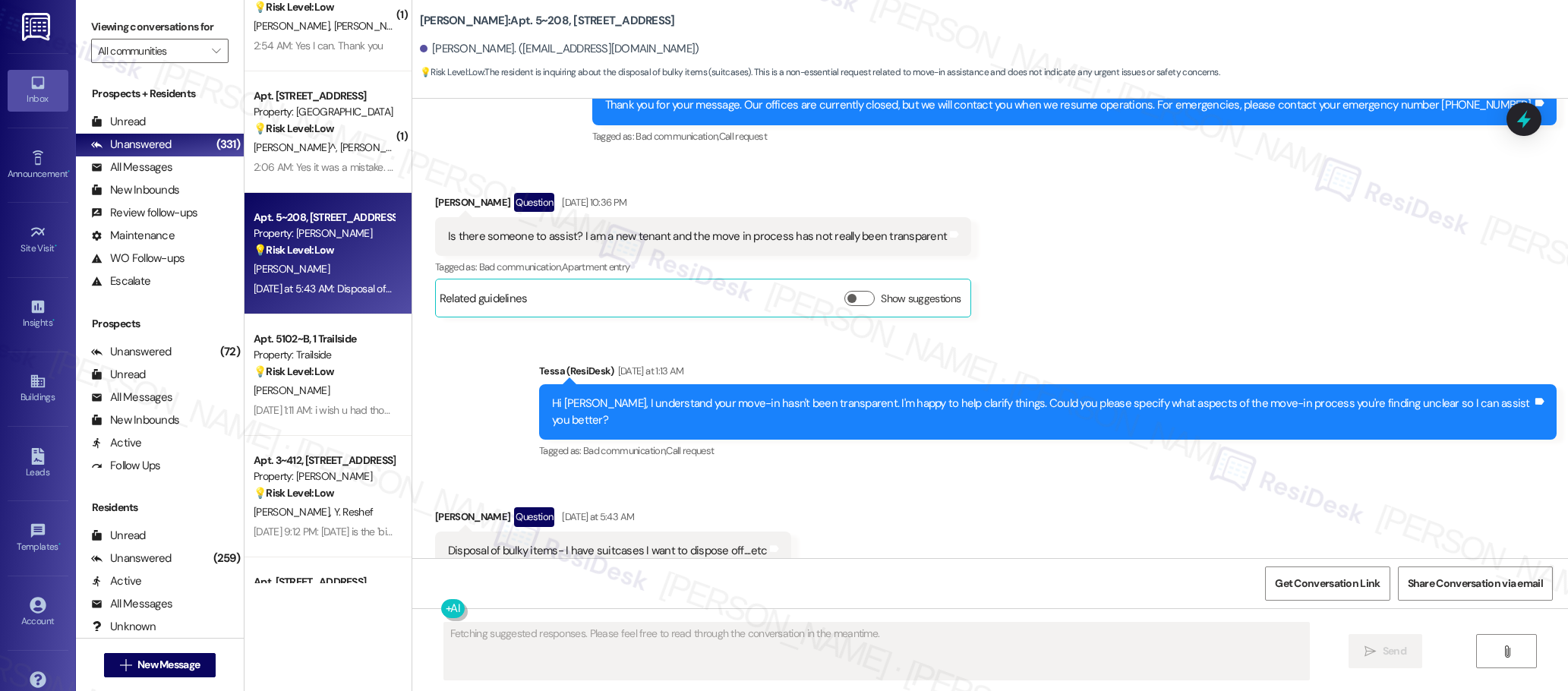
scroll to position [2356, 0]
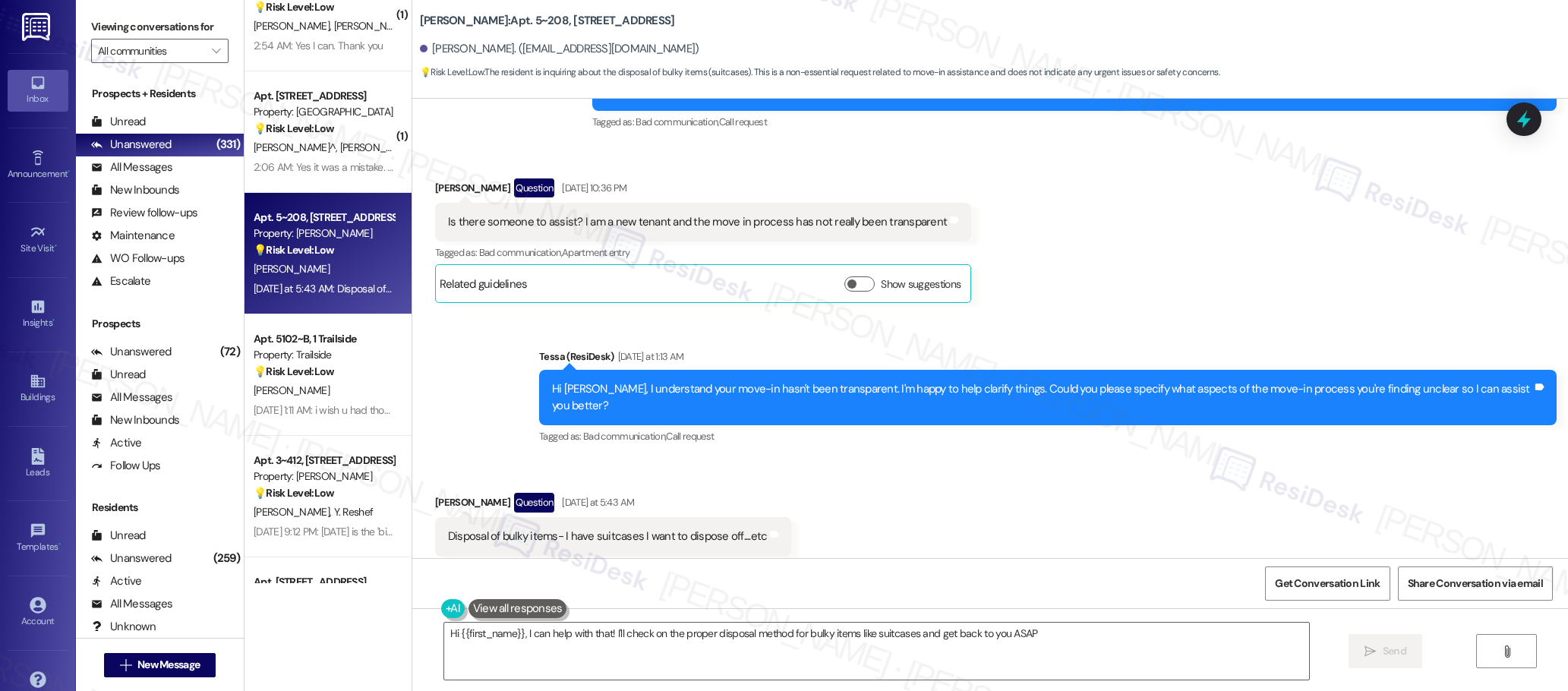
type textarea "Hi {{first_name}}, I can help with that! I'll check on the proper disposal meth…"
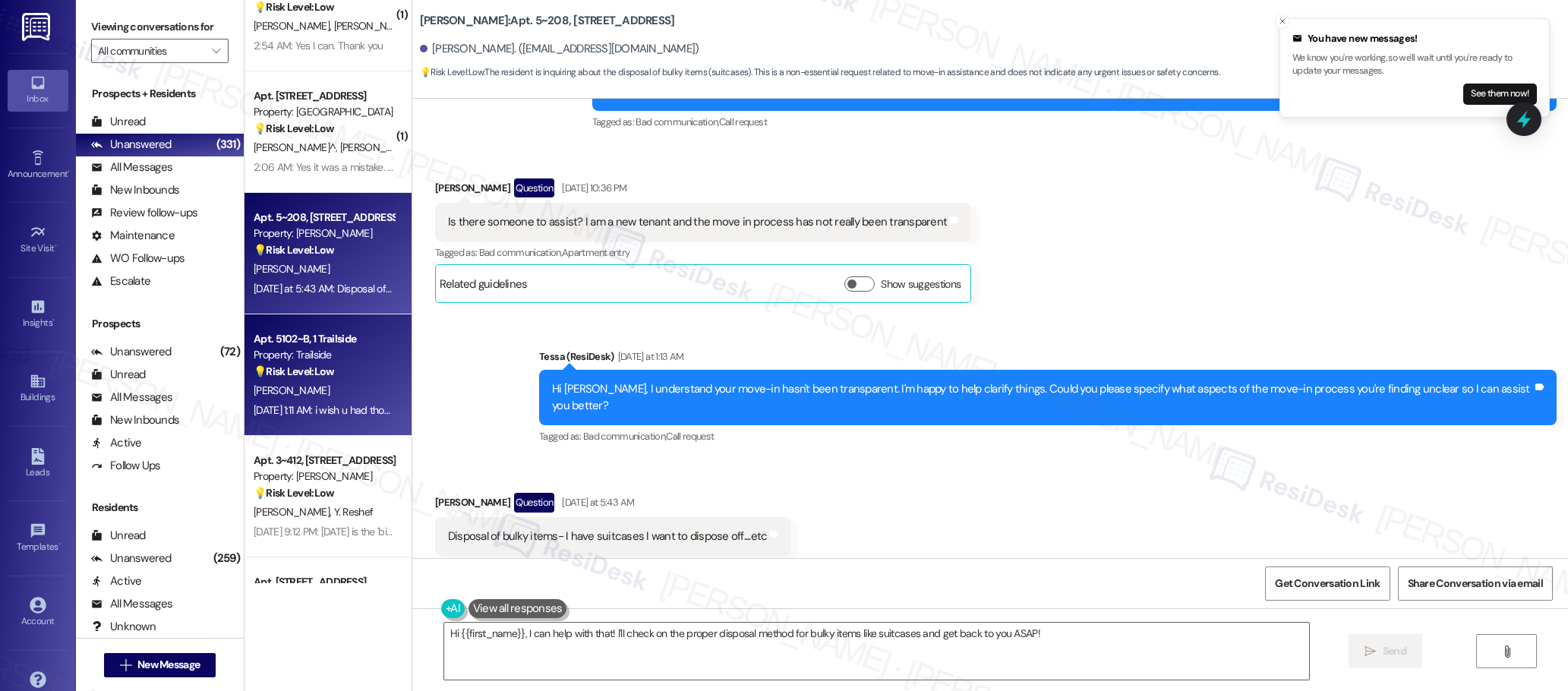
click at [335, 385] on div "[PERSON_NAME]" at bounding box center [324, 390] width 144 height 19
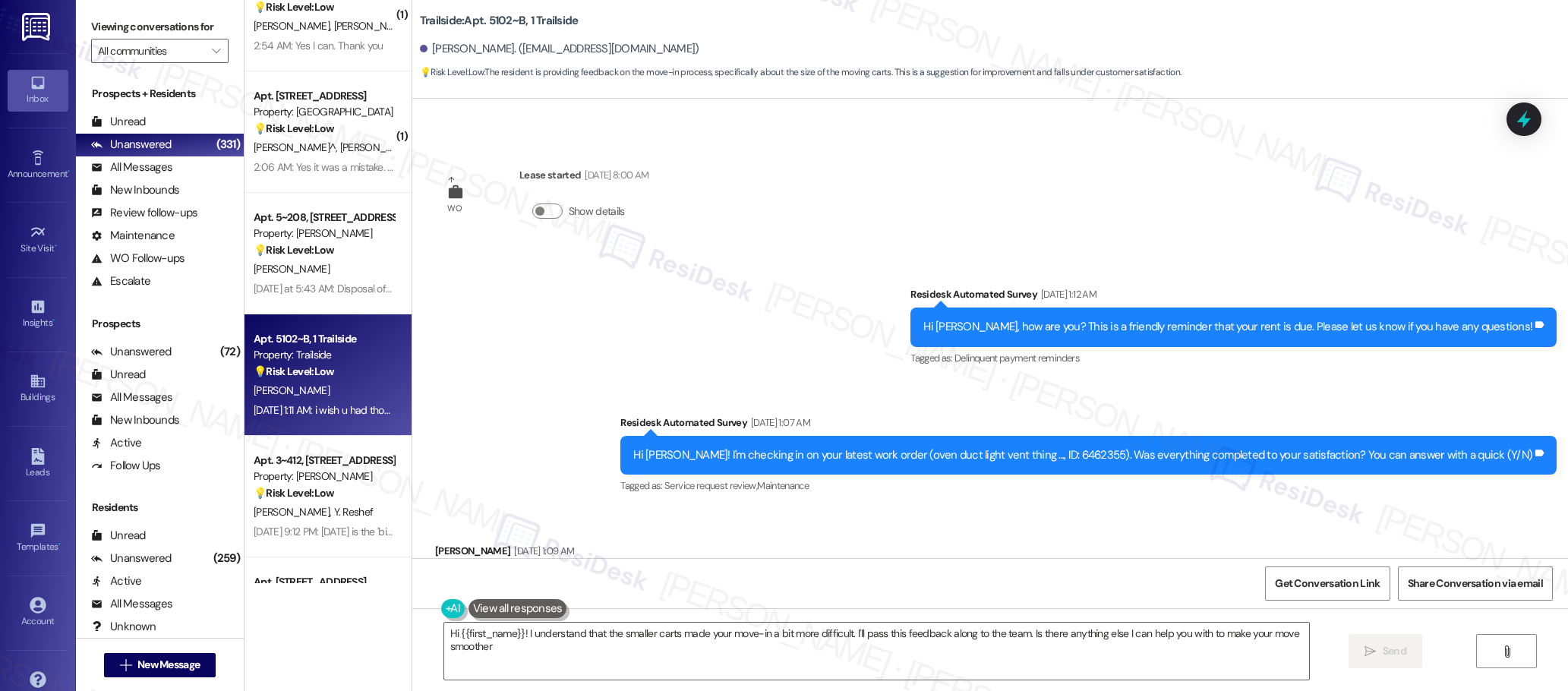
type textarea "Hi {{first_name}}! I understand that the smaller carts made your move-in a bit …"
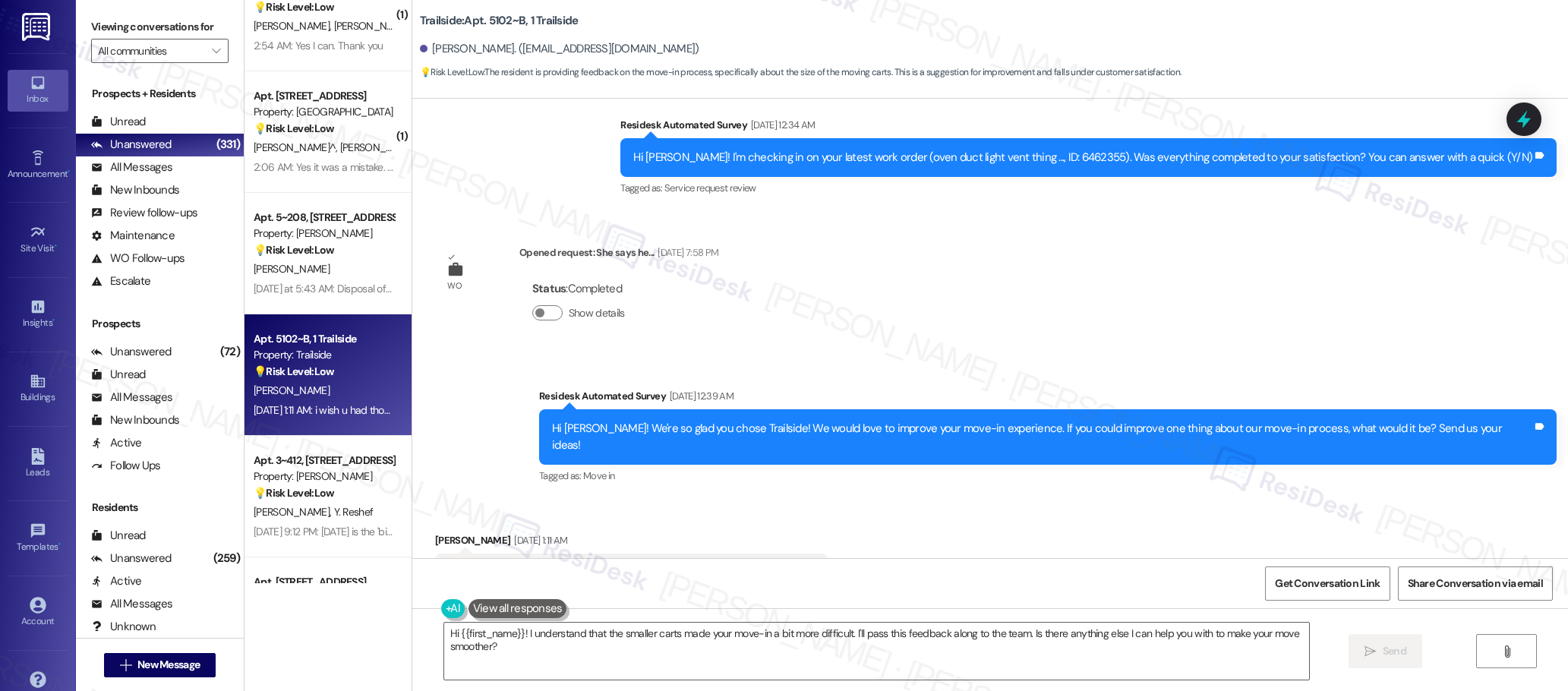
scroll to position [1852, 0]
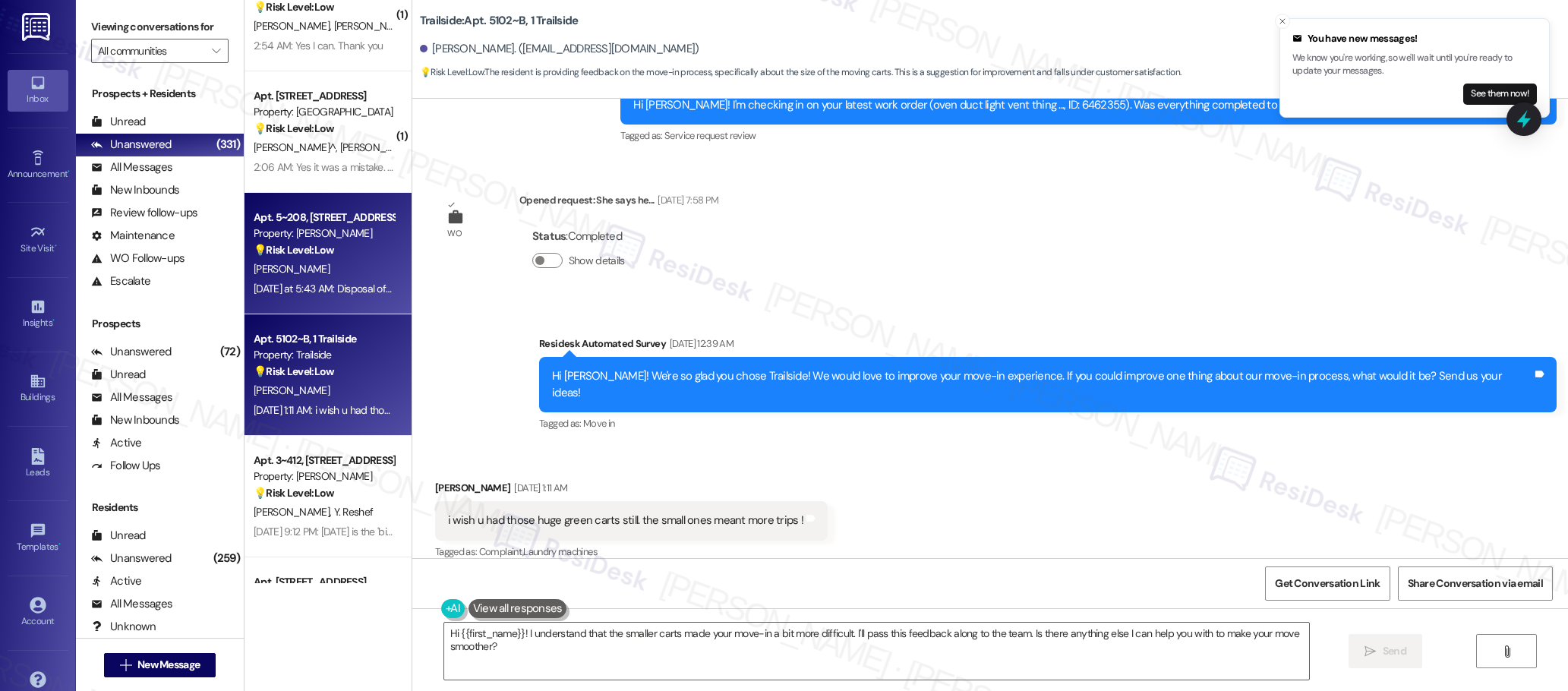
click at [293, 284] on div "[DATE] at 5:43 AM: Disposal of bulky items- I have suitcases I want to dispose …" at bounding box center [442, 288] width 377 height 14
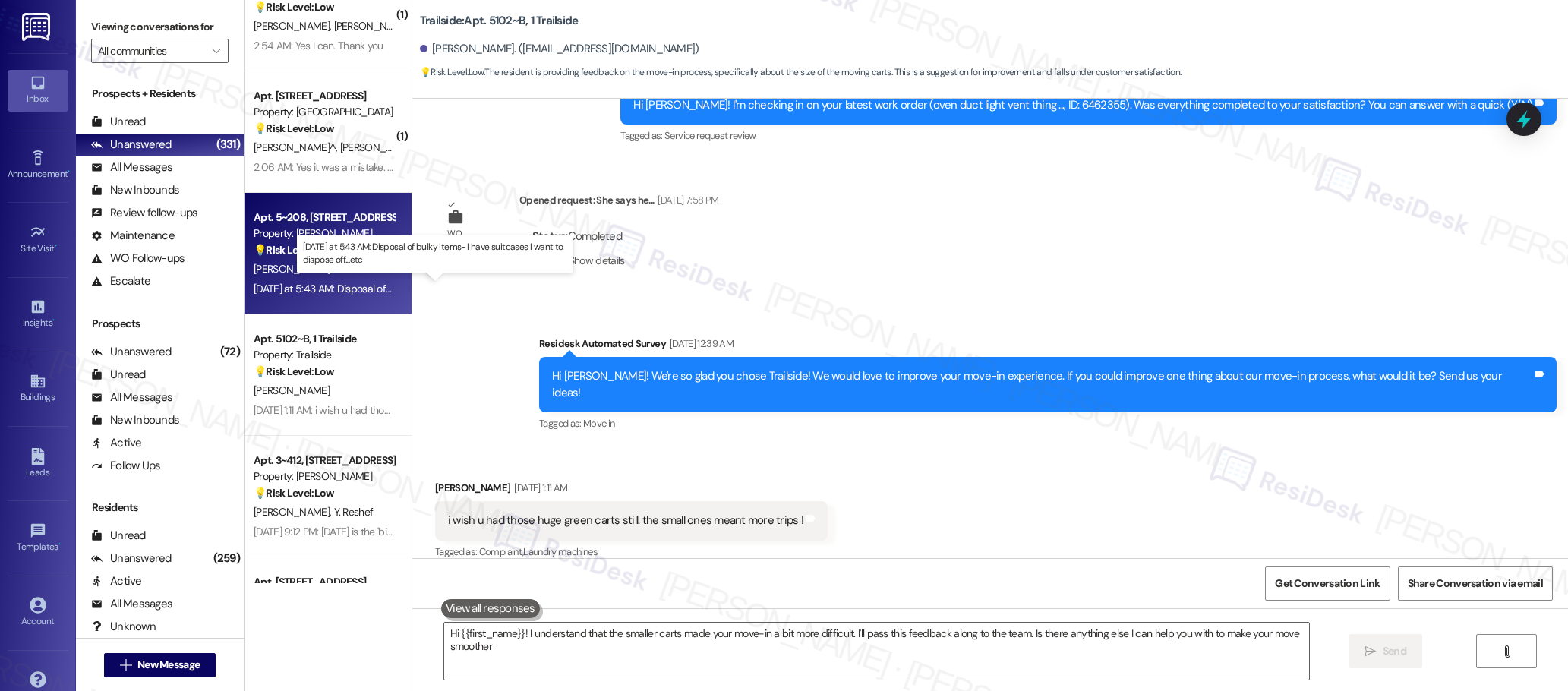
type textarea "Hi {{first_name}}! I understand that the smaller carts made your move-in a bit …"
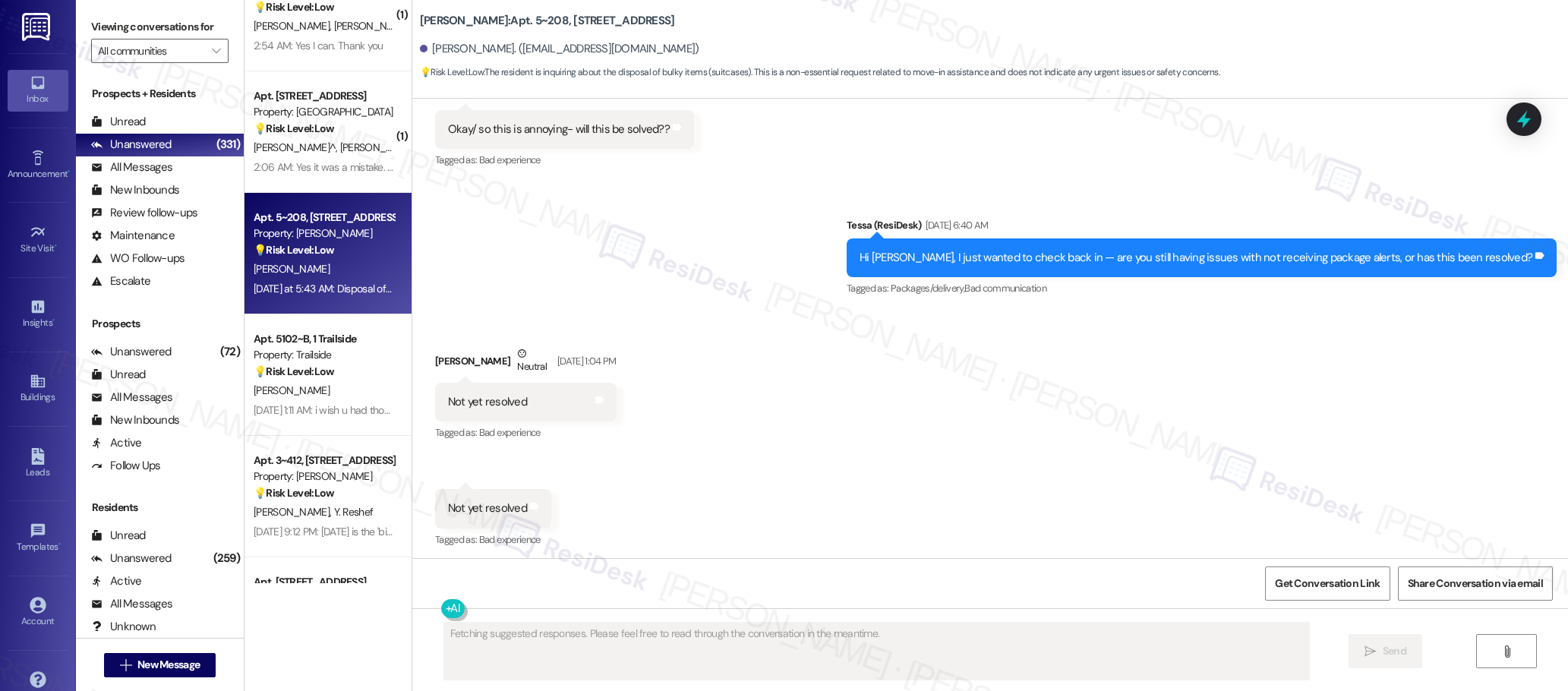
scroll to position [2356, 0]
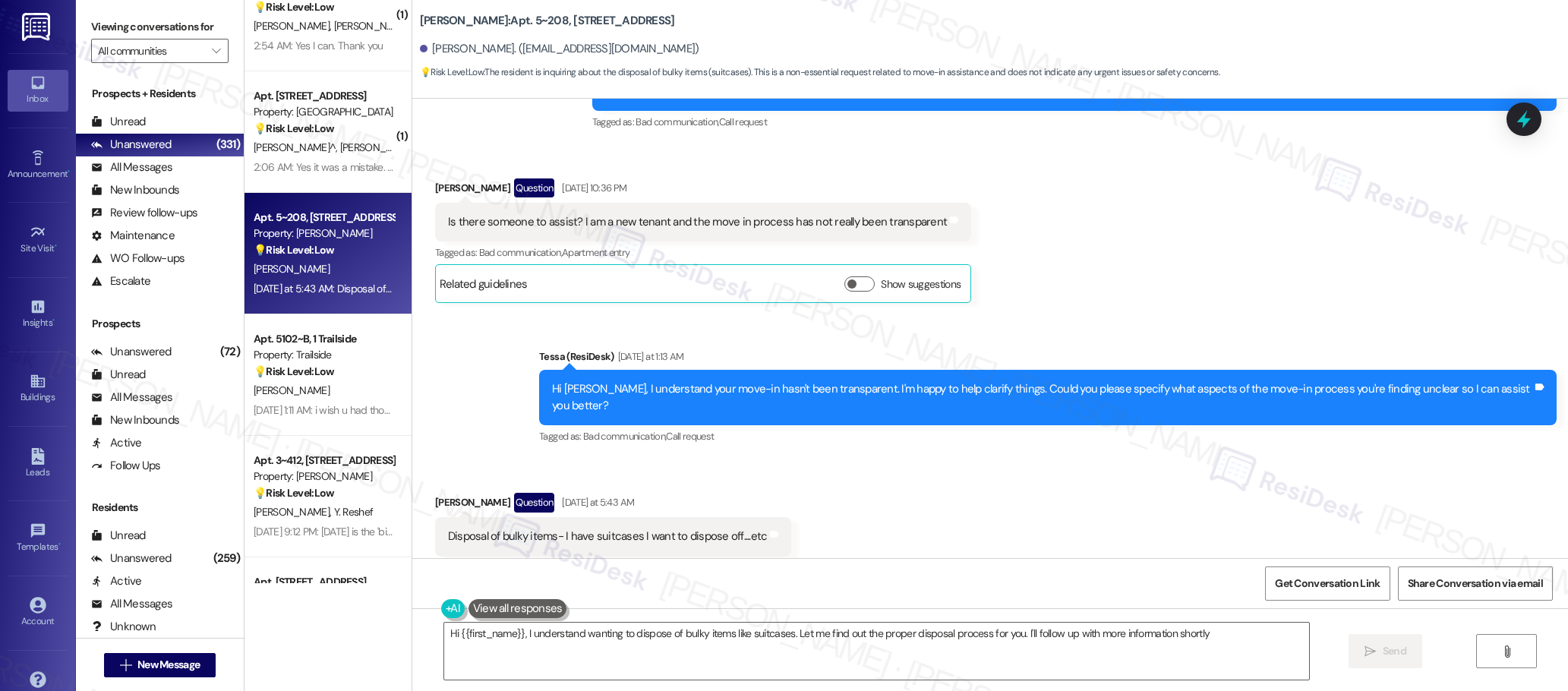
type textarea "Hi {{first_name}}, I understand wanting to dispose of bulky items like suitcase…"
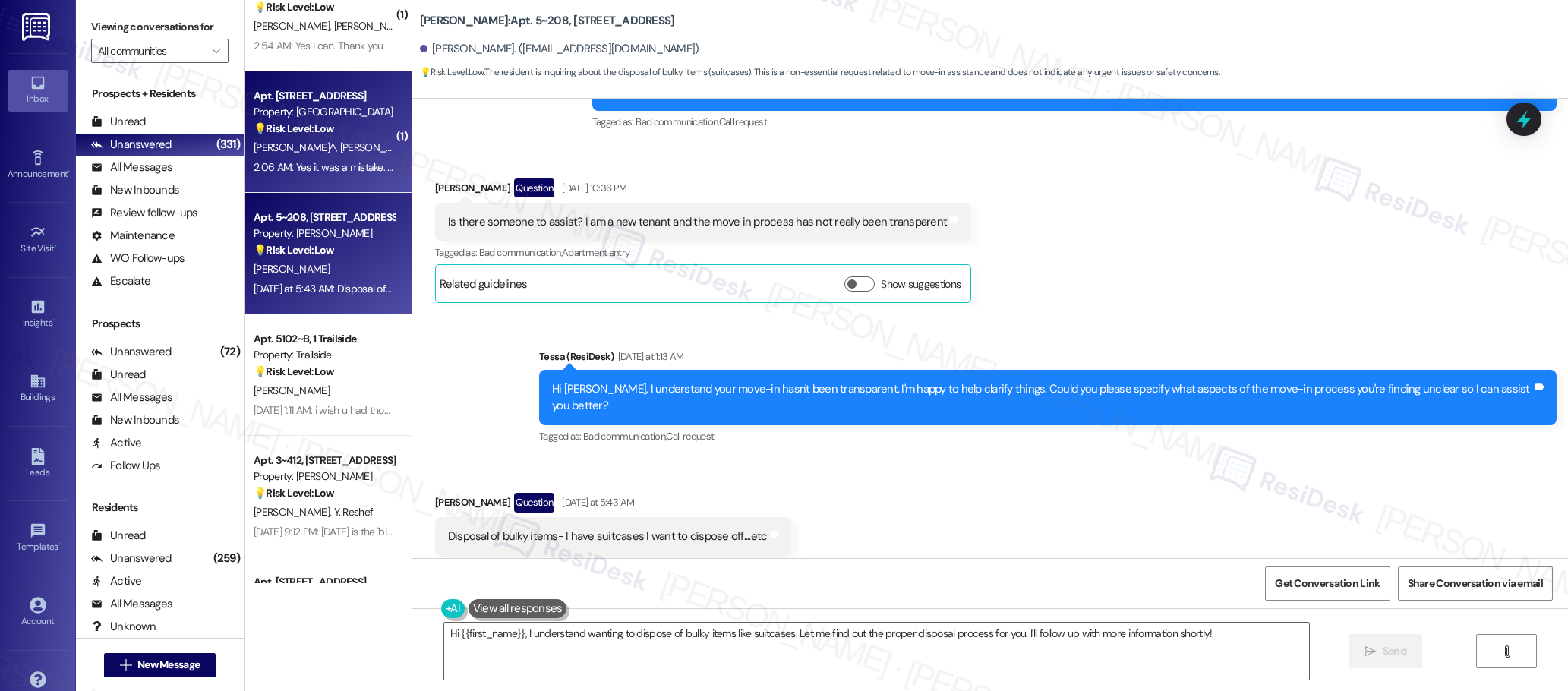
click at [311, 164] on div "2:06 AM: Yes it was a mistake. Glad you liked it though.😊 This phone # will be …" at bounding box center [568, 167] width 629 height 14
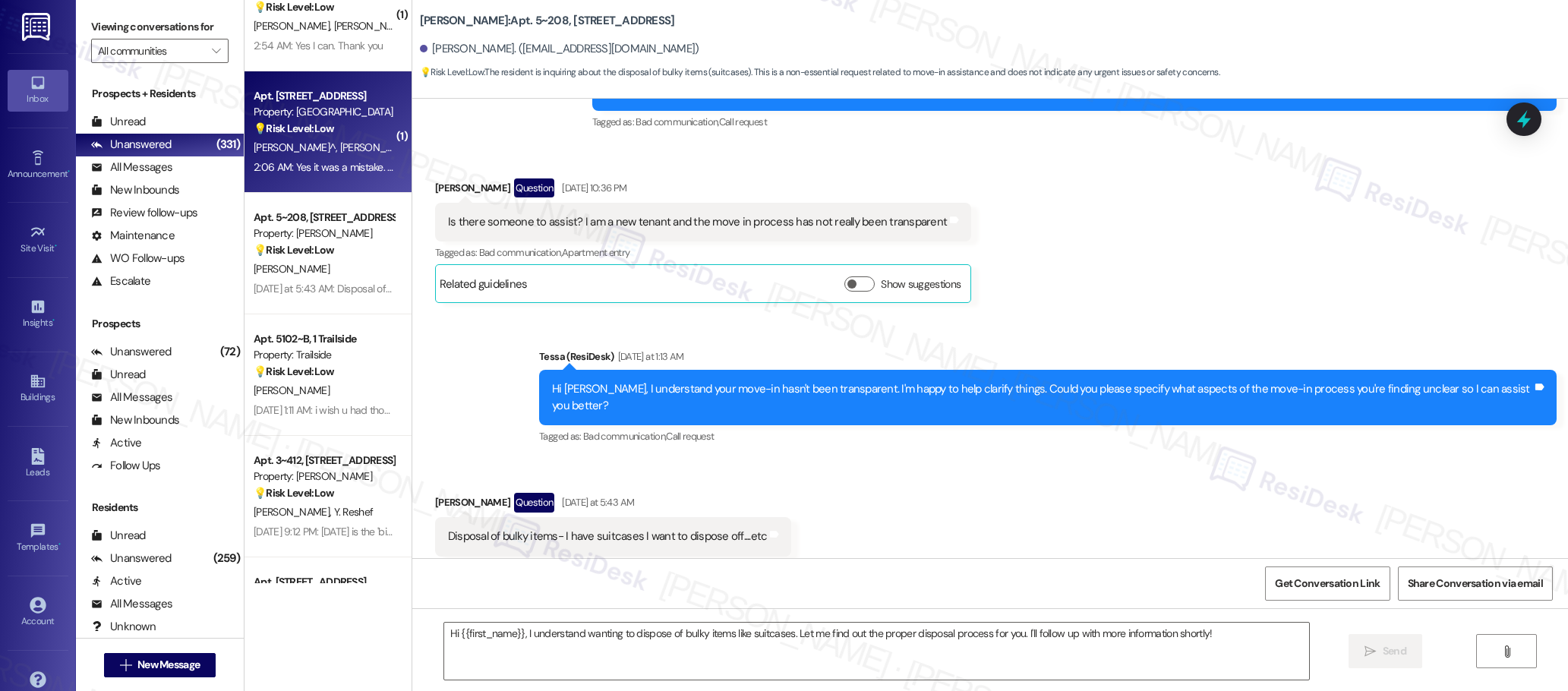
type textarea "Fetching suggested responses. Please feel free to read through the conversation…"
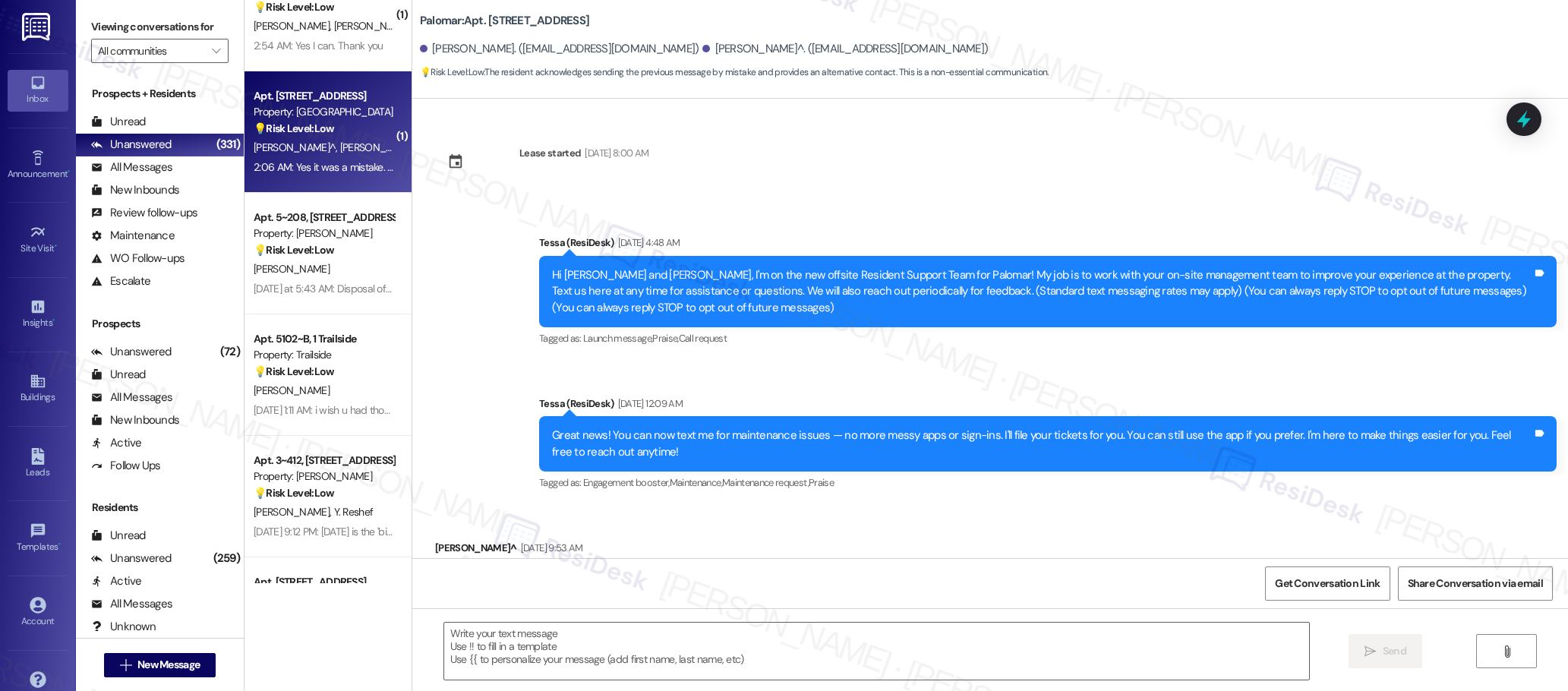
scroll to position [1157, 0]
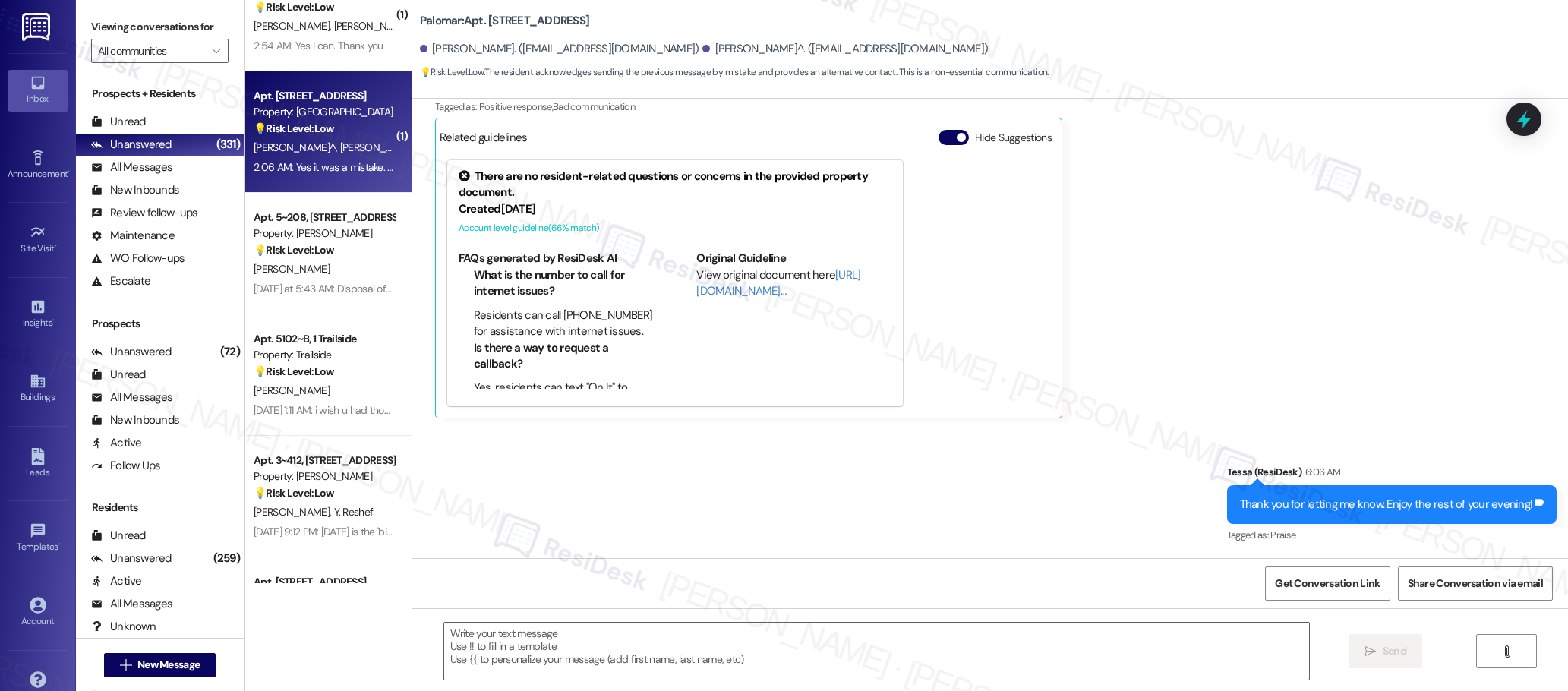
type textarea "Fetching suggested responses. Please feel free to read through the conversation…"
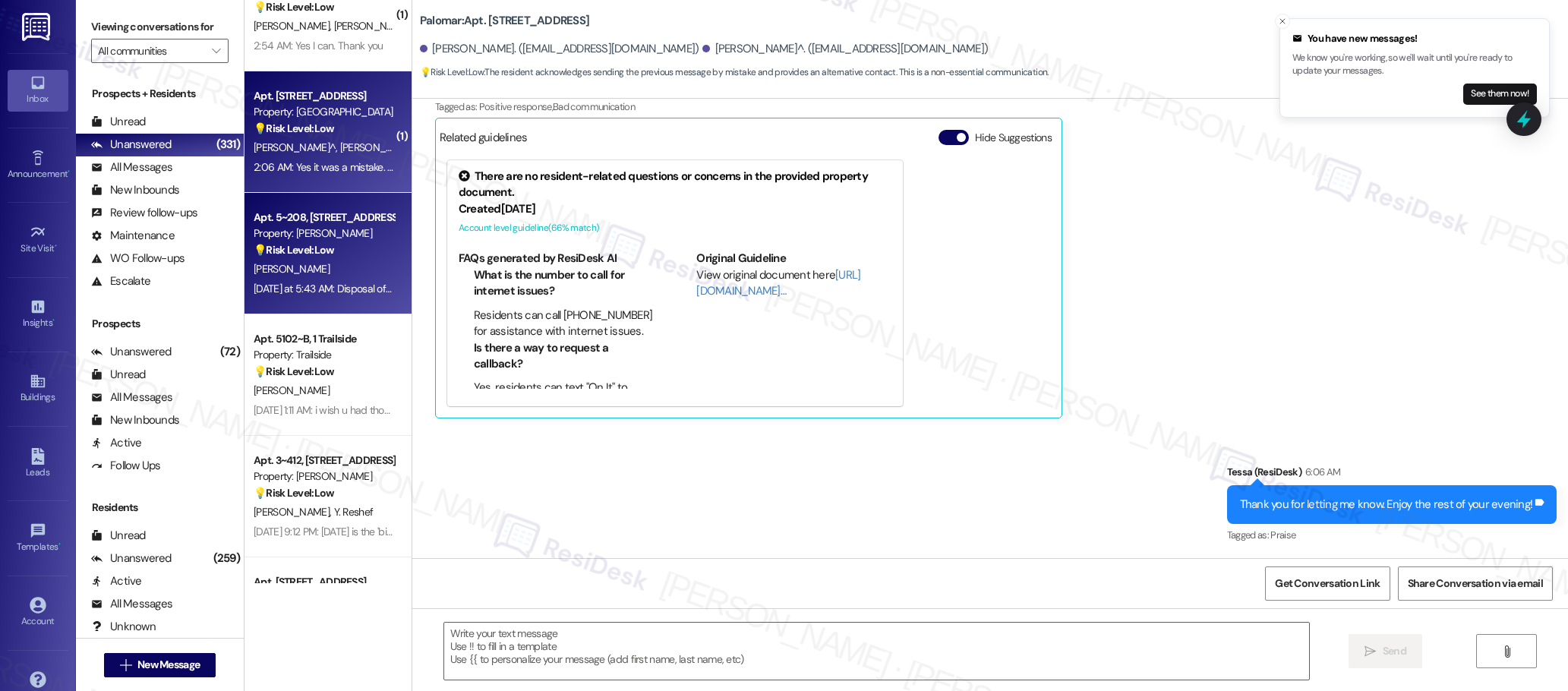
click at [321, 280] on div "[DATE] at 5:43 AM: Disposal of bulky items- I have suitcases I want to dispose …" at bounding box center [324, 288] width 144 height 19
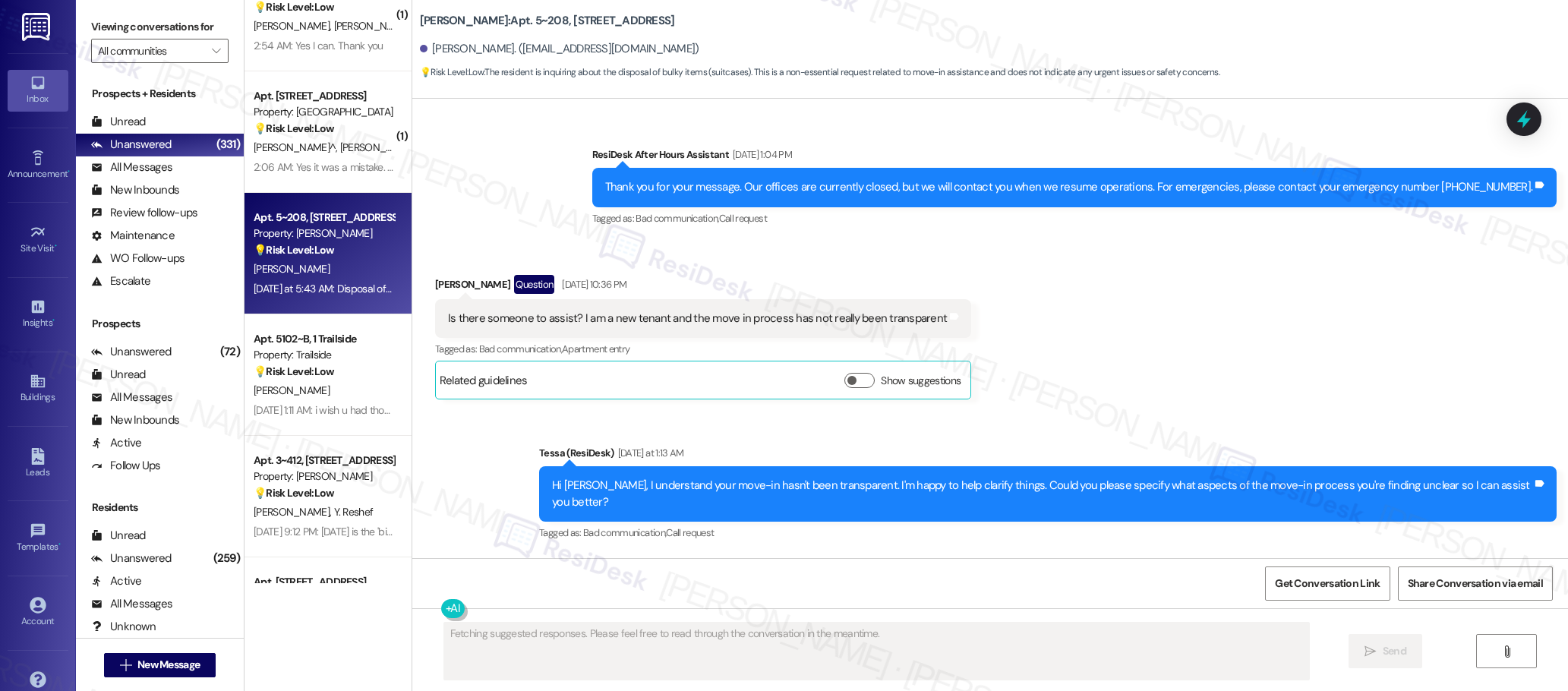
scroll to position [2356, 0]
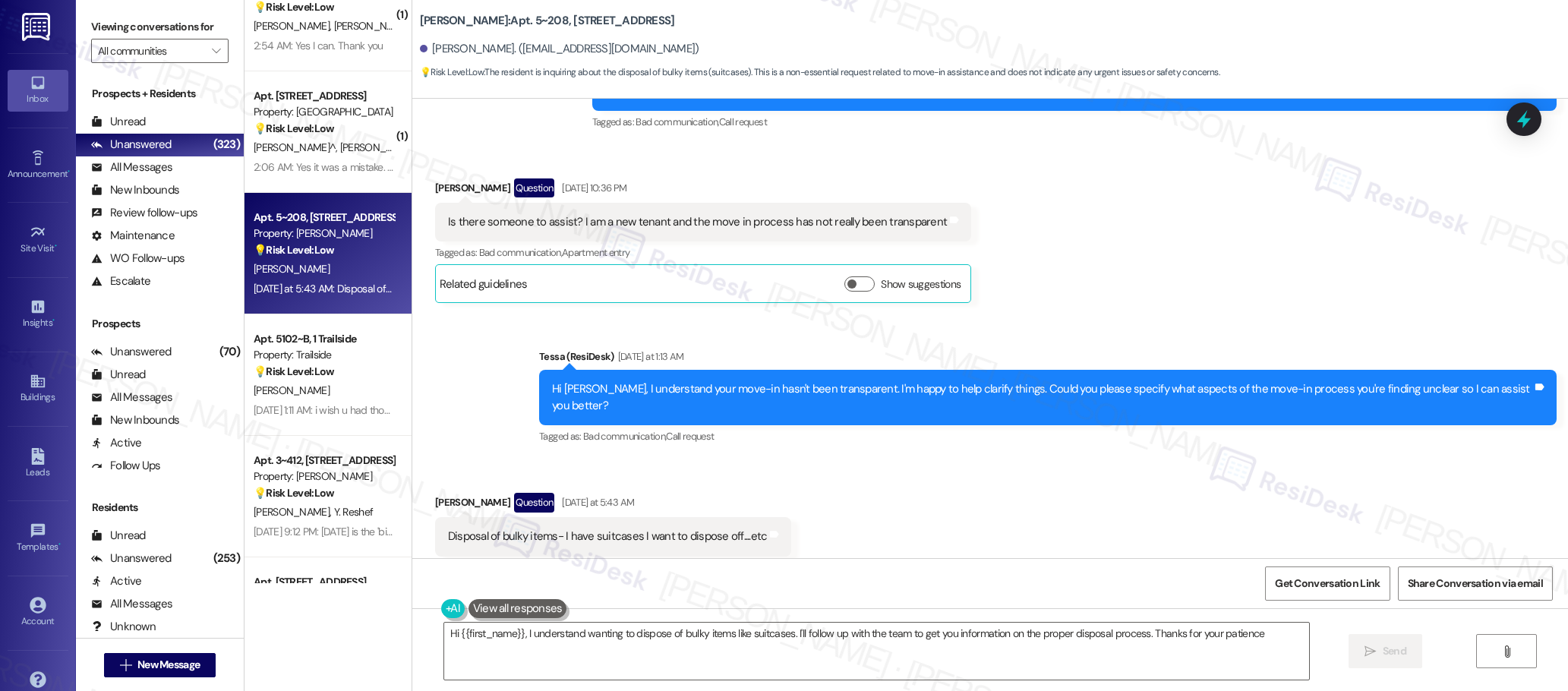
type textarea "Hi {{first_name}}, I understand wanting to dispose of bulky items like suitcase…"
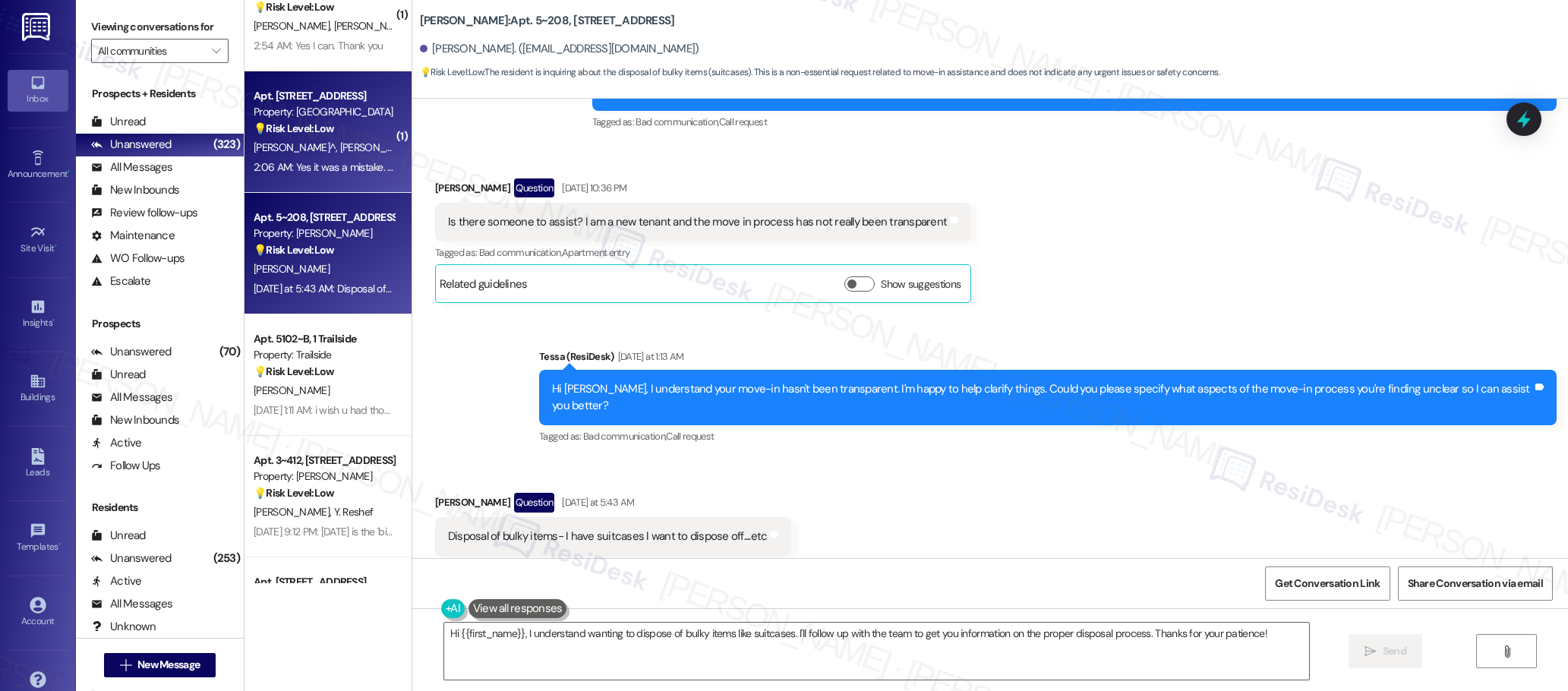
click at [341, 146] on span "[PERSON_NAME]" at bounding box center [378, 148] width 76 height 14
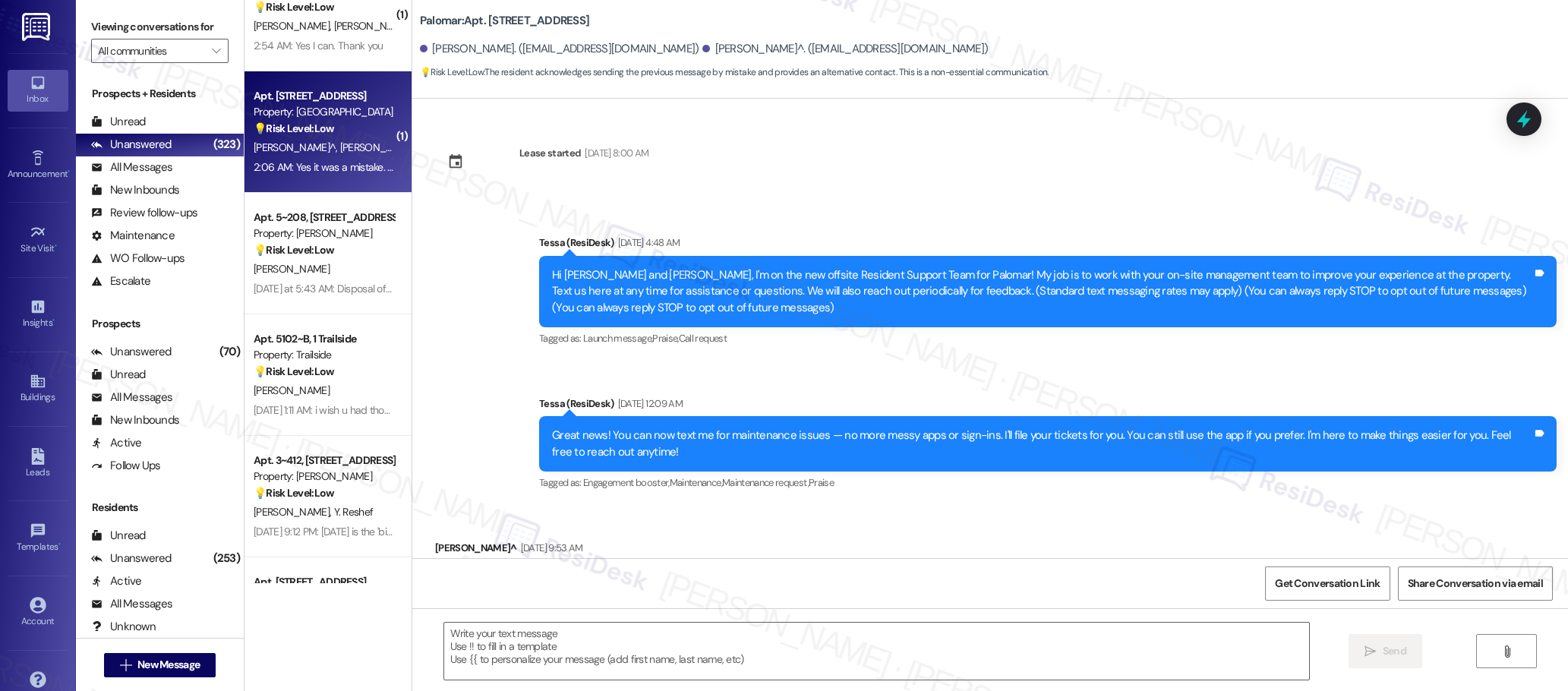
scroll to position [1157, 0]
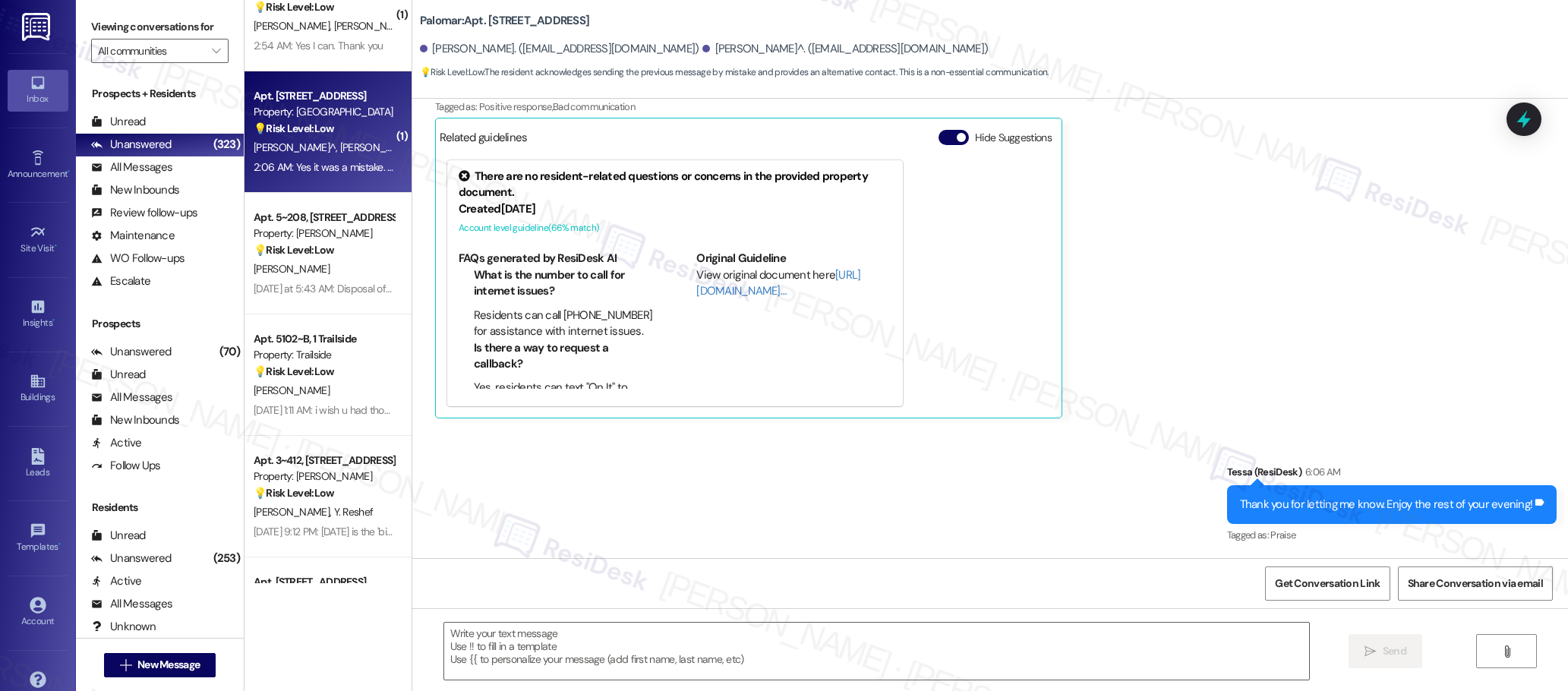
type textarea "Fetching suggested responses. Please feel free to read through the conversation…"
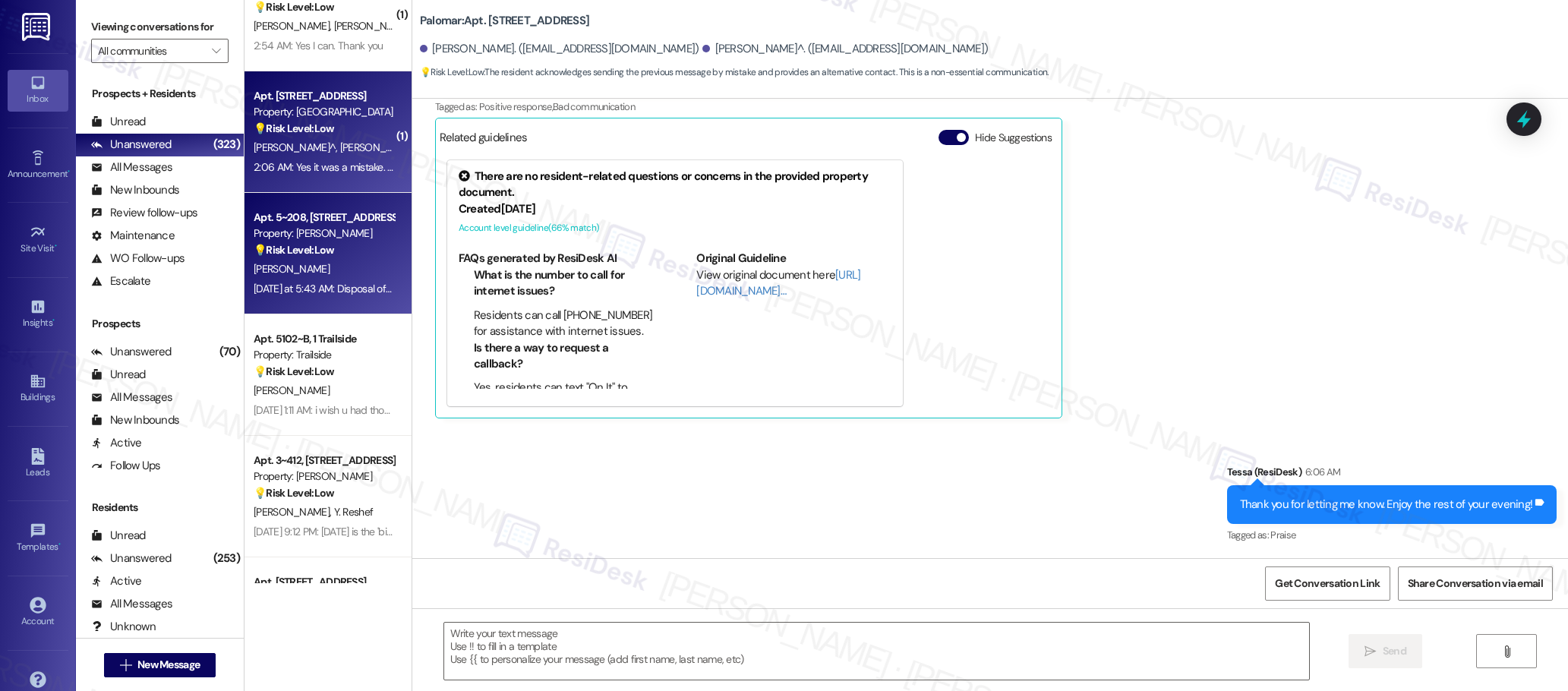
click at [303, 247] on strong "💡 Risk Level: Low" at bounding box center [294, 250] width 81 height 14
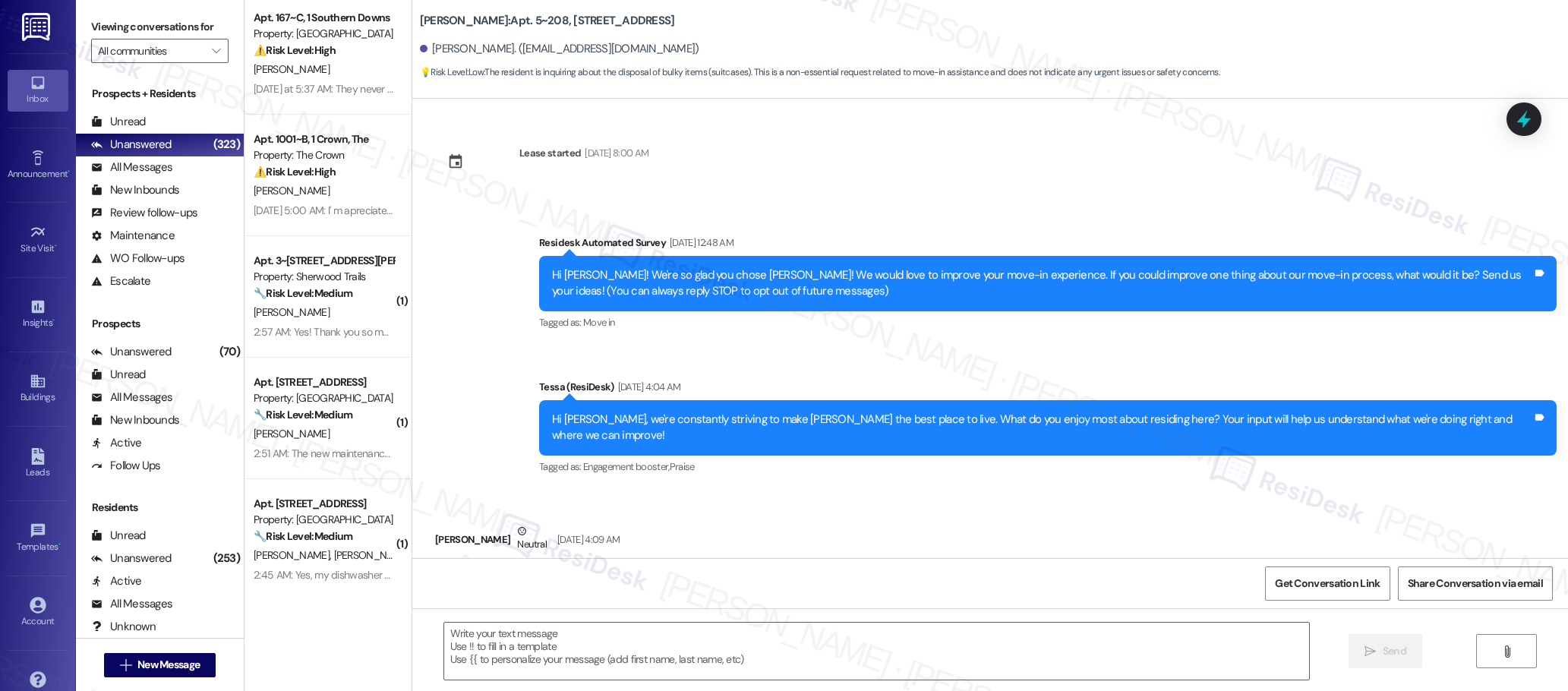
scroll to position [784, 0]
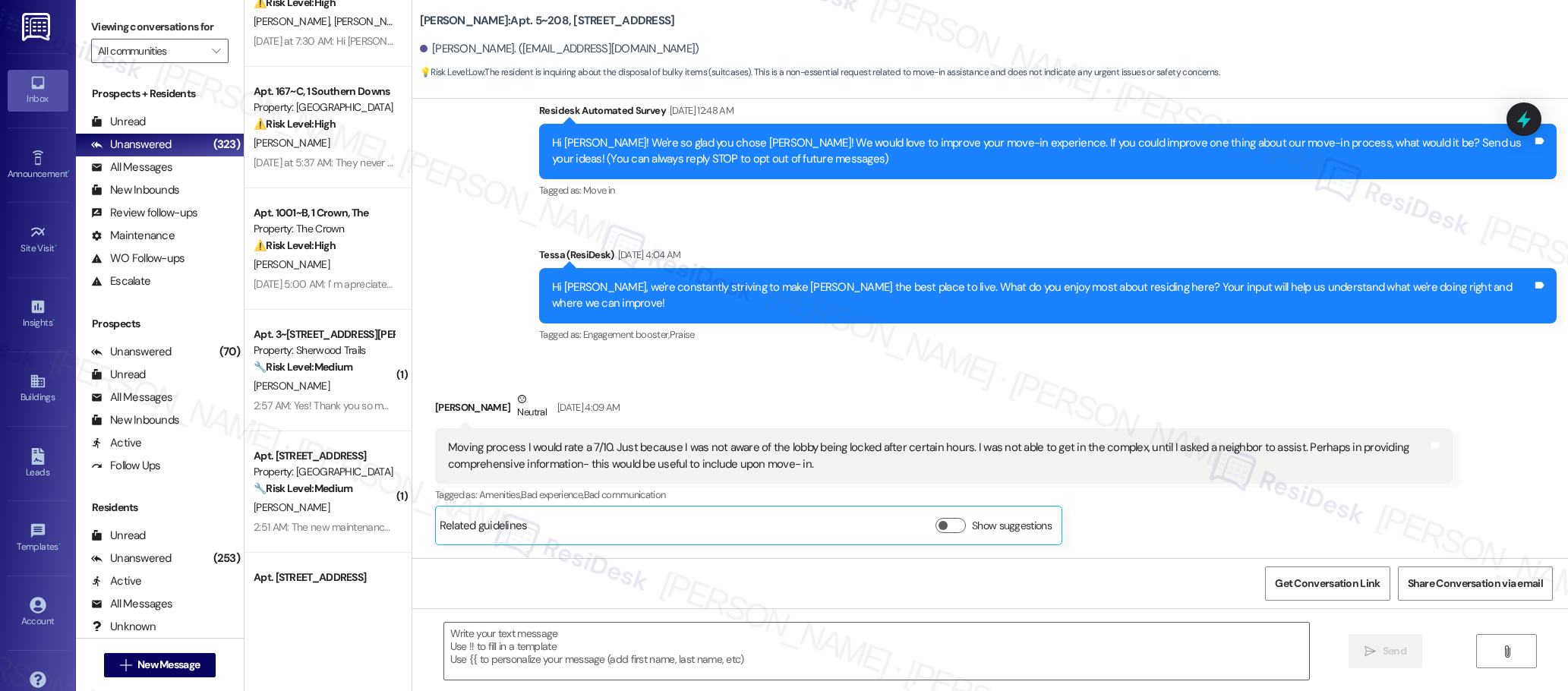
click at [322, 149] on div "( 3 ) Apt. 320F~4, 1 [PERSON_NAME] Property: [PERSON_NAME] ⚠️ Risk Level: High …" at bounding box center [328, 291] width 167 height 584
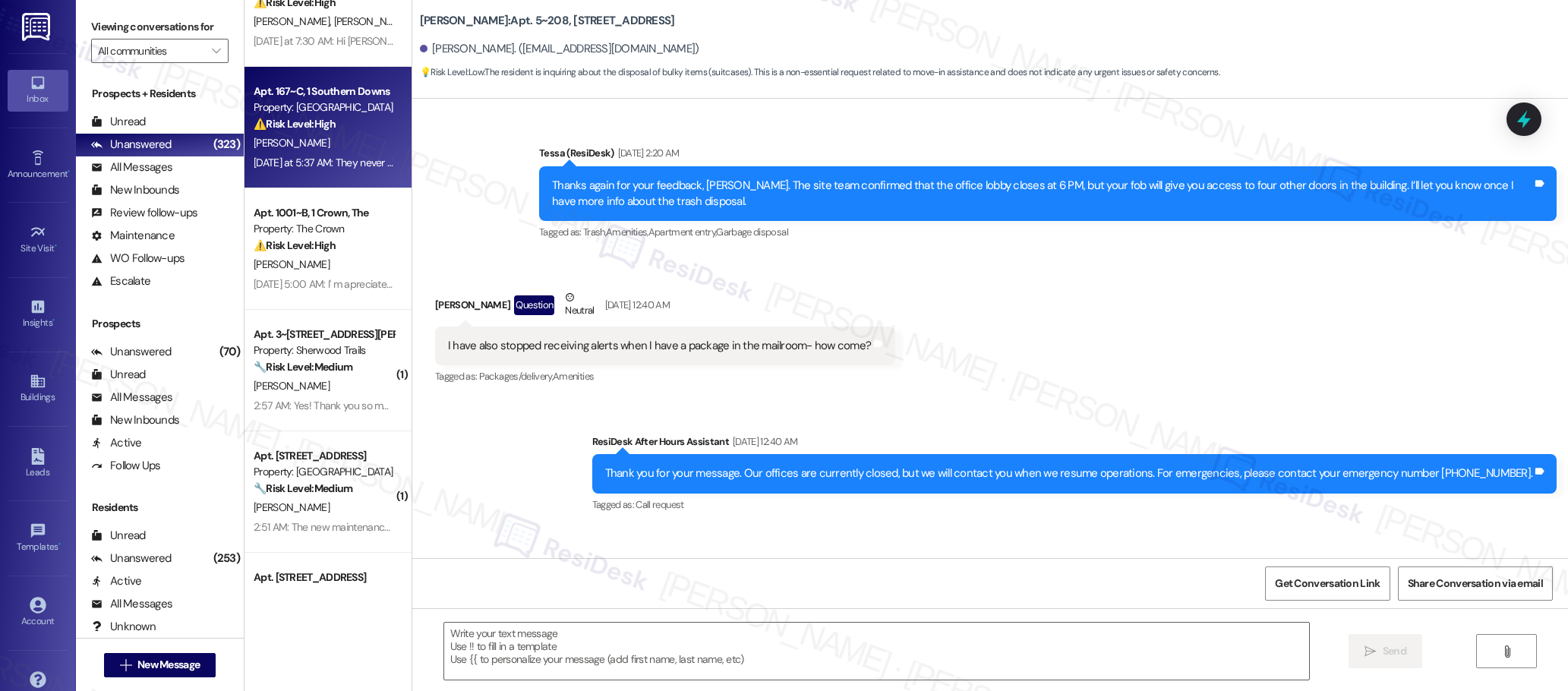
type textarea "Fetching suggested responses. Please feel free to read through the conversation…"
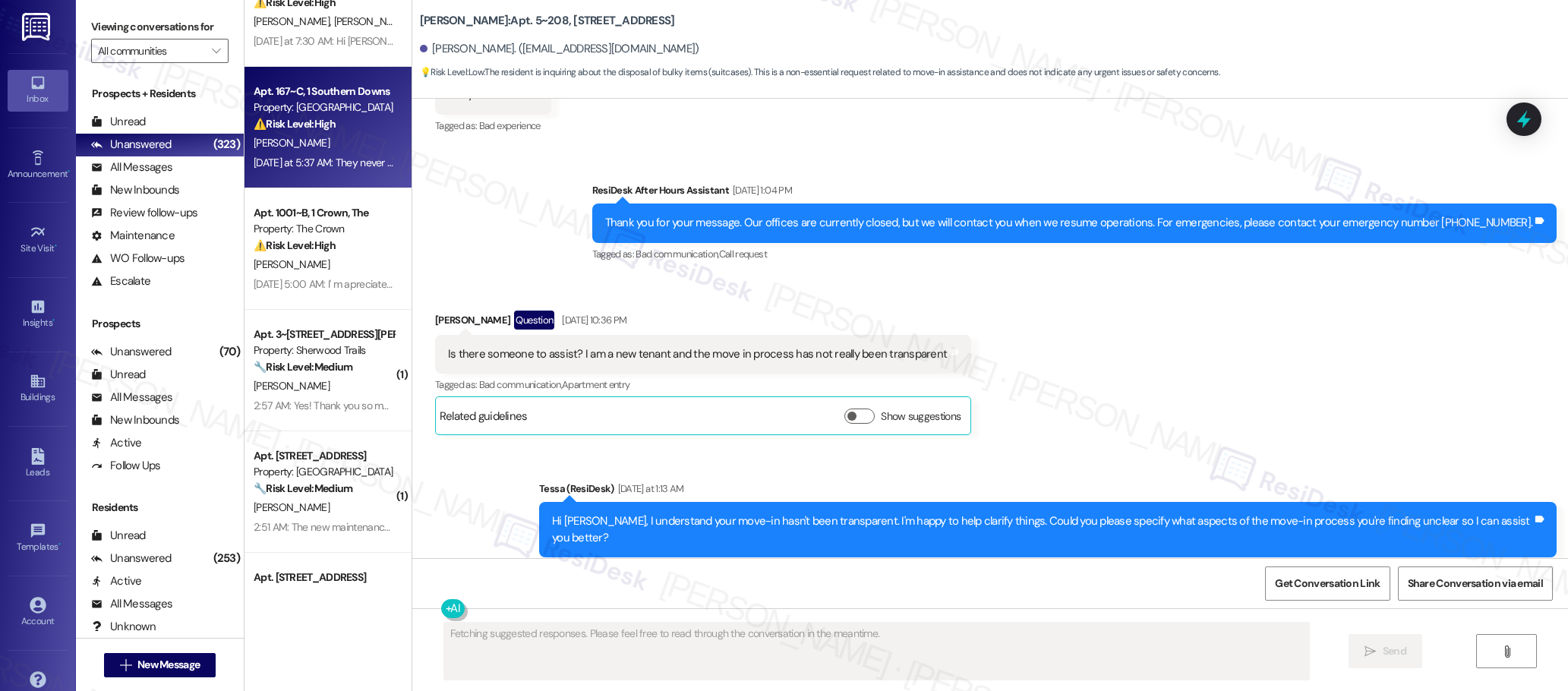
scroll to position [2356, 0]
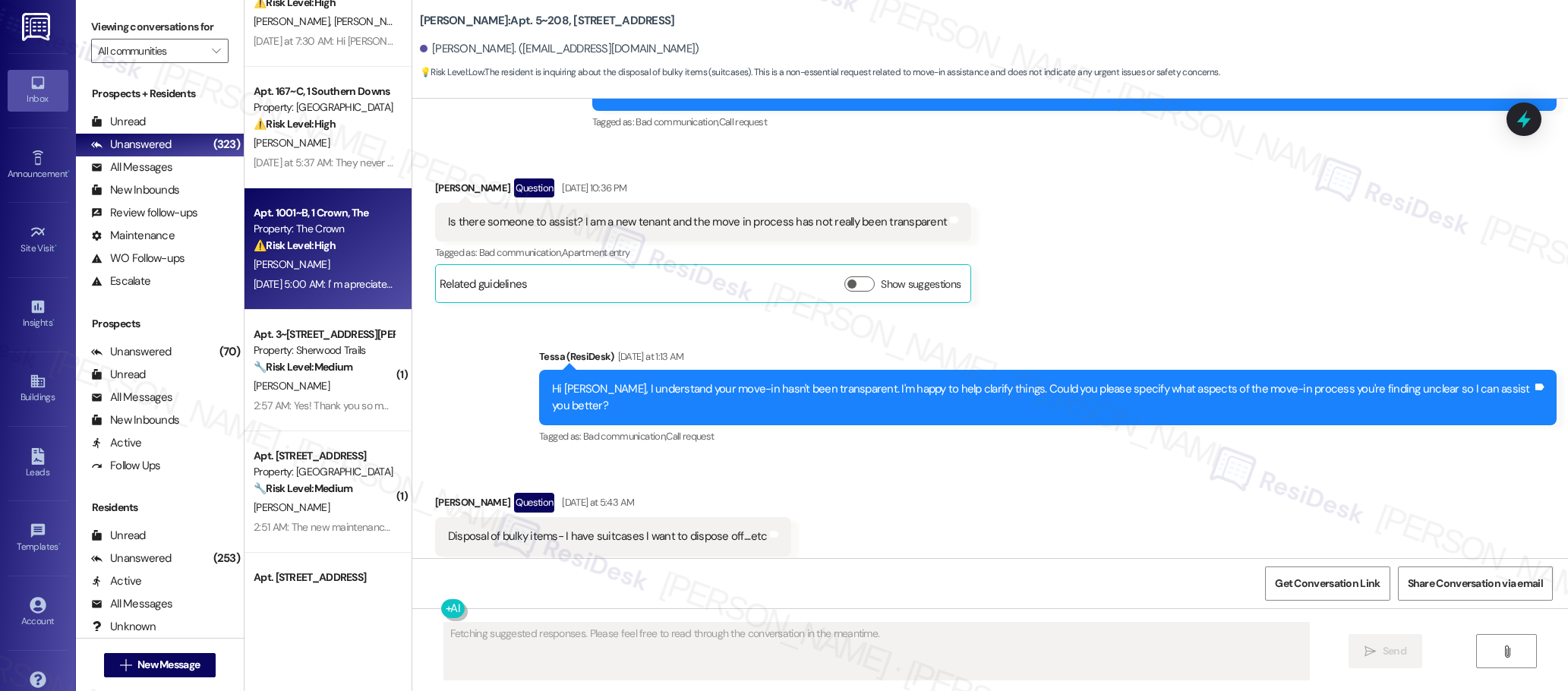
click at [311, 212] on div "Apt. 1001~B, 1 Crown, The" at bounding box center [324, 213] width 141 height 16
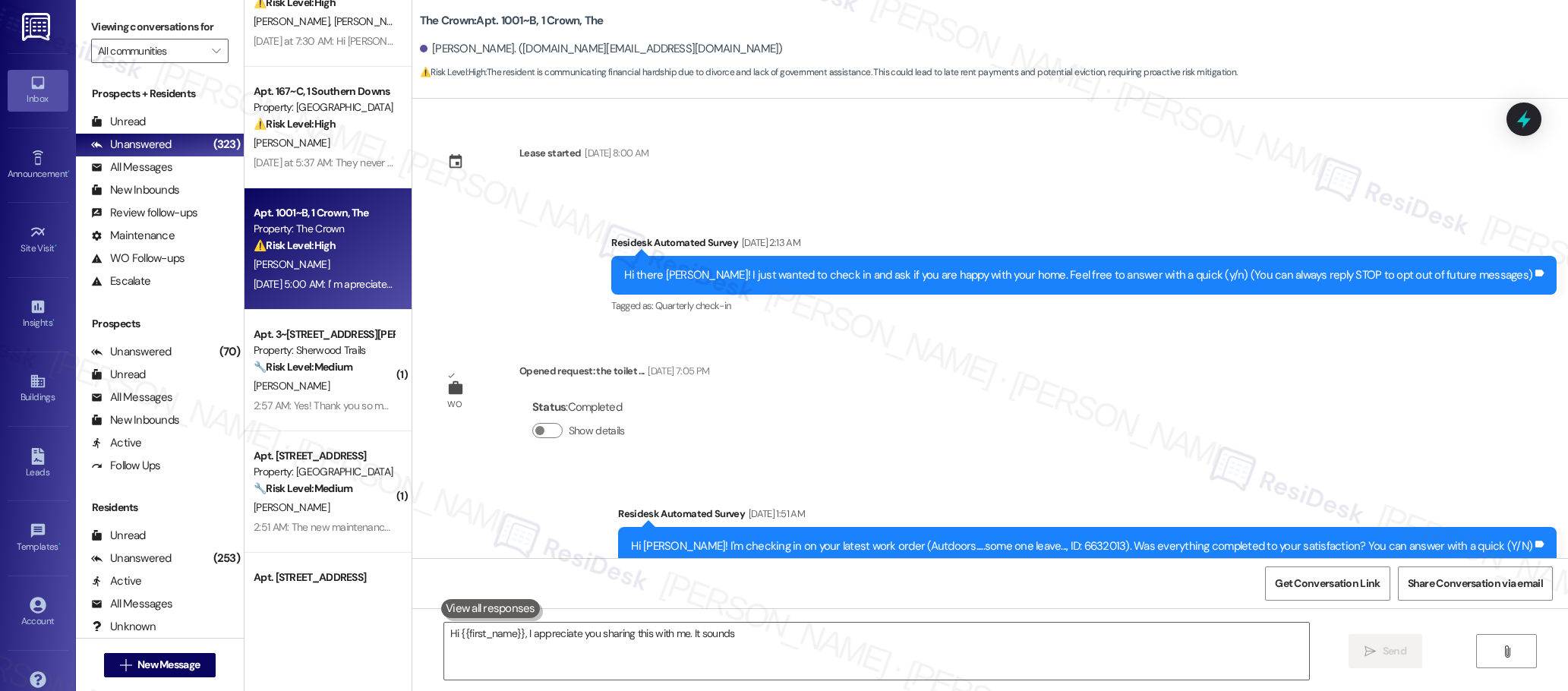
scroll to position [10403, 0]
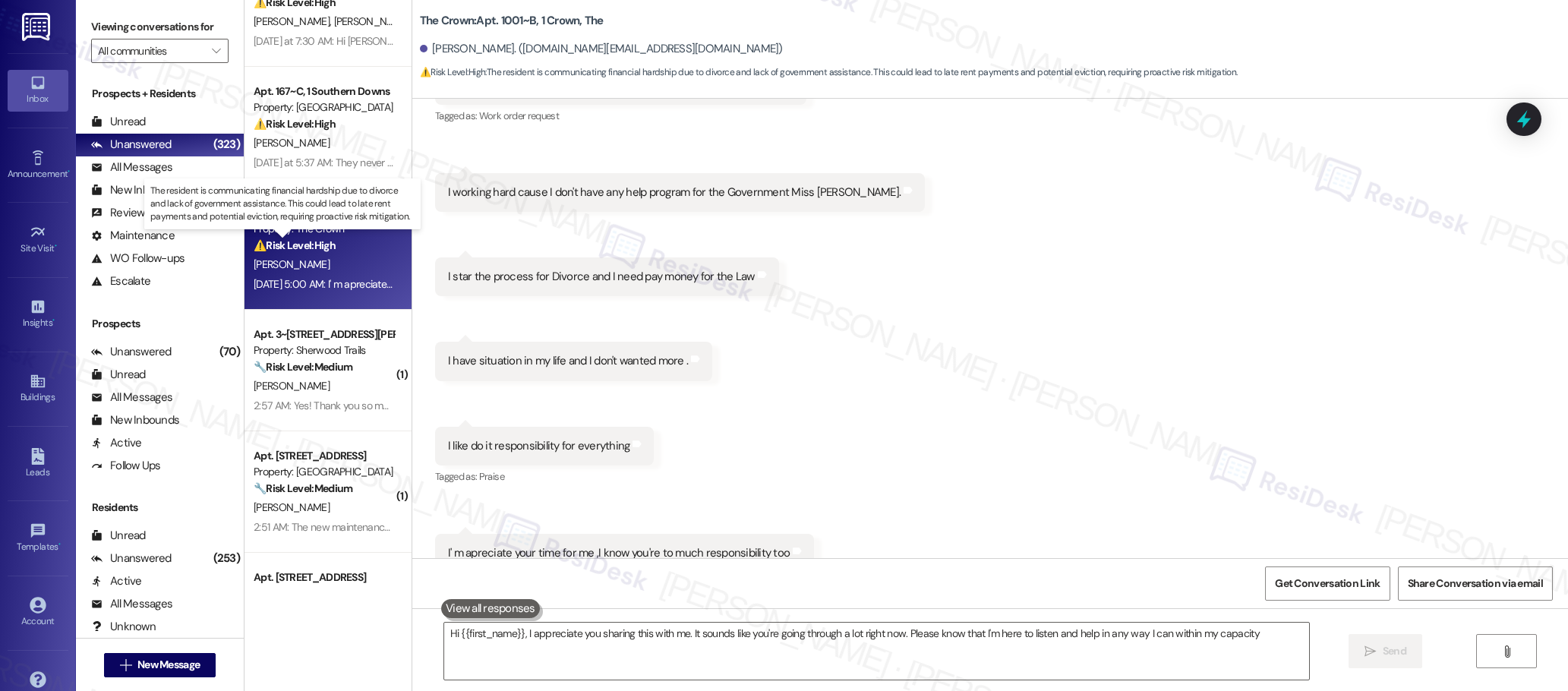
type textarea "Hi {{first_name}}, I appreciate you sharing this with me. It sounds like you're…"
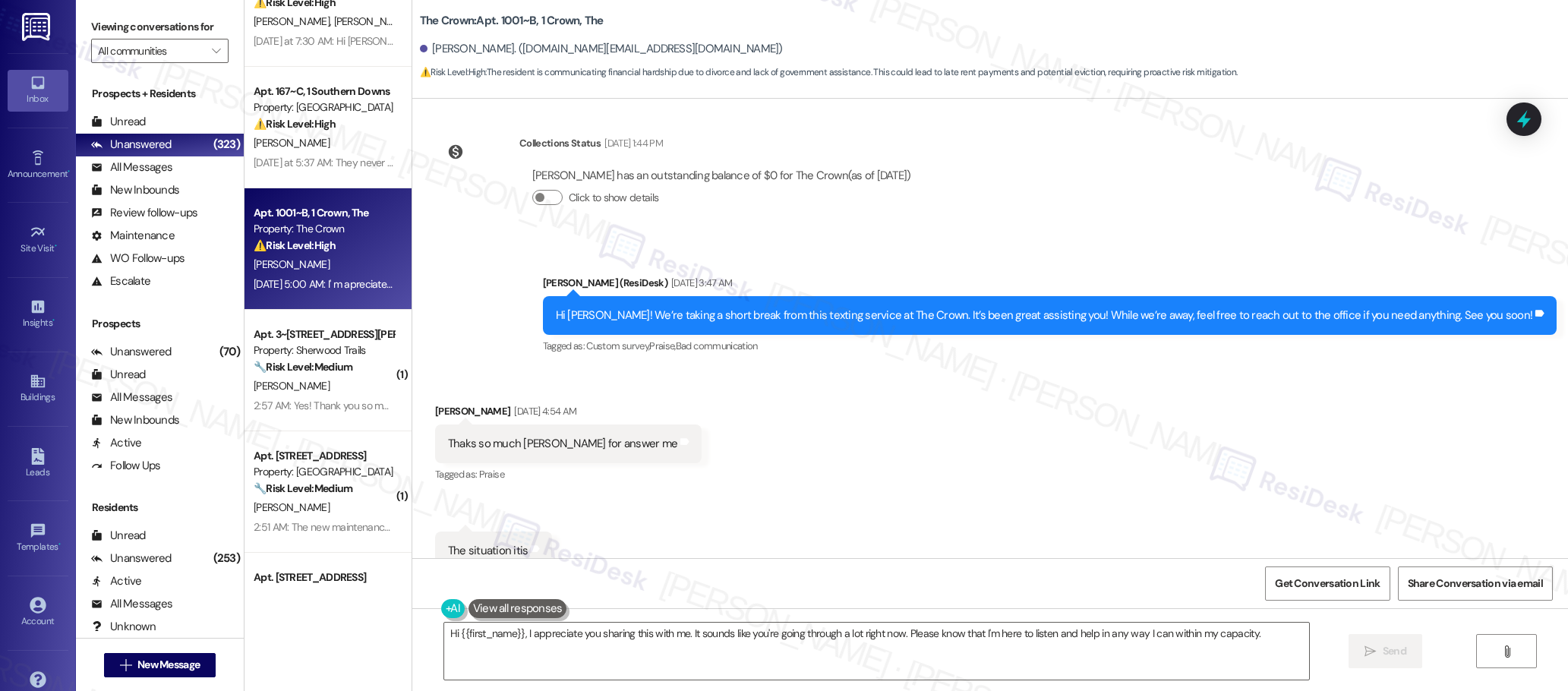
scroll to position [9667, 0]
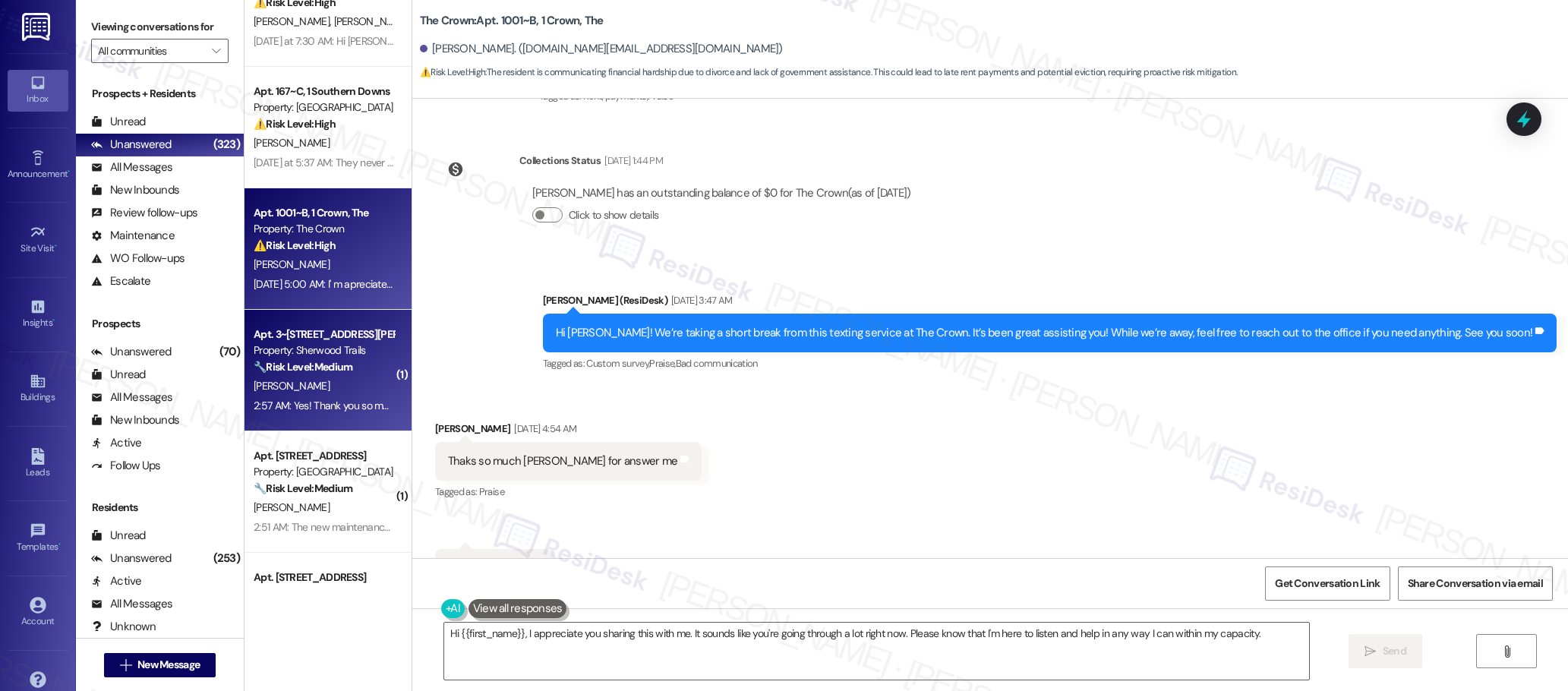
click at [324, 361] on strong "🔧 Risk Level: Medium" at bounding box center [303, 367] width 98 height 14
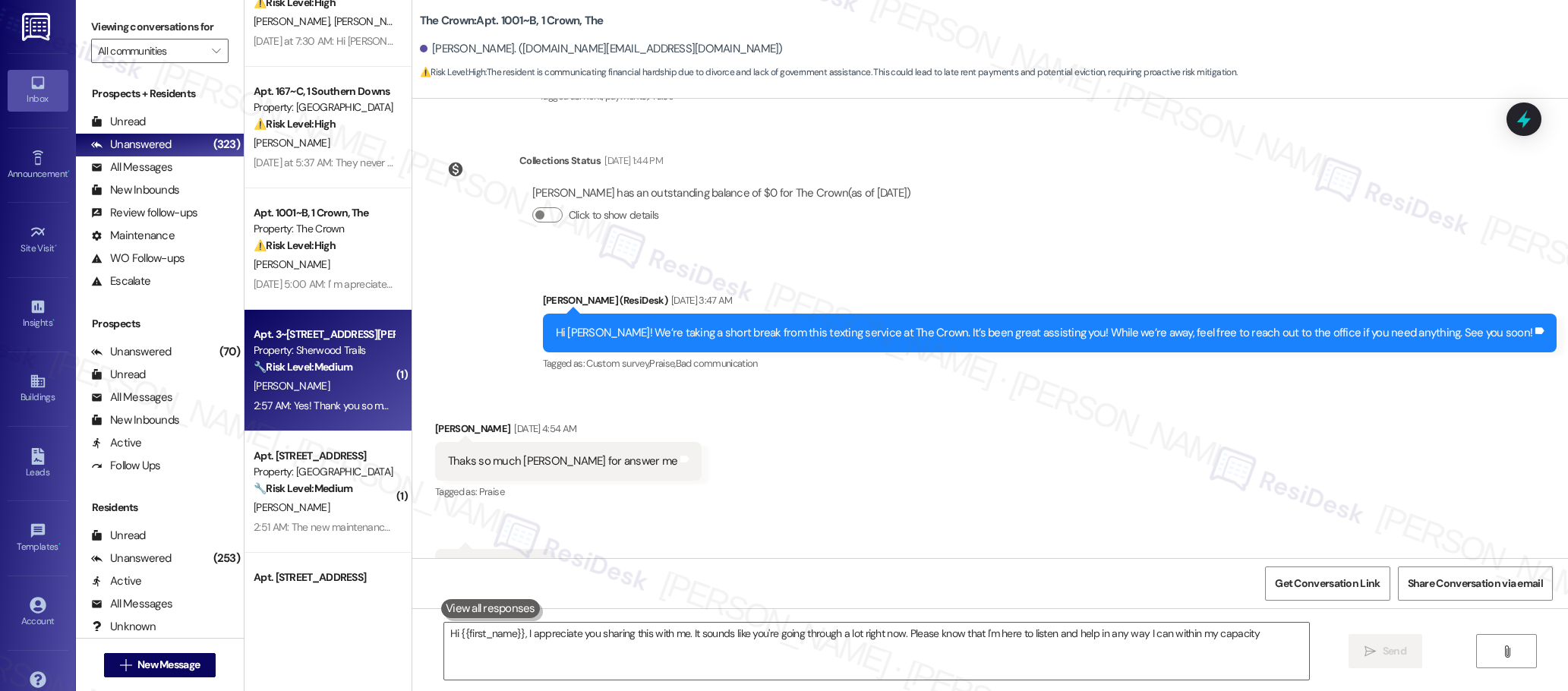
type textarea "Hi {{first_name}}, I appreciate you sharing this with me. It sounds like you're…"
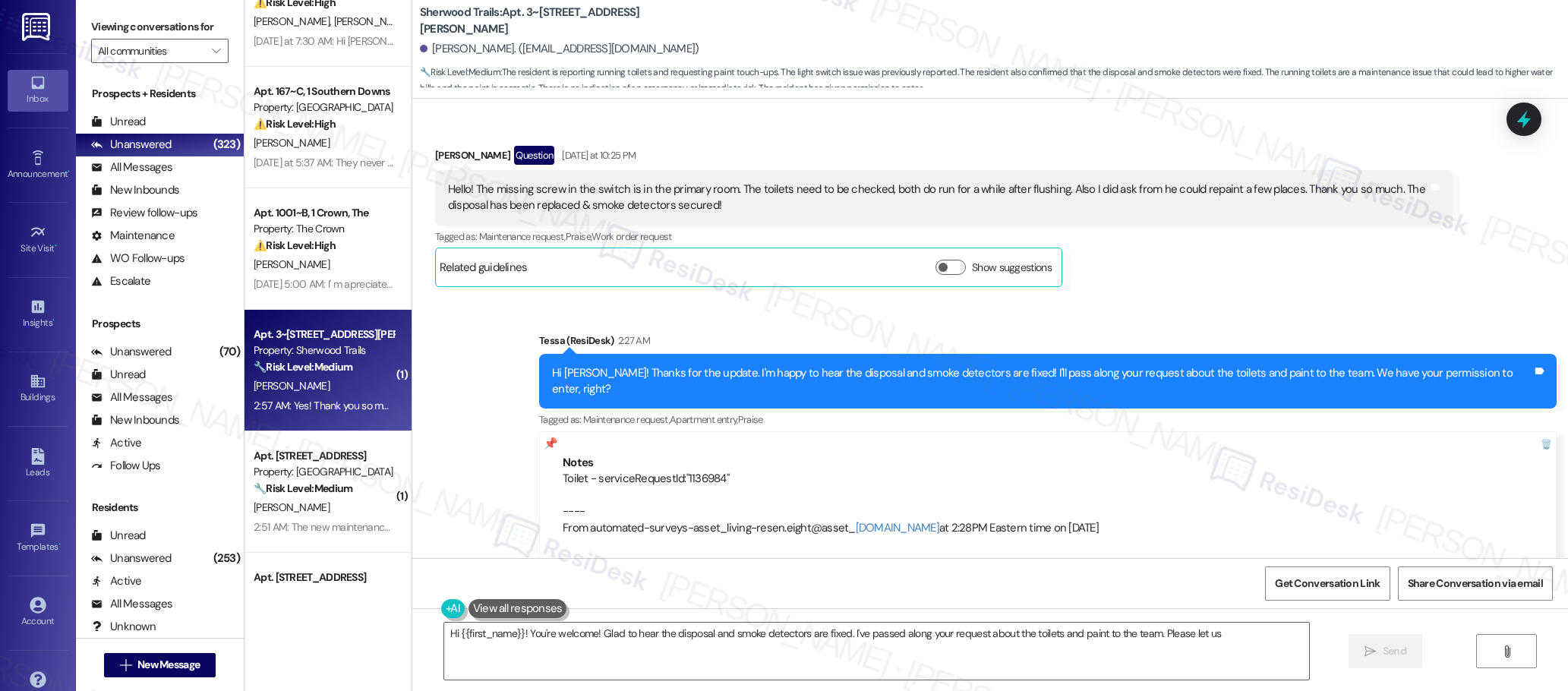
scroll to position [2066, 0]
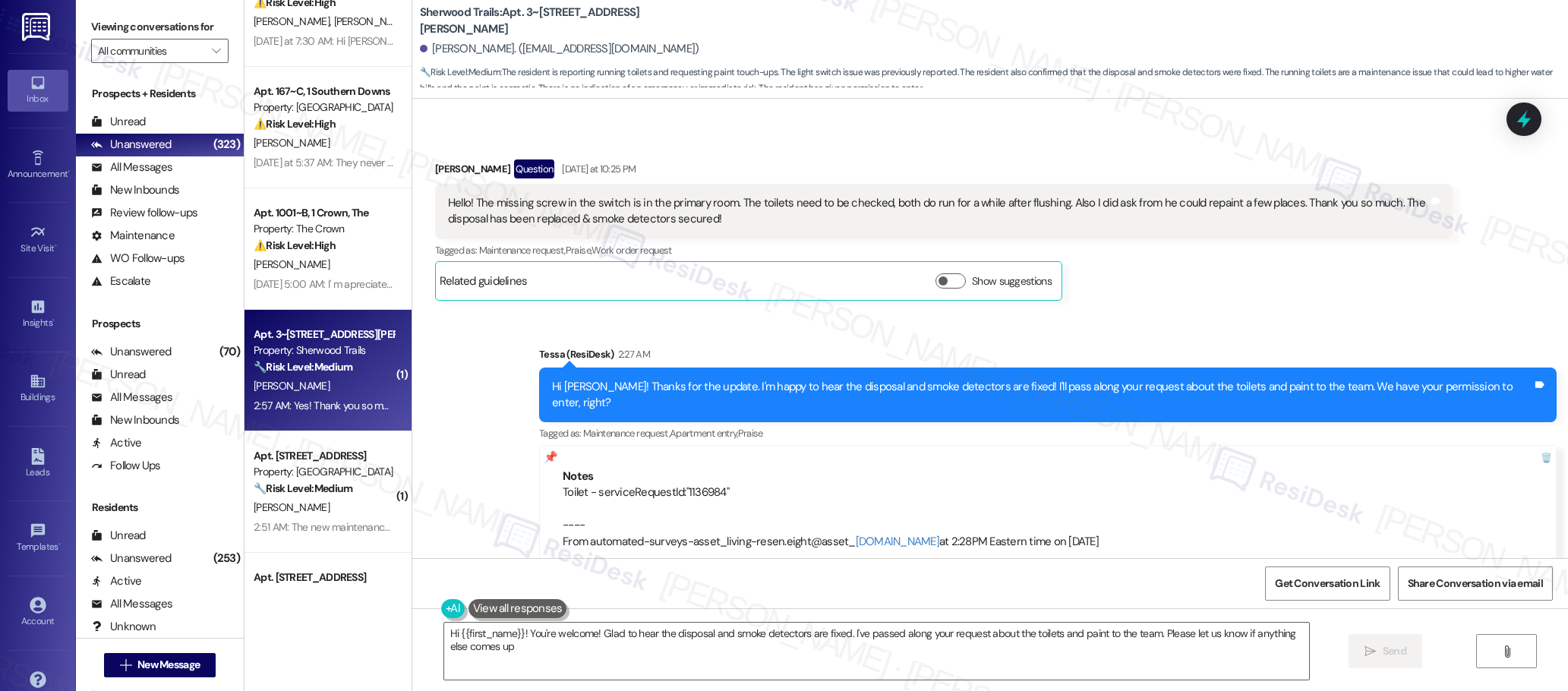
type textarea "Hi {{first_name}}! You're welcome! Glad to hear the disposal and smoke detector…"
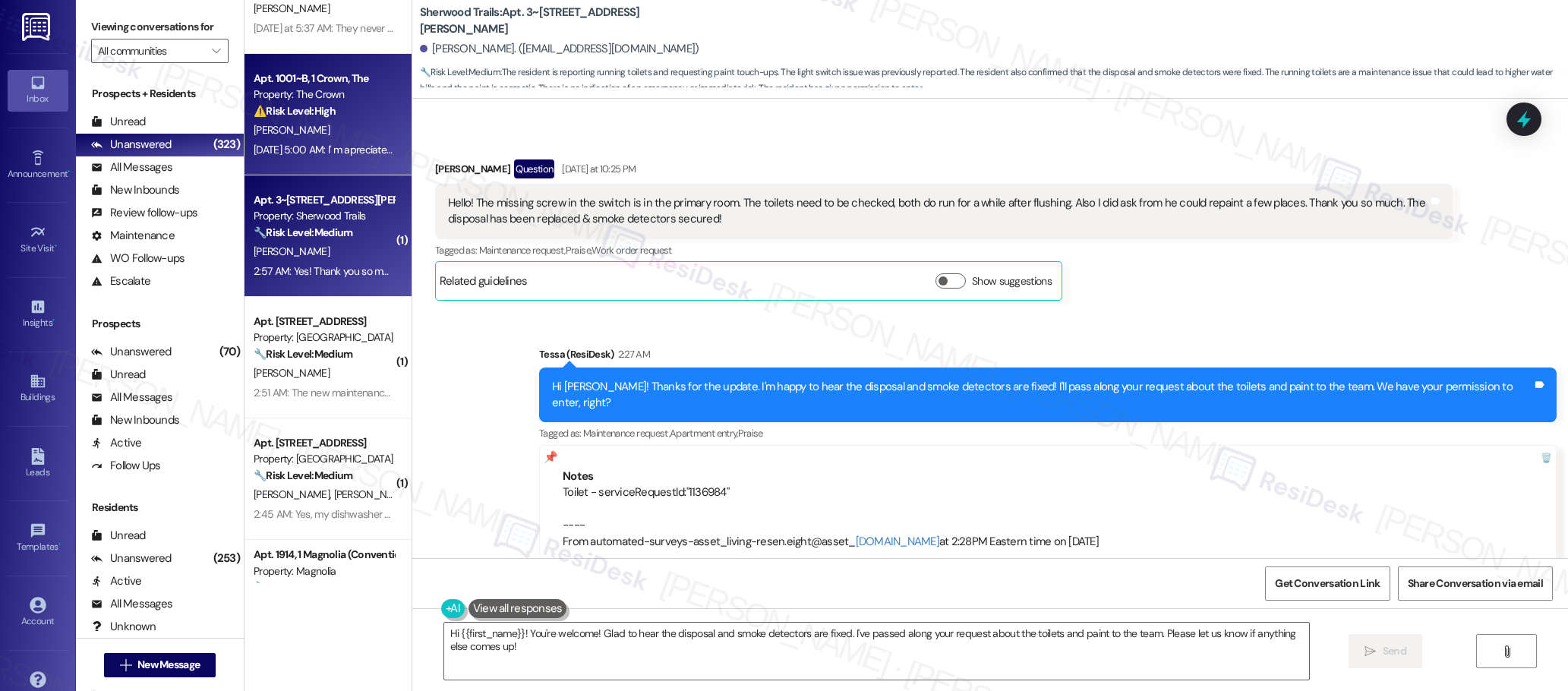
scroll to position [953, 0]
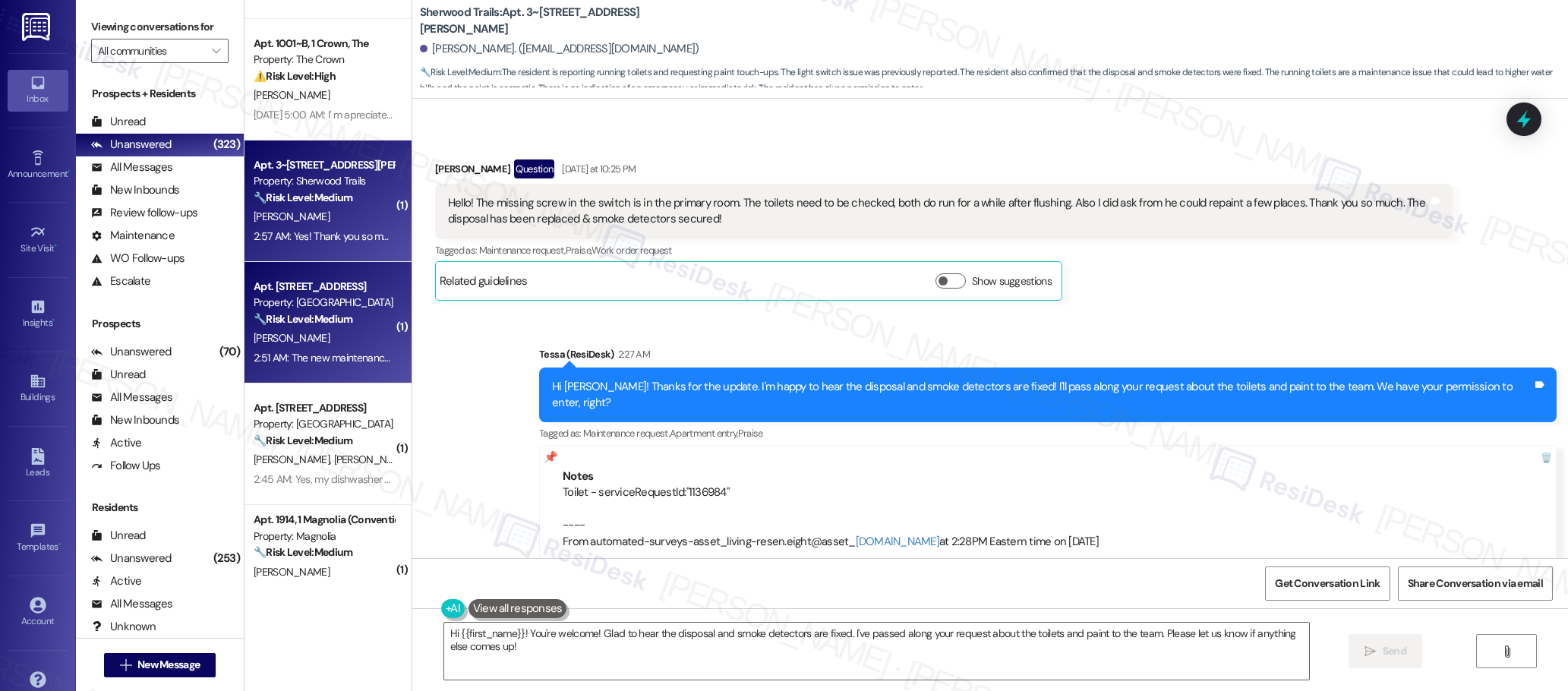
click at [310, 333] on div "[PERSON_NAME]" at bounding box center [324, 338] width 144 height 19
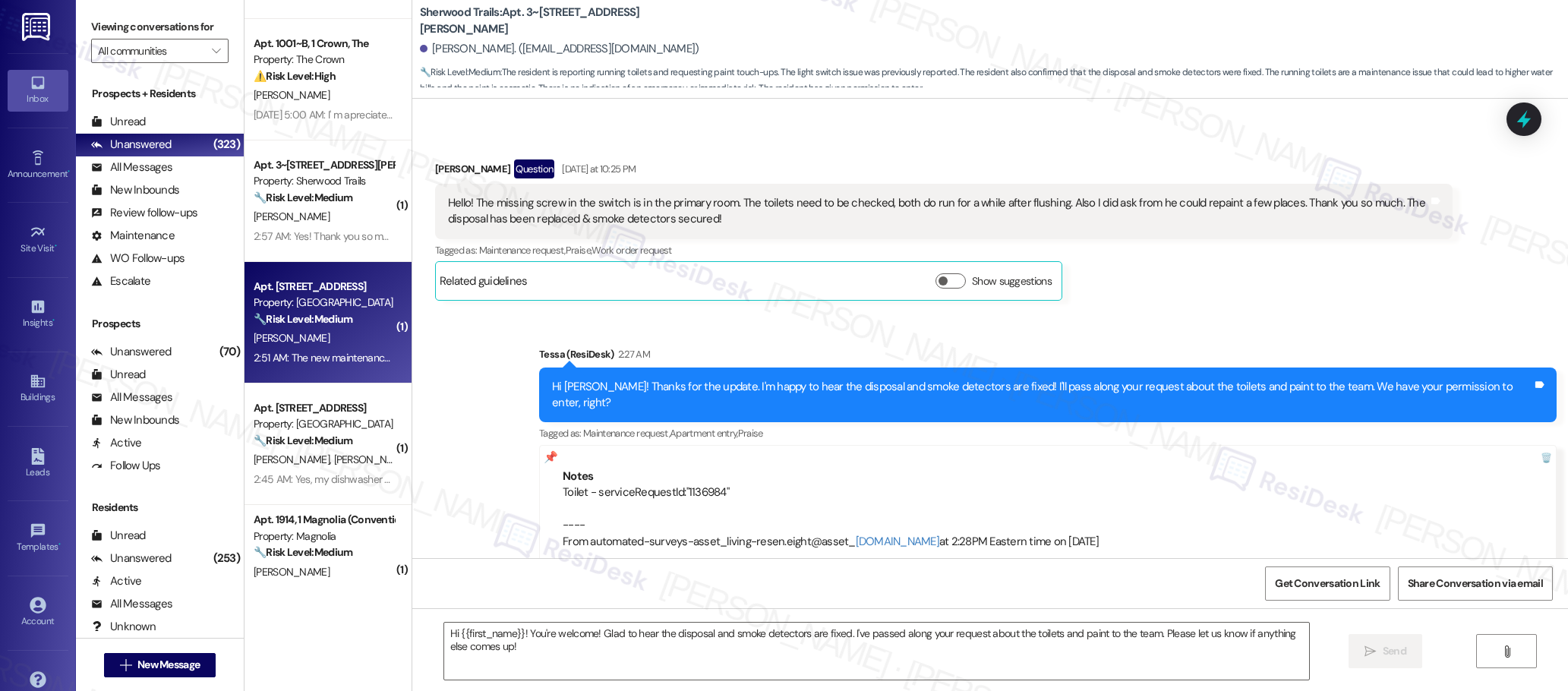
type textarea "Fetching suggested responses. Please feel free to read through the conversation…"
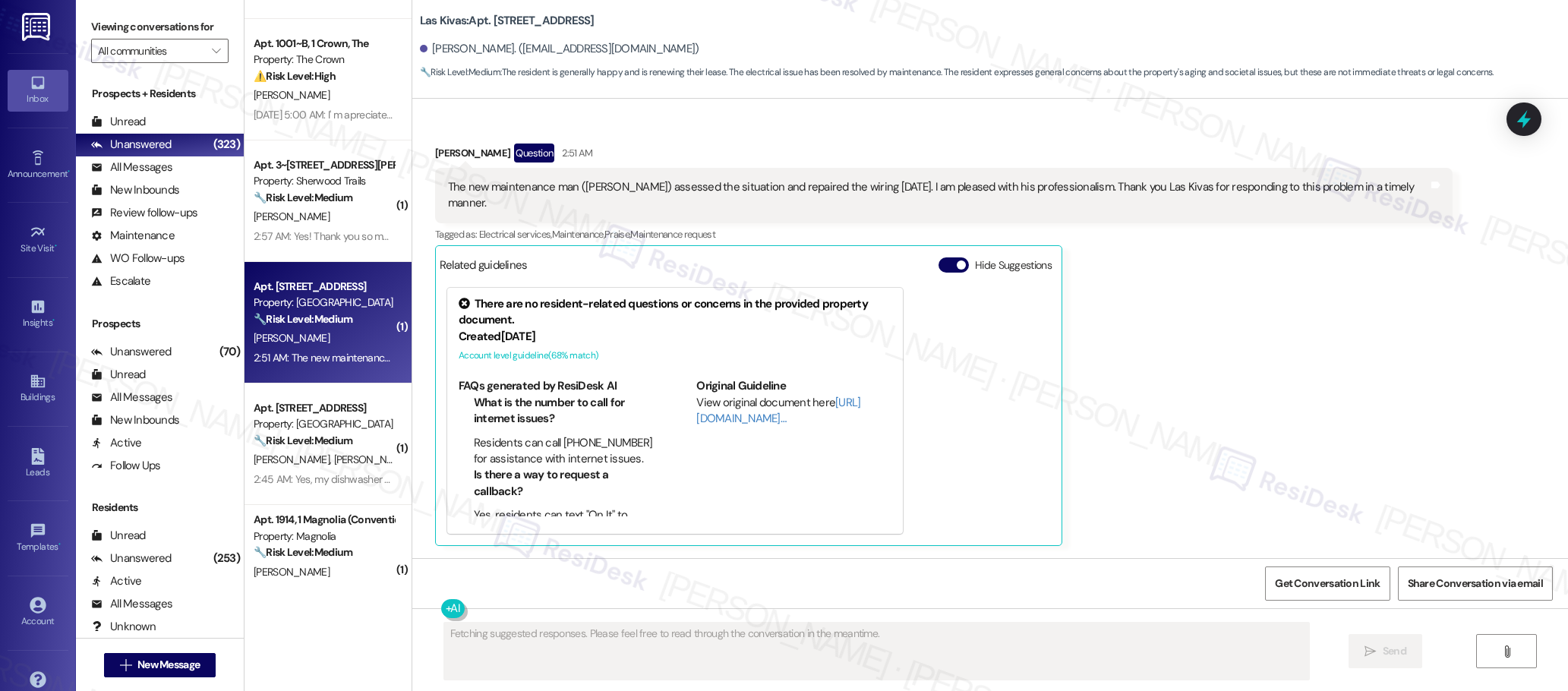
scroll to position [991, 0]
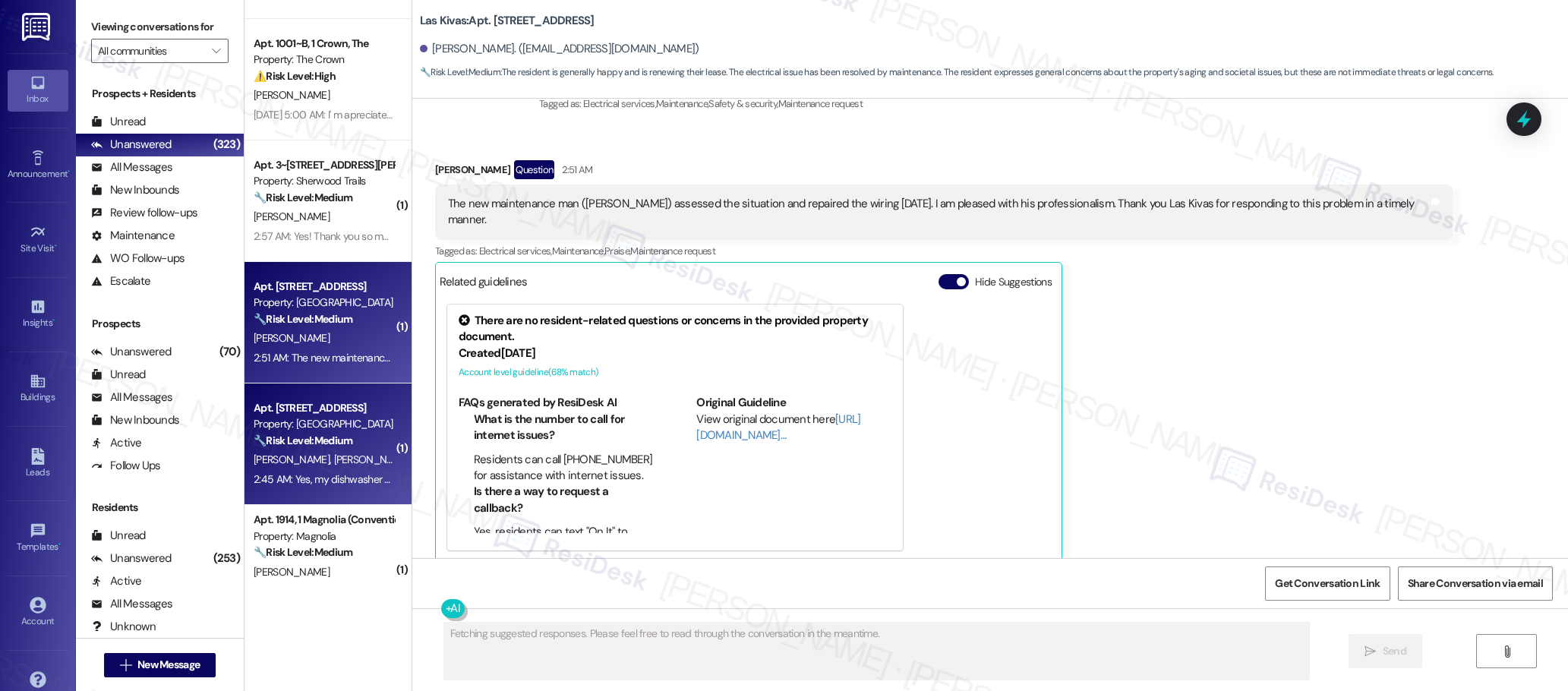
click at [317, 472] on div "2:45 AM: Yes, my dishwasher needs to be mounted or screwed in. It is moving for…" at bounding box center [578, 479] width 649 height 14
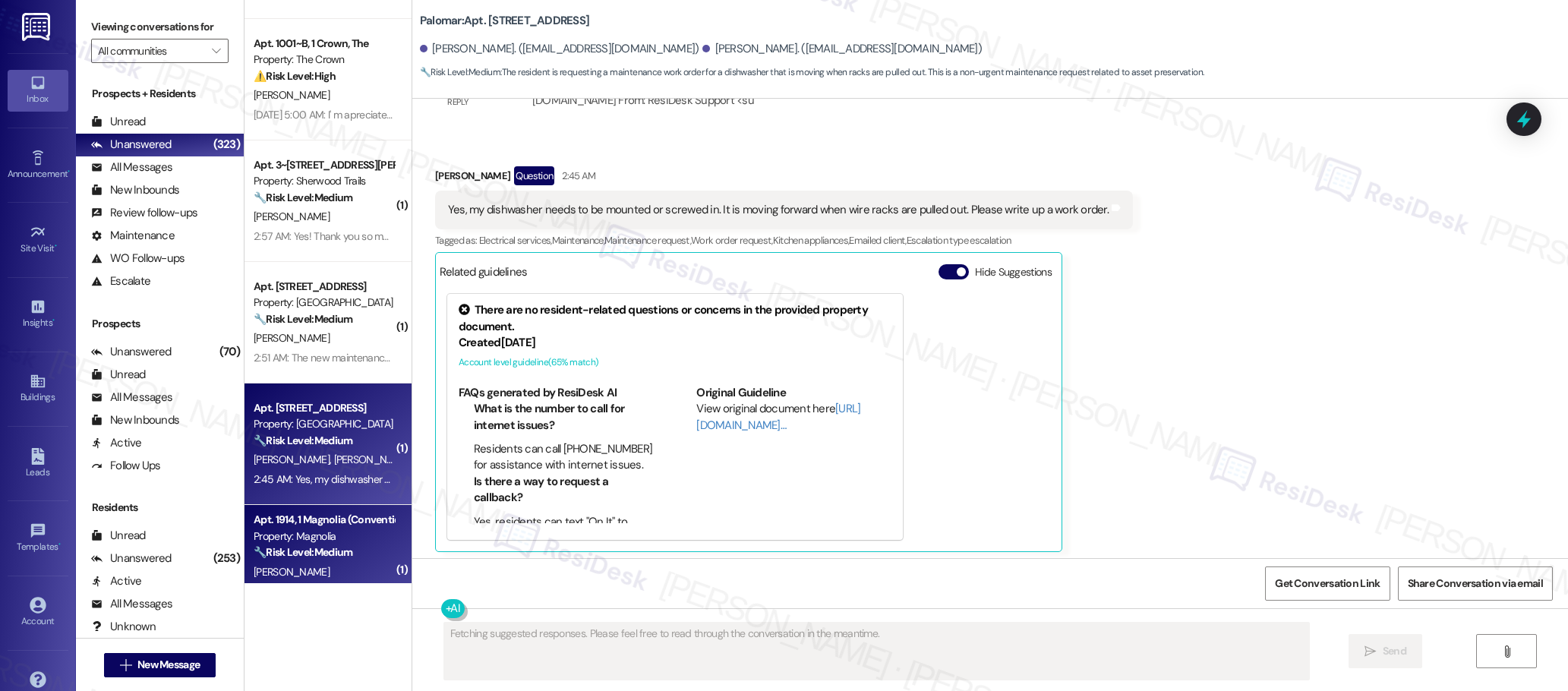
scroll to position [1319, 0]
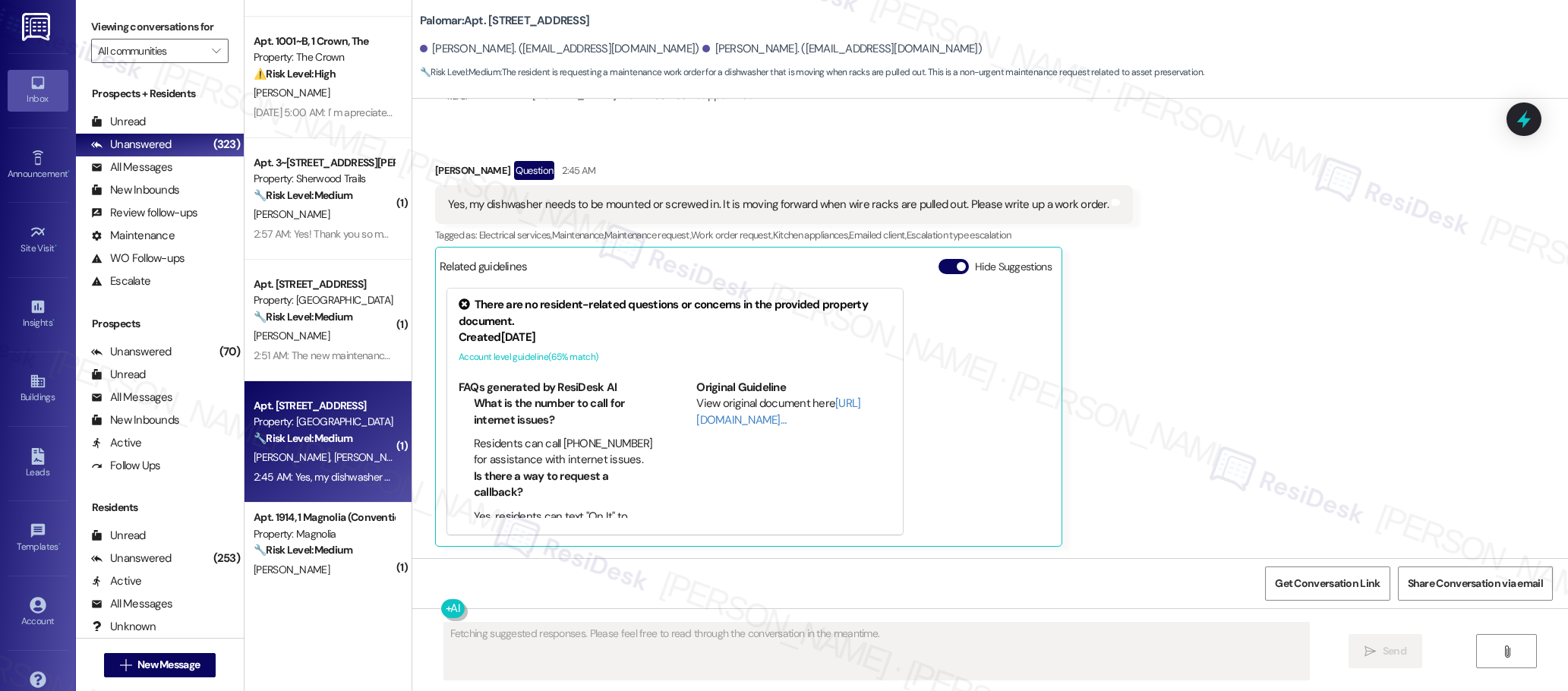
click at [308, 547] on div "Apt. 74, 1 Sunrise on [PERSON_NAME] Property: Sunrise on [PERSON_NAME] ⚠️ Risk …" at bounding box center [328, 291] width 167 height 584
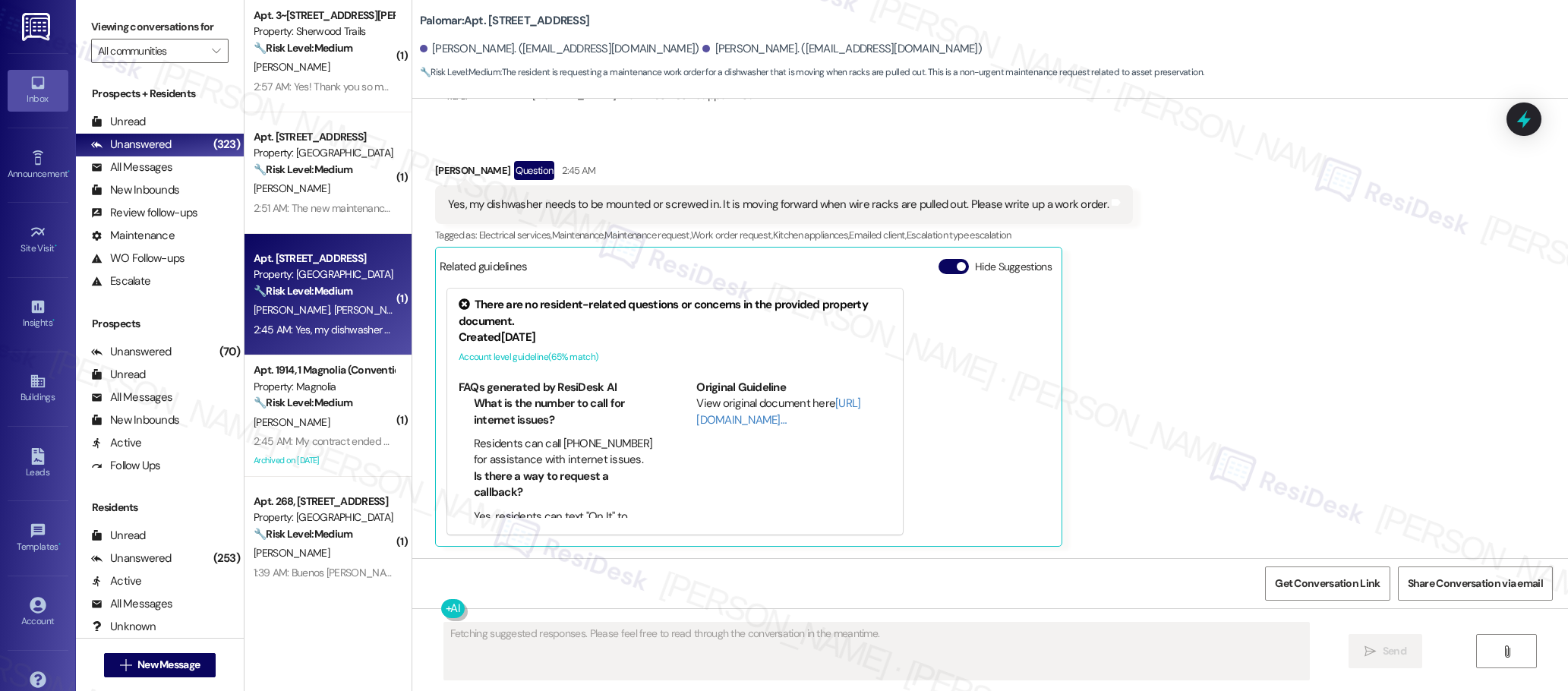
click at [331, 427] on div "Apt. 1001~B, 1 Crown, The Property: The Crown ⚠️ Risk Level: High The resident …" at bounding box center [328, 291] width 167 height 584
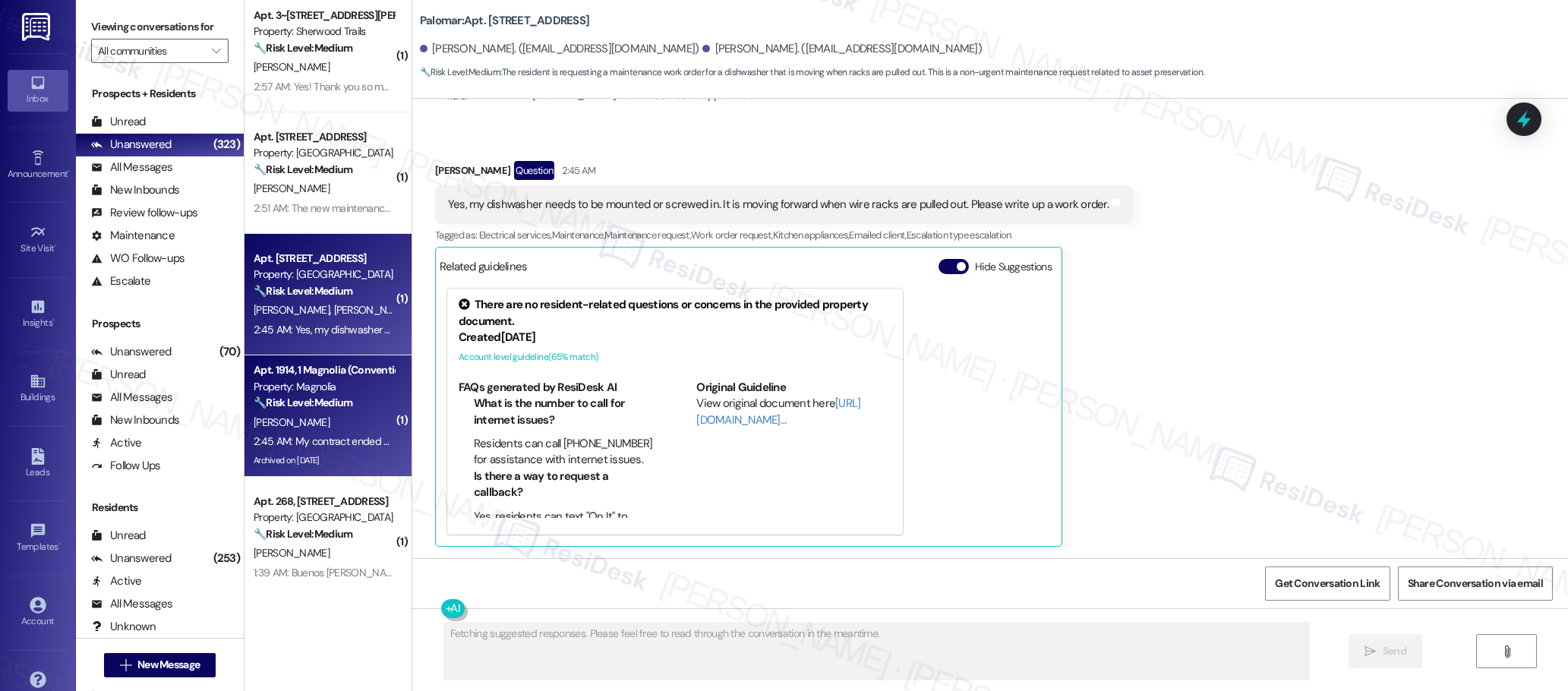
click at [331, 427] on div "Apt. 167~C, 1 Southern Downs Property: Southern Downs ⚠️ Risk Level: High The r…" at bounding box center [328, 291] width 167 height 584
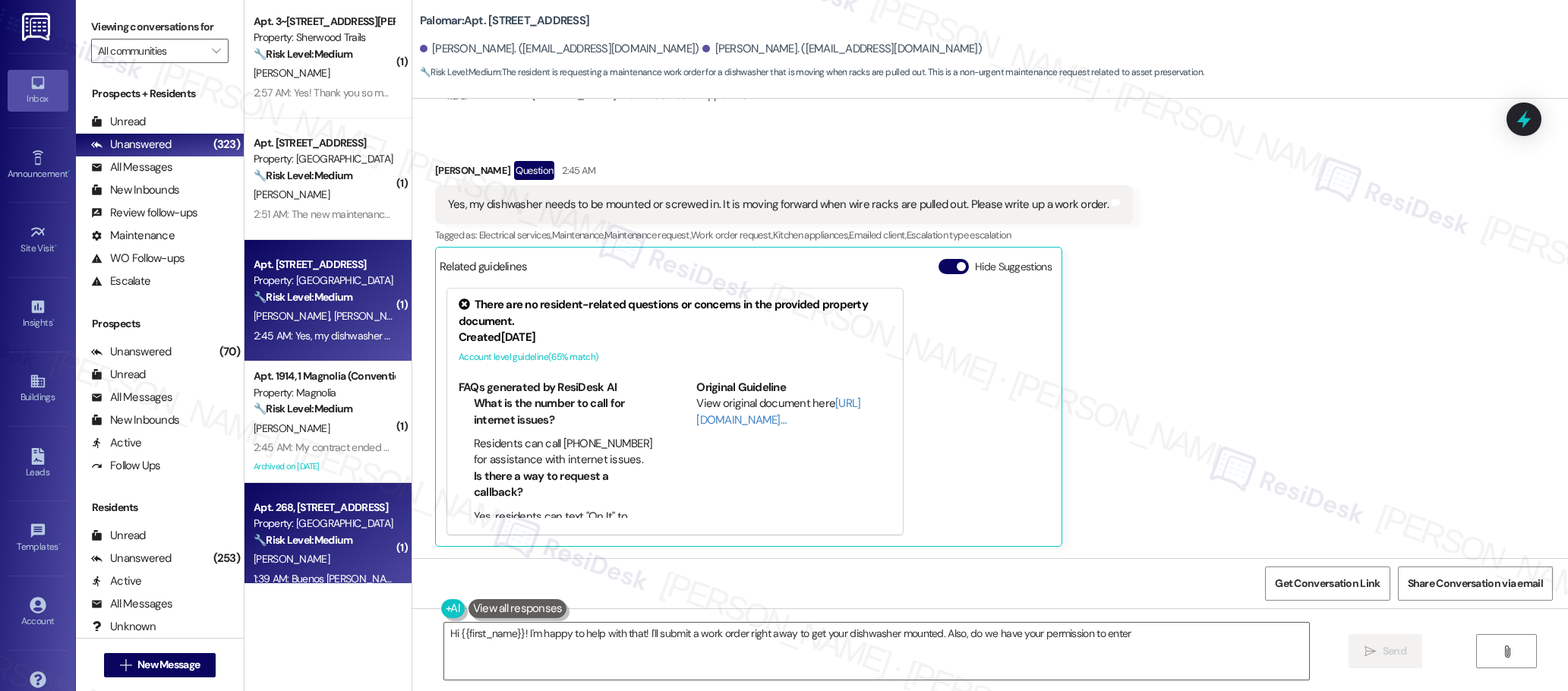
type textarea "Hi {{first_name}}! I'm happy to help with that! I'll submit a work order right …"
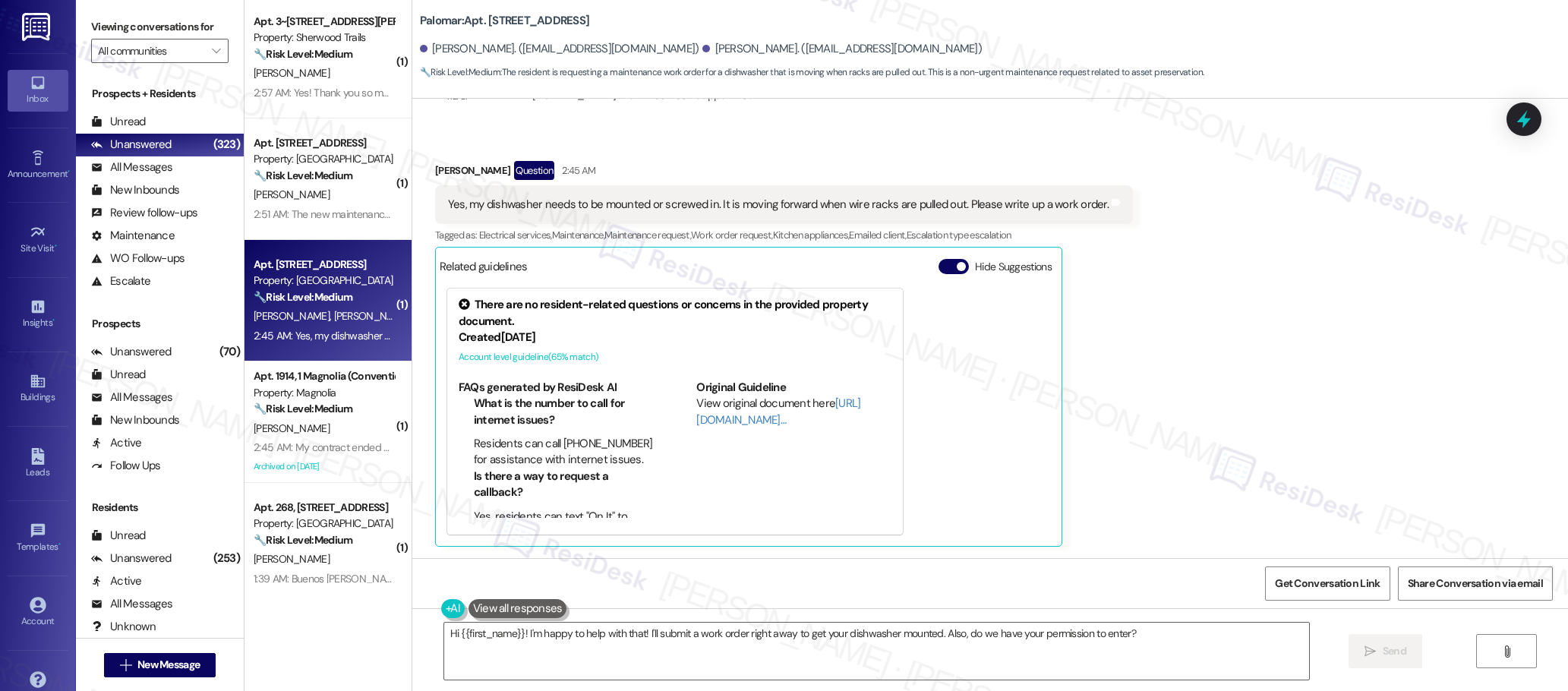
scroll to position [1098, 0]
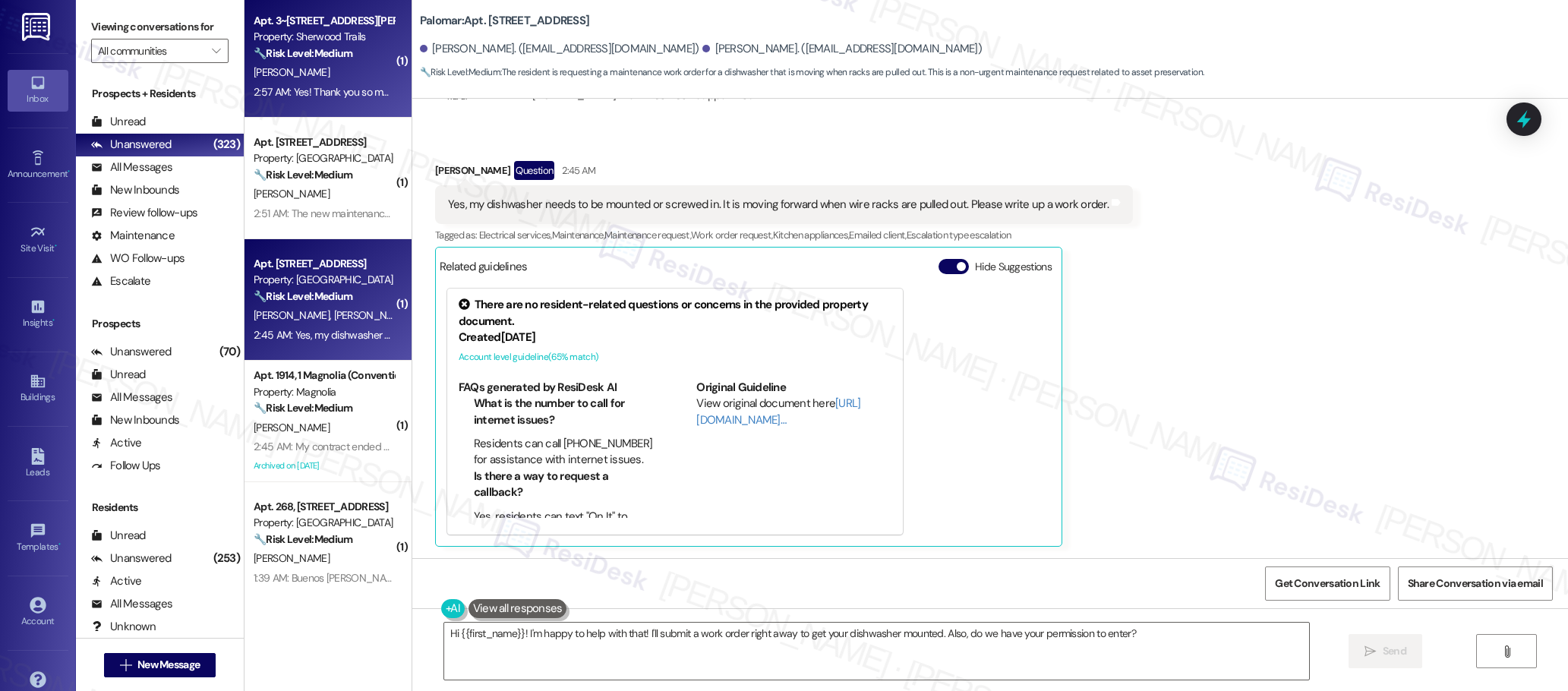
click at [297, 108] on div "Apt. 3~317, [STREET_ADDRESS][PERSON_NAME] Property: Sherwood Trails 🔧 Risk Leve…" at bounding box center [328, 56] width 167 height 121
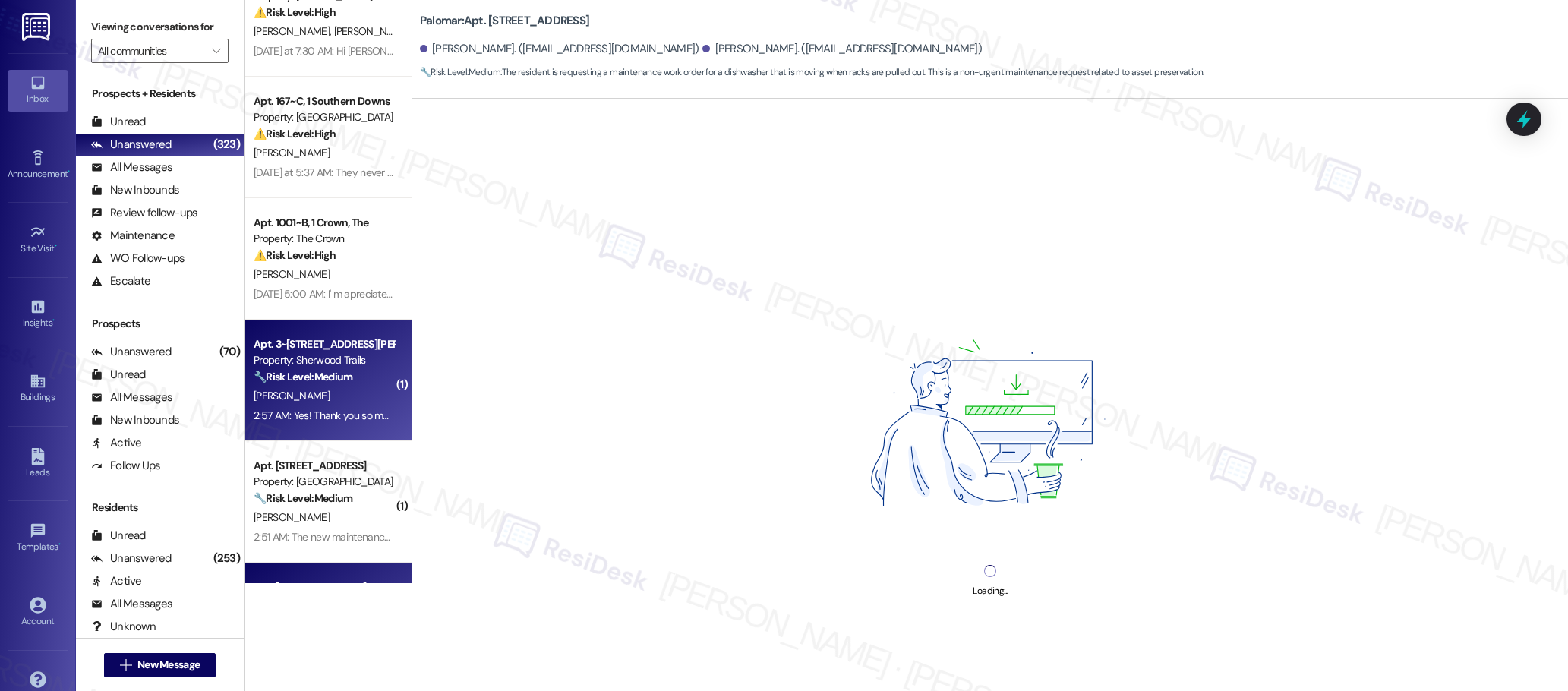
scroll to position [751, 0]
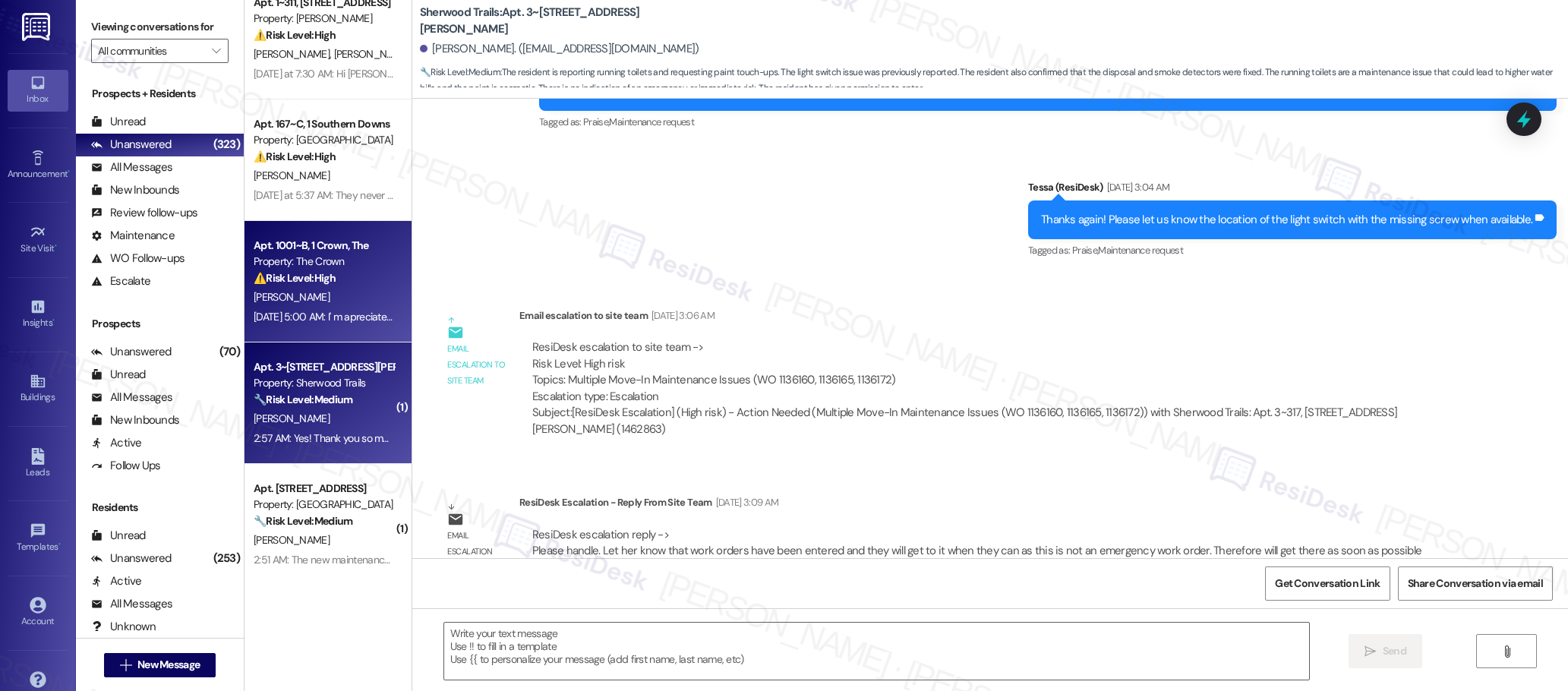
type textarea "Fetching suggested responses. Please feel free to read through the conversation…"
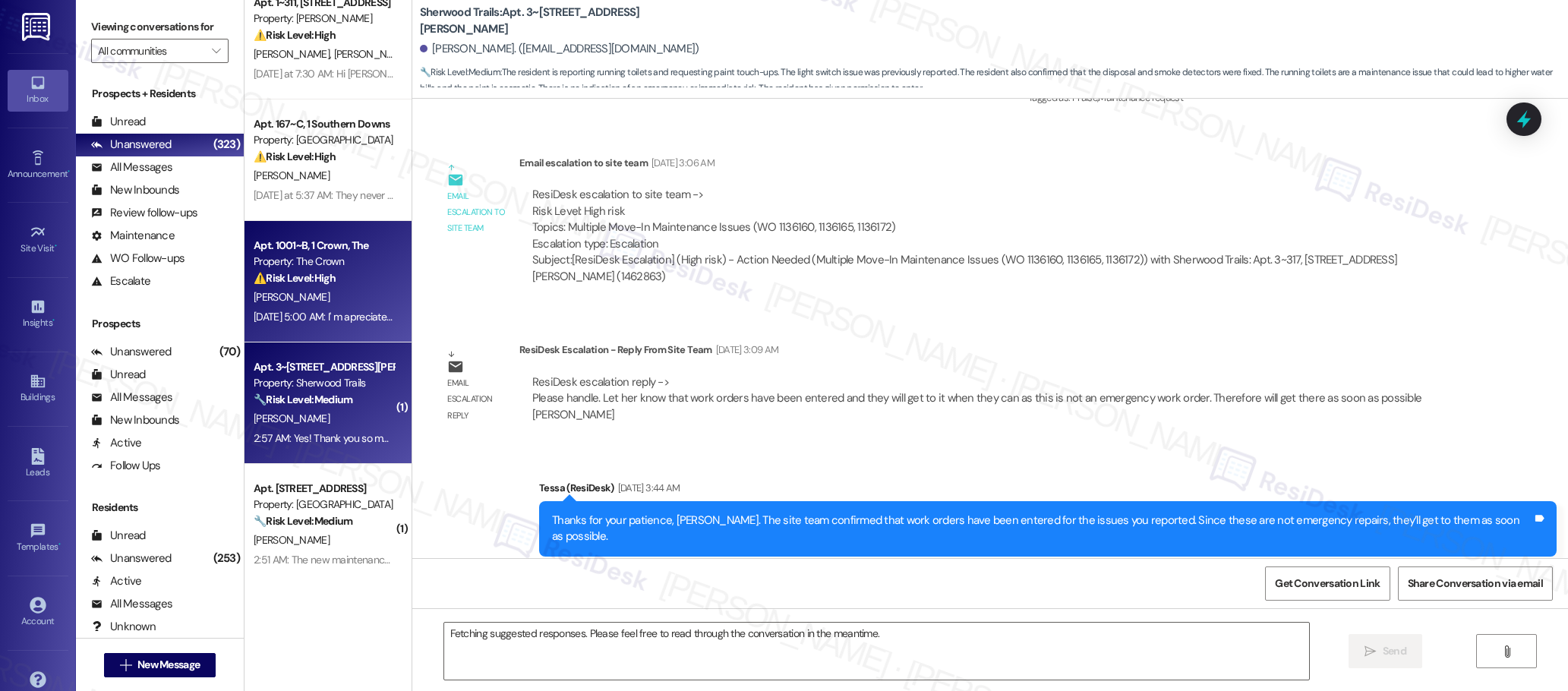
click at [361, 248] on div "Apt. 1001~B, 1 Crown, The" at bounding box center [324, 246] width 141 height 16
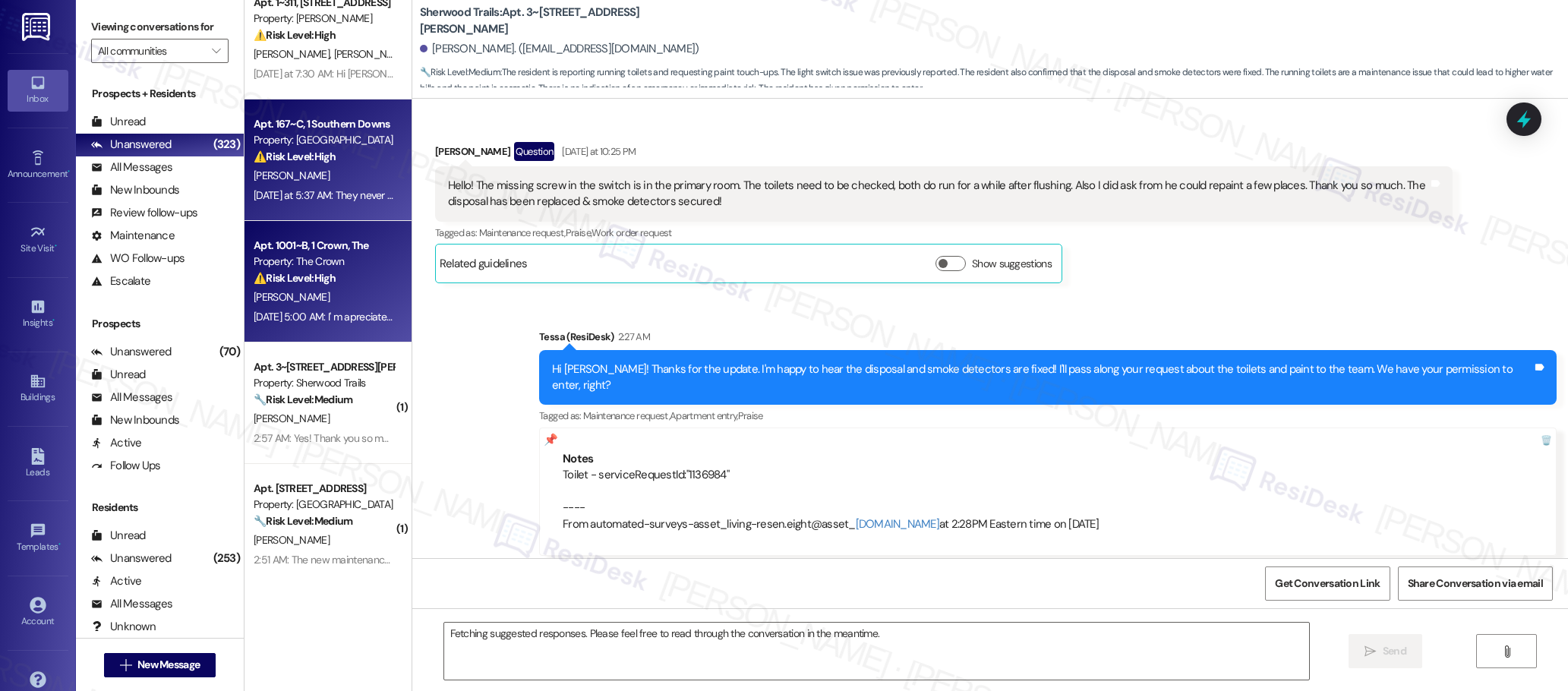
click at [342, 181] on div "[PERSON_NAME]" at bounding box center [324, 175] width 144 height 19
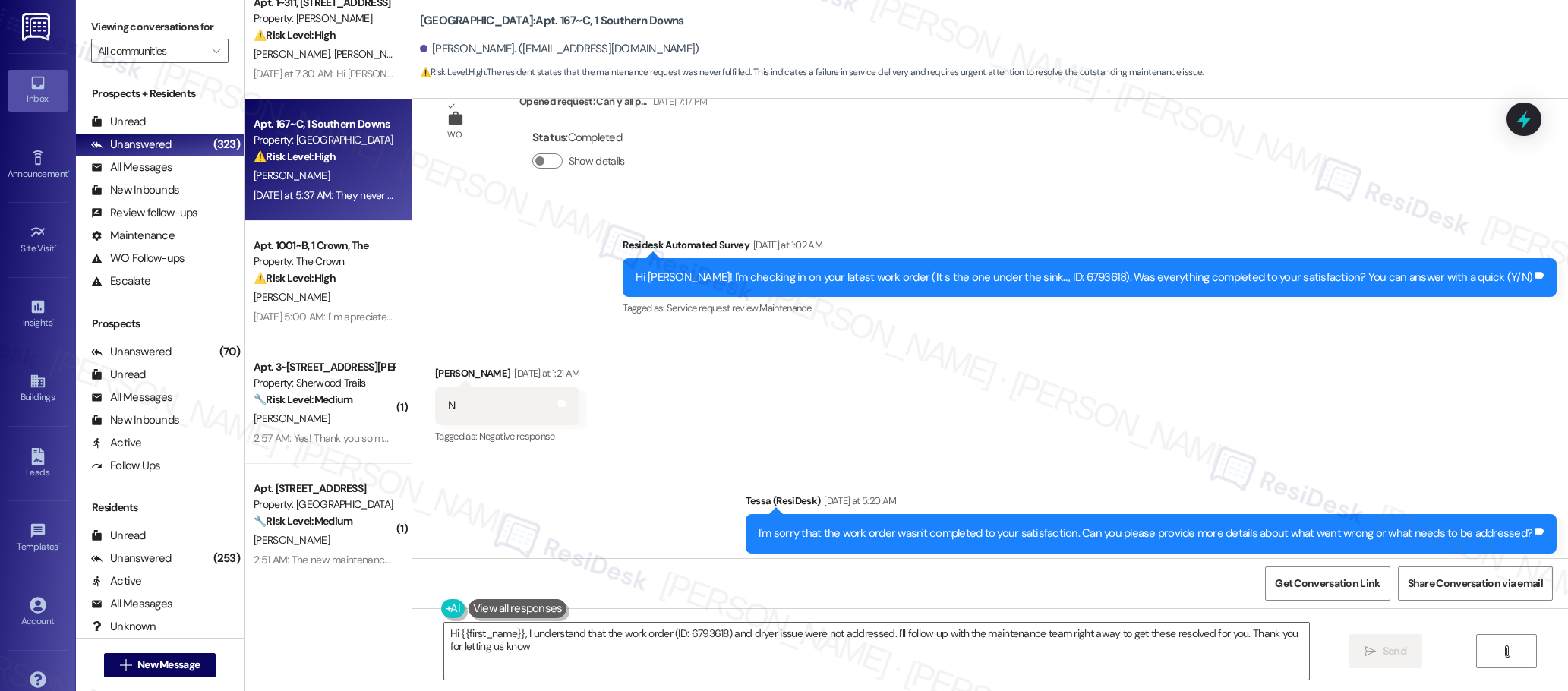
type textarea "Hi {{first_name}}, I understand that the work order (ID: 6793618) and dryer iss…"
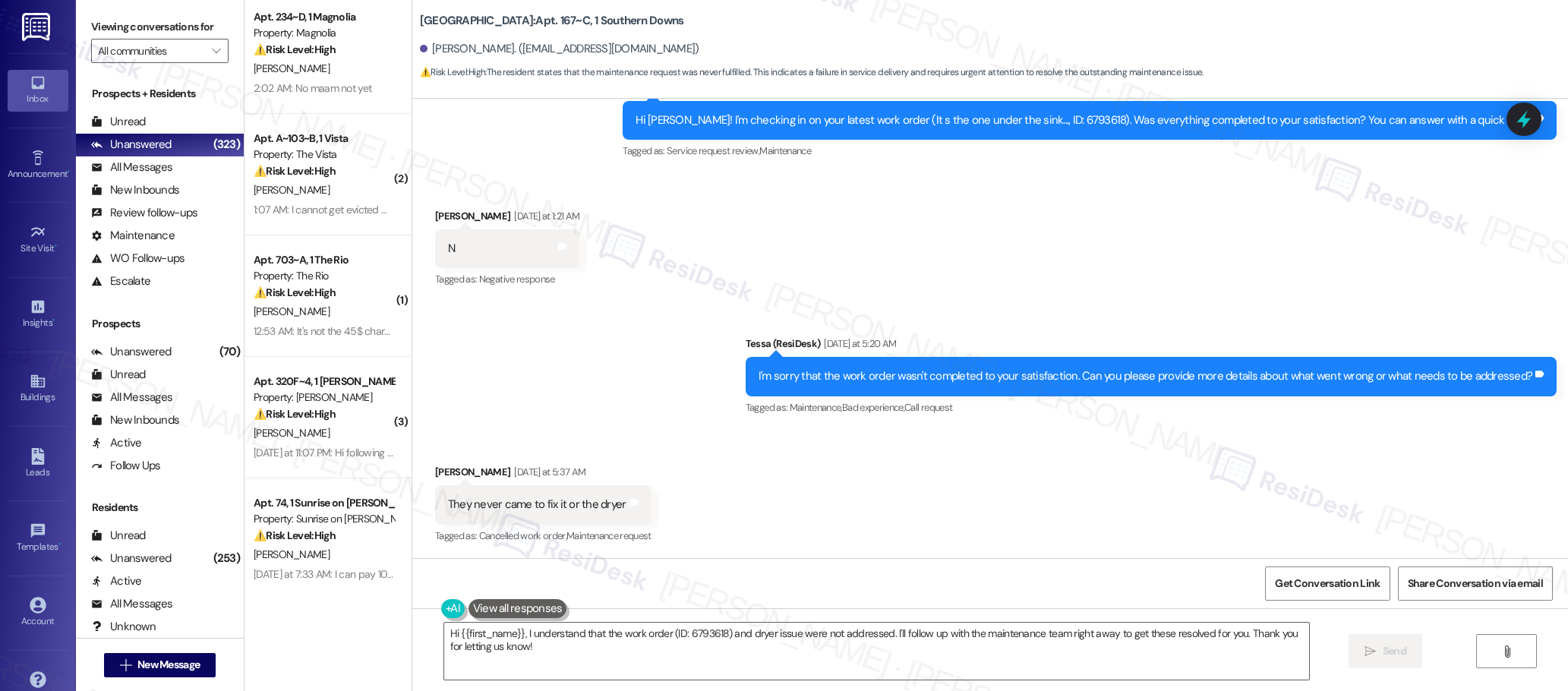
scroll to position [0, 0]
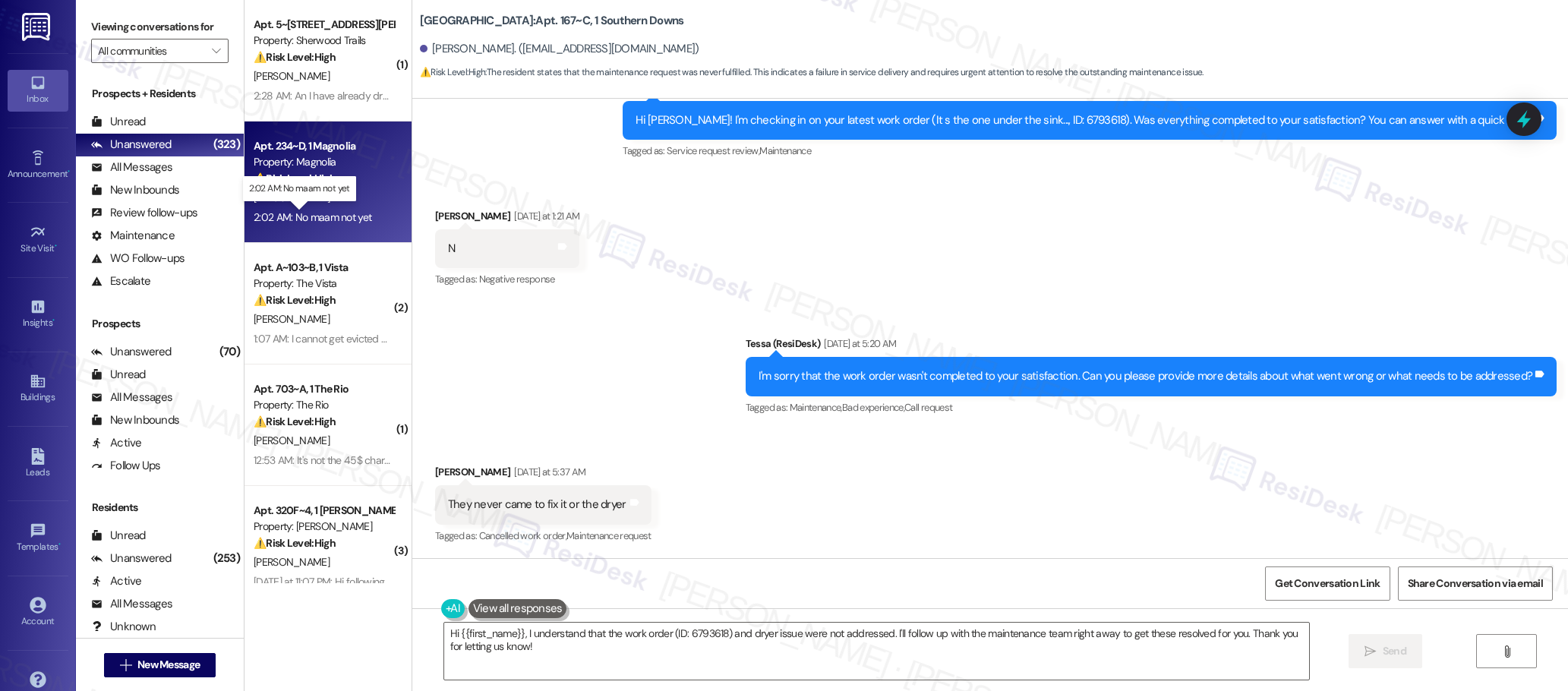
click at [335, 211] on div "2:02 AM: No maam not yet 2:02 AM: No maam not yet" at bounding box center [313, 218] width 118 height 14
type textarea "Hi {{first_name}}, I understand that the work order (ID: 6793618) and dryer iss…"
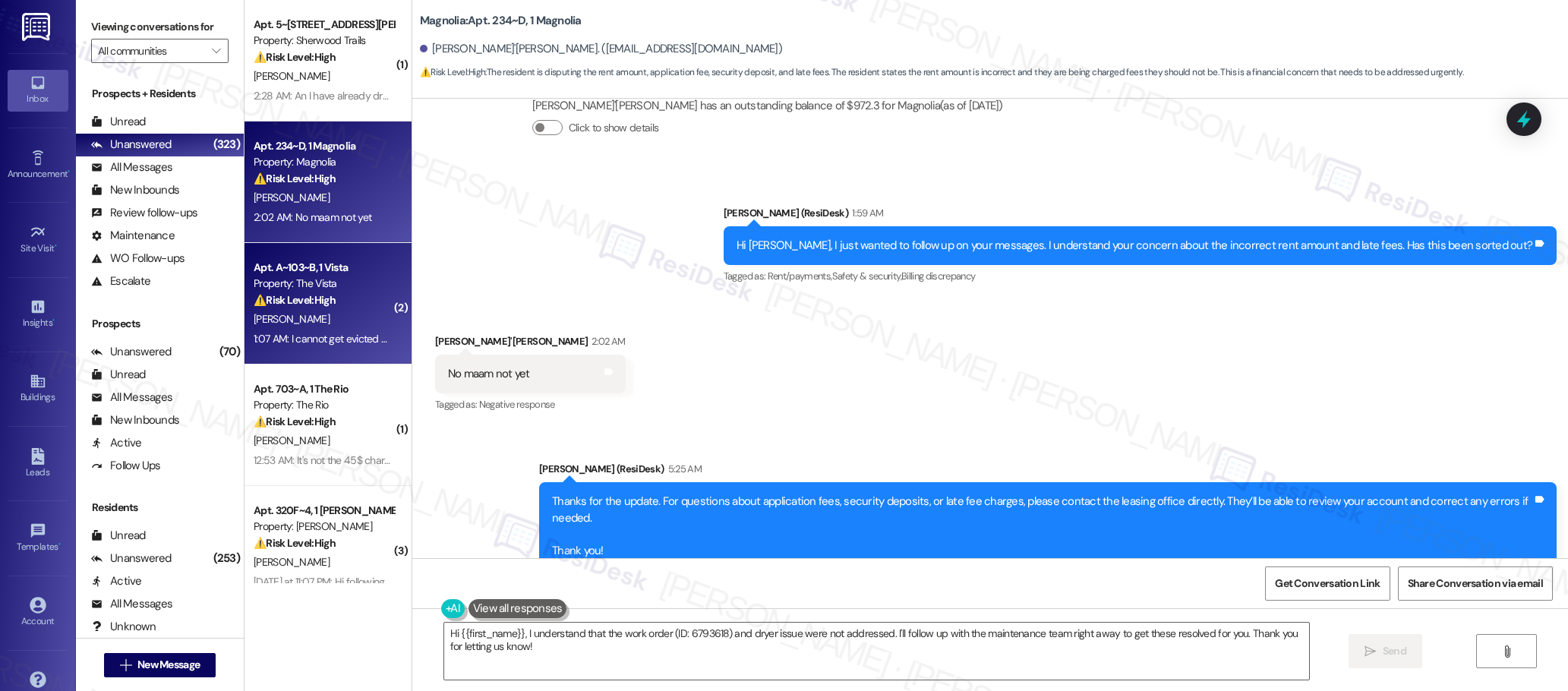
scroll to position [1142, 0]
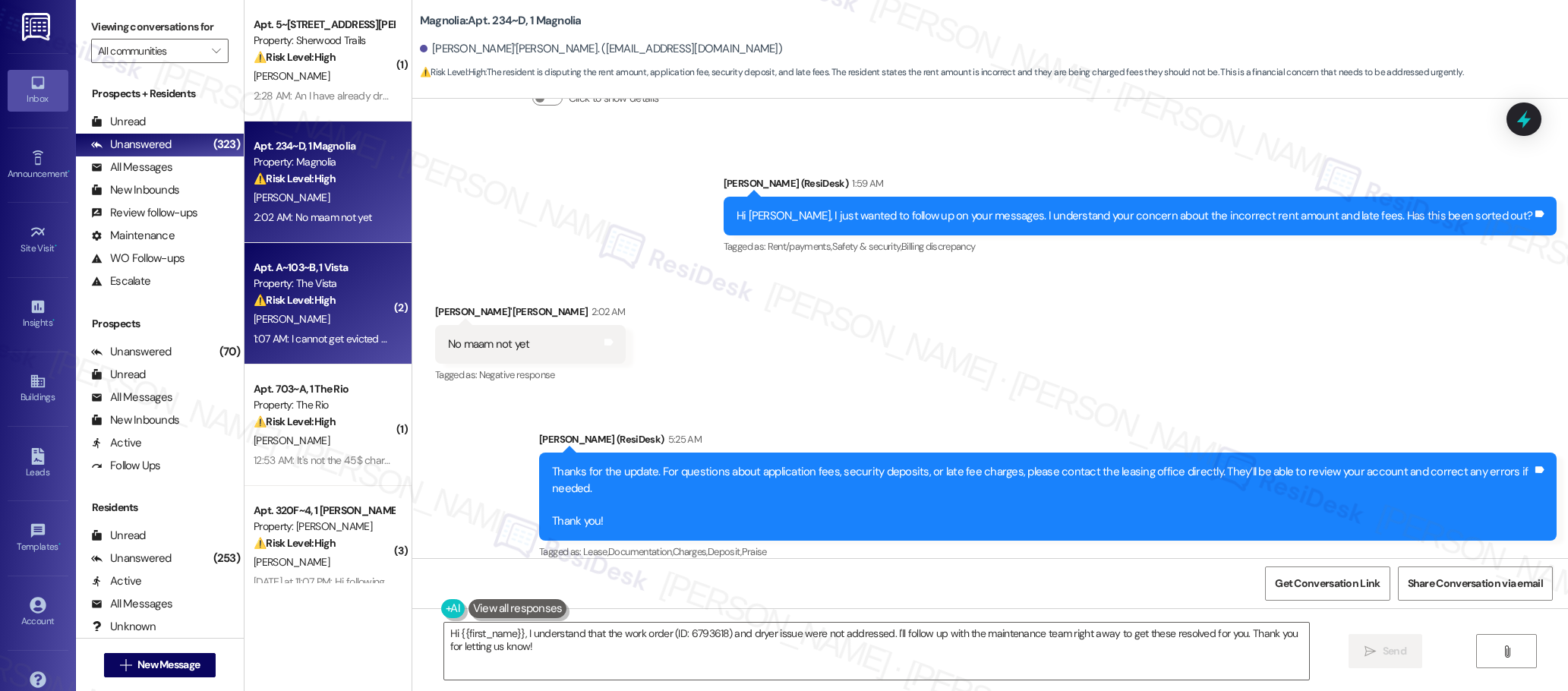
click at [341, 292] on div "⚠️ Risk Level: High The resident is reporting that their rent payment is not re…" at bounding box center [324, 300] width 141 height 16
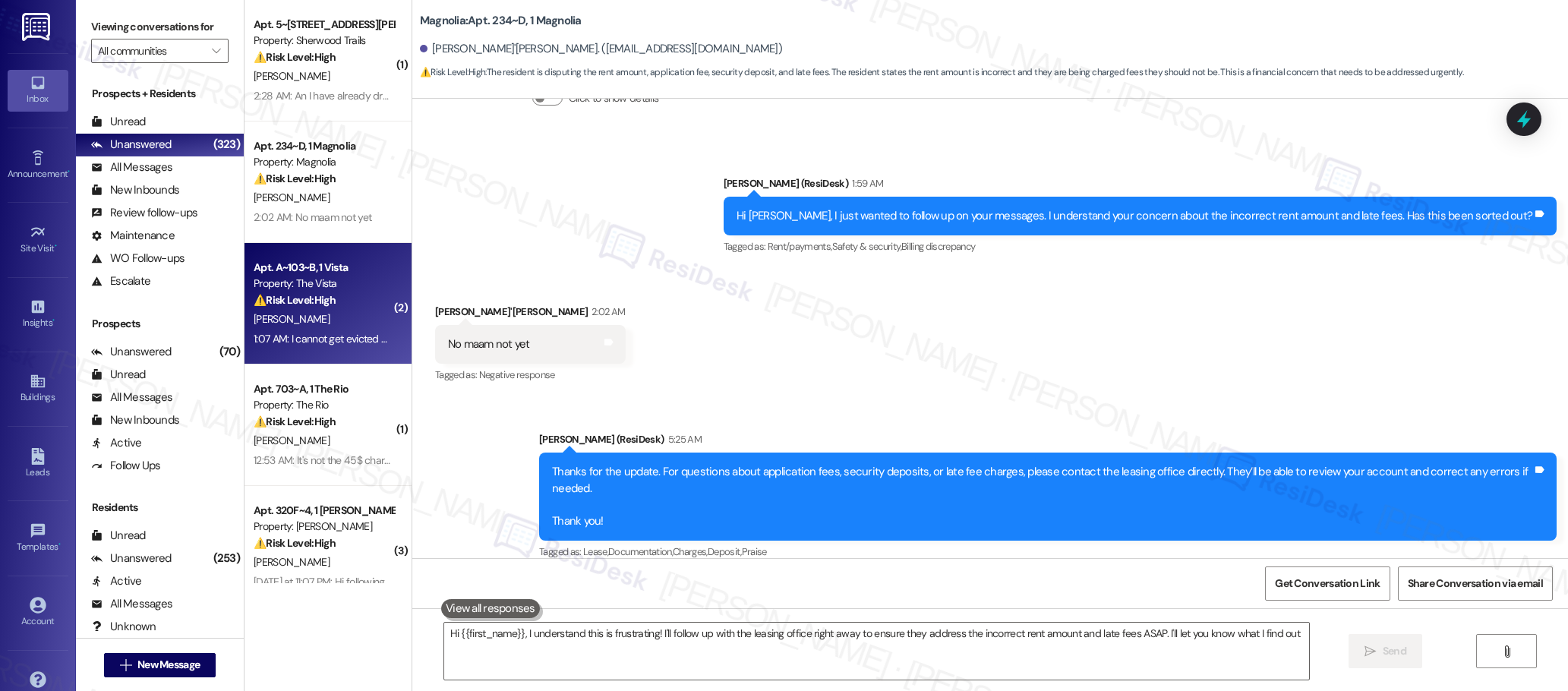
type textarea "Hi {{first_name}}, I understand this is frustrating! I'll follow up with the le…"
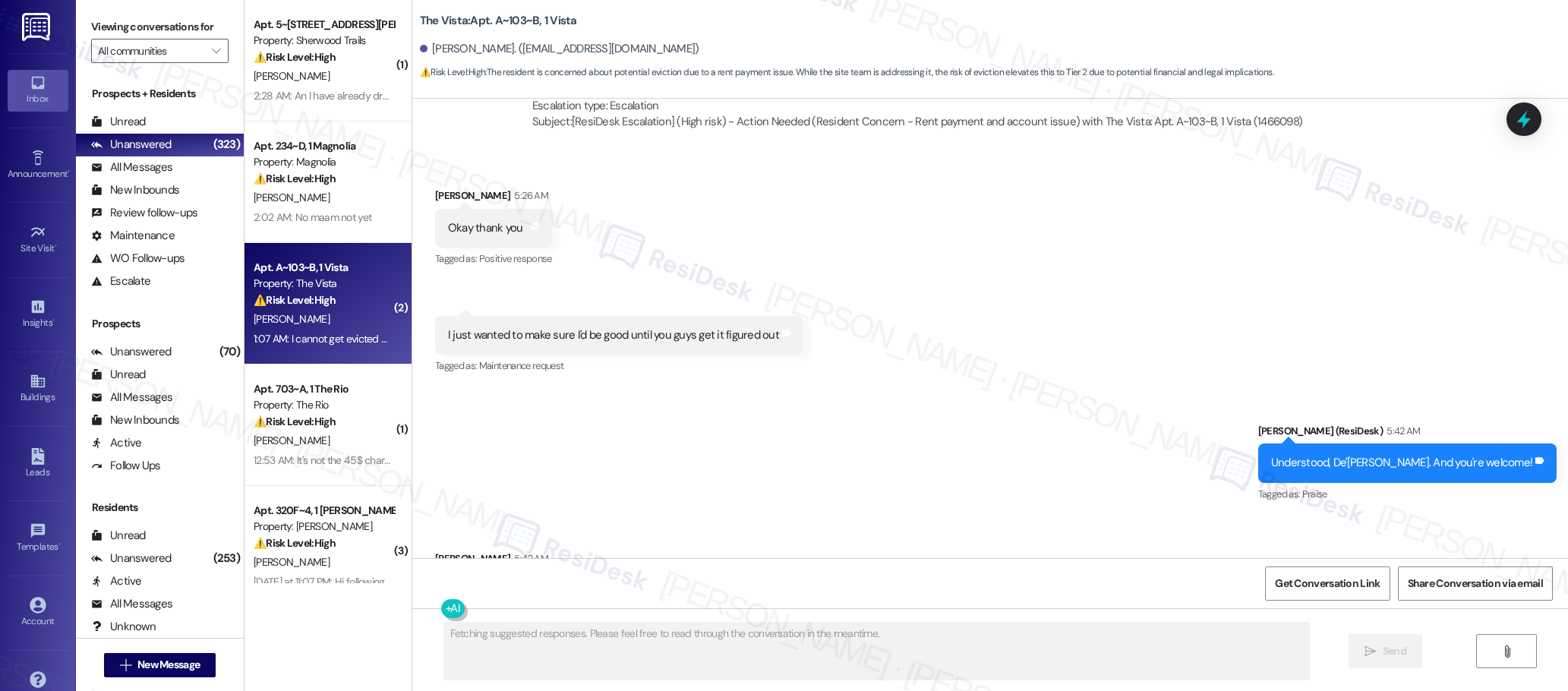
scroll to position [2397, 0]
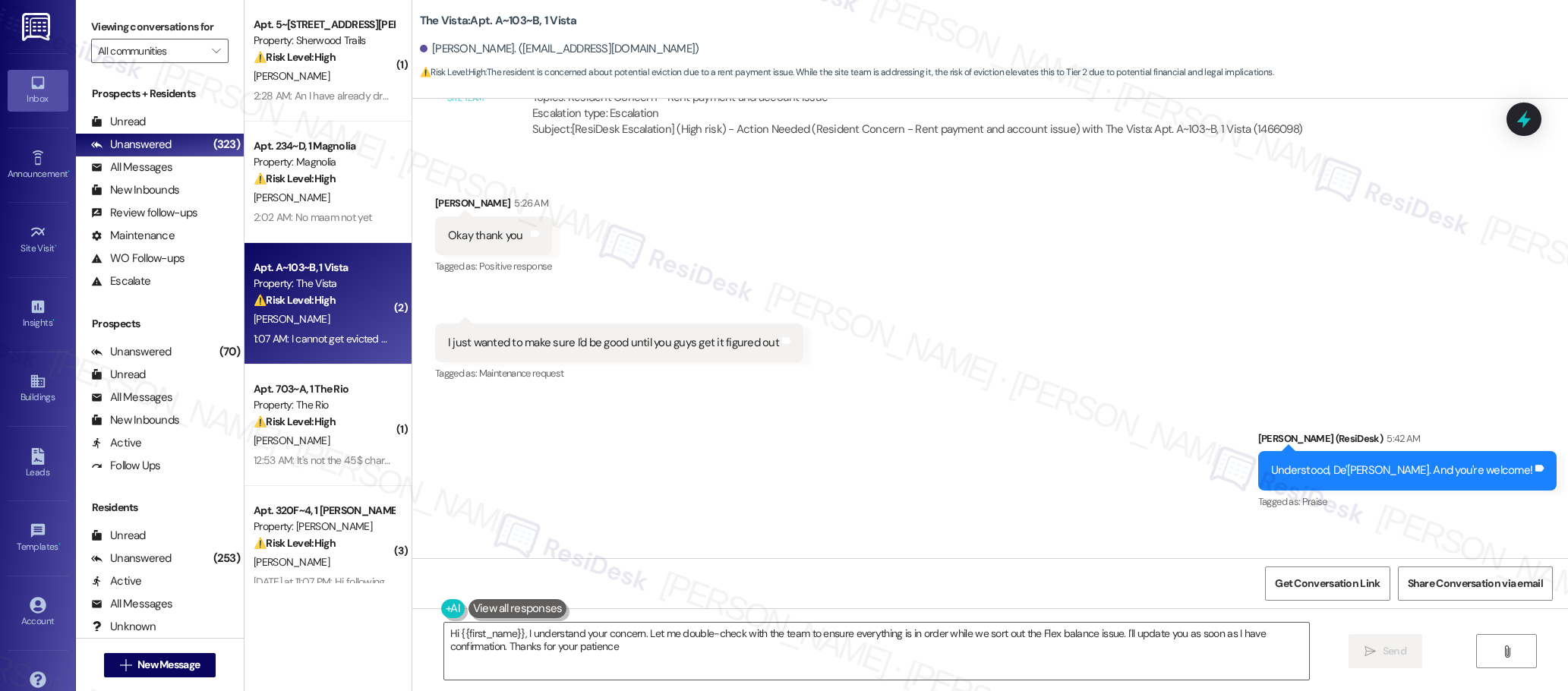
type textarea "Hi {{first_name}}, I understand your concern. Let me double-check with the team…"
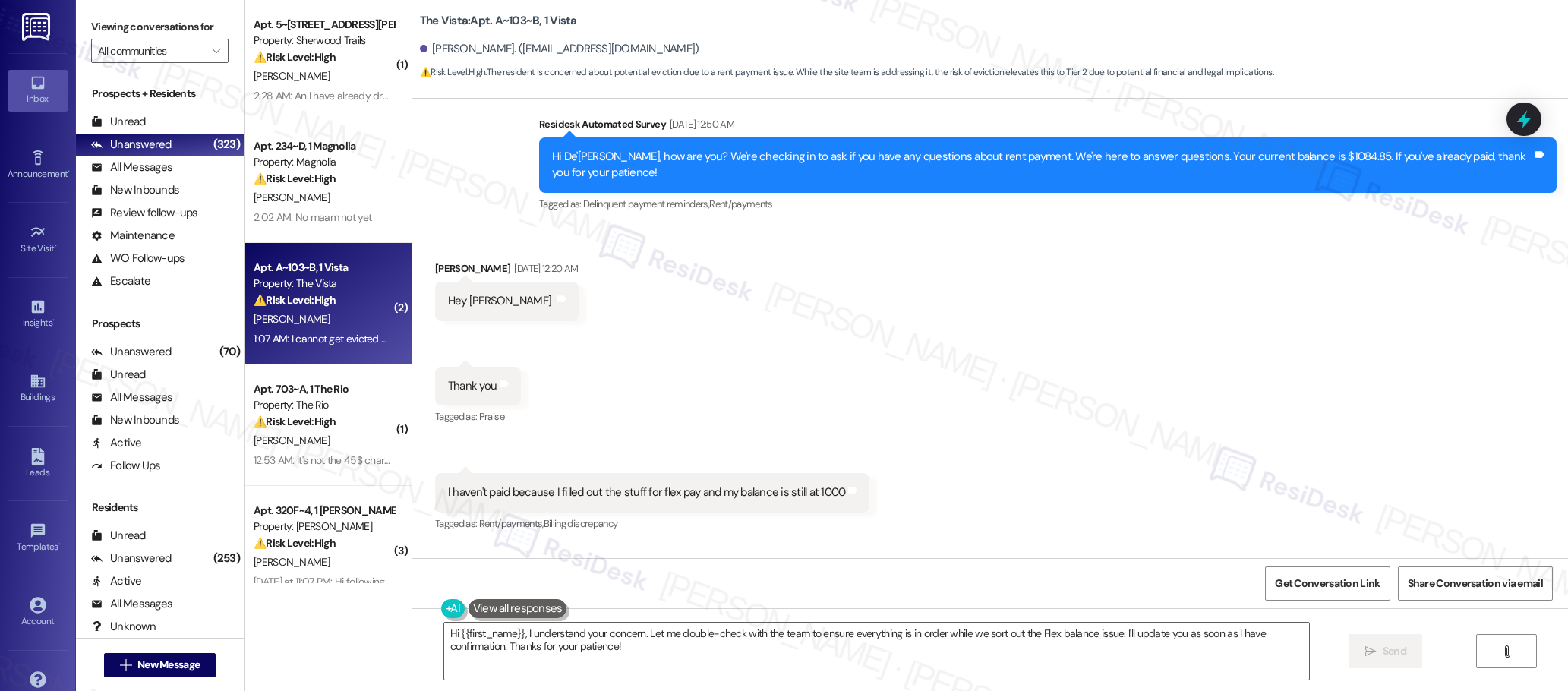
scroll to position [262, 0]
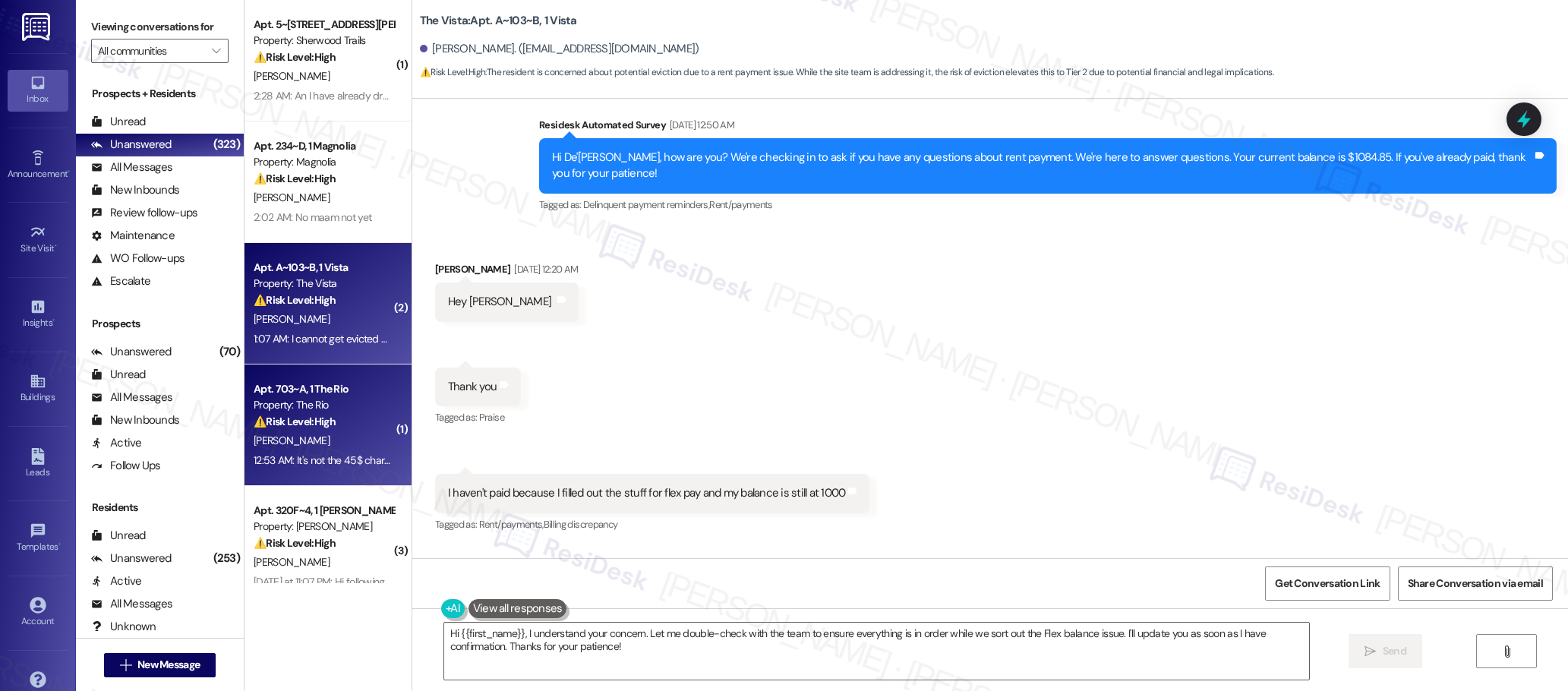
click at [319, 444] on div "[PERSON_NAME]" at bounding box center [324, 440] width 144 height 19
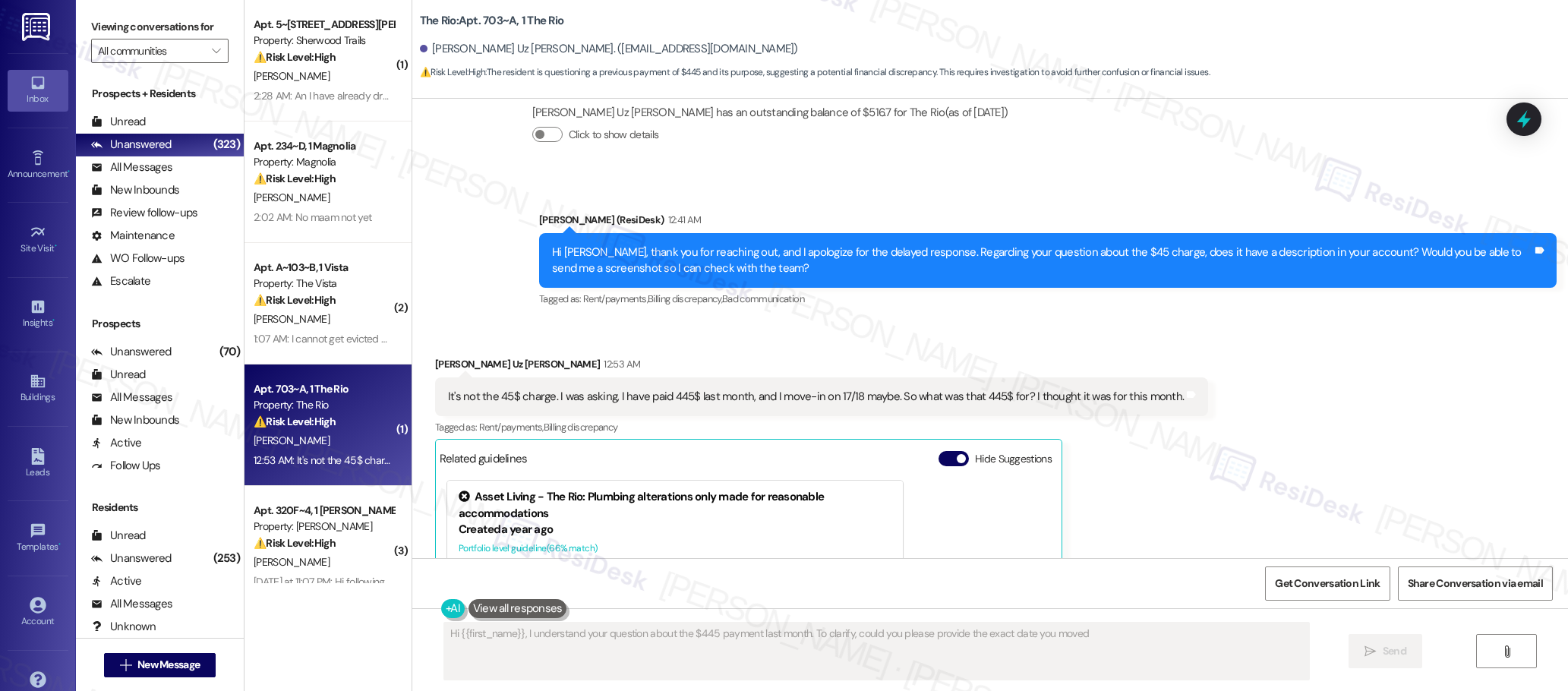
scroll to position [919, 0]
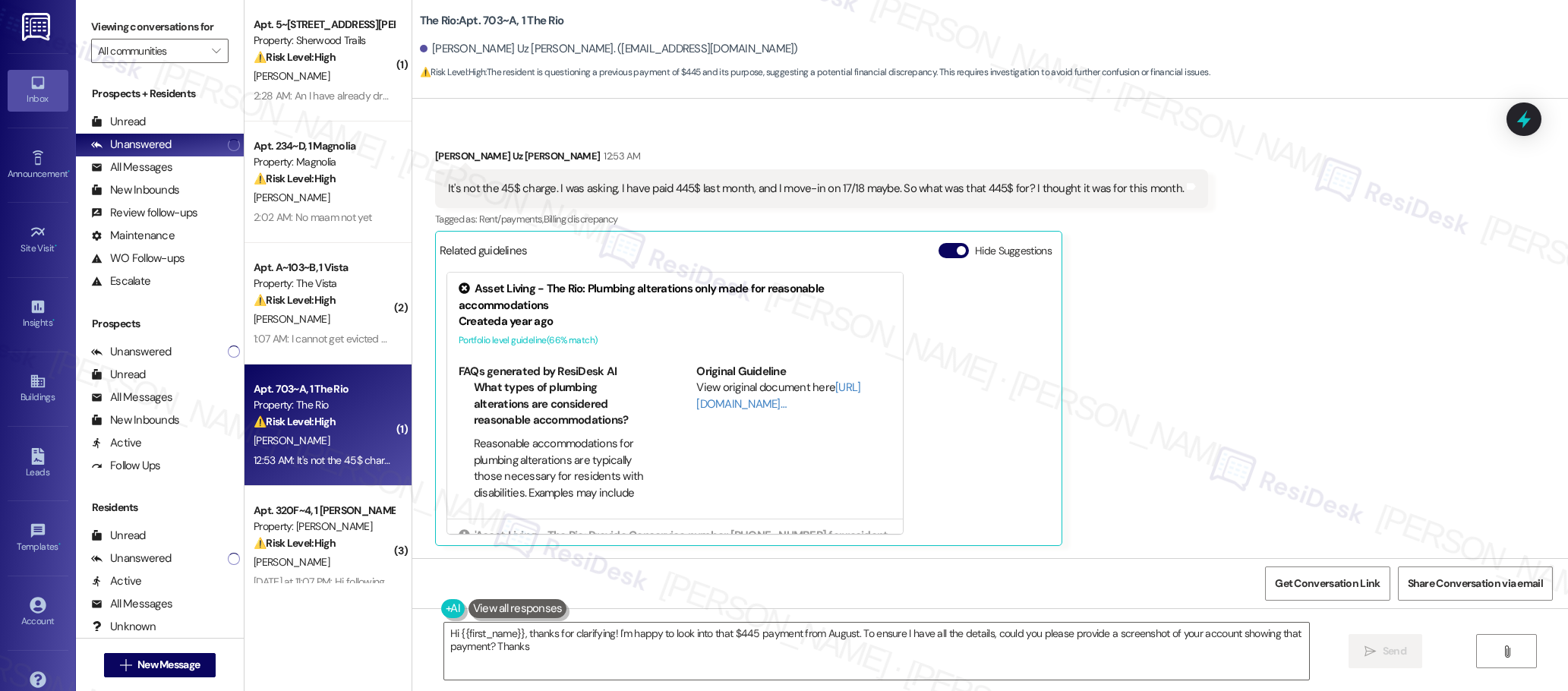
type textarea "Hi {{first_name}}, thanks for clarifying! I'm happy to look into that $445 paym…"
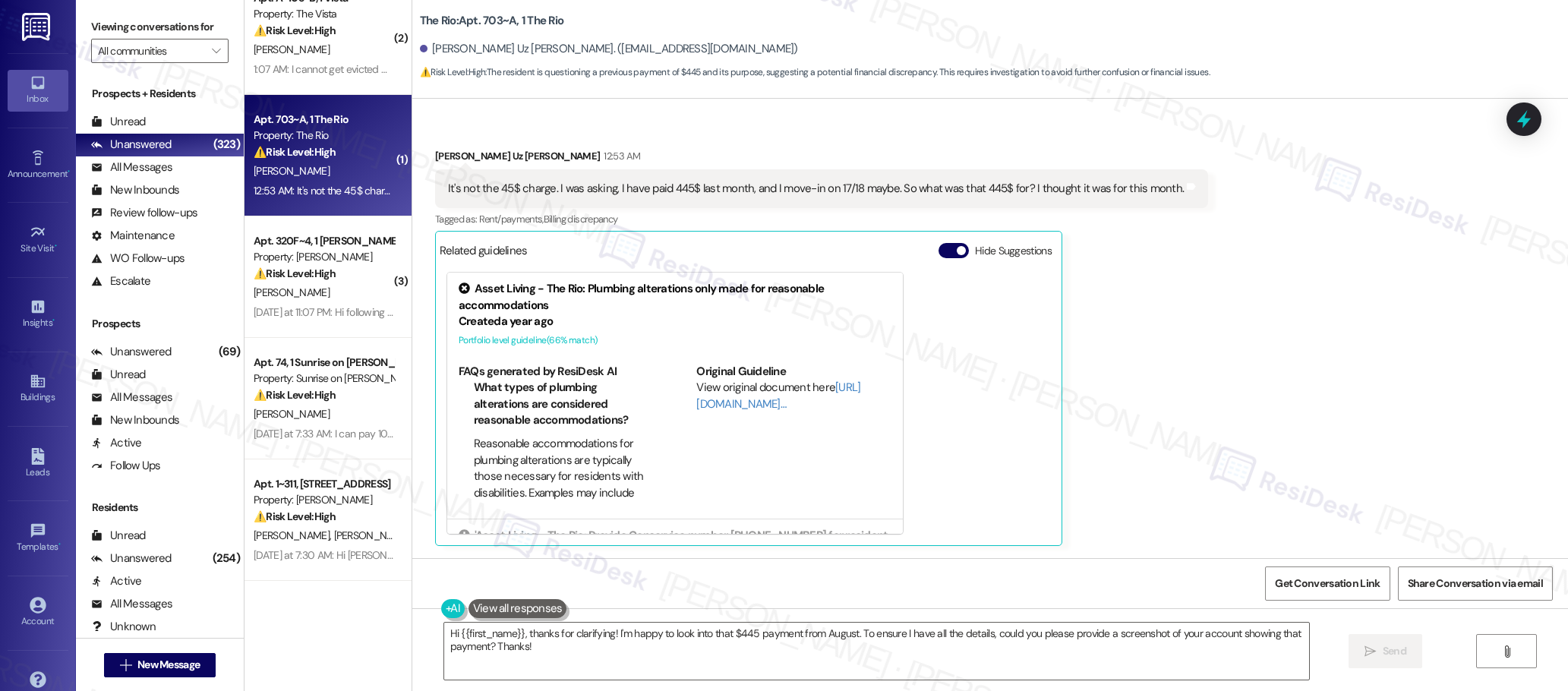
scroll to position [275, 0]
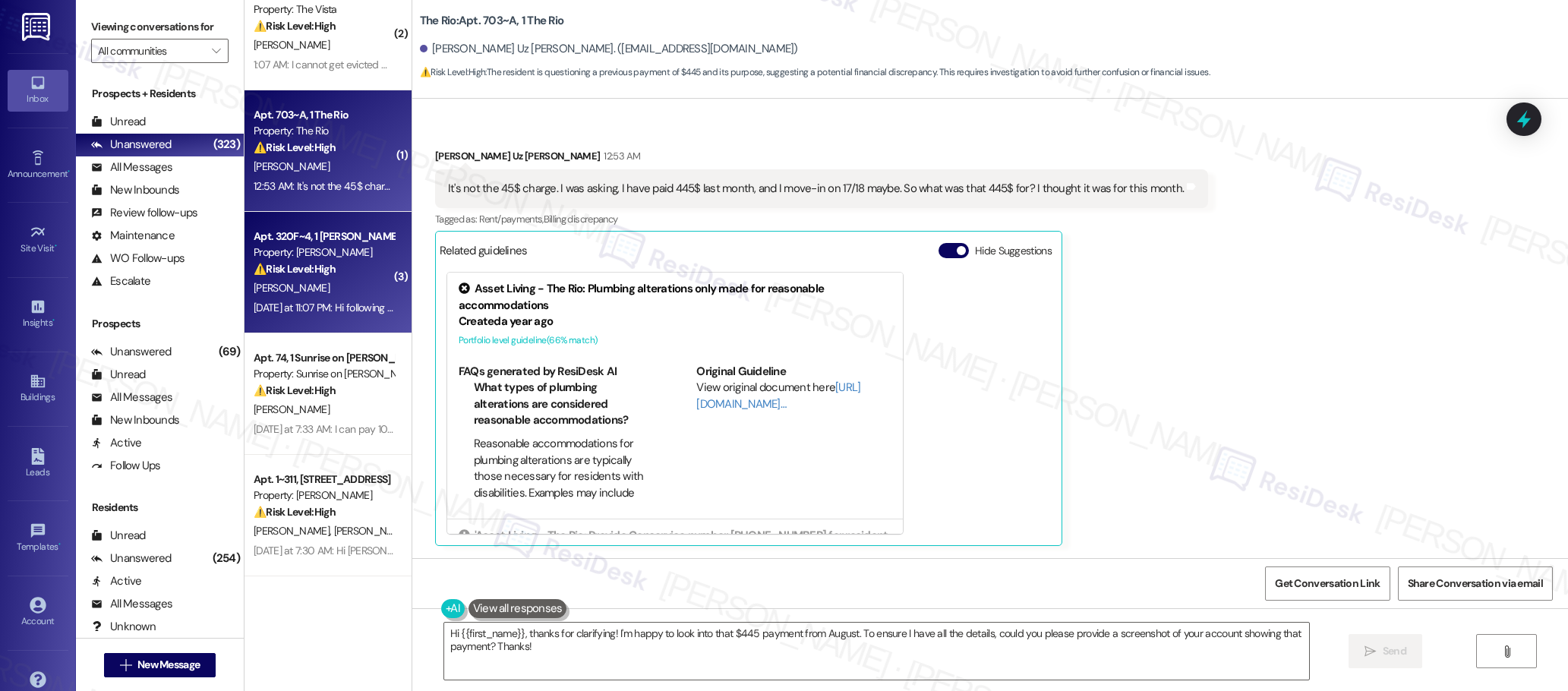
click at [317, 304] on div "[DATE] at 11:07 PM: Hi following up about my message [DATE] at 11:07 PM: Hi fol…" at bounding box center [371, 308] width 234 height 14
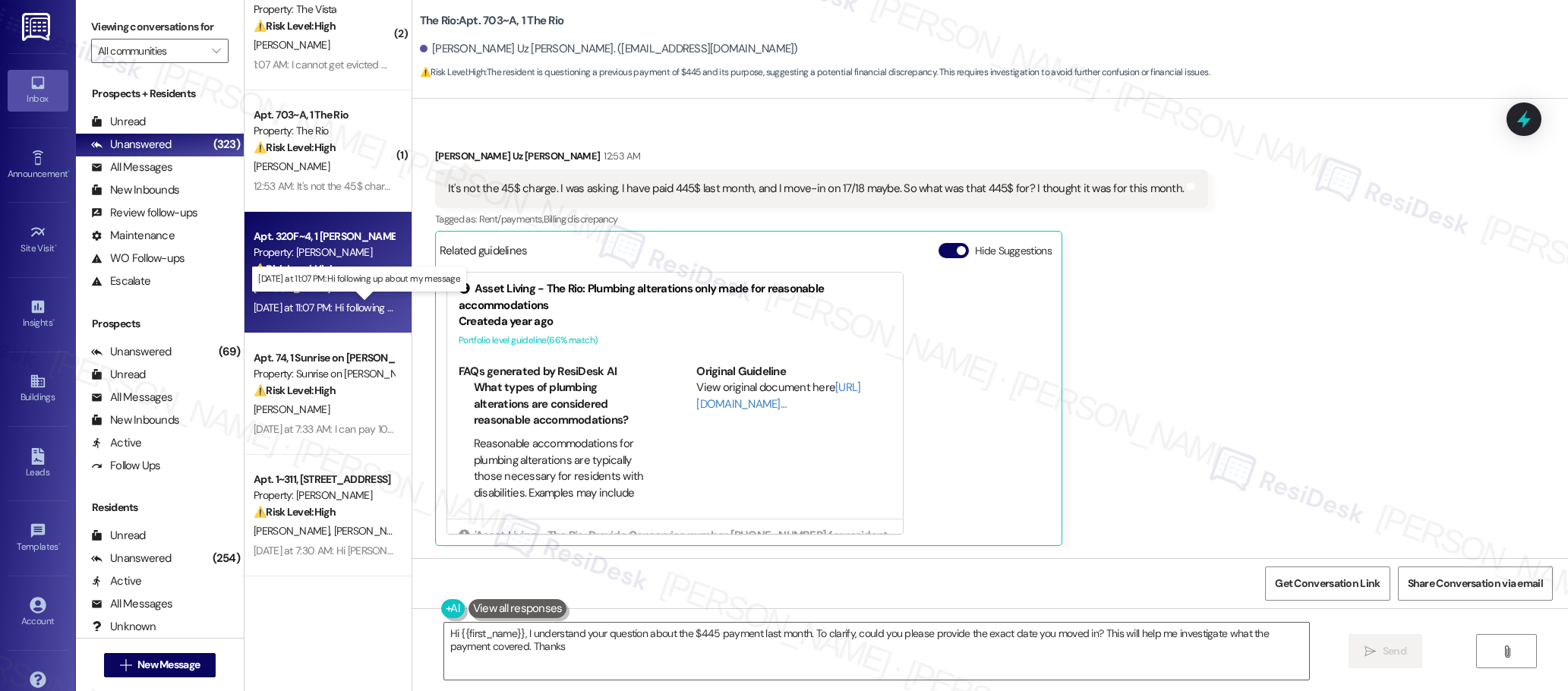
type textarea "Hi {{first_name}}, I understand your question about the $445 payment last month…"
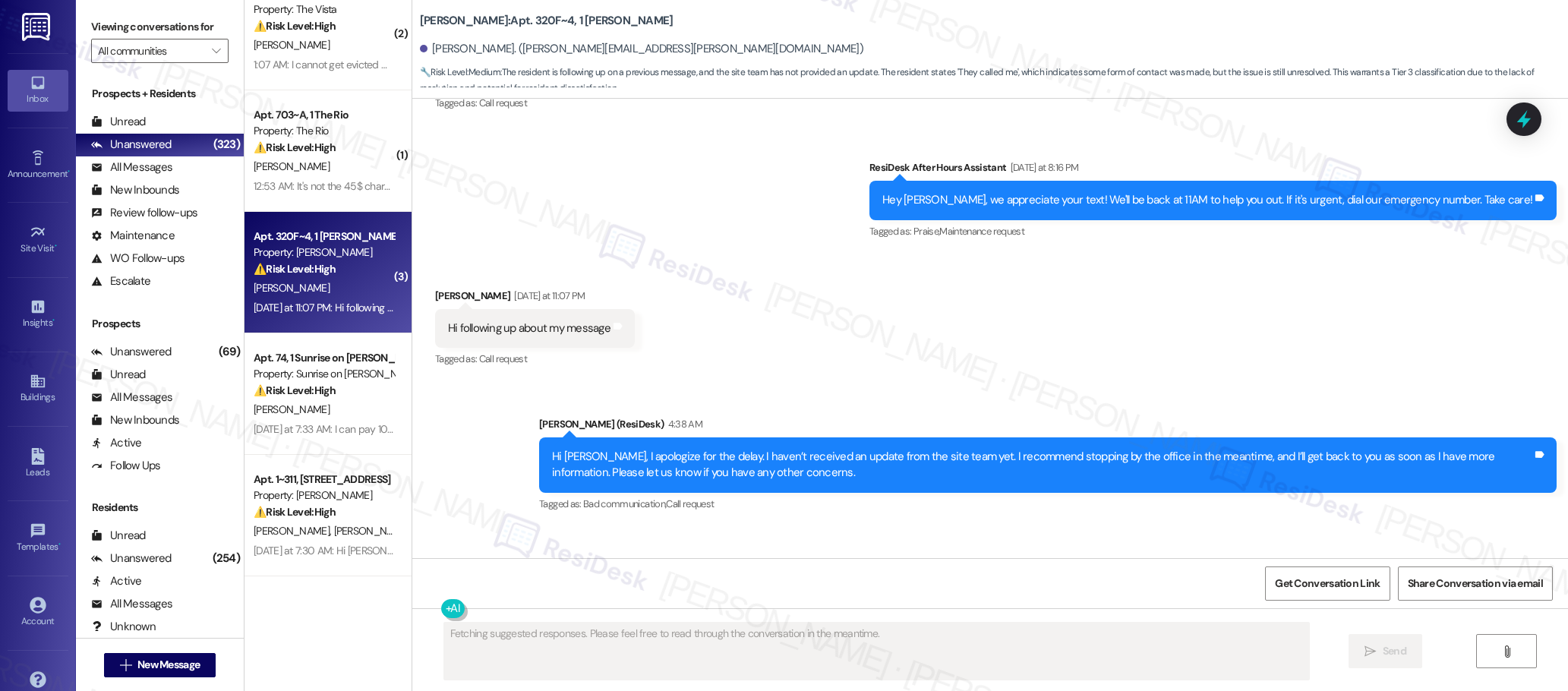
scroll to position [1717, 0]
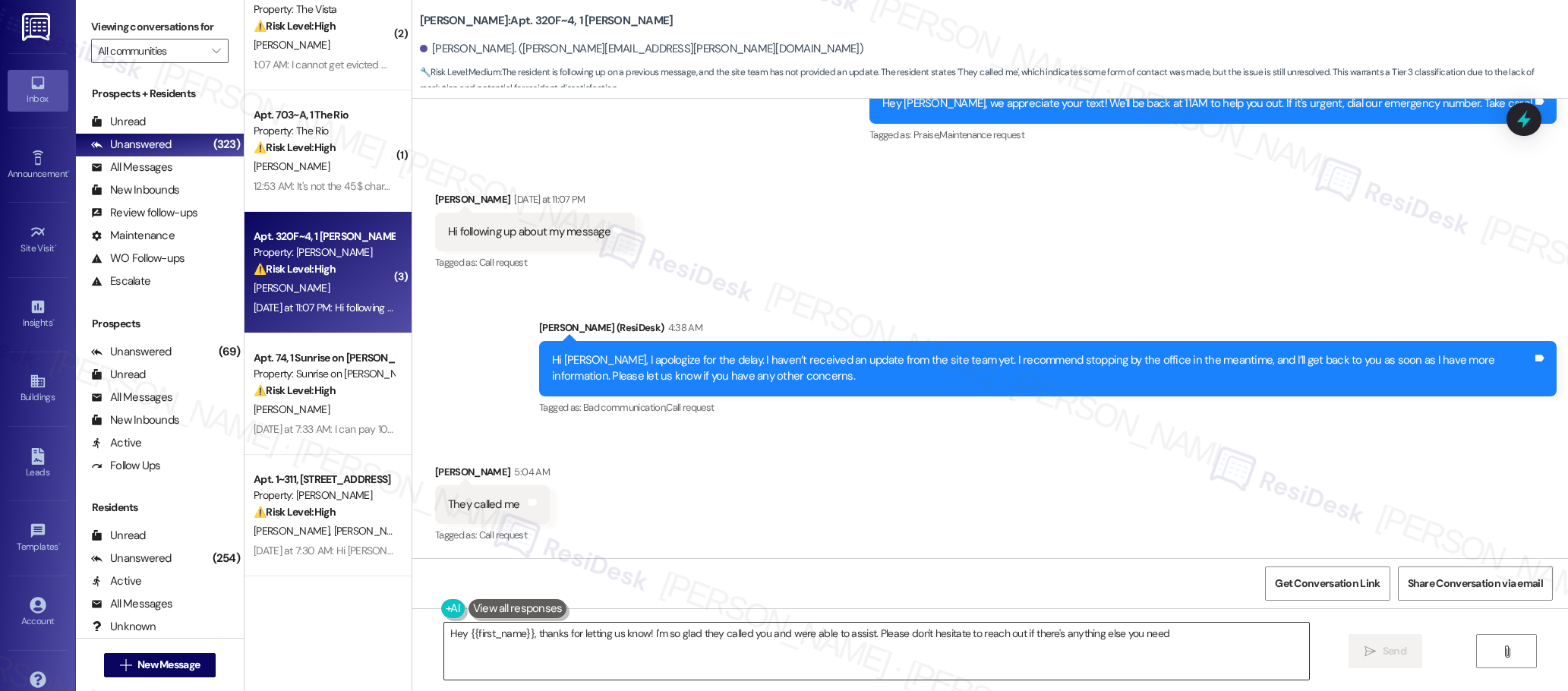
type textarea "Hey {{first_name}}, thanks for letting us know! I'm so glad they called you and…"
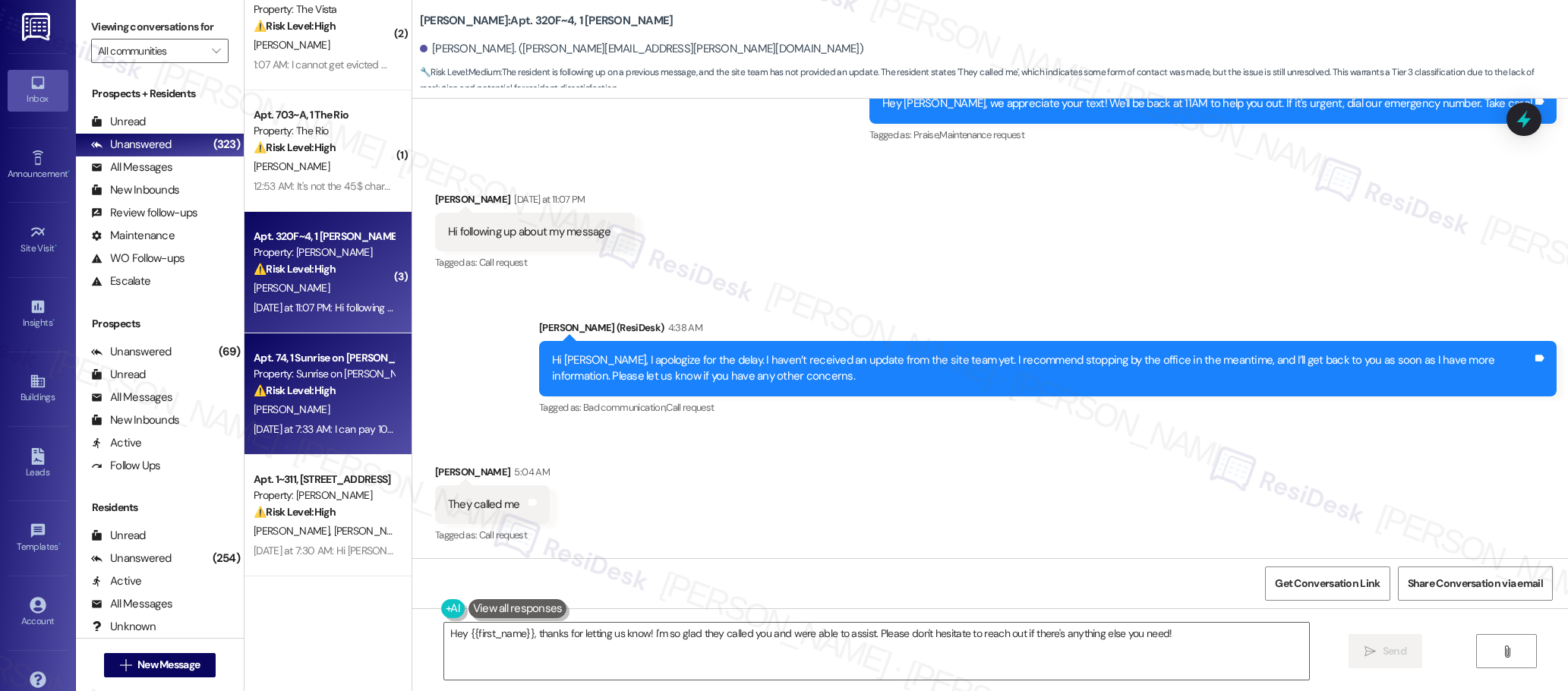
click at [338, 344] on div "Apt. 74, 1 Sunrise on [PERSON_NAME] Property: Sunrise on [PERSON_NAME] ⚠️ Risk …" at bounding box center [328, 394] width 167 height 121
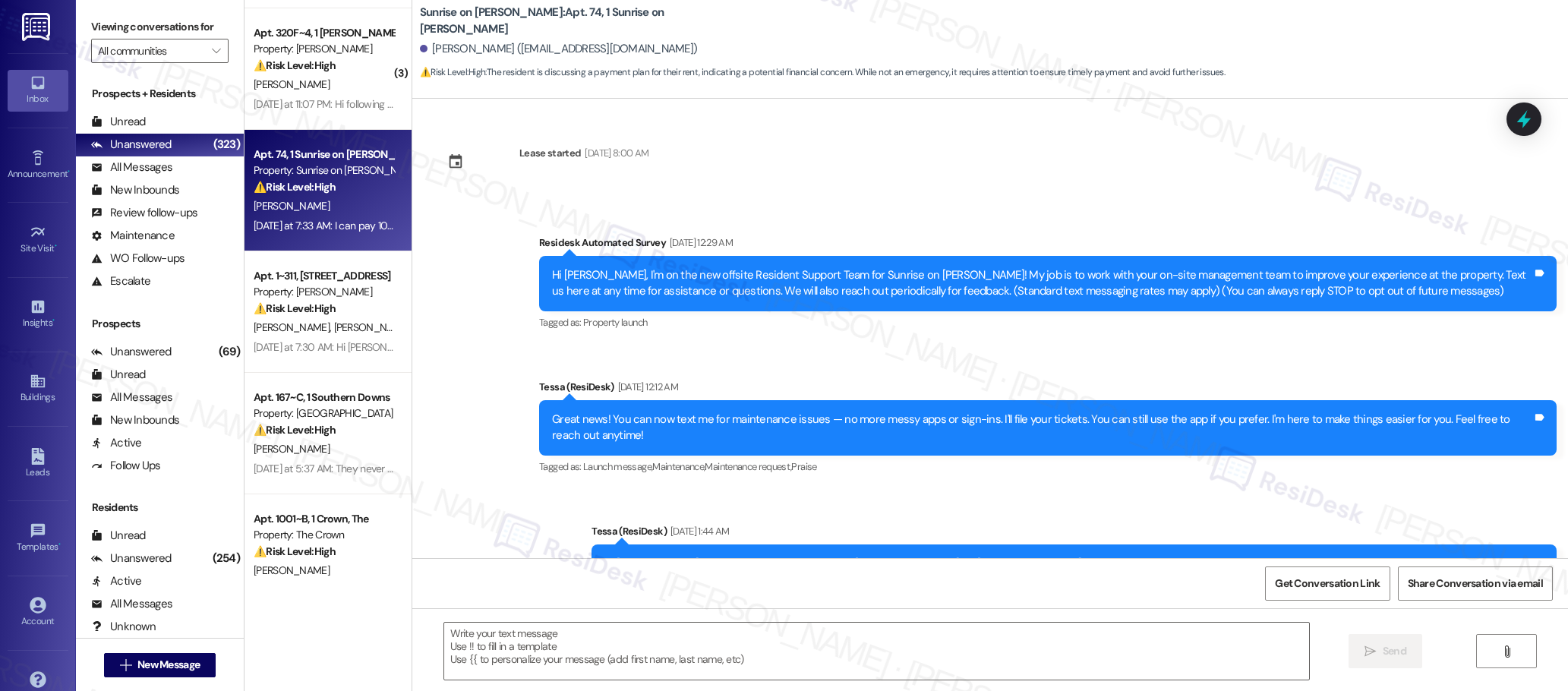
scroll to position [487, 0]
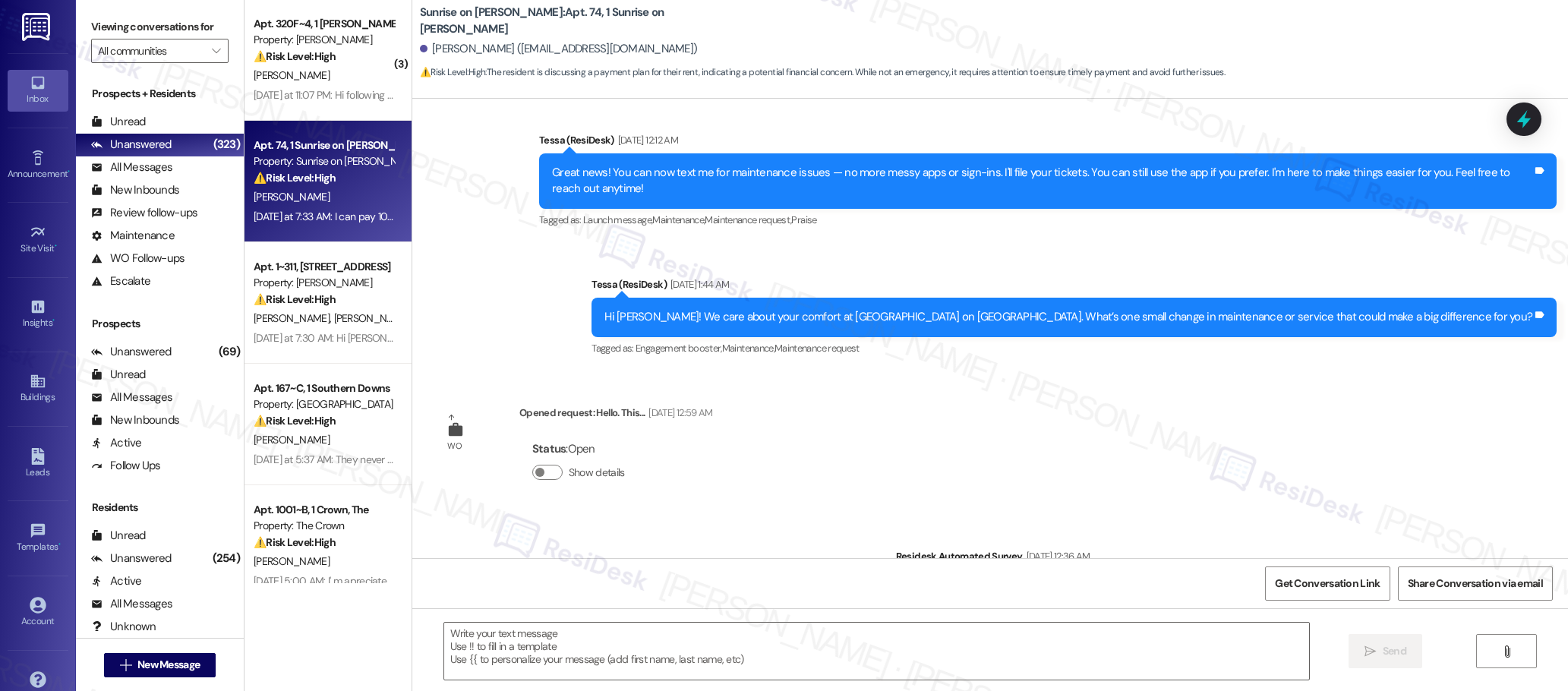
type textarea "Fetching suggested responses. Please feel free to read through the conversation…"
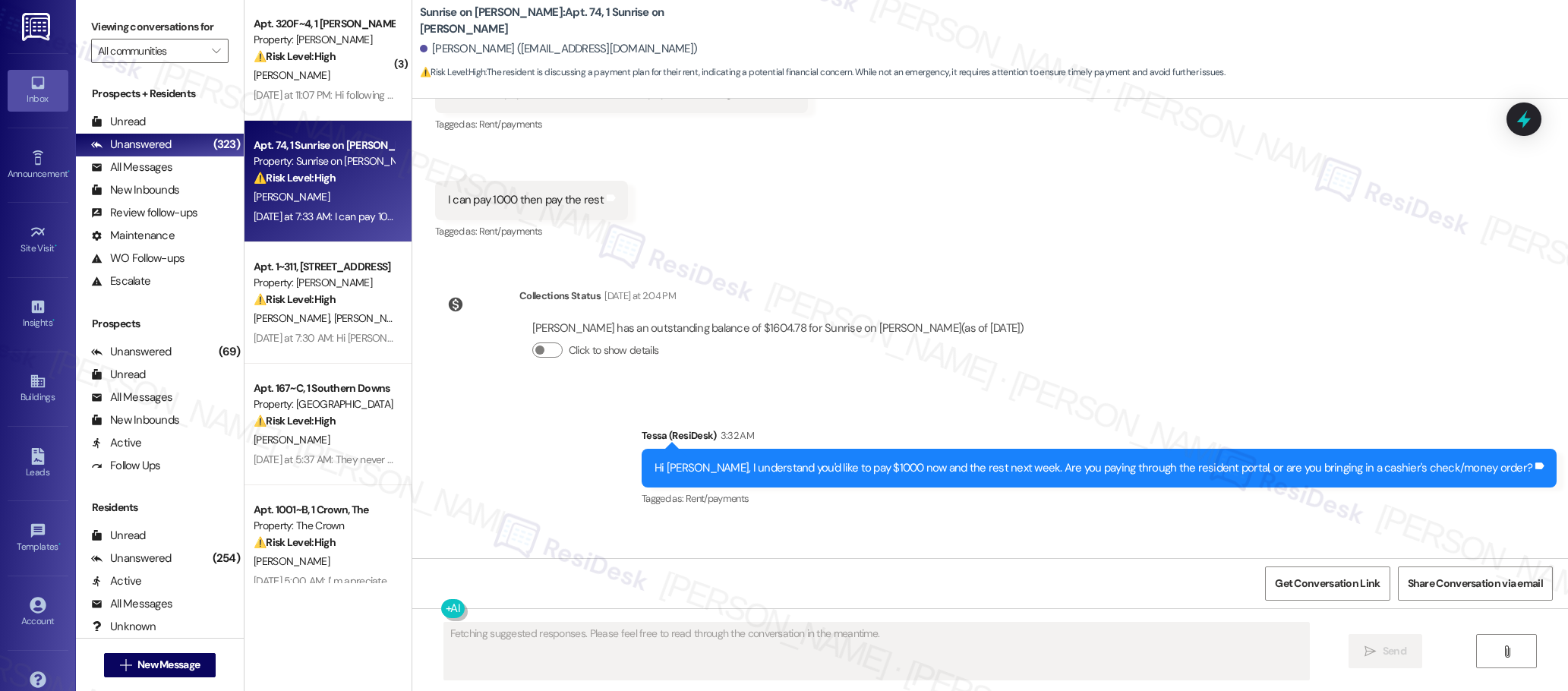
click at [354, 321] on div "[PERSON_NAME] [PERSON_NAME]" at bounding box center [324, 318] width 144 height 19
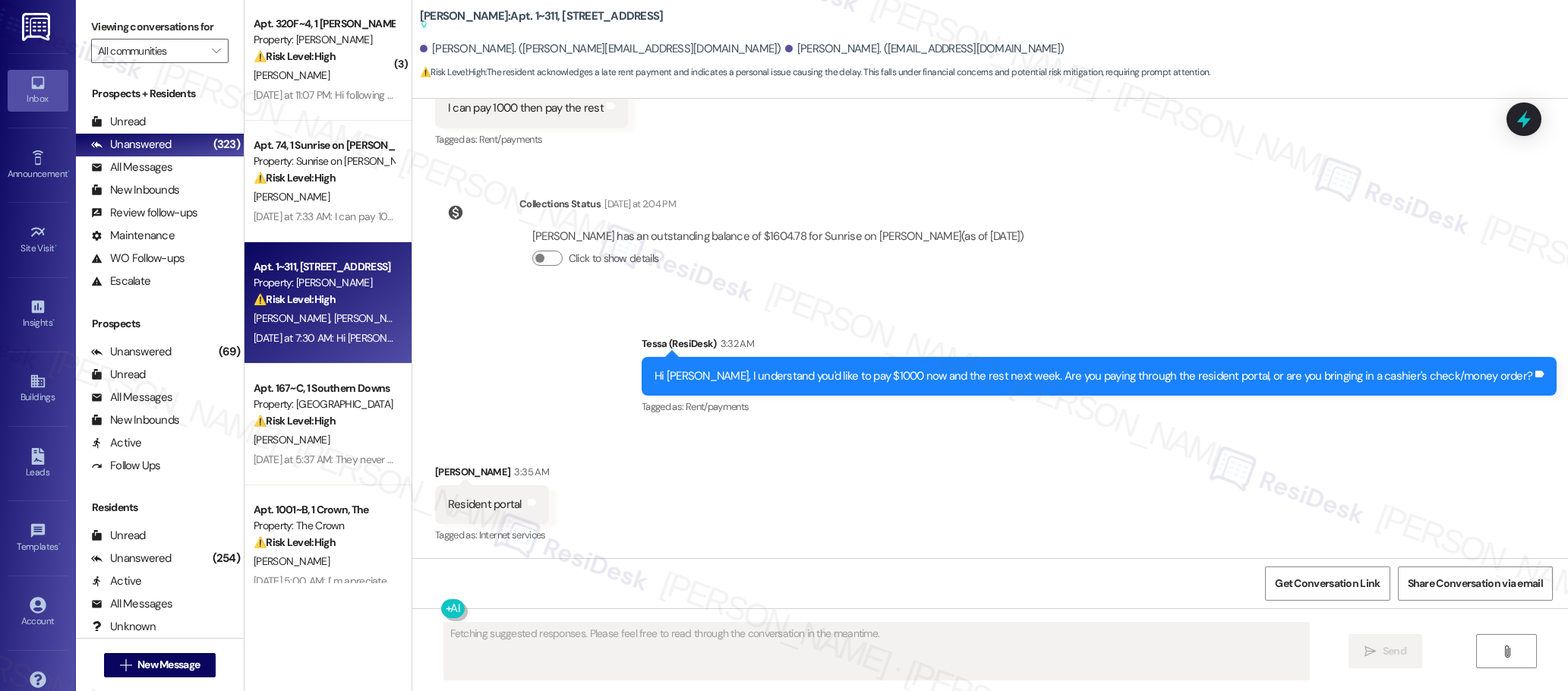
scroll to position [4825, 0]
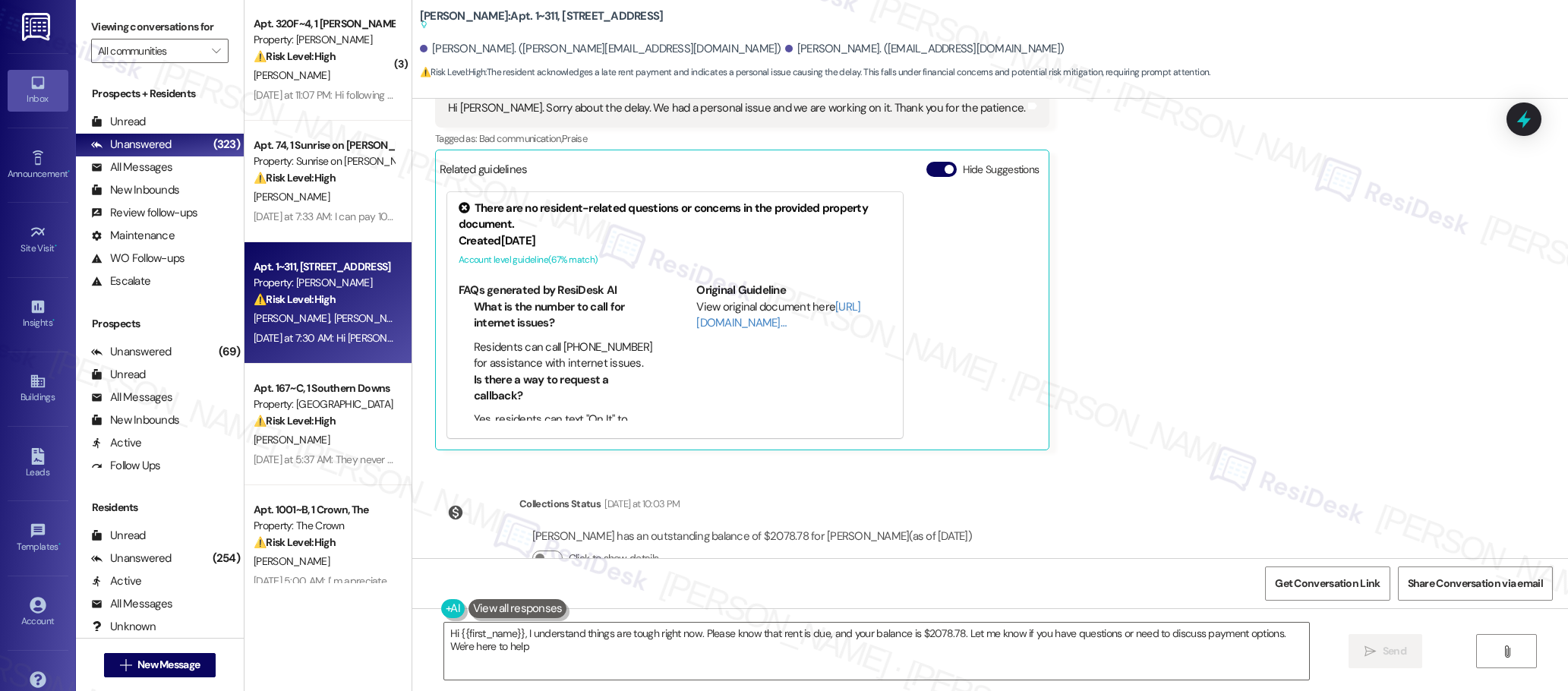
type textarea "Hi {{first_name}}, I understand things are tough right now. Please know that re…"
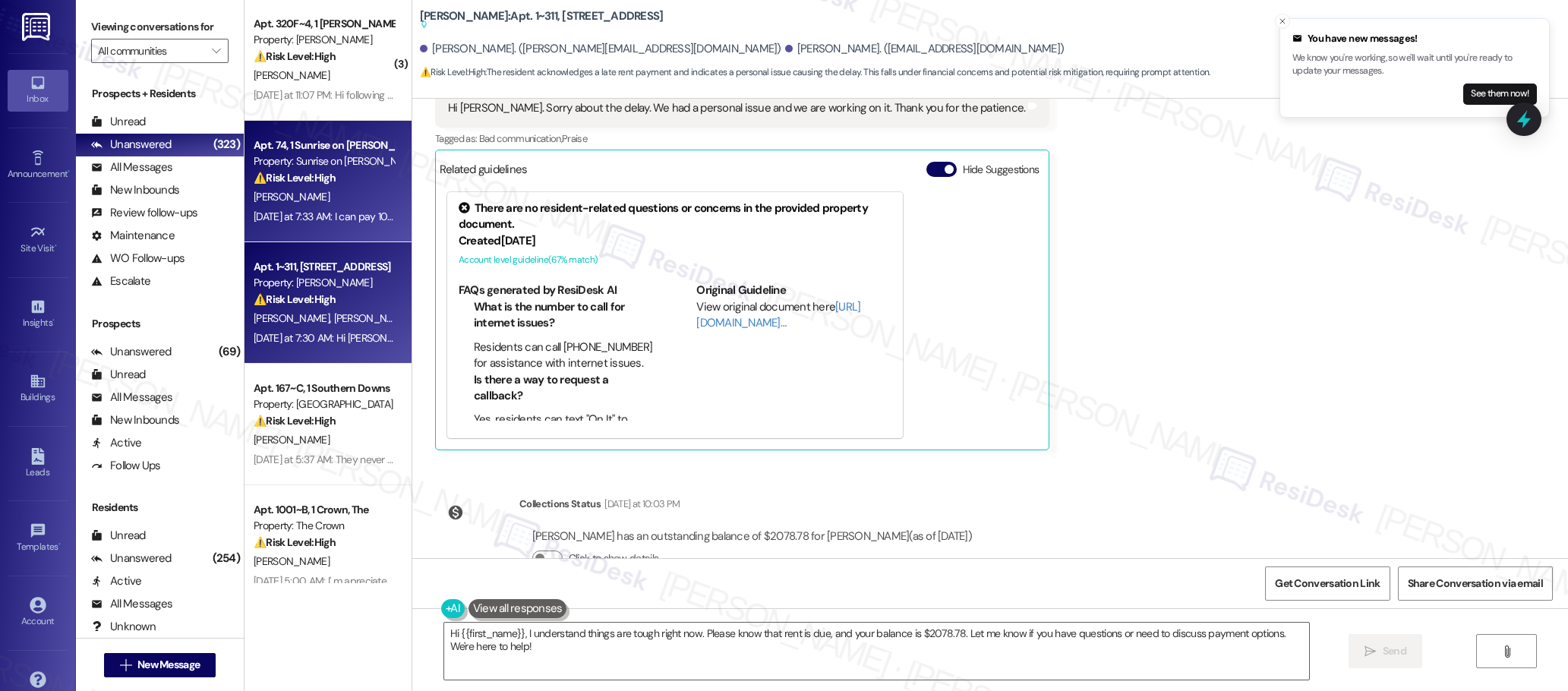
click at [356, 205] on div "[PERSON_NAME]" at bounding box center [324, 197] width 144 height 19
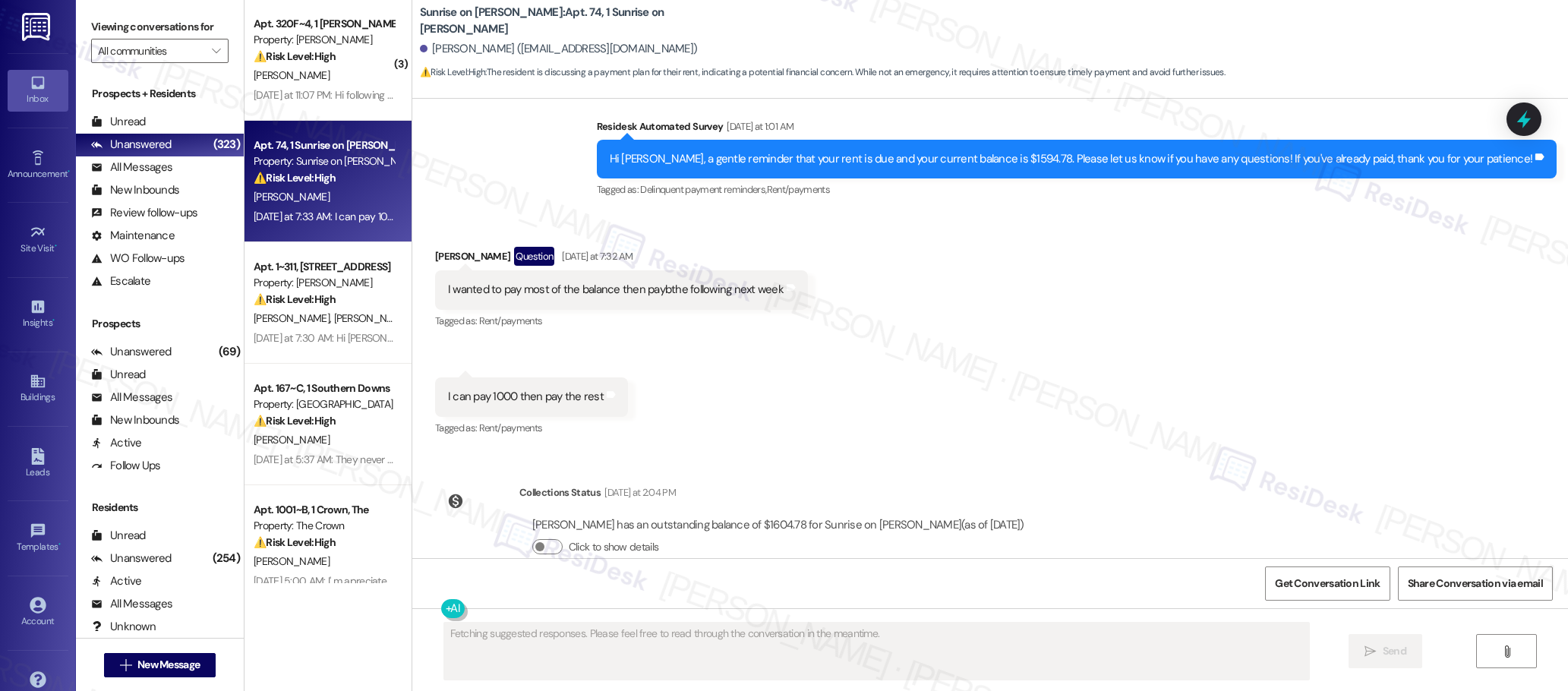
scroll to position [1238, 0]
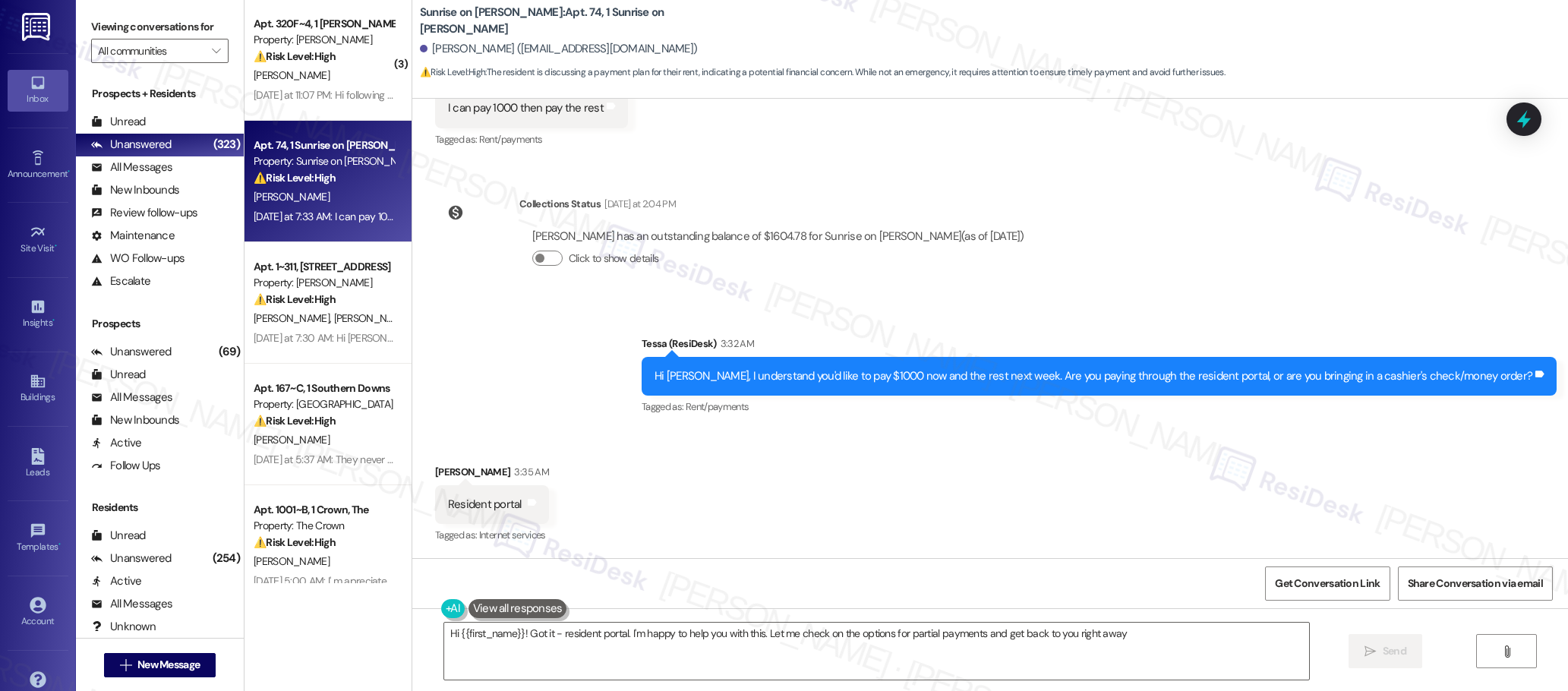
type textarea "Hi {{first_name}}! Got it - resident portal. I'm happy to help you with this. L…"
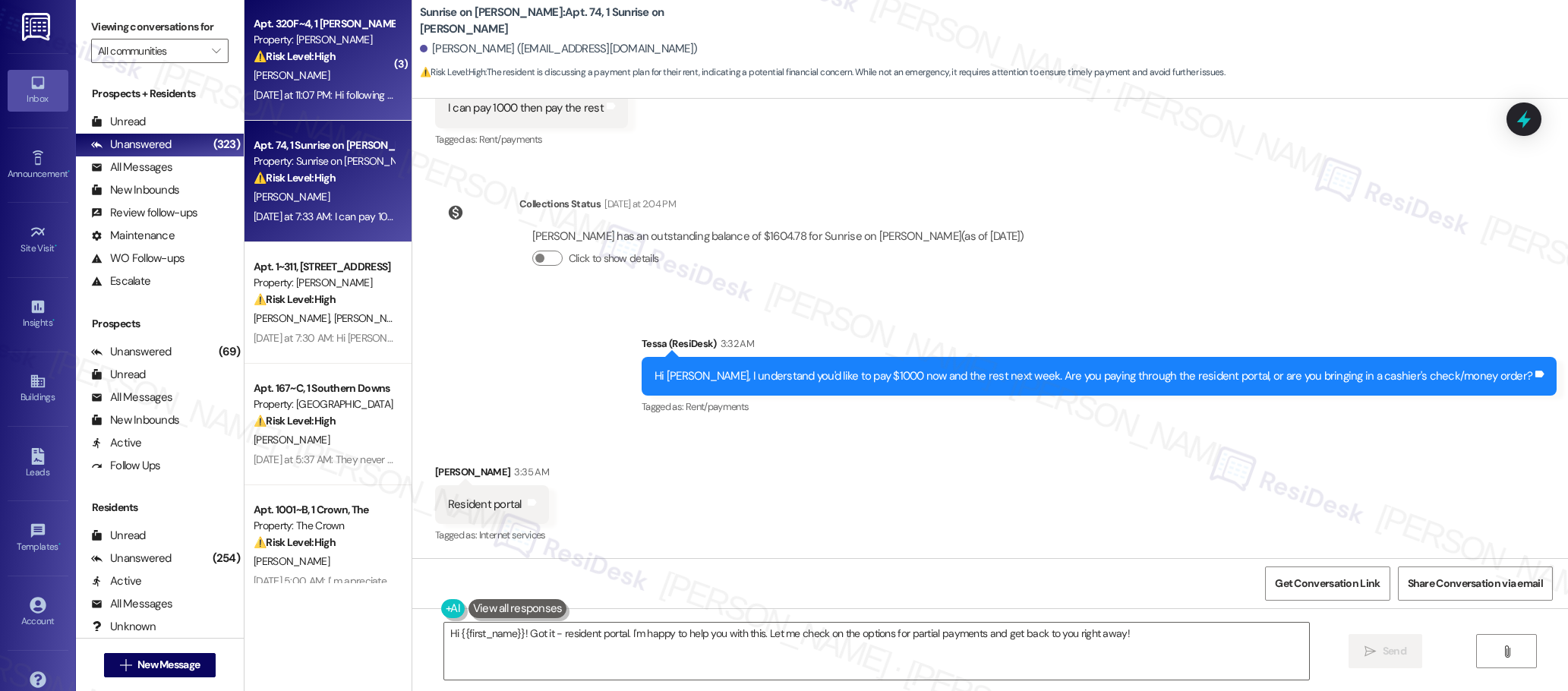
click at [314, 68] on div "[PERSON_NAME]" at bounding box center [324, 75] width 144 height 19
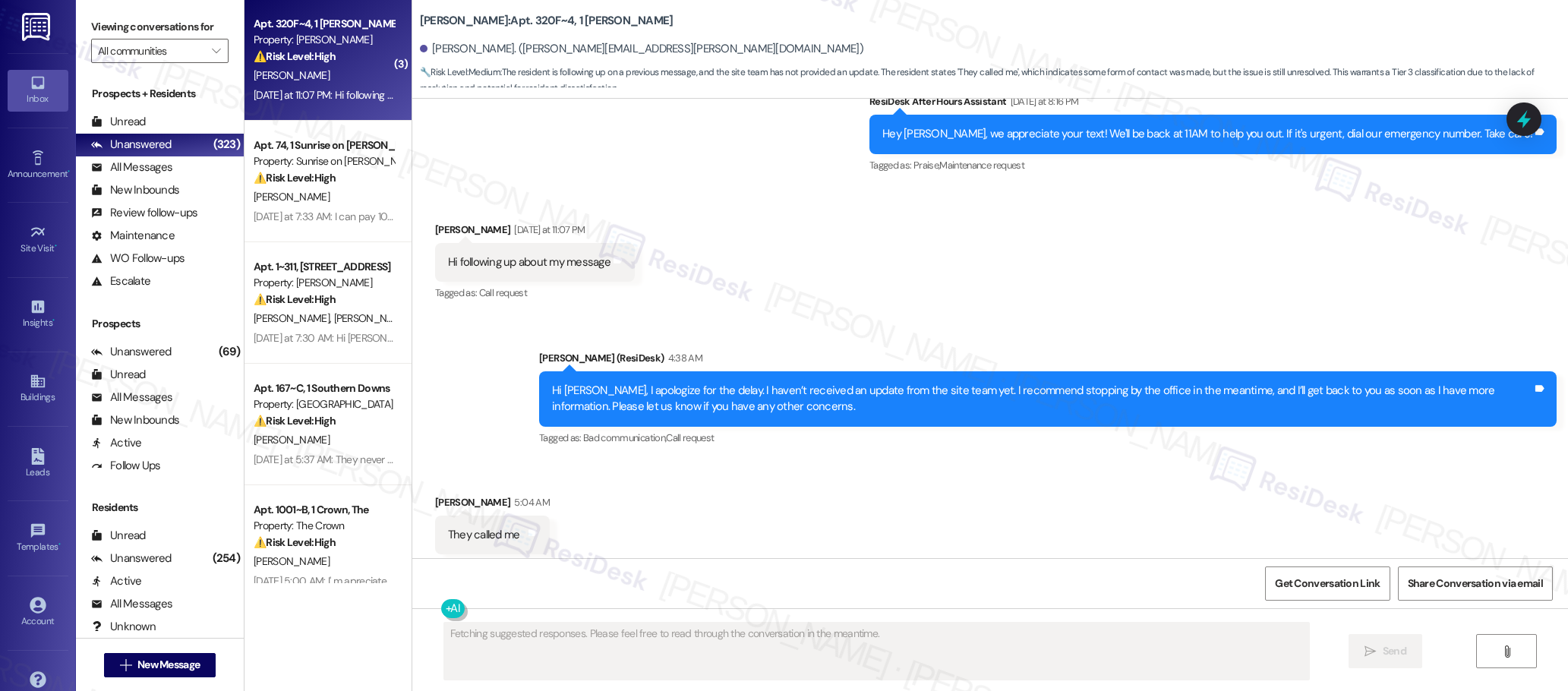
scroll to position [1717, 0]
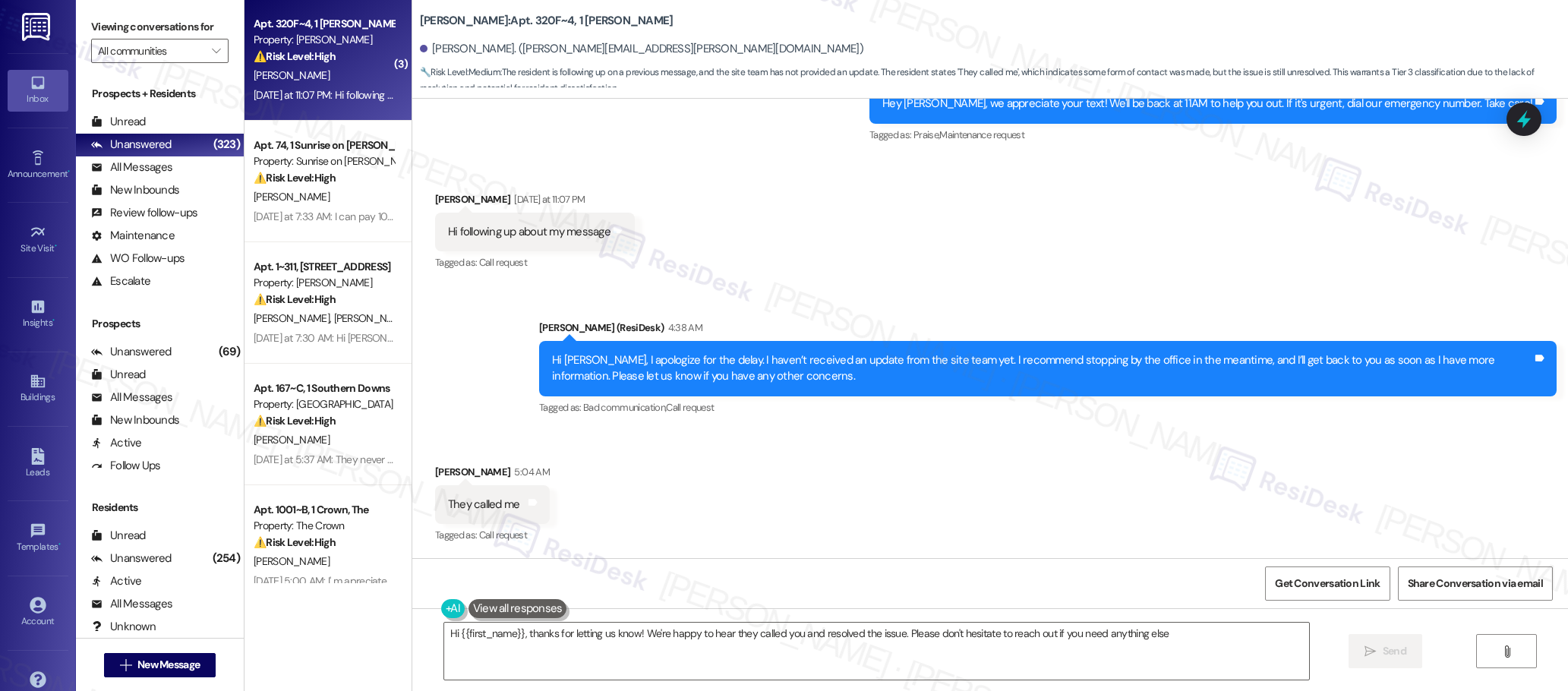
type textarea "Hi {{first_name}}, thanks for letting us know! We're happy to hear they called …"
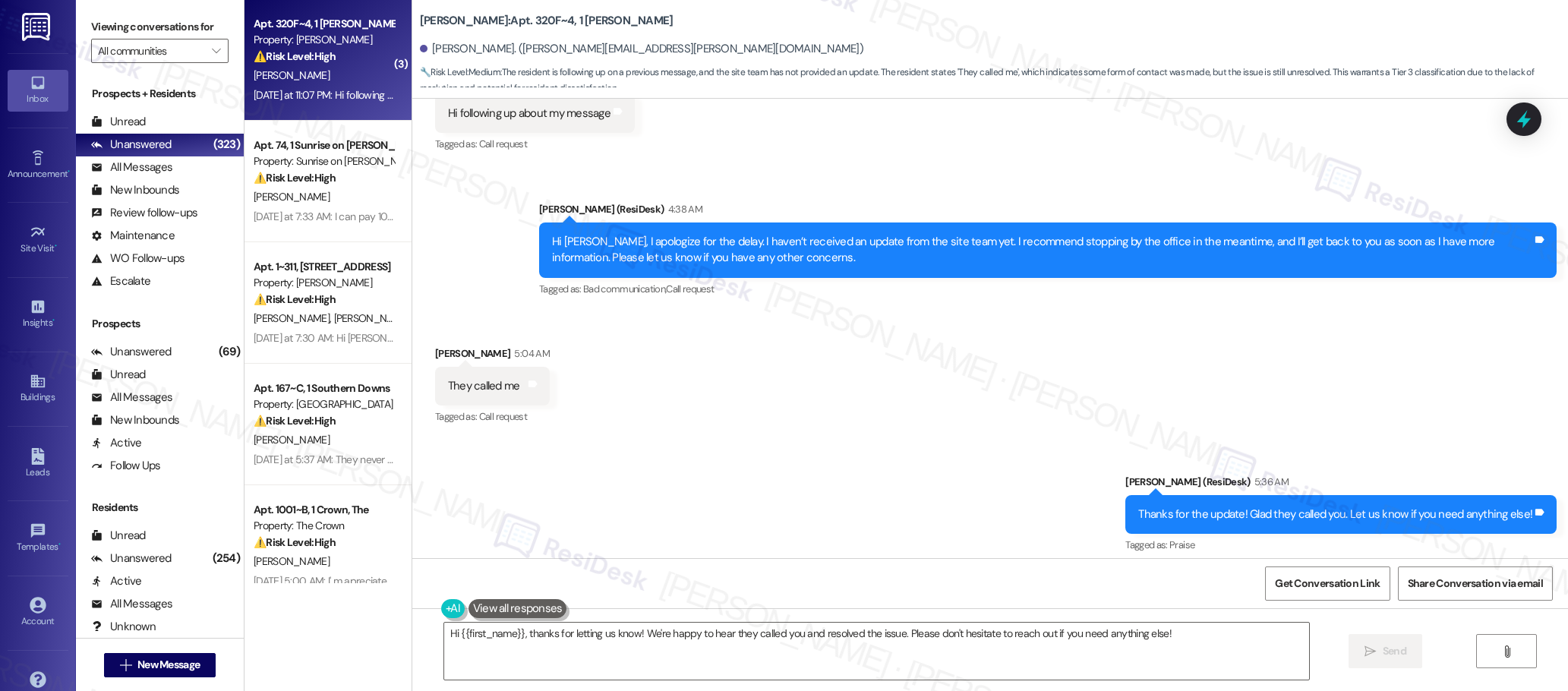
scroll to position [1846, 0]
